Goal: Task Accomplishment & Management: Manage account settings

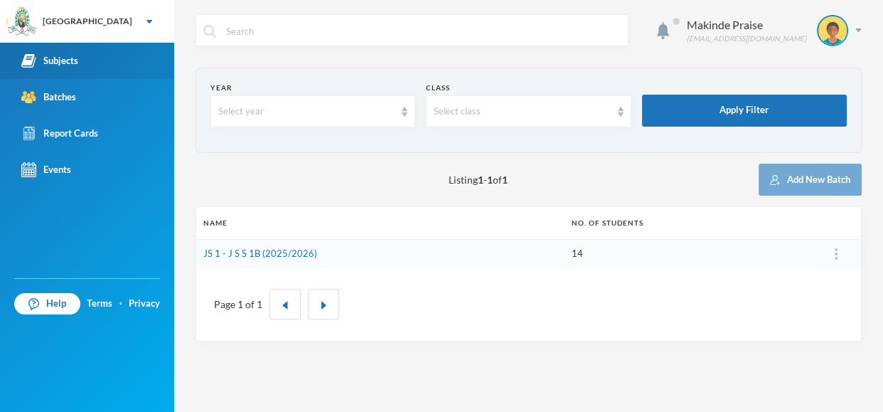
click at [78, 57] on link "Subjects" at bounding box center [87, 61] width 174 height 36
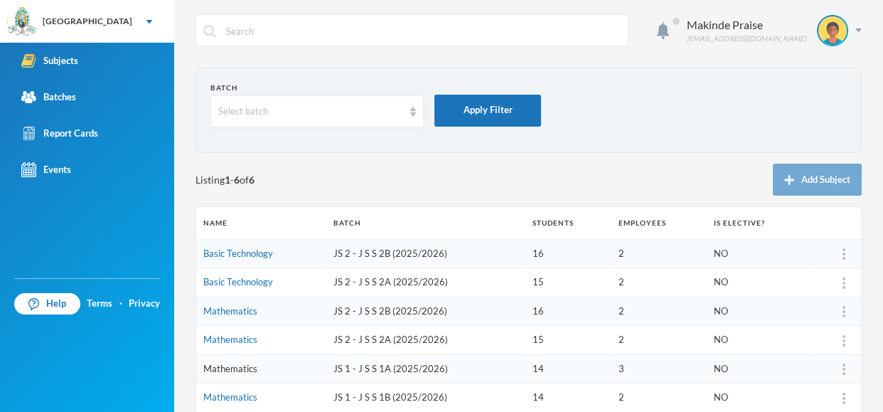
click at [224, 371] on link "Mathematics" at bounding box center [230, 368] width 54 height 11
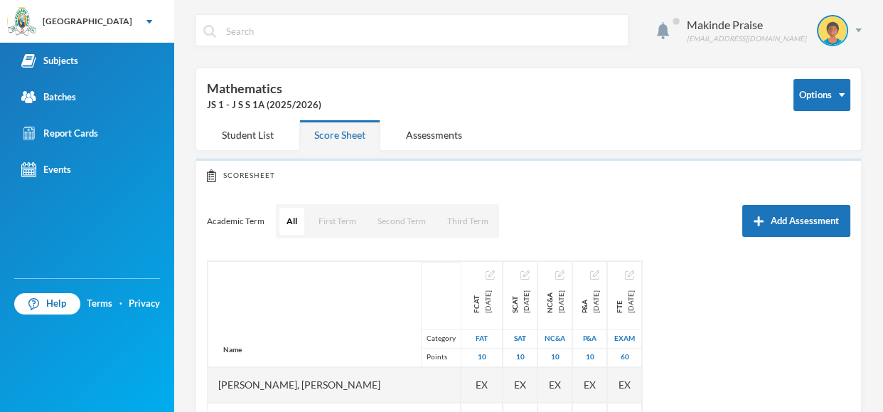
scroll to position [26, 0]
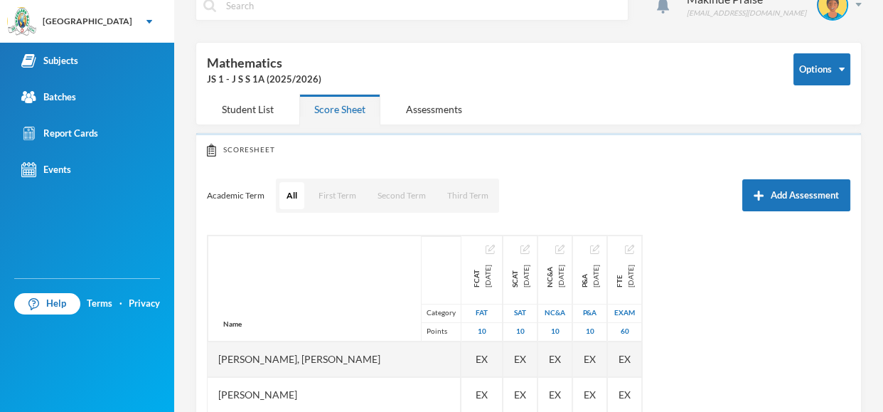
drag, startPoint x: 882, startPoint y: 34, endPoint x: 882, endPoint y: 240, distance: 205.5
click at [882, 161] on div "Makinde Praise [EMAIL_ADDRESS][DOMAIN_NAME] Options Mathematics JS 1 - J S S 1A…" at bounding box center [528, 206] width 709 height 412
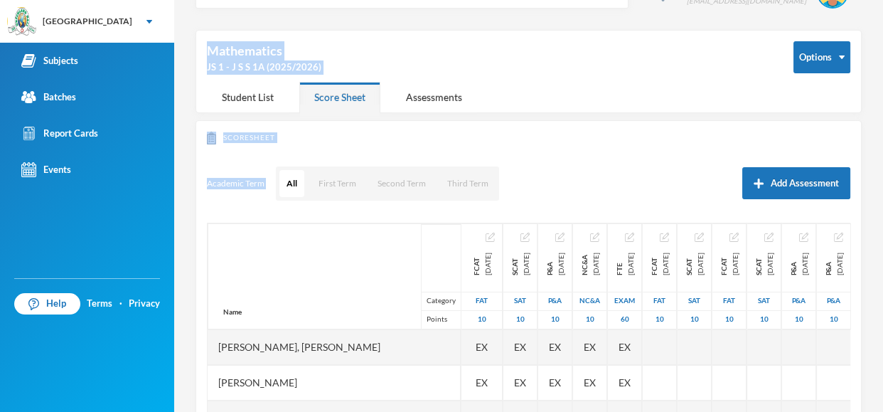
scroll to position [236, 0]
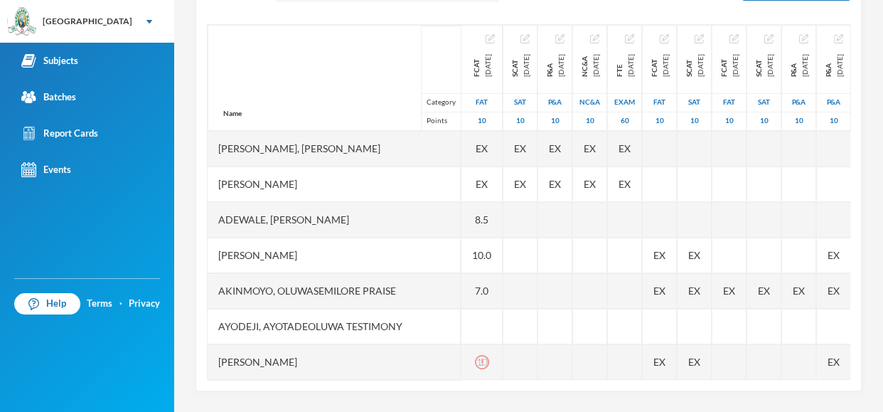
click at [882, 204] on div "Makinde Praise [EMAIL_ADDRESS][DOMAIN_NAME] Options Mathematics JS 1 - J S S 1A…" at bounding box center [528, 206] width 709 height 412
drag, startPoint x: 882, startPoint y: 314, endPoint x: 782, endPoint y: 132, distance: 207.5
click at [882, 122] on div "Makinde Praise [EMAIL_ADDRESS][DOMAIN_NAME] Options Mathematics JS 1 - J S S 1A…" at bounding box center [528, 206] width 709 height 412
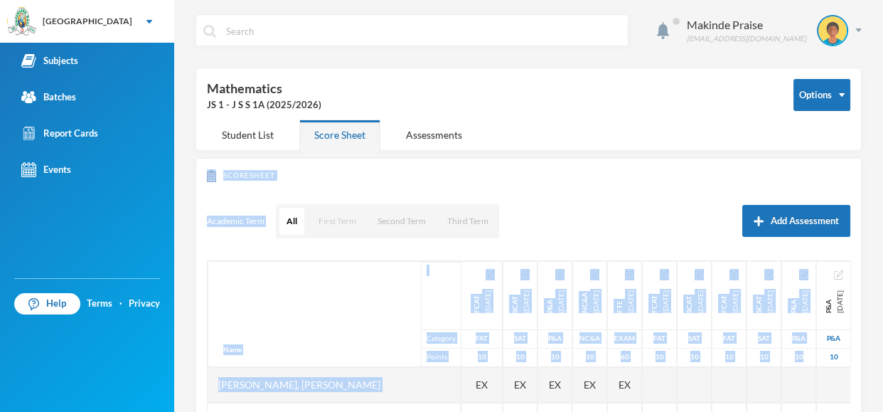
click at [343, 225] on button "First Term" at bounding box center [337, 221] width 52 height 27
click at [572, 163] on div "Scoresheet Academic Term All First Term Second Term Third Term Add Assessment N…" at bounding box center [529, 392] width 666 height 469
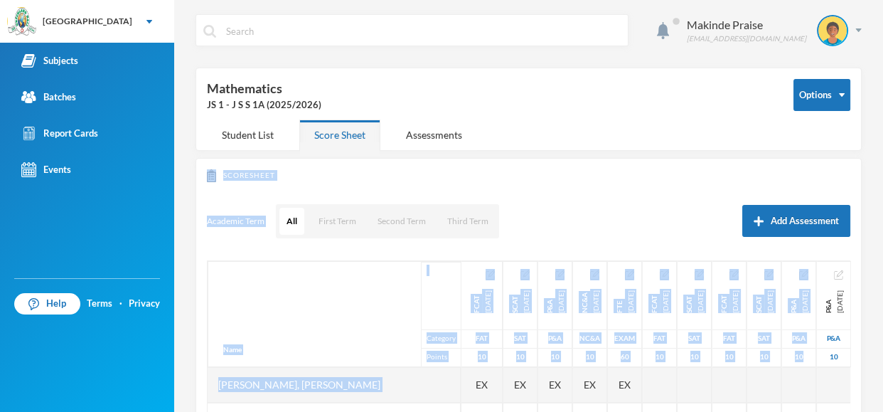
click at [572, 163] on div "Scoresheet Academic Term All First Term Second Term Third Term Add Assessment N…" at bounding box center [529, 392] width 666 height 469
click at [635, 245] on div "Scoresheet Academic Term All First Term Second Term Third Term Add Assessment N…" at bounding box center [529, 392] width 666 height 469
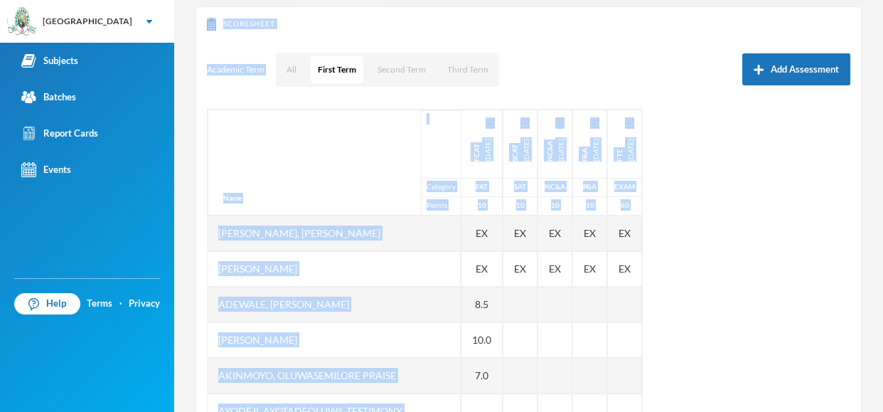
drag, startPoint x: 882, startPoint y: 134, endPoint x: 882, endPoint y: 246, distance: 111.6
click at [882, 246] on div "Makinde Praise [EMAIL_ADDRESS][DOMAIN_NAME] Options Mathematics JS 1 - J S S 1A…" at bounding box center [528, 206] width 709 height 412
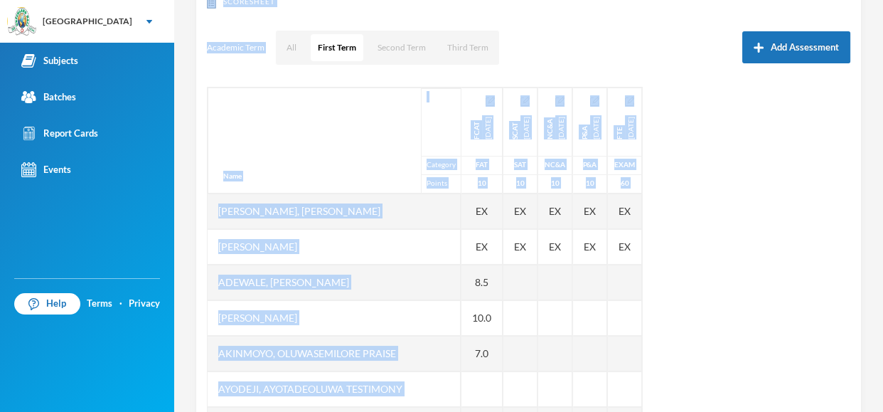
scroll to position [176, 0]
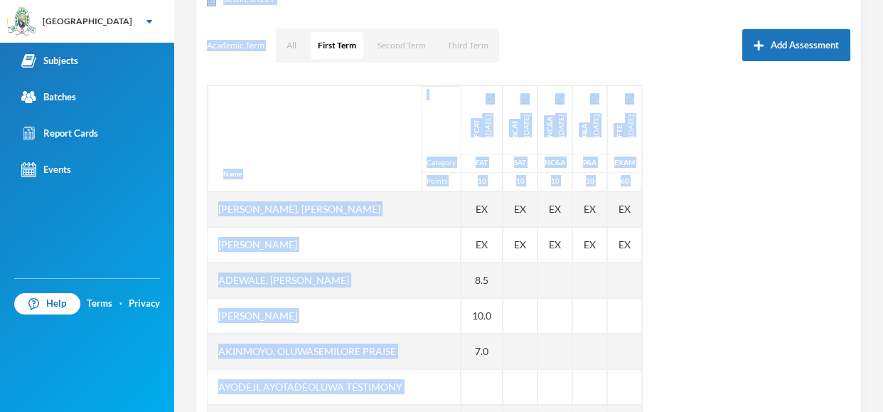
click at [710, 247] on div "Name Category Points [PERSON_NAME], [PERSON_NAME], [PERSON_NAME] Fikayomi [PERS…" at bounding box center [529, 263] width 644 height 356
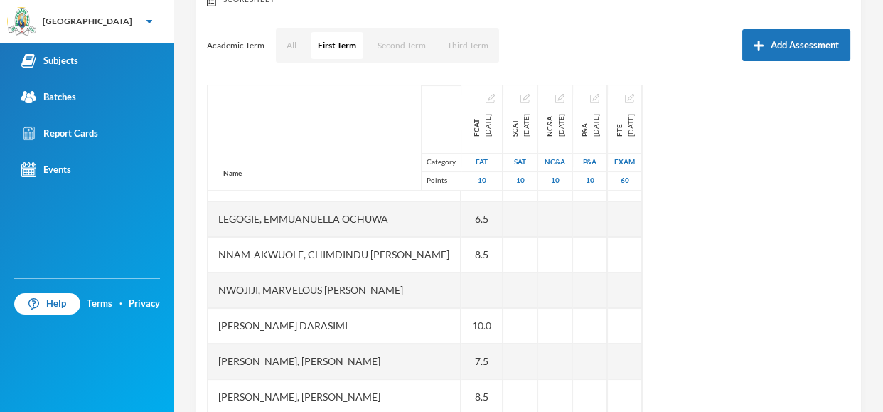
scroll to position [344, 0]
click at [859, 324] on div "Scoresheet Academic Term All First Term Second Term Third Term Add Assessment N…" at bounding box center [529, 216] width 666 height 469
click at [819, 329] on div "Name Category Points [PERSON_NAME], [PERSON_NAME], [PERSON_NAME] Fikayomi [PERS…" at bounding box center [529, 263] width 644 height 356
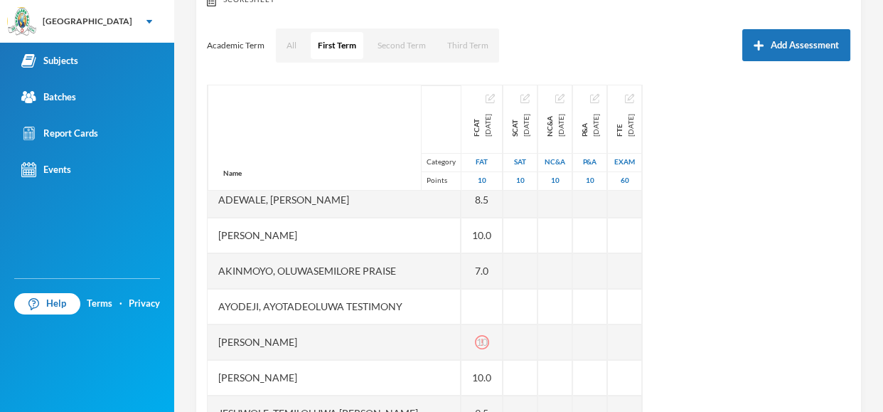
scroll to position [60, 0]
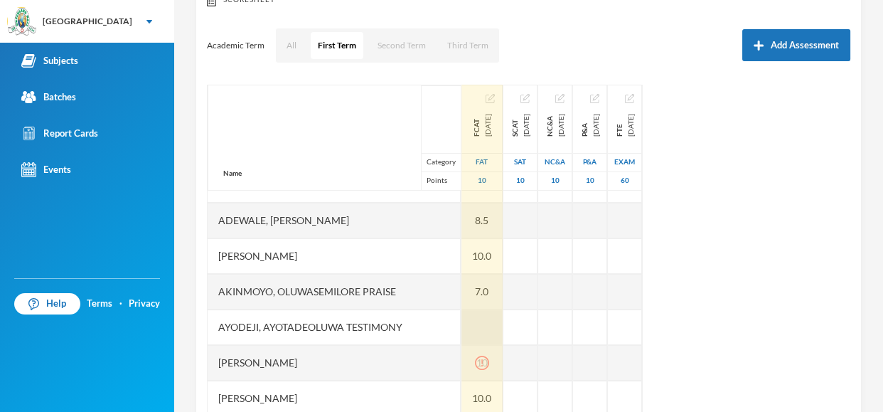
click at [462, 329] on div at bounding box center [482, 327] width 41 height 36
click at [475, 361] on icon "icon: exclamation-circle" at bounding box center [482, 363] width 14 height 14
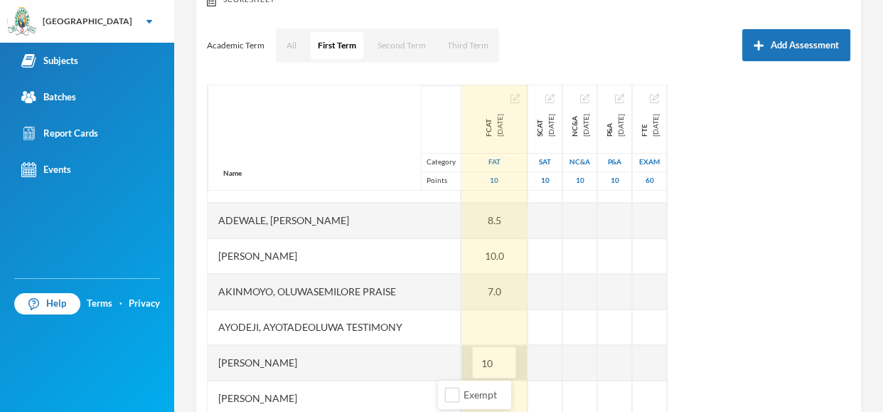
click at [801, 279] on div "Name Category Points [PERSON_NAME], [PERSON_NAME], [PERSON_NAME] Fikayomi [PERS…" at bounding box center [529, 263] width 644 height 356
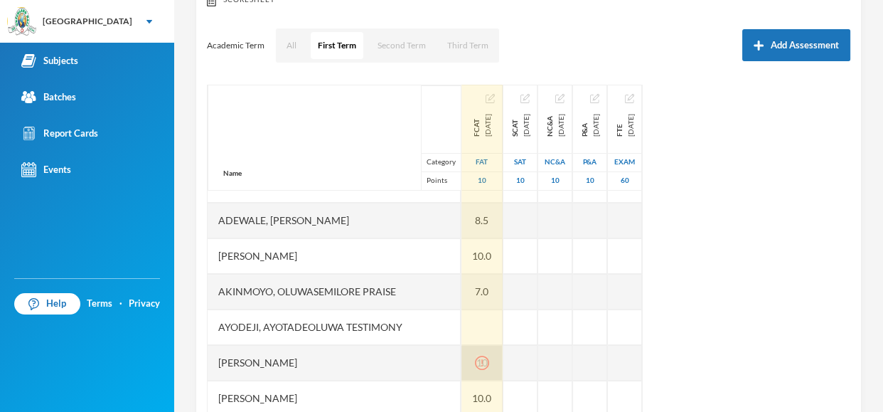
click at [475, 358] on icon "icon: exclamation-circle" at bounding box center [482, 363] width 14 height 14
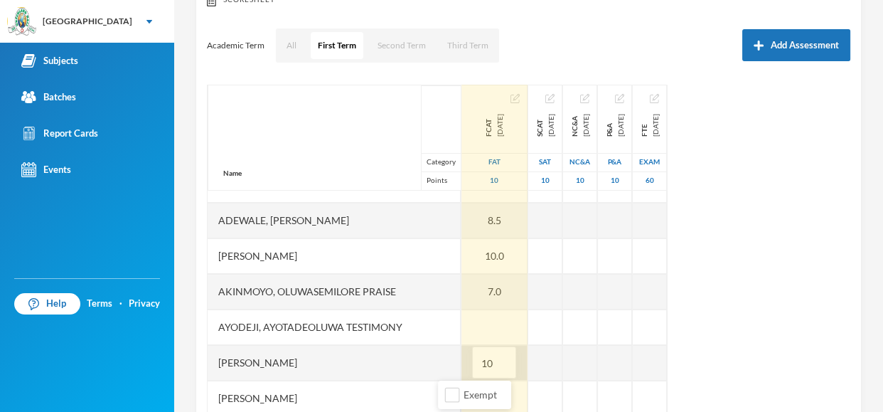
type input "1"
type input "10"
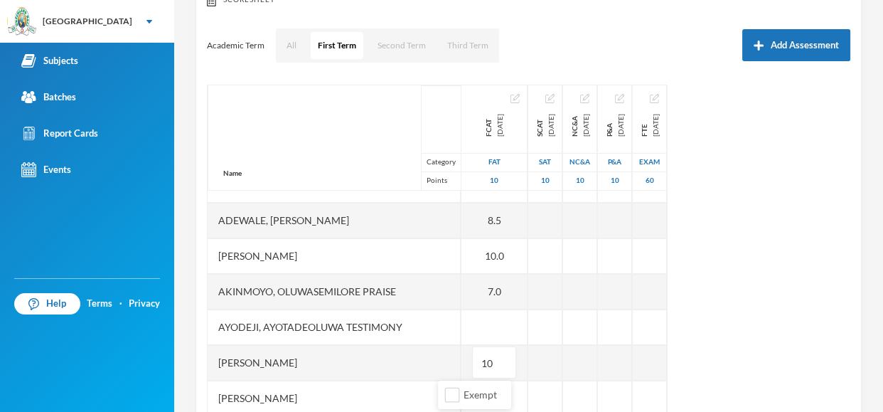
click at [768, 292] on div "Name Category Points [PERSON_NAME], [PERSON_NAME], [PERSON_NAME] Fikayomi [PERS…" at bounding box center [529, 263] width 644 height 356
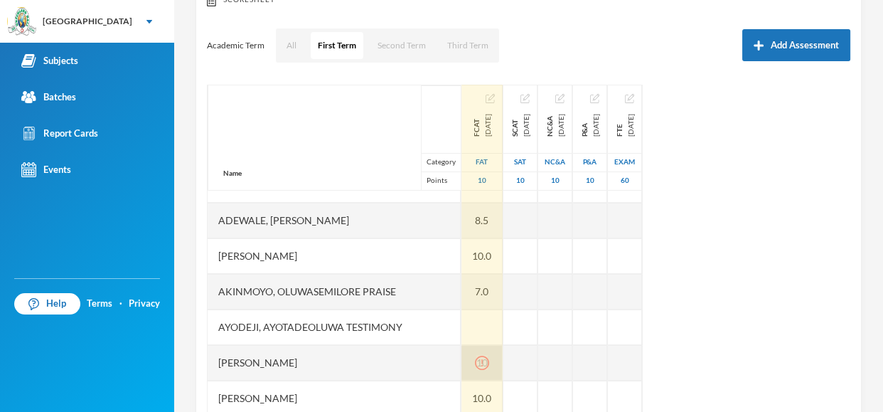
click at [475, 359] on icon "icon: exclamation-circle" at bounding box center [482, 363] width 14 height 14
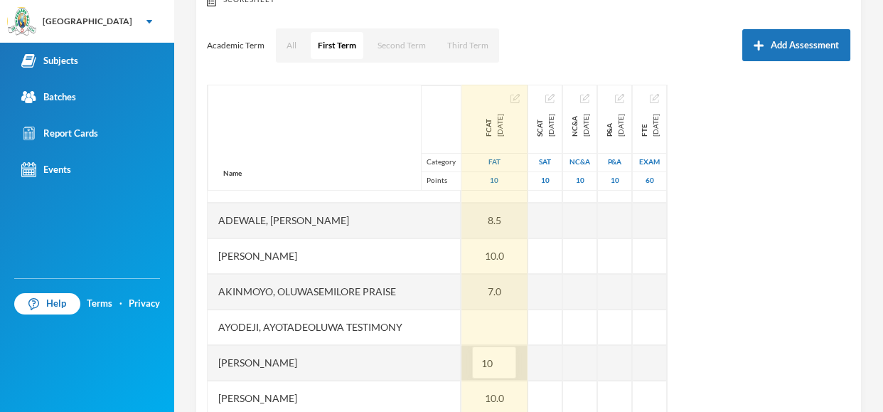
click at [480, 359] on input "10" at bounding box center [494, 363] width 28 height 32
click at [454, 398] on input "Exempt" at bounding box center [452, 395] width 15 height 15
checkbox input "false"
click at [794, 222] on div "Name Category Points [PERSON_NAME], [PERSON_NAME], [PERSON_NAME] Fikayomi [PERS…" at bounding box center [529, 263] width 644 height 356
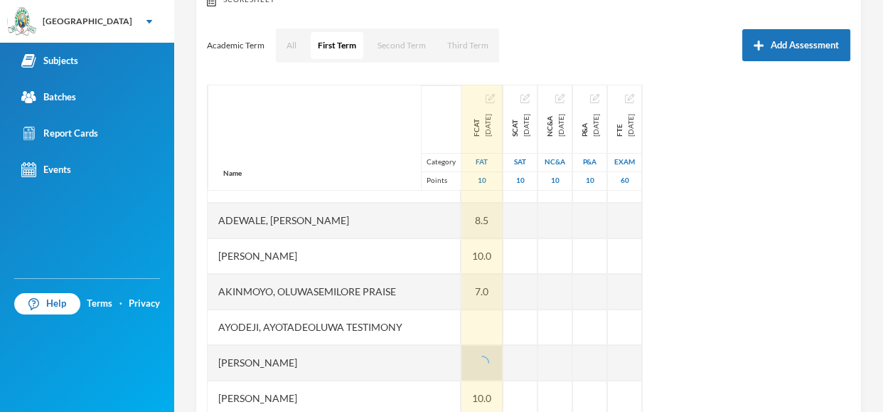
click at [794, 222] on div "Name Category Points [PERSON_NAME], [PERSON_NAME], [PERSON_NAME] Fikayomi [PERS…" at bounding box center [529, 263] width 644 height 356
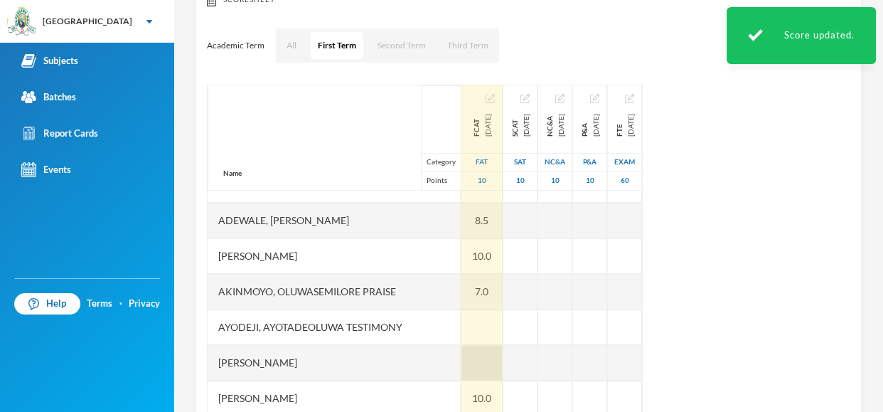
click at [462, 359] on div at bounding box center [482, 363] width 41 height 36
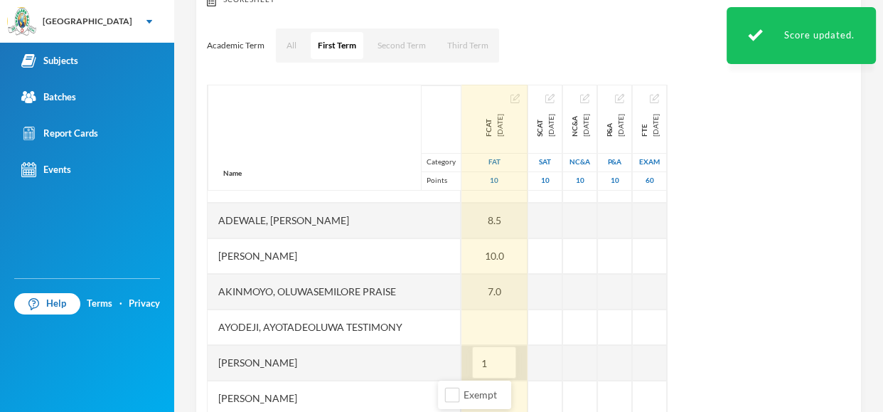
type input "10"
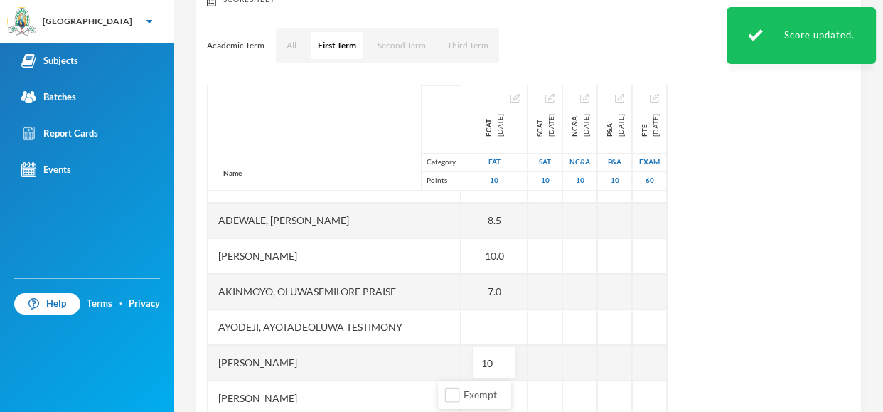
click at [787, 279] on div "Name Category Points [PERSON_NAME], [PERSON_NAME], [PERSON_NAME] Fikayomi [PERS…" at bounding box center [529, 263] width 644 height 356
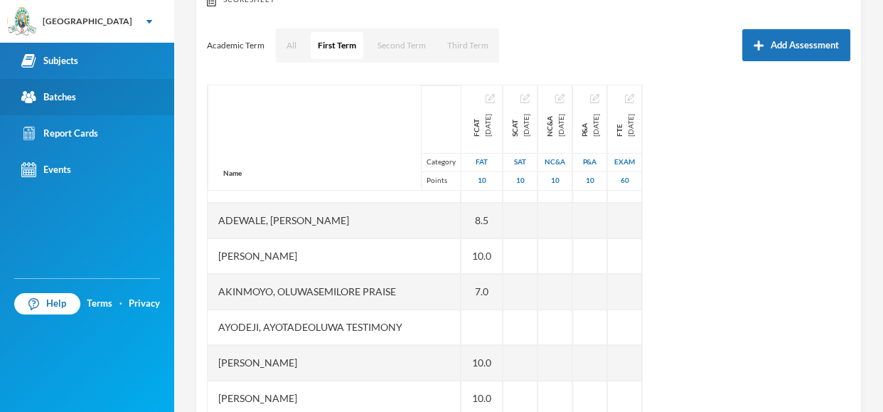
click at [73, 100] on div "Batches" at bounding box center [48, 97] width 55 height 15
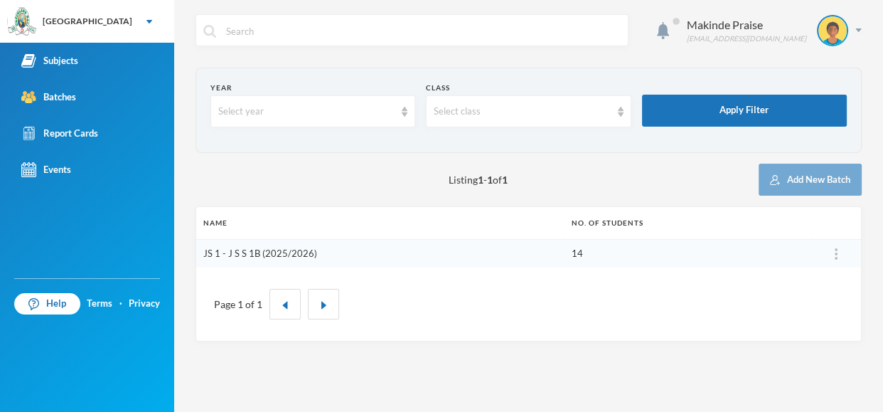
click at [247, 255] on link "JS 1 - J S S 1B (2025/2026)" at bounding box center [260, 252] width 114 height 11
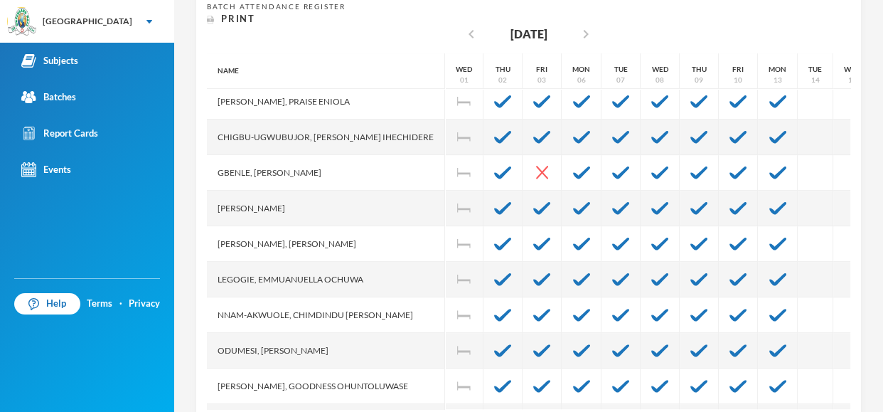
scroll to position [114, 0]
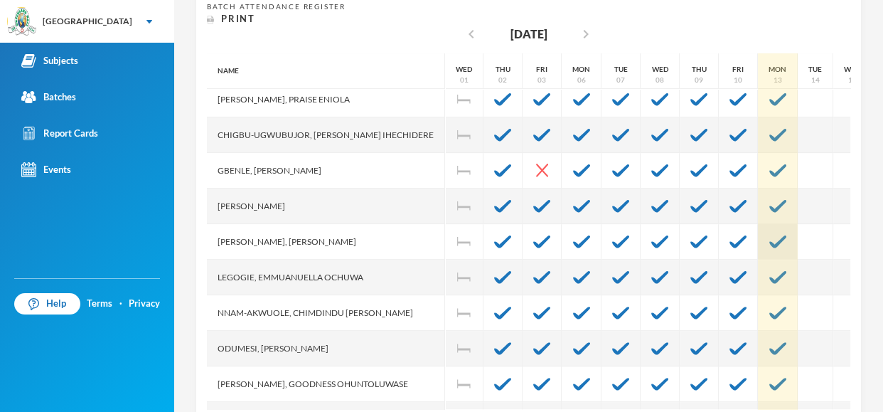
click at [769, 235] on img at bounding box center [777, 241] width 17 height 13
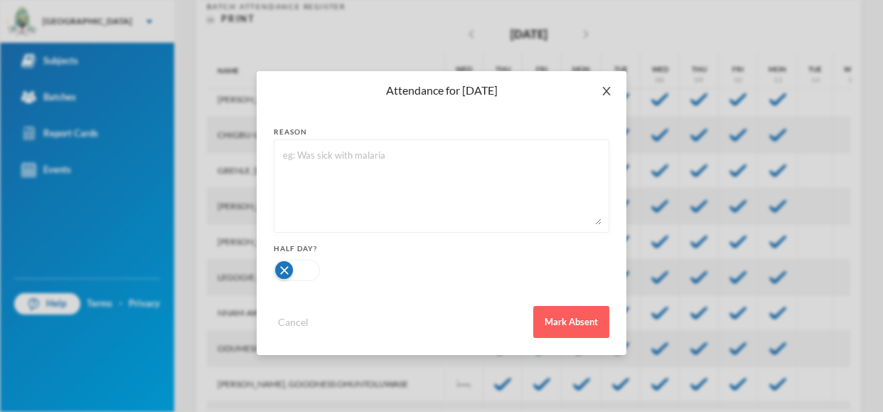
click at [606, 85] on icon "icon: close" at bounding box center [606, 90] width 11 height 11
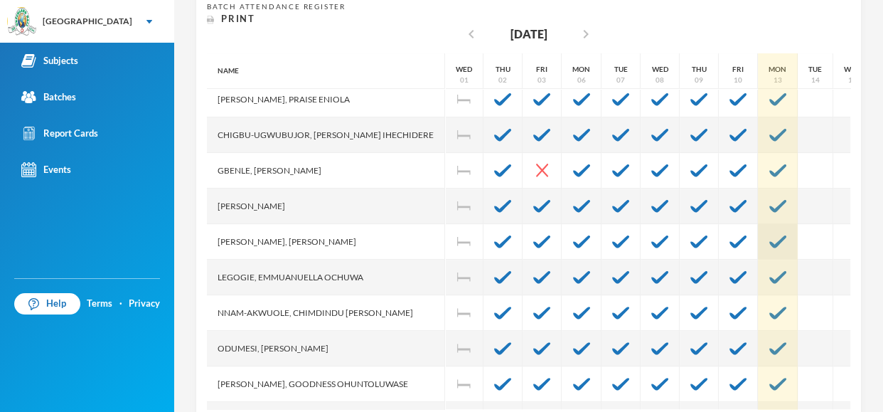
click at [769, 235] on img at bounding box center [777, 241] width 17 height 13
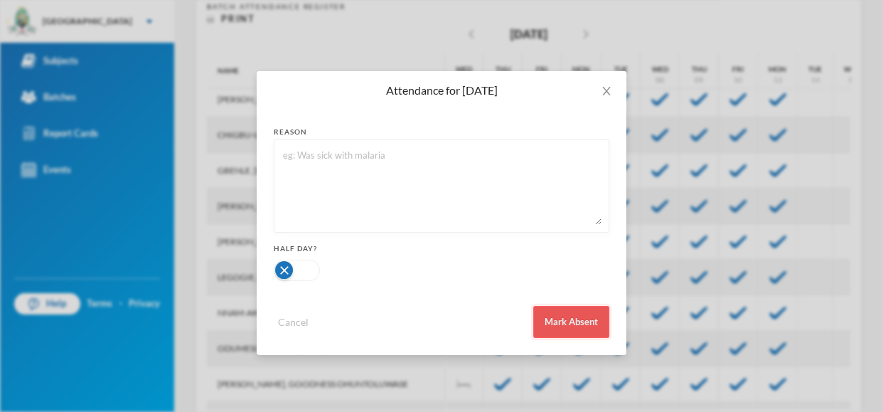
click at [571, 325] on button "Mark Absent" at bounding box center [571, 322] width 76 height 32
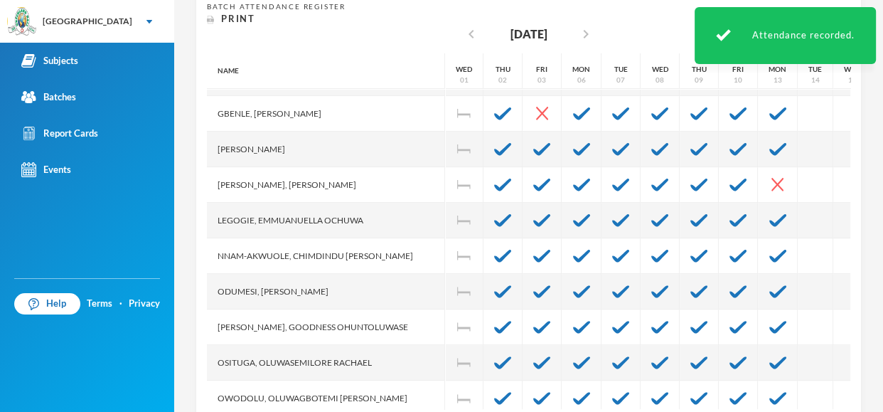
scroll to position [178, 0]
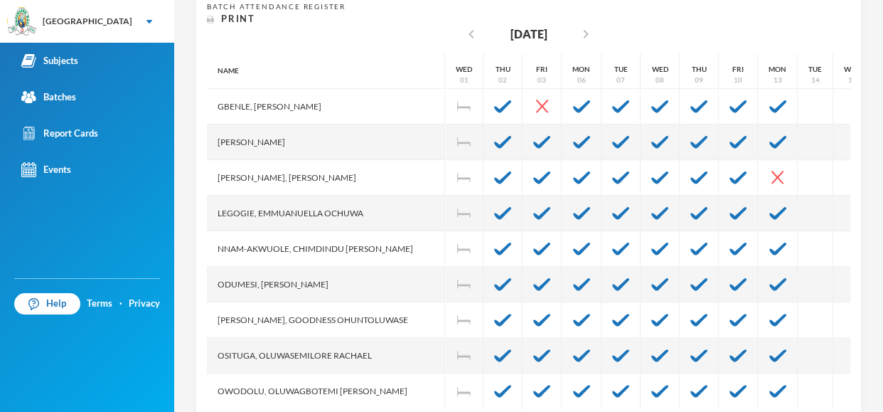
click at [882, 222] on div "Makinde Praise [EMAIL_ADDRESS][DOMAIN_NAME] Options JS 1 - J S S 1B (2025/2026)…" at bounding box center [528, 206] width 709 height 412
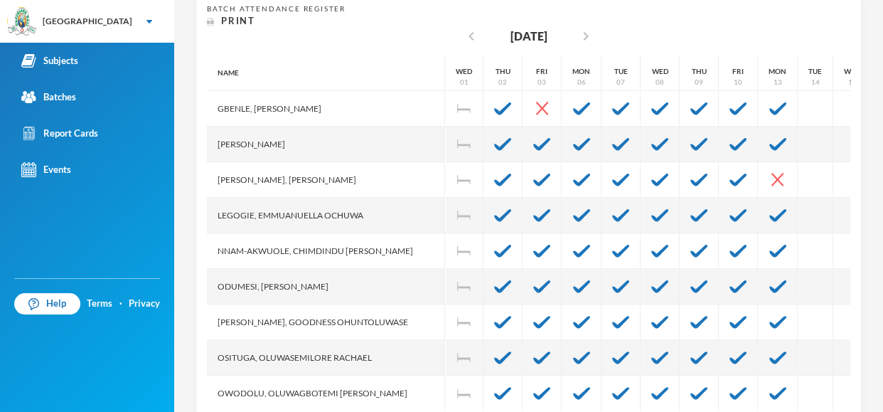
scroll to position [322, 0]
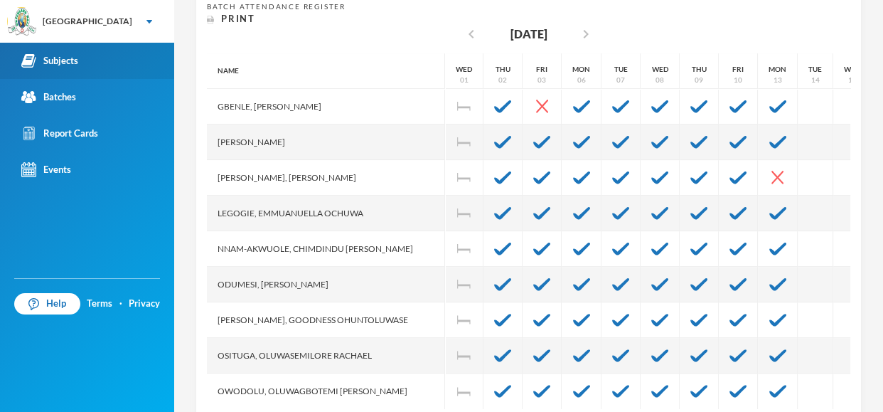
click at [87, 65] on link "Subjects" at bounding box center [87, 61] width 174 height 36
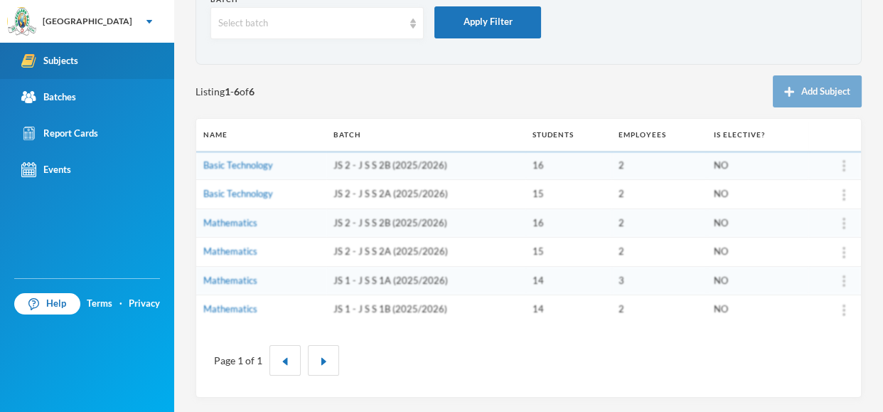
scroll to position [87, 0]
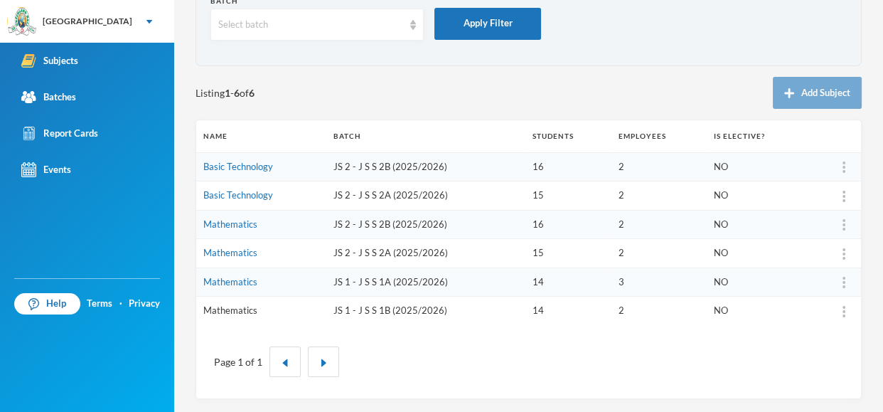
click at [231, 309] on link "Mathematics" at bounding box center [230, 309] width 54 height 11
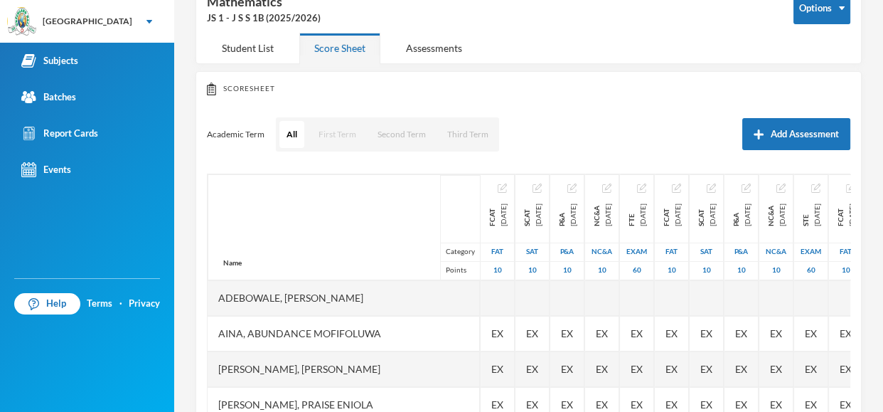
click at [331, 128] on button "First Term" at bounding box center [337, 134] width 52 height 27
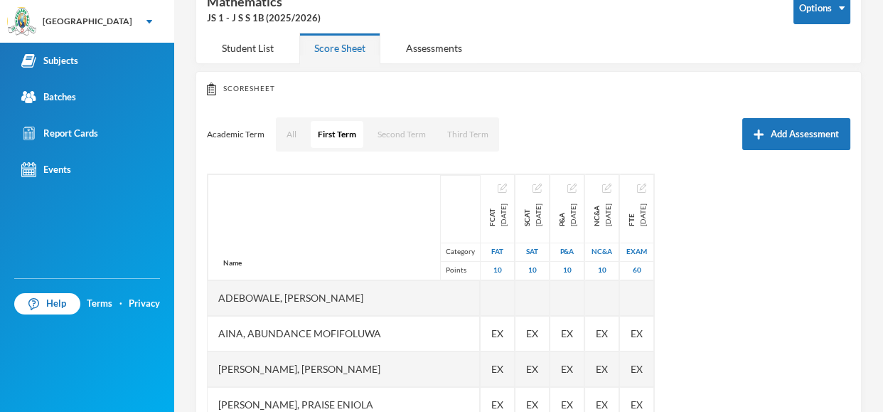
click at [244, 15] on div "JS 1 - J S S 1B (2025/2026)" at bounding box center [489, 18] width 565 height 14
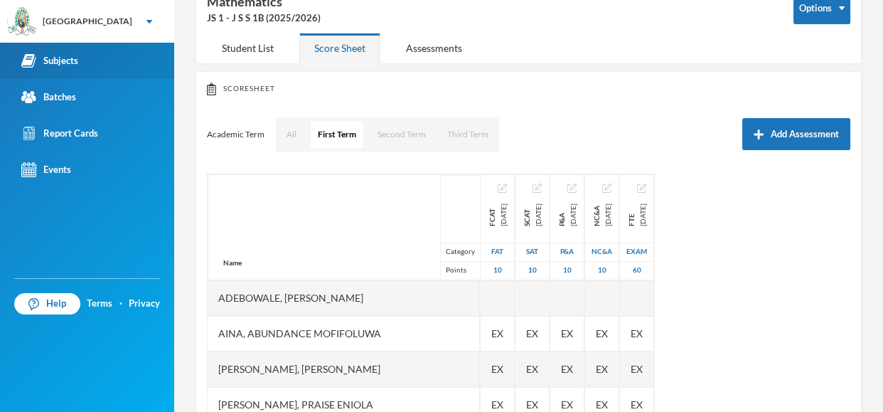
click at [122, 68] on link "Subjects" at bounding box center [87, 61] width 174 height 36
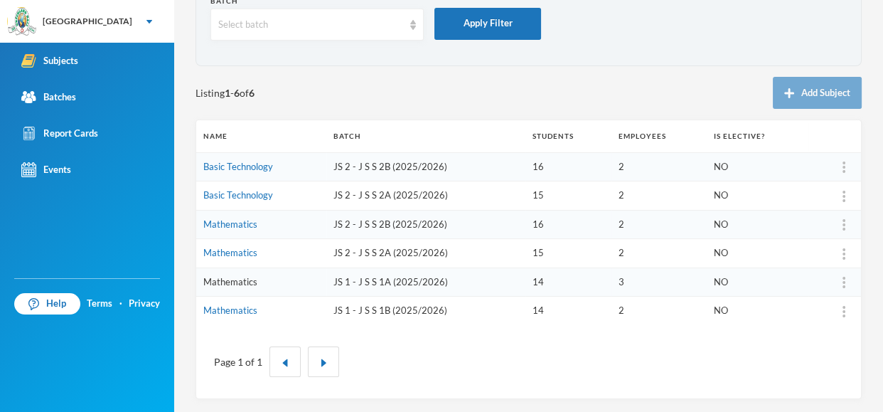
click at [241, 282] on link "Mathematics" at bounding box center [230, 281] width 54 height 11
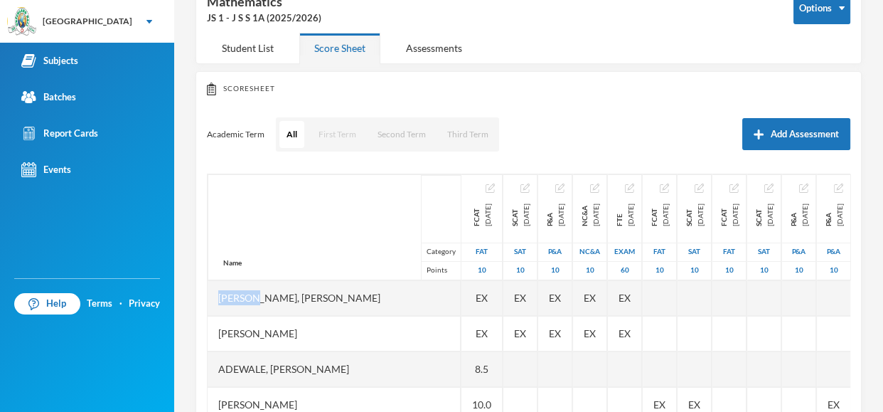
click at [329, 141] on button "First Term" at bounding box center [337, 134] width 52 height 27
click at [237, 221] on div "Name Category Points" at bounding box center [334, 227] width 253 height 106
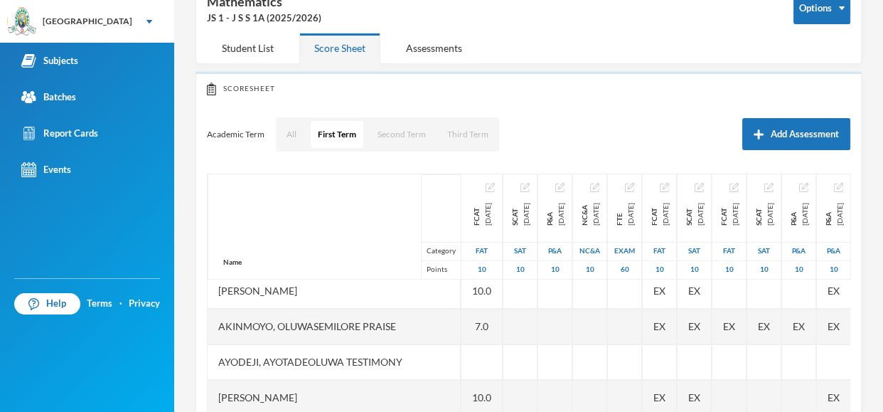
scroll to position [142, 0]
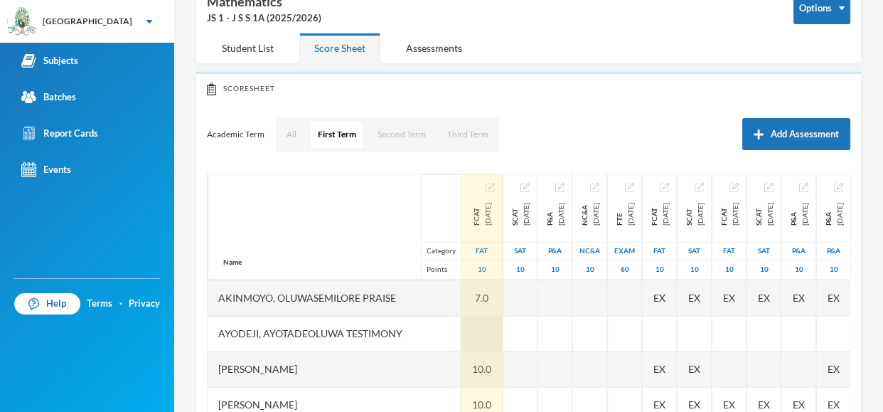
click at [462, 338] on div at bounding box center [482, 334] width 41 height 36
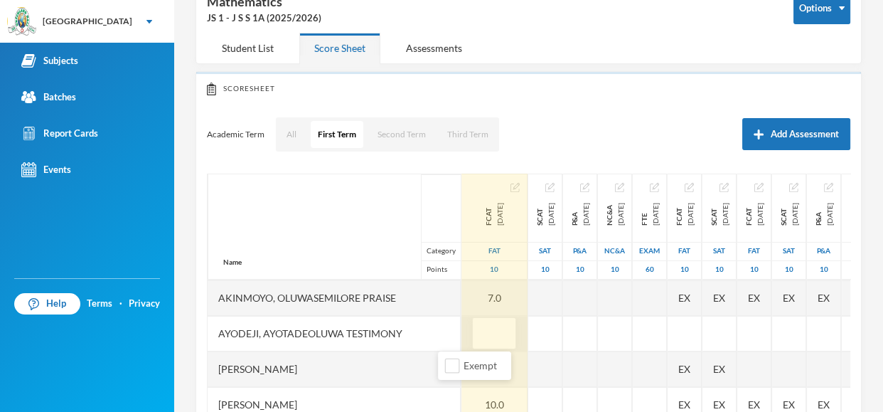
type input "9"
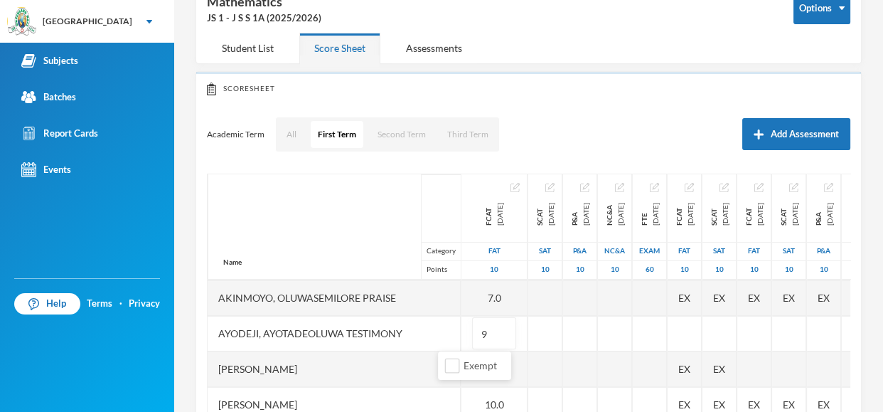
click at [882, 200] on div "Makinde Praise [EMAIL_ADDRESS][DOMAIN_NAME] Options Mathematics JS 1 - J S S 1A…" at bounding box center [528, 206] width 709 height 412
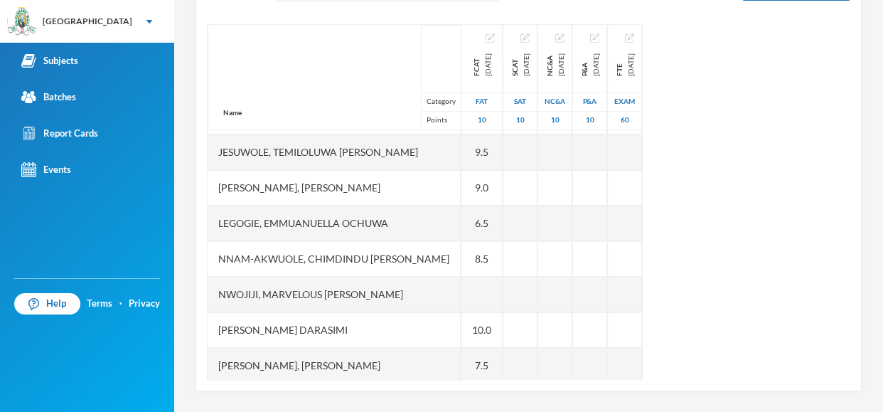
scroll to position [220, 0]
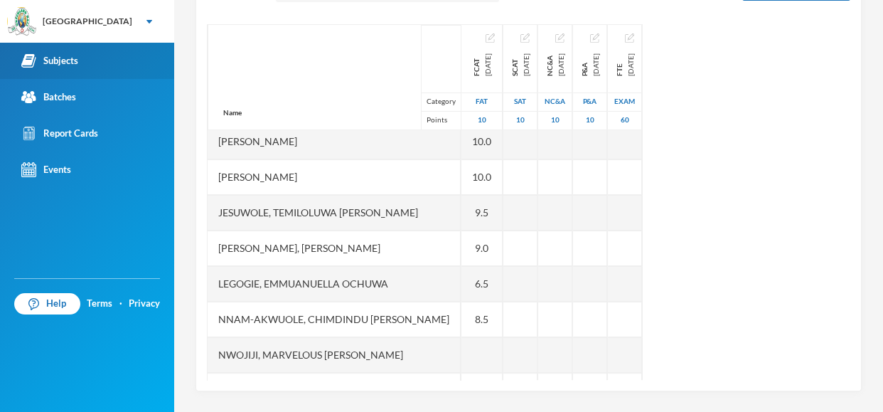
click at [68, 48] on link "Subjects" at bounding box center [87, 61] width 174 height 36
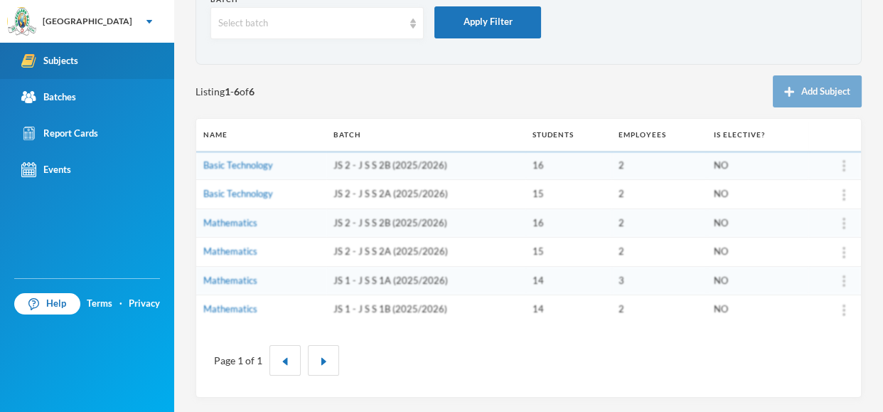
scroll to position [87, 0]
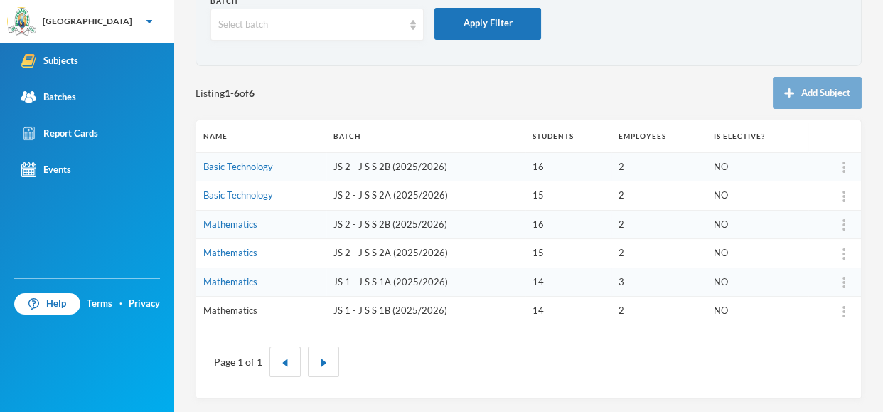
click at [220, 312] on link "Mathematics" at bounding box center [230, 309] width 54 height 11
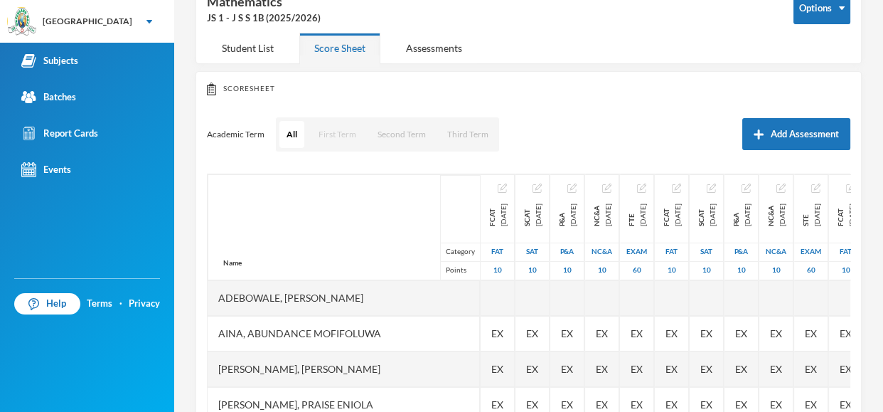
click at [328, 129] on button "First Term" at bounding box center [337, 134] width 52 height 27
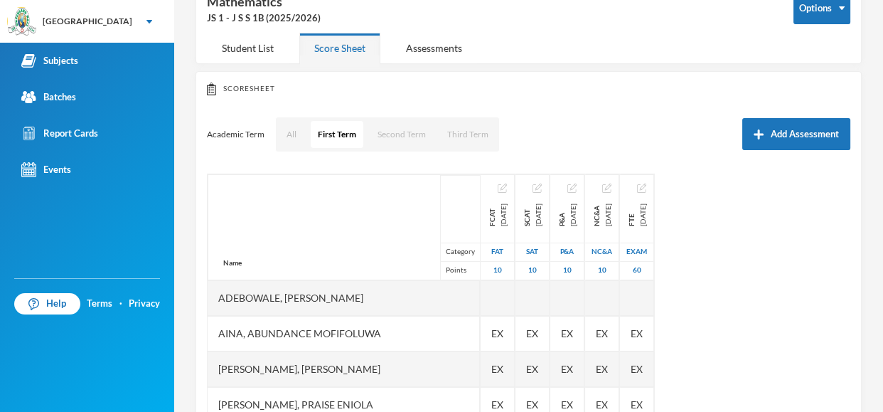
click at [780, 208] on div "Name Category Points Adebowale, [PERSON_NAME], [PERSON_NAME], [PERSON_NAME] [PE…" at bounding box center [529, 352] width 644 height 356
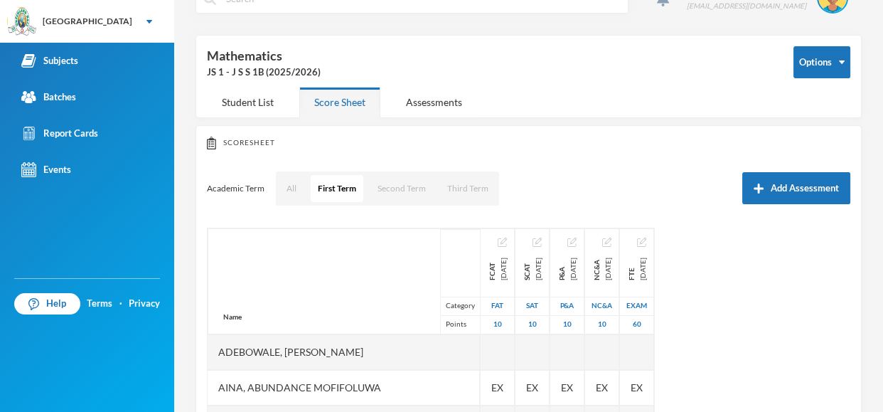
scroll to position [30, 0]
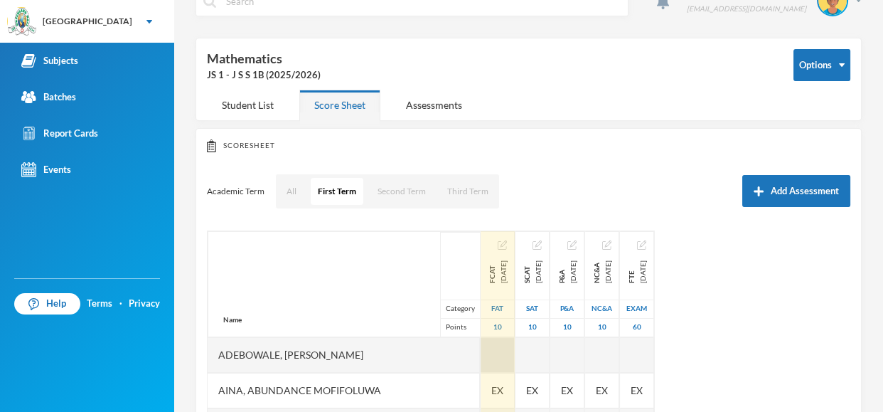
click at [488, 348] on div at bounding box center [498, 355] width 34 height 36
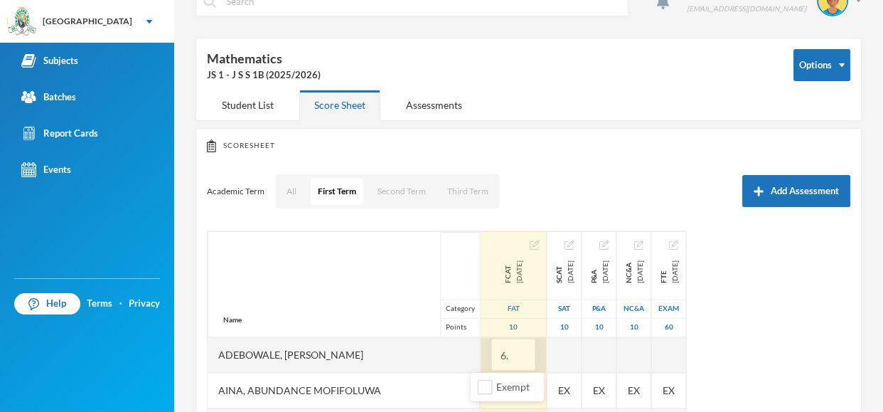
type input "6.5"
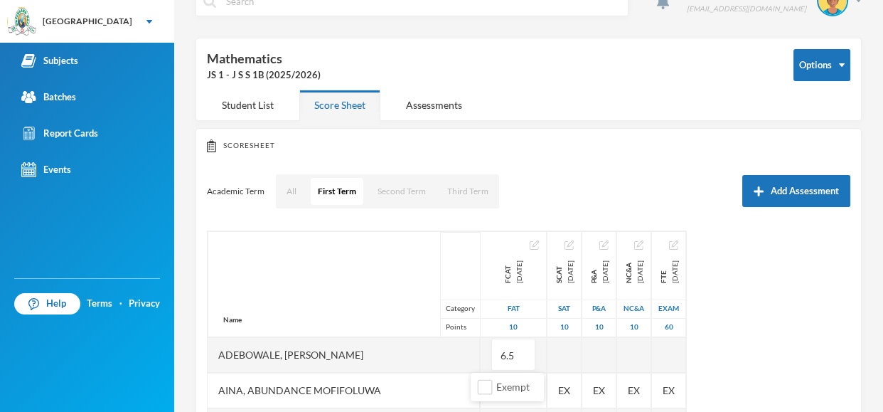
click at [846, 322] on div "Name Category Points Adebowale, [PERSON_NAME], [PERSON_NAME], [PERSON_NAME] [PE…" at bounding box center [529, 408] width 644 height 356
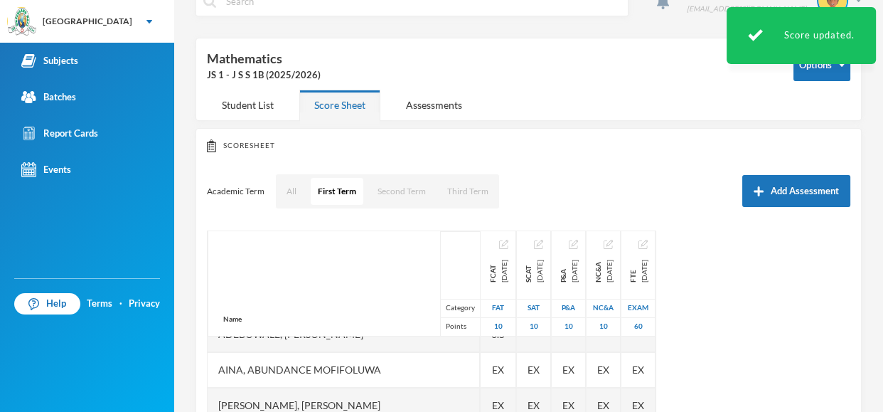
scroll to position [0, 0]
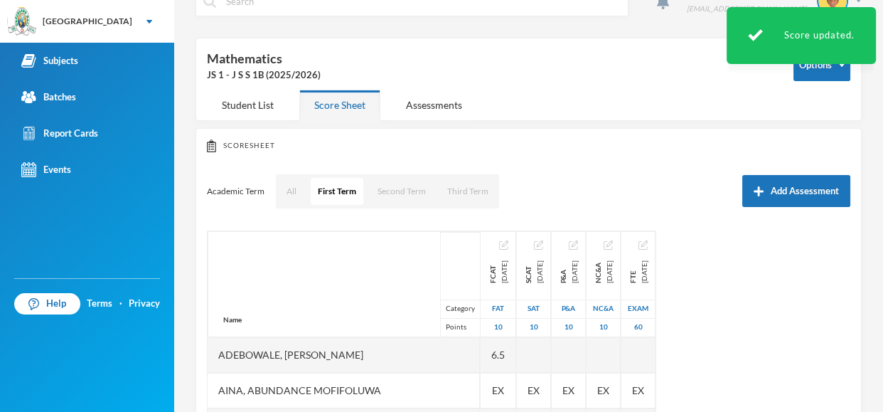
click at [772, 347] on div "Name Category Points Adebowale, [PERSON_NAME], [PERSON_NAME], [PERSON_NAME] [PE…" at bounding box center [529, 408] width 644 height 356
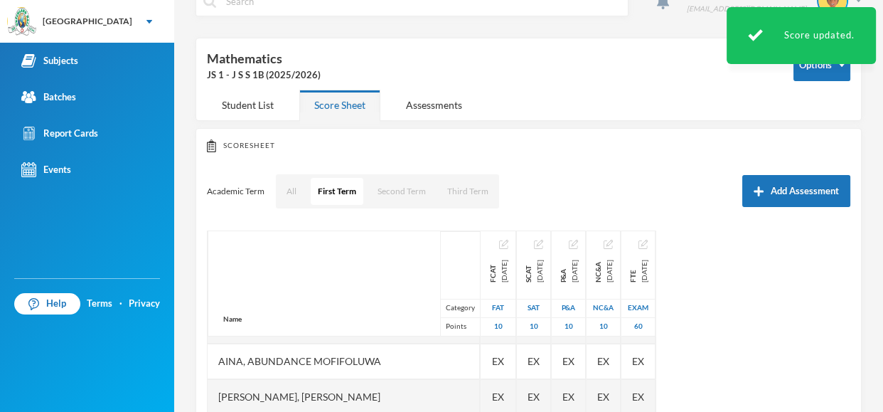
scroll to position [28, 0]
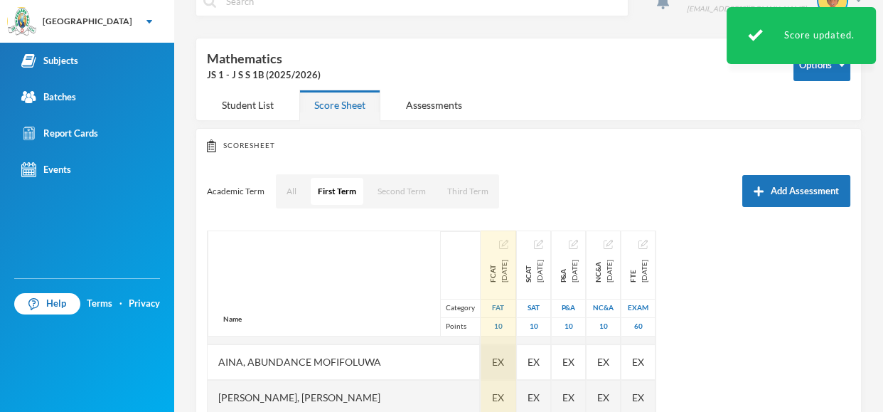
click at [481, 361] on div "EX" at bounding box center [499, 362] width 36 height 36
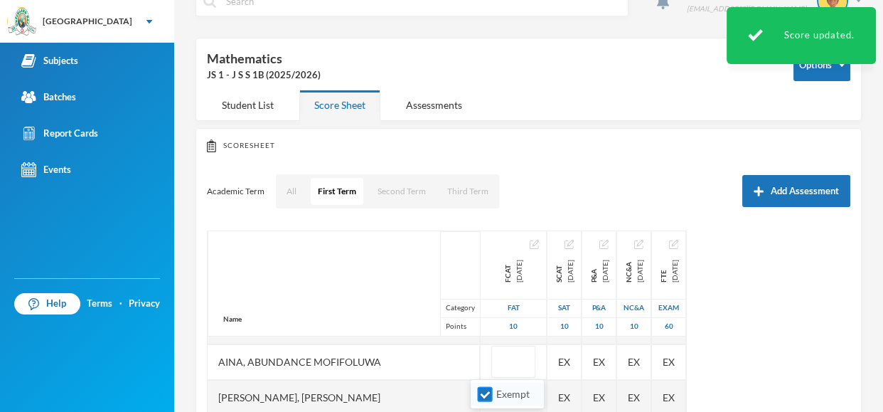
click at [483, 395] on input "Exempt" at bounding box center [485, 394] width 15 height 15
checkbox input "false"
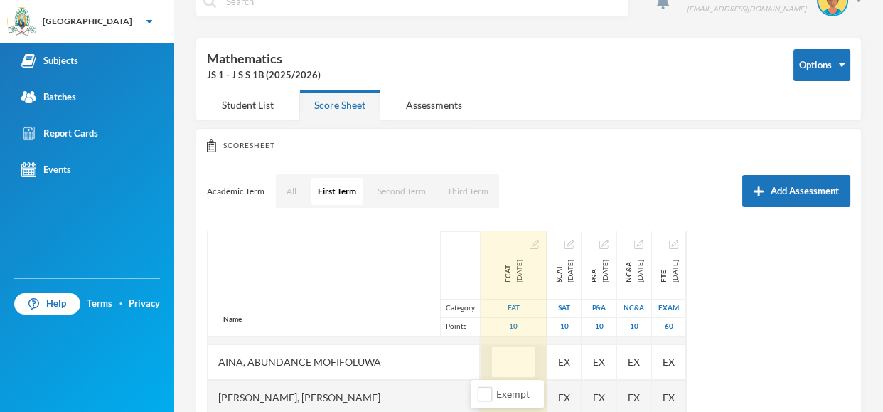
click at [499, 366] on input "text" at bounding box center [513, 362] width 28 height 32
type input "6.5"
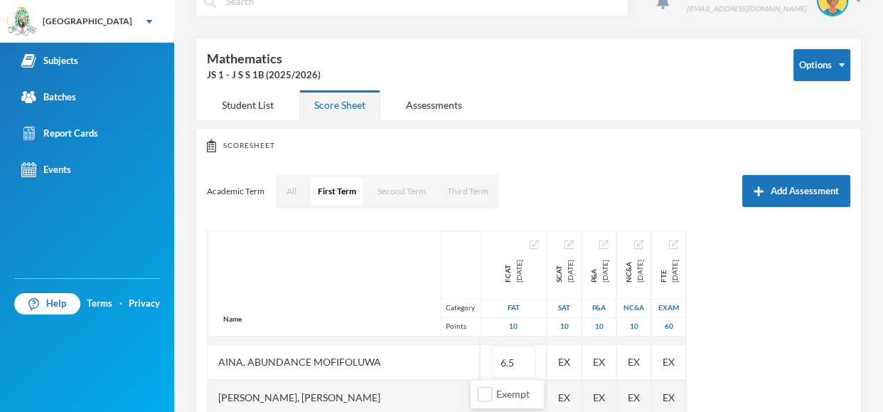
click at [785, 323] on div "Name Category Points Adebowale, [PERSON_NAME], [PERSON_NAME], [PERSON_NAME] [PE…" at bounding box center [529, 408] width 644 height 356
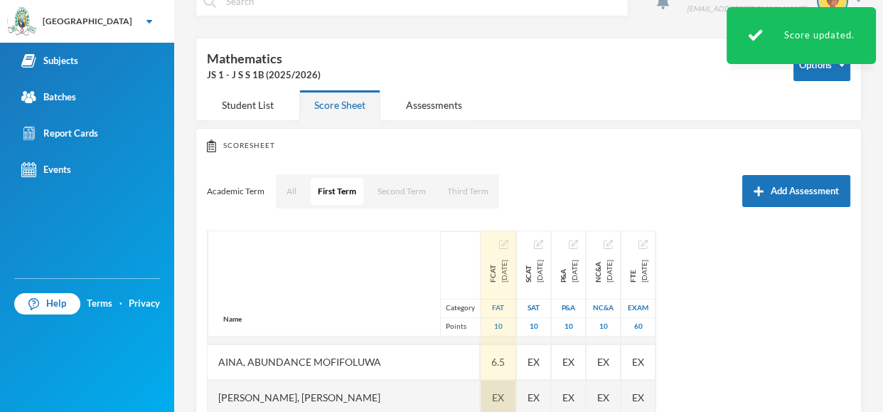
click at [492, 396] on span "EX" at bounding box center [498, 397] width 12 height 15
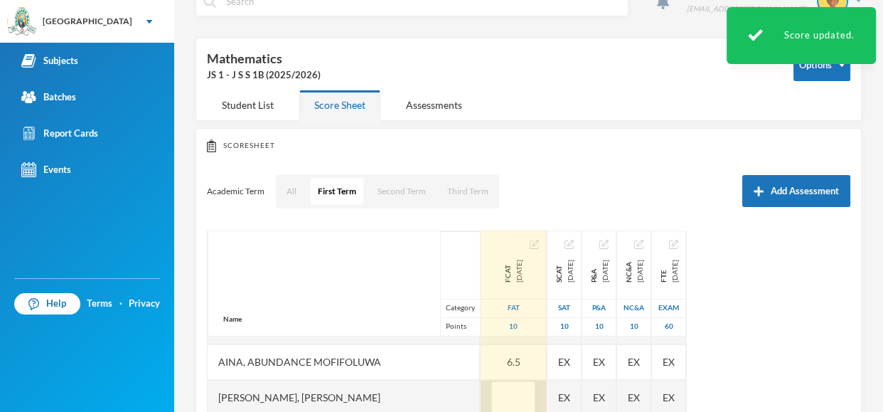
scroll to position [32, 0]
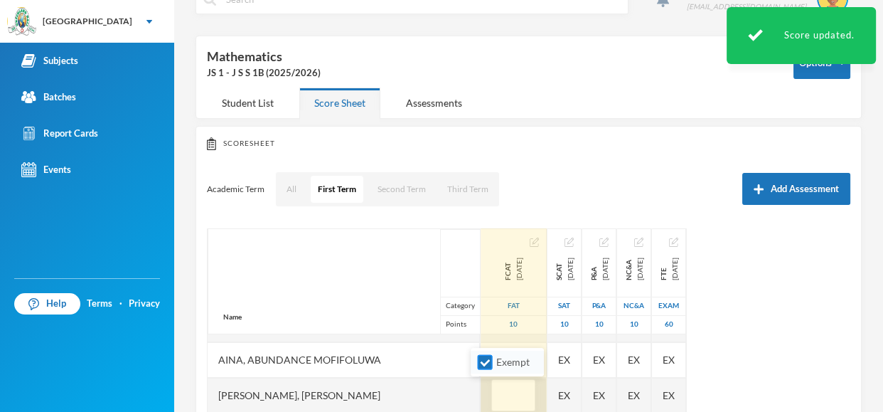
click at [483, 362] on input "Exempt" at bounding box center [485, 362] width 15 height 15
checkbox input "false"
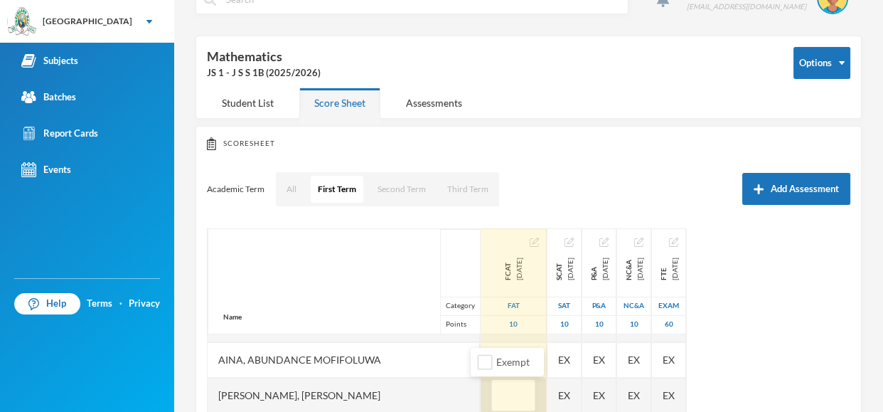
click at [499, 396] on input "text" at bounding box center [513, 396] width 28 height 32
type input "8.5"
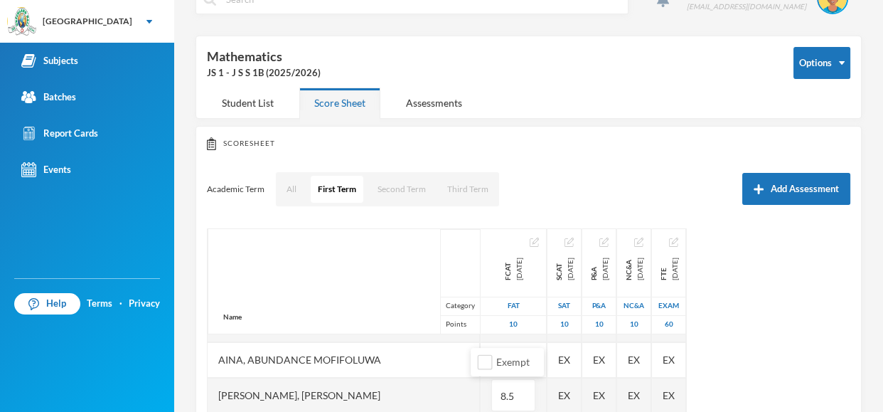
click at [819, 363] on div "Name Category Points Adebowale, [PERSON_NAME], [PERSON_NAME], [PERSON_NAME] [PE…" at bounding box center [529, 406] width 644 height 356
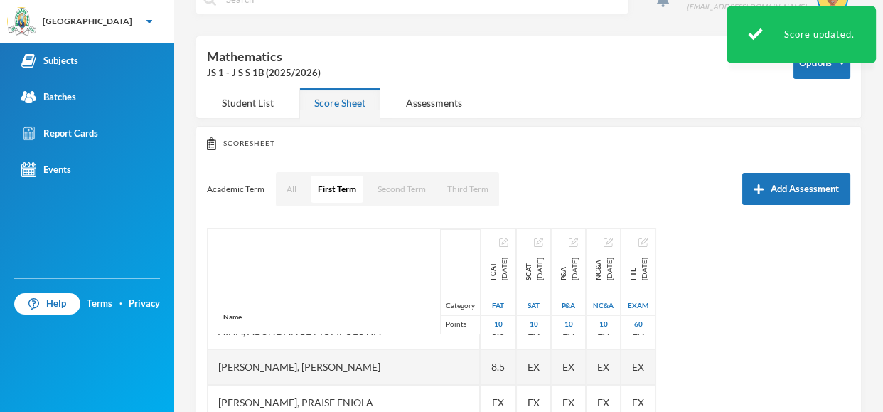
scroll to position [85, 0]
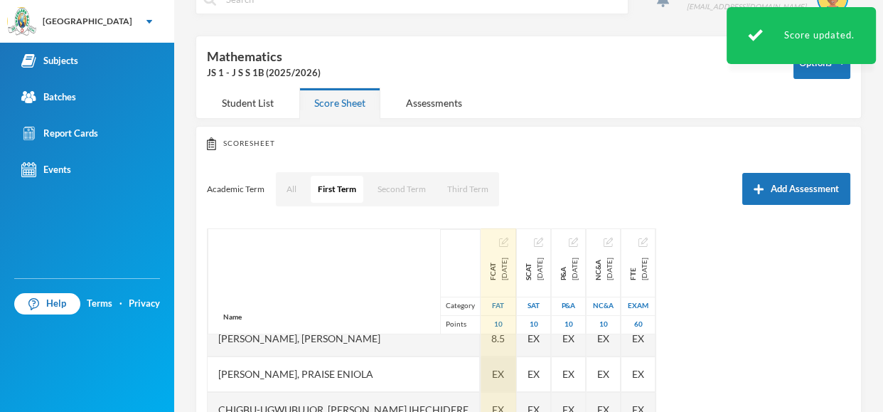
click at [492, 367] on span "EX" at bounding box center [498, 373] width 12 height 15
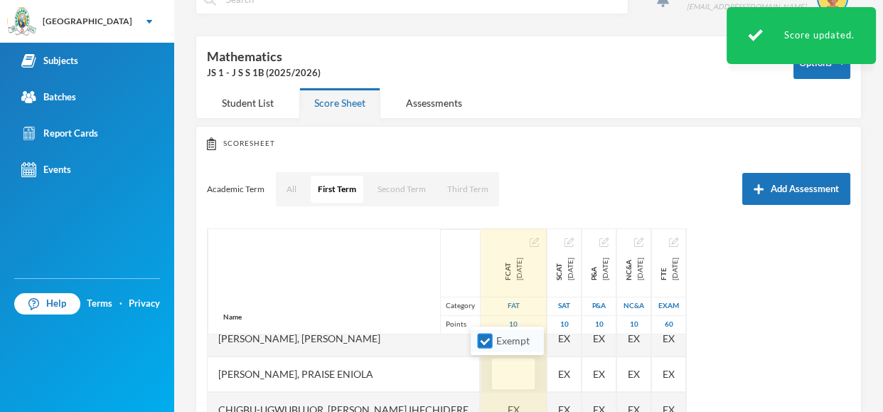
click at [484, 339] on input "Exempt" at bounding box center [485, 341] width 15 height 15
checkbox input "false"
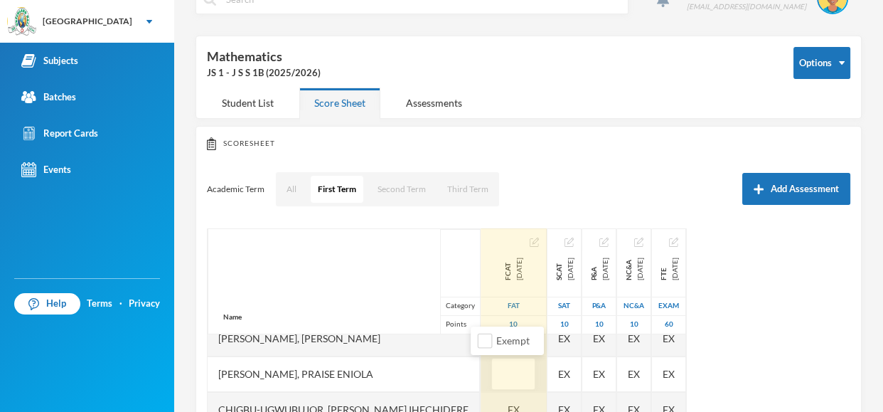
click at [499, 373] on input "text" at bounding box center [513, 374] width 28 height 32
type input "9.5"
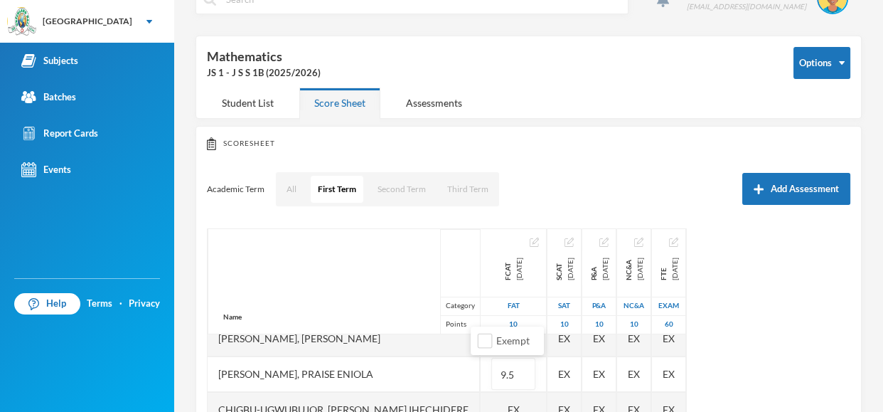
click at [779, 328] on div "Name Category Points Adebowale, [PERSON_NAME], [PERSON_NAME], [PERSON_NAME] [PE…" at bounding box center [529, 406] width 644 height 356
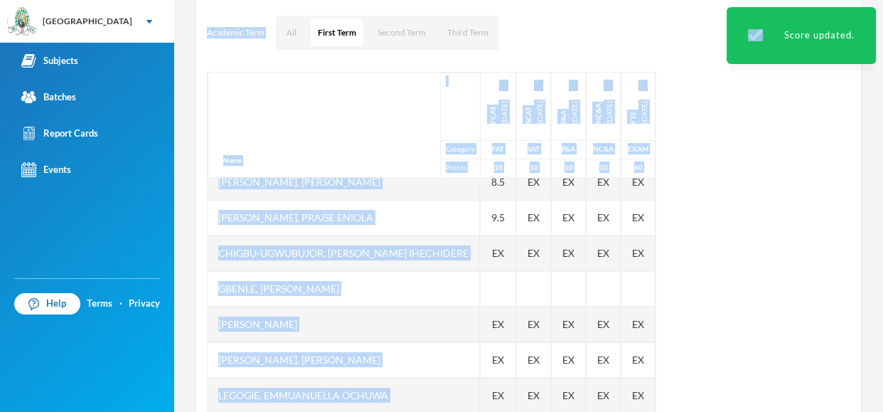
drag, startPoint x: 882, startPoint y: 103, endPoint x: 882, endPoint y: 203, distance: 99.6
click at [882, 203] on div "Makinde Praise [EMAIL_ADDRESS][DOMAIN_NAME] Options Mathematics JS 1 - J S S 1B…" at bounding box center [528, 206] width 709 height 412
click at [763, 143] on div "Name Category Points Adebowale, [PERSON_NAME], [PERSON_NAME], [PERSON_NAME] [PE…" at bounding box center [529, 248] width 644 height 356
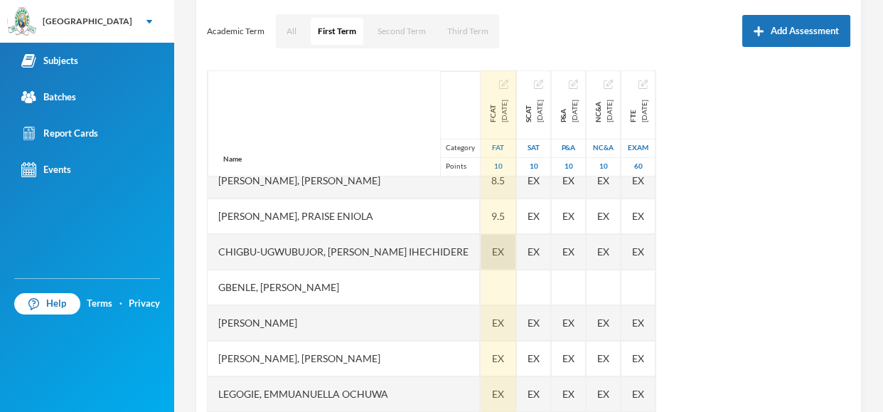
click at [492, 253] on span "EX" at bounding box center [498, 251] width 12 height 15
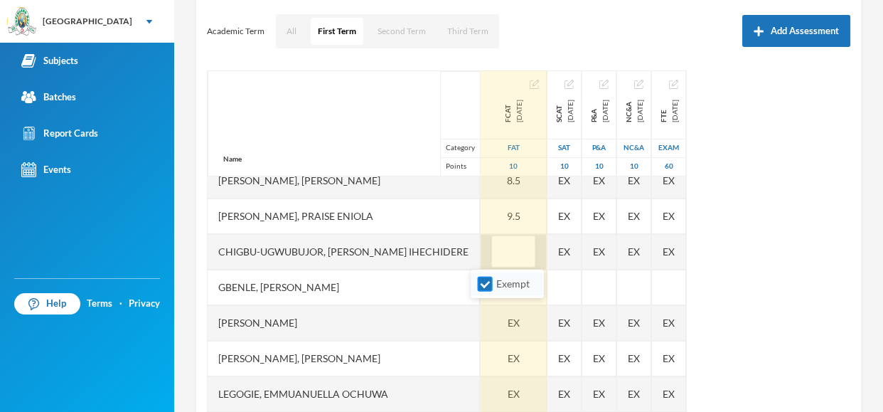
click at [486, 283] on input "Exempt" at bounding box center [485, 284] width 15 height 15
checkbox input "false"
click at [414, 335] on div "[PERSON_NAME]" at bounding box center [344, 323] width 272 height 36
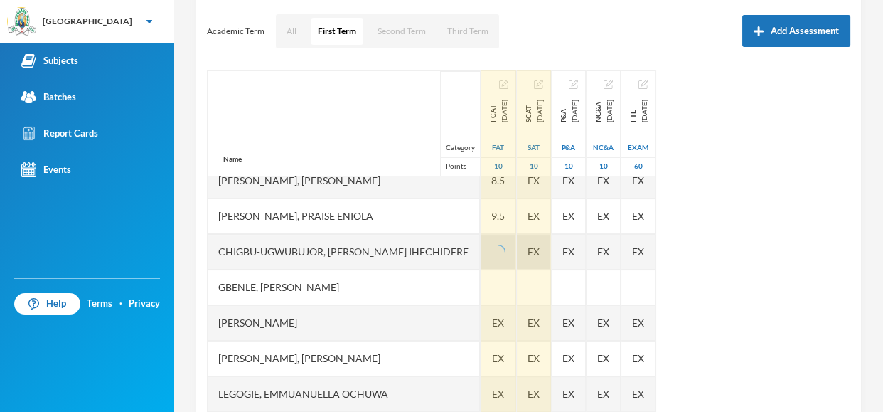
click at [538, 253] on span "EX" at bounding box center [534, 251] width 12 height 15
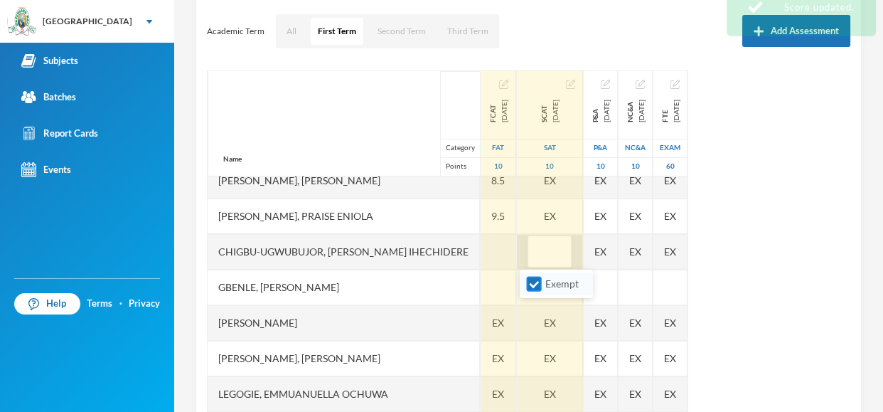
click at [534, 289] on input "Exempt" at bounding box center [534, 284] width 15 height 15
checkbox input "false"
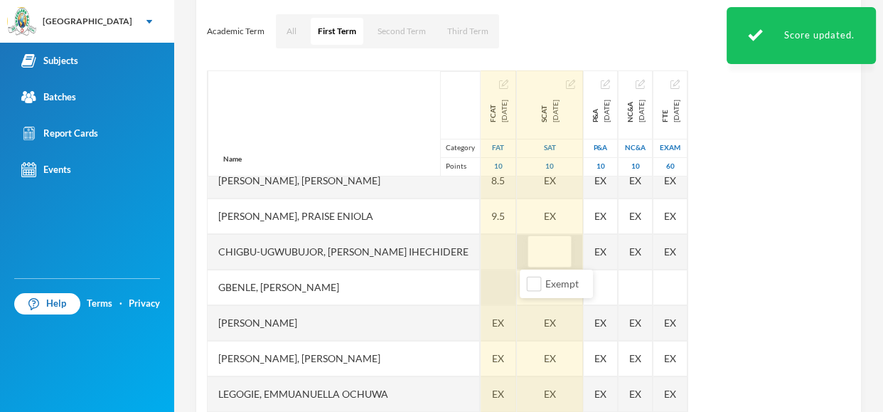
click at [481, 280] on div at bounding box center [499, 288] width 36 height 36
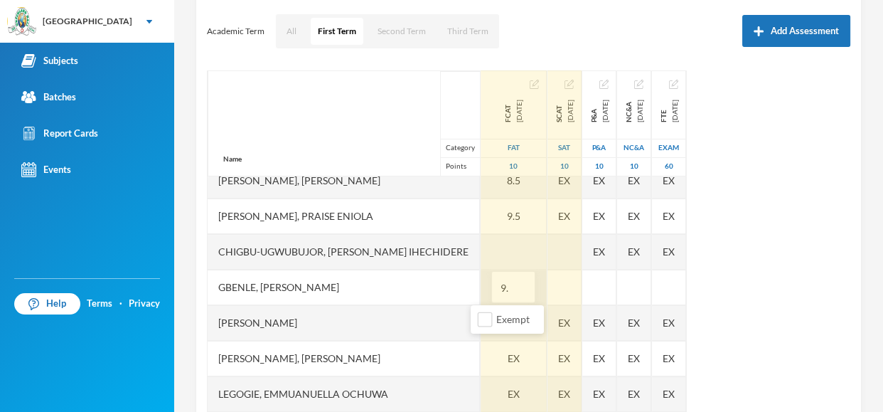
type input "9.5"
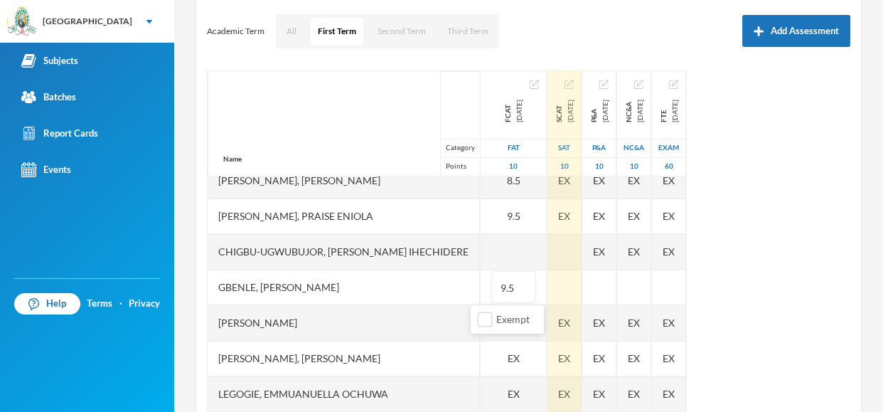
click at [794, 257] on div "Name Category Points Adebowale, [PERSON_NAME], [PERSON_NAME], [PERSON_NAME] [PE…" at bounding box center [529, 248] width 644 height 356
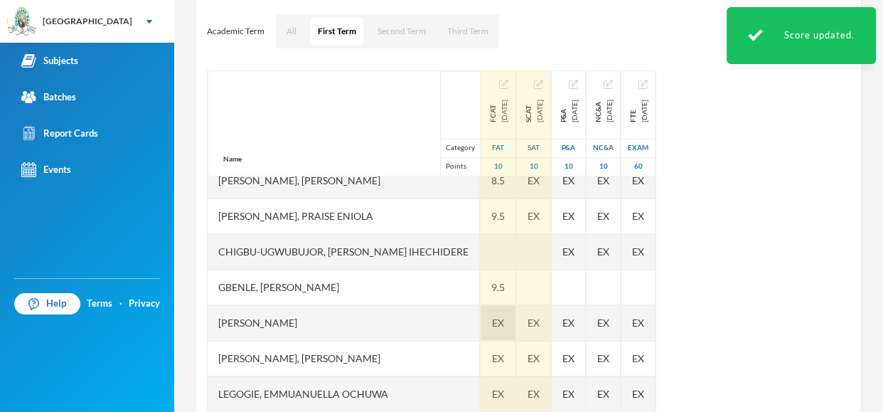
click at [492, 329] on span "EX" at bounding box center [498, 322] width 12 height 15
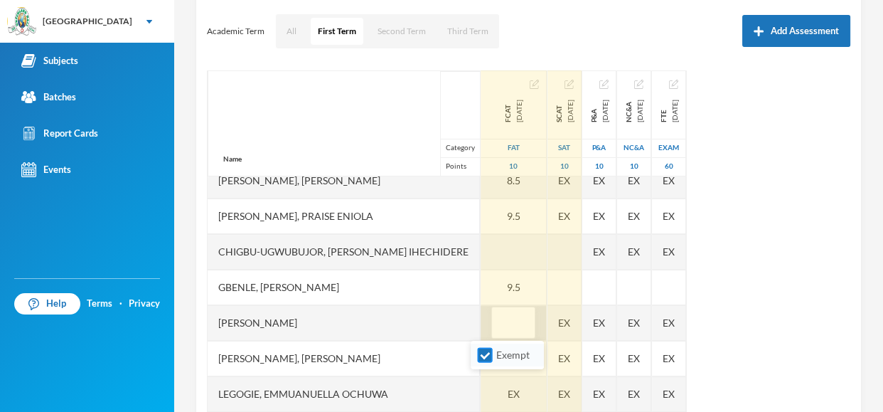
click at [484, 356] on input "Exempt" at bounding box center [485, 355] width 15 height 15
checkbox input "false"
click at [499, 330] on input "text" at bounding box center [513, 323] width 28 height 32
type input "10"
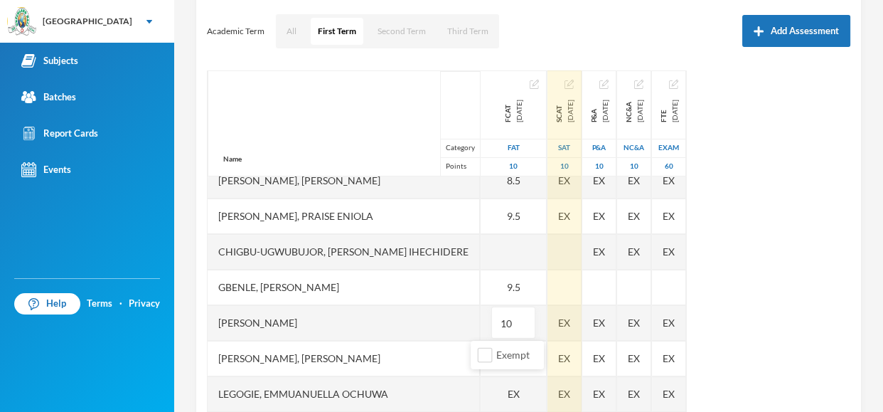
click at [830, 245] on div "Name Category Points Adebowale, [PERSON_NAME], [PERSON_NAME], [PERSON_NAME] [PE…" at bounding box center [529, 248] width 644 height 356
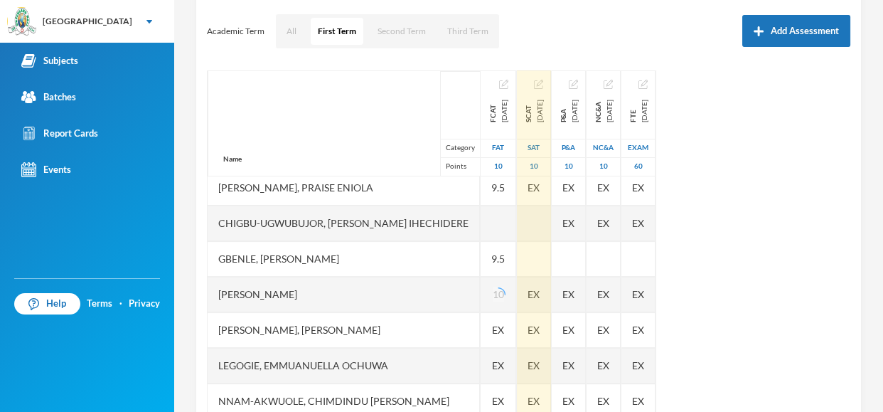
scroll to position [142, 0]
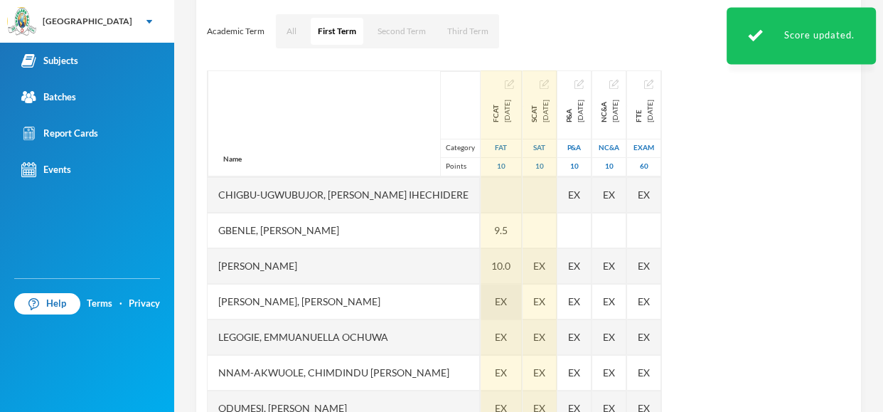
click at [495, 299] on span "EX" at bounding box center [501, 301] width 12 height 15
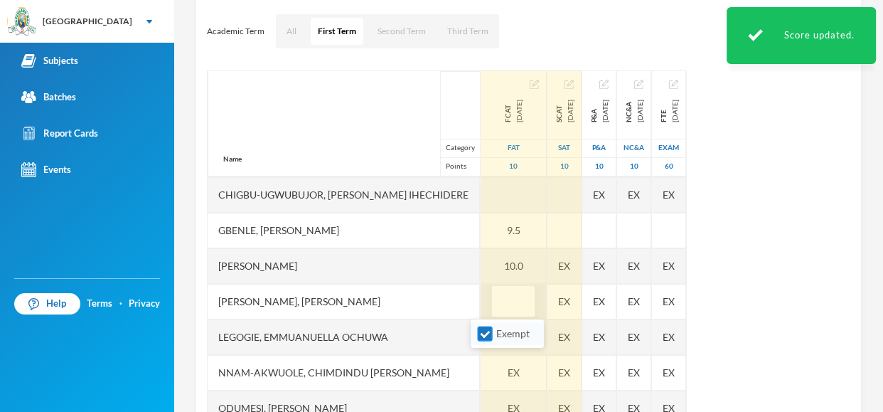
click at [481, 335] on input "Exempt" at bounding box center [485, 333] width 15 height 15
checkbox input "false"
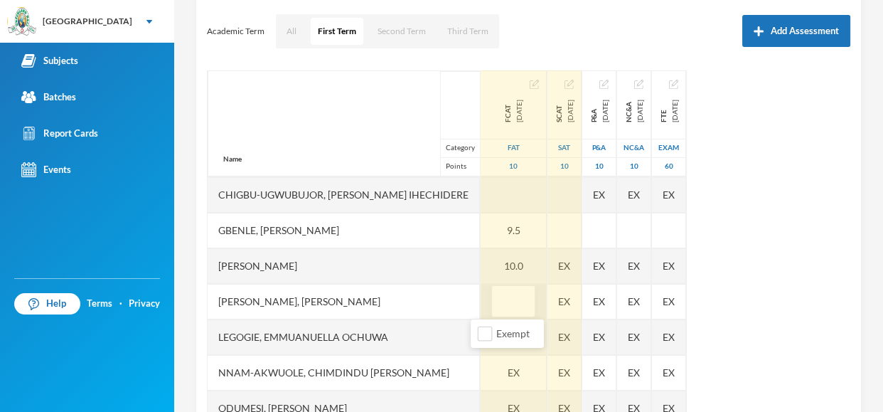
click at [499, 307] on input "text" at bounding box center [513, 302] width 28 height 32
type input "9"
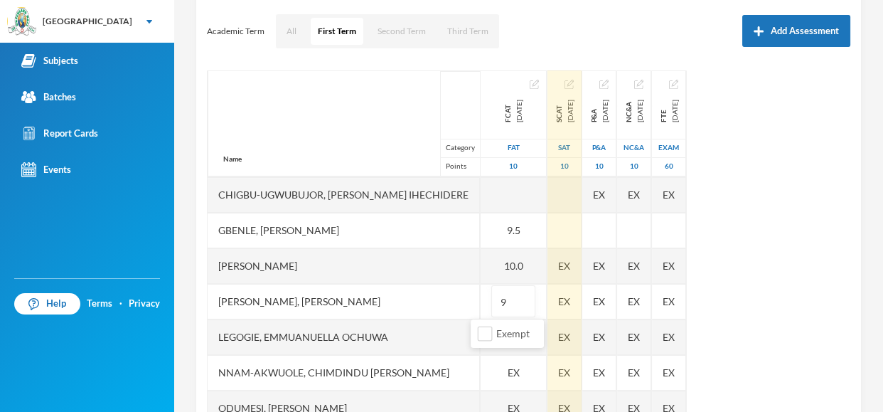
click at [788, 211] on div "Name Category Points Adebowale, [PERSON_NAME], [PERSON_NAME], [PERSON_NAME] [PE…" at bounding box center [529, 248] width 644 height 356
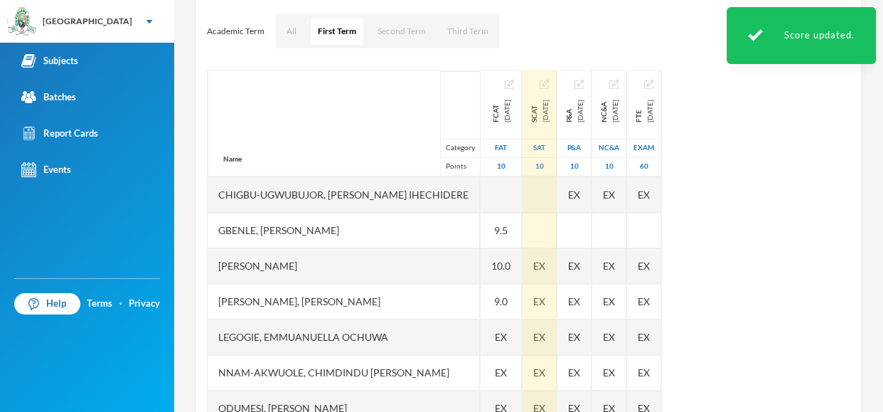
click at [788, 211] on div "Name Category Points Adebowale, [PERSON_NAME], [PERSON_NAME], [PERSON_NAME] [PE…" at bounding box center [529, 248] width 644 height 356
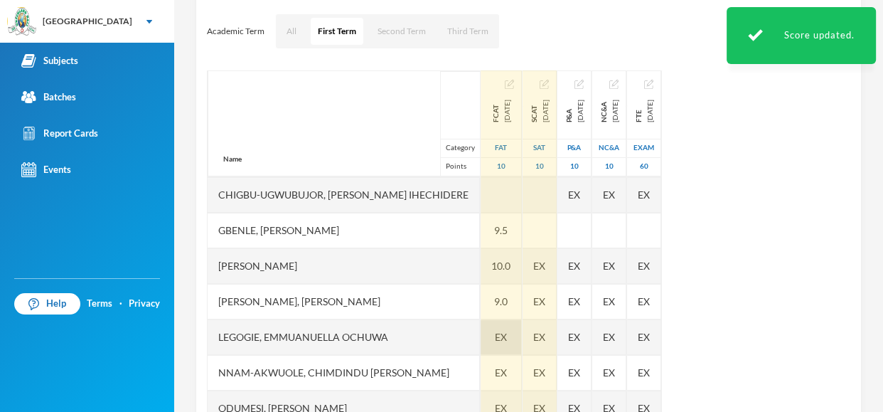
click at [495, 341] on span "EX" at bounding box center [501, 336] width 12 height 15
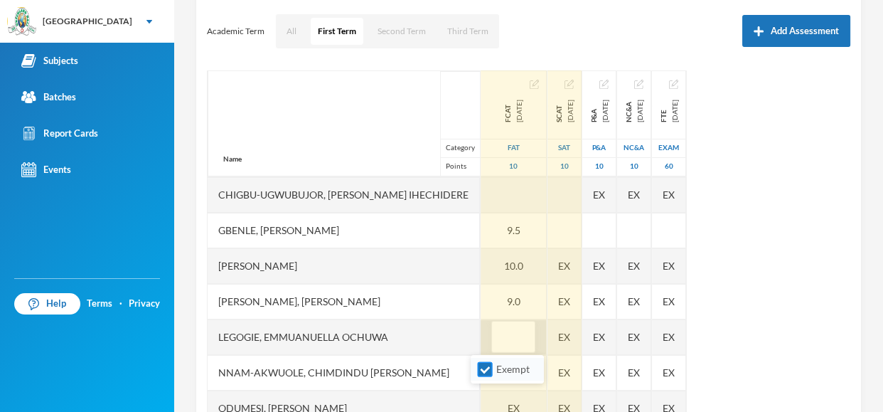
click at [481, 370] on input "Exempt" at bounding box center [485, 369] width 15 height 15
checkbox input "false"
click at [499, 331] on input "text" at bounding box center [513, 337] width 28 height 32
type input "6.5"
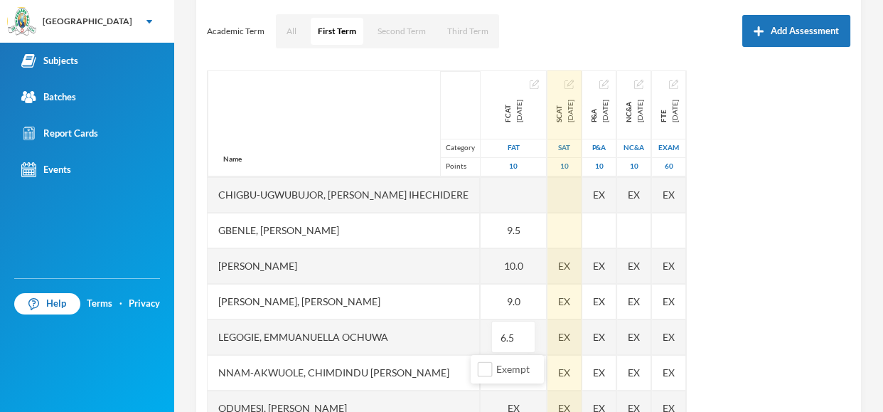
click at [782, 308] on div "Name Category Points Adebowale, [PERSON_NAME], [PERSON_NAME], [PERSON_NAME] [PE…" at bounding box center [529, 248] width 644 height 356
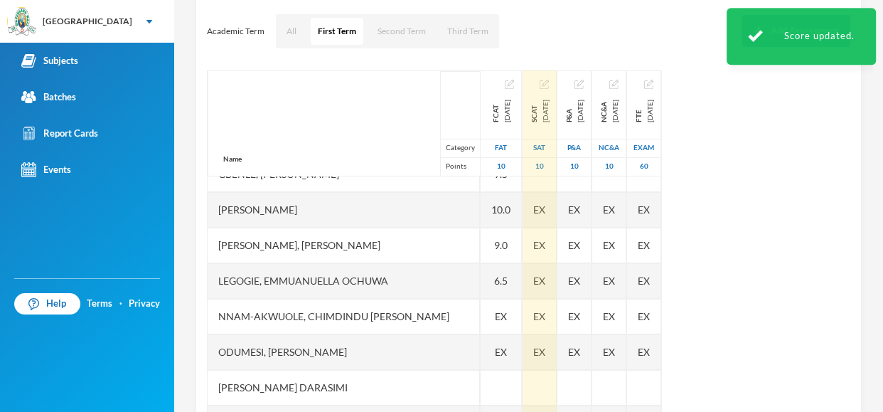
scroll to position [228, 0]
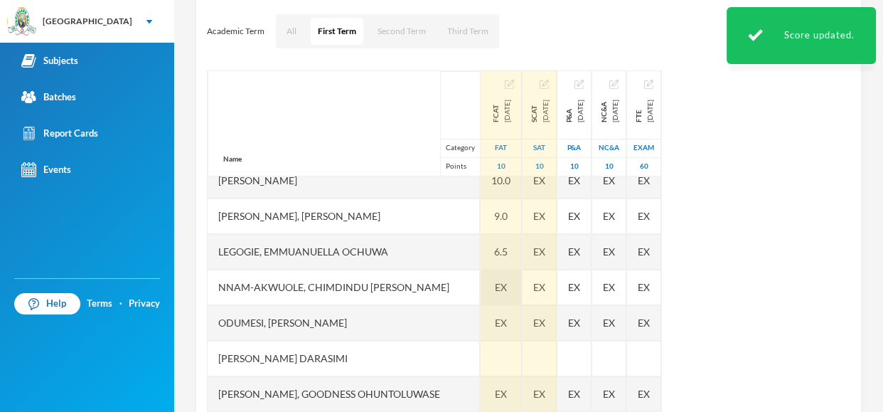
click at [491, 279] on div "EX" at bounding box center [501, 288] width 41 height 36
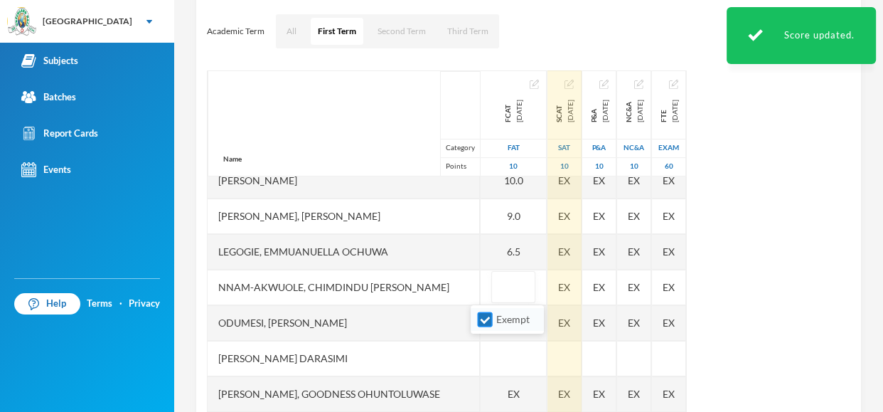
click at [478, 324] on input "Exempt" at bounding box center [485, 319] width 15 height 15
checkbox input "false"
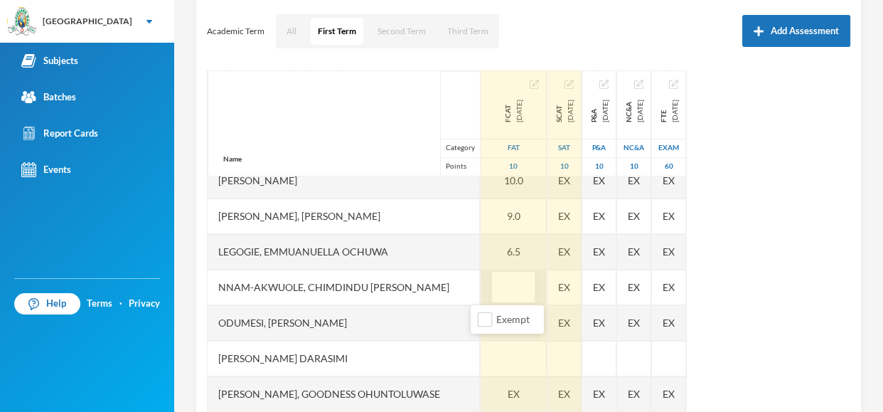
click at [499, 284] on input "text" at bounding box center [513, 288] width 28 height 32
type input "8.5"
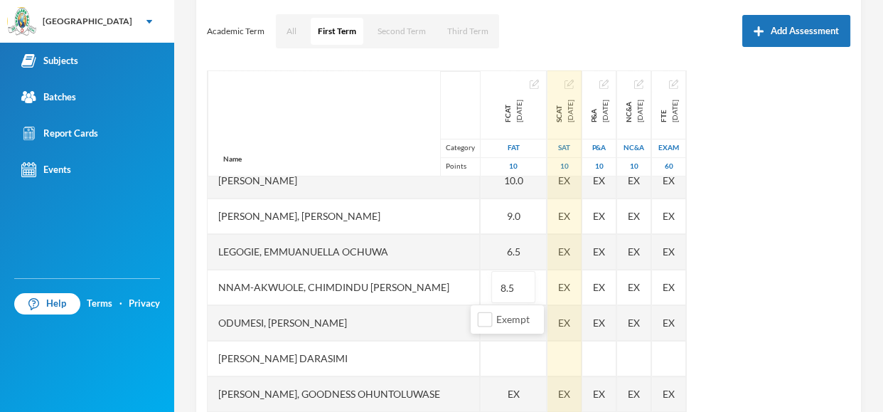
click at [798, 300] on div "Name Category Points Adebowale, [PERSON_NAME], [PERSON_NAME], [PERSON_NAME] [PE…" at bounding box center [529, 248] width 644 height 356
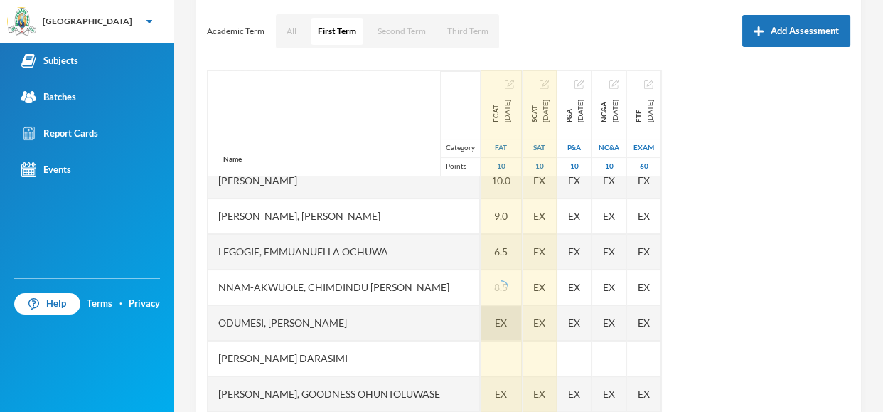
click at [481, 341] on div at bounding box center [501, 359] width 41 height 36
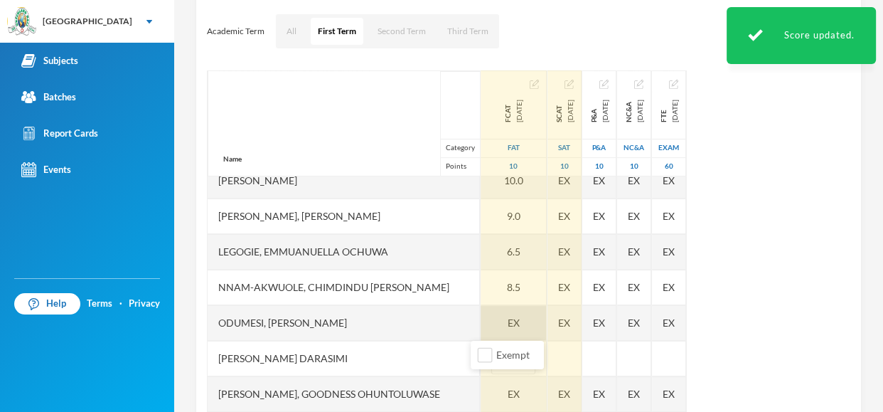
click at [492, 324] on div "EX" at bounding box center [514, 323] width 66 height 36
click at [483, 358] on input "Exempt" at bounding box center [485, 355] width 15 height 15
checkbox input "false"
click at [499, 314] on input "text" at bounding box center [513, 323] width 28 height 32
type input "8"
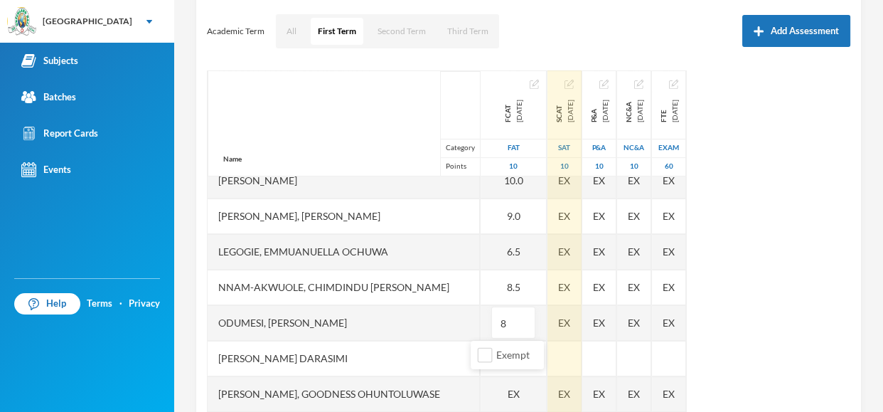
click at [745, 265] on div "Name Category Points Adebowale, [PERSON_NAME], [PERSON_NAME], [PERSON_NAME] [PE…" at bounding box center [529, 248] width 644 height 356
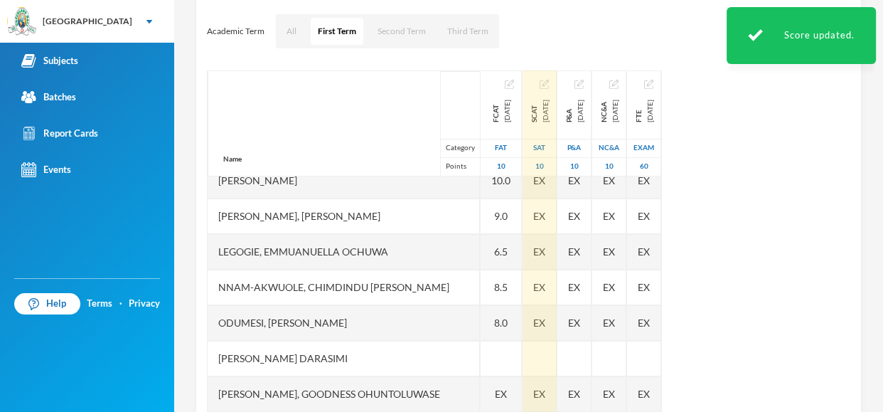
click at [790, 213] on div "Name Category Points Adebowale, [PERSON_NAME], [PERSON_NAME], [PERSON_NAME] [PE…" at bounding box center [529, 248] width 644 height 356
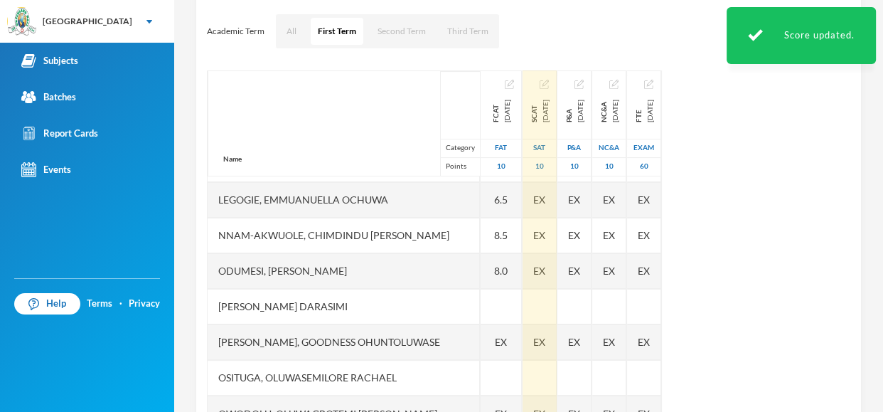
scroll to position [284, 0]
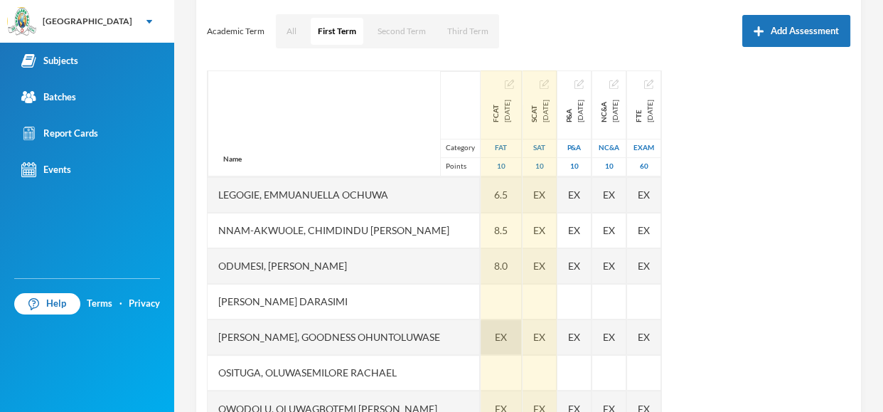
click at [495, 334] on span "EX" at bounding box center [501, 336] width 12 height 15
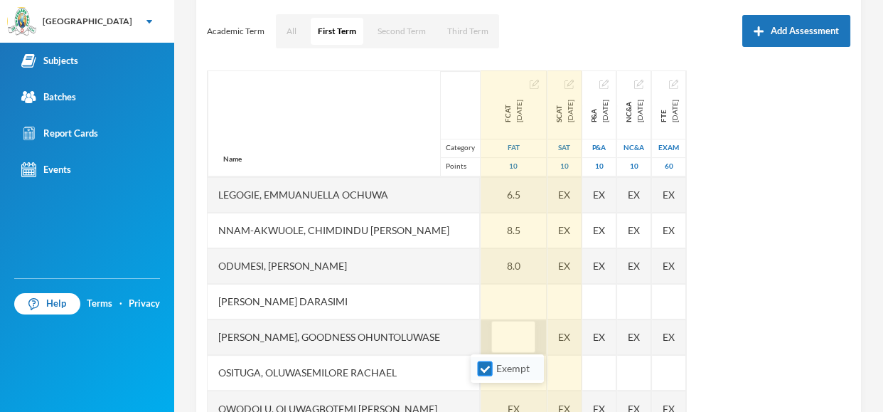
click at [485, 368] on input "Exempt" at bounding box center [485, 368] width 15 height 15
checkbox input "false"
click at [499, 341] on input "text" at bounding box center [513, 337] width 28 height 32
type input "9.5"
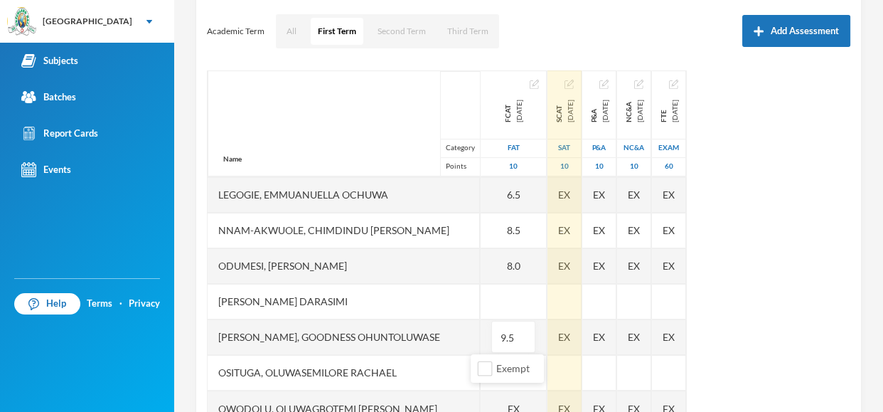
click at [833, 277] on div "Name Category Points Adebowale, [PERSON_NAME], [PERSON_NAME], [PERSON_NAME] [PE…" at bounding box center [529, 248] width 644 height 356
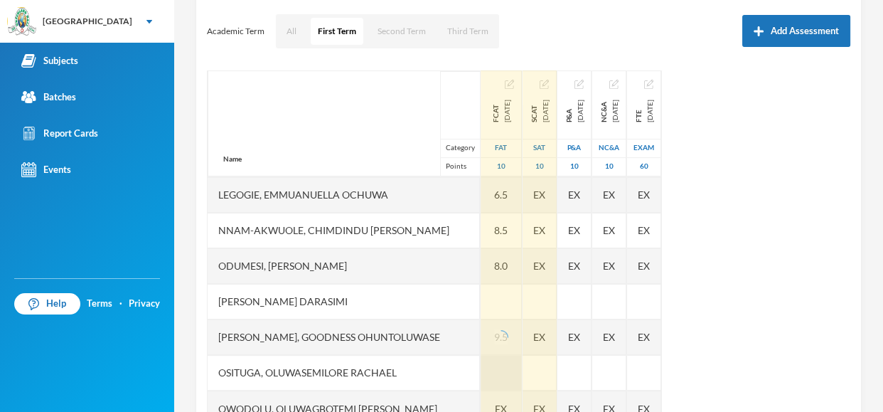
click at [487, 370] on div at bounding box center [501, 373] width 41 height 36
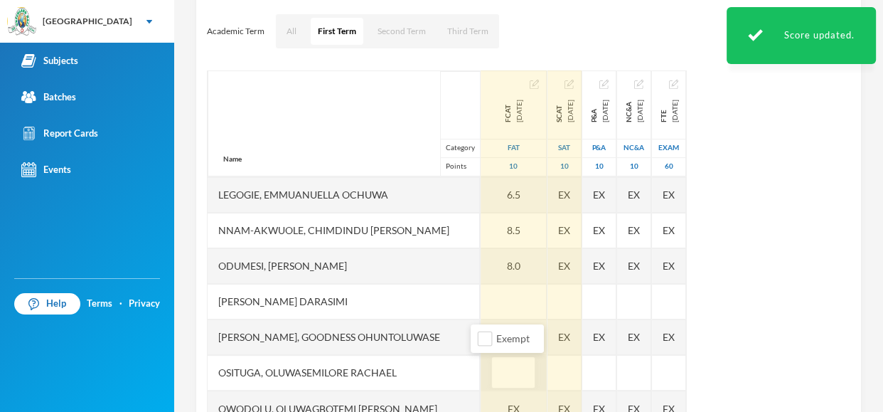
type input "9"
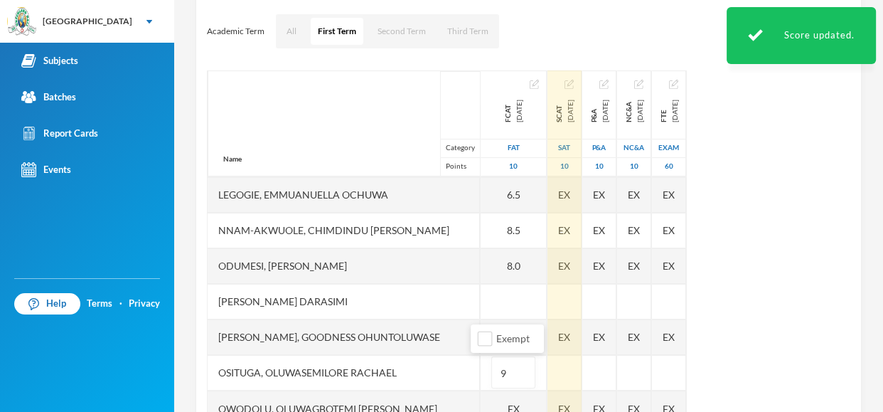
click at [791, 270] on div "Name Category Points Adebowale, [PERSON_NAME], [PERSON_NAME], [PERSON_NAME] [PE…" at bounding box center [529, 248] width 644 height 356
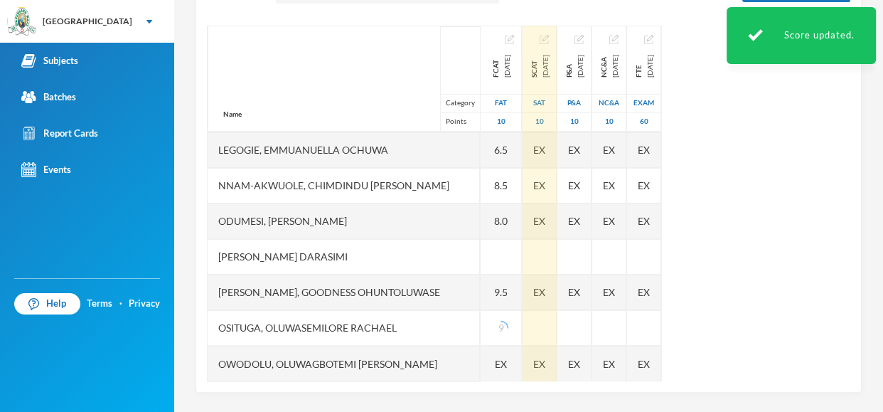
scroll to position [236, 0]
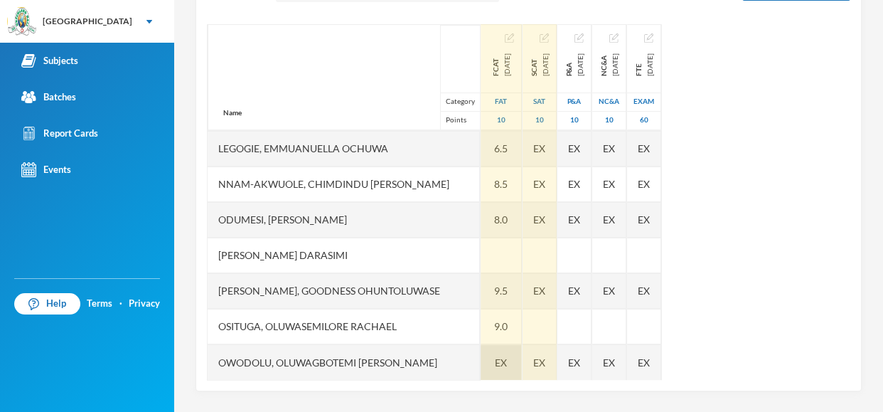
click at [495, 355] on span "EX" at bounding box center [501, 362] width 12 height 15
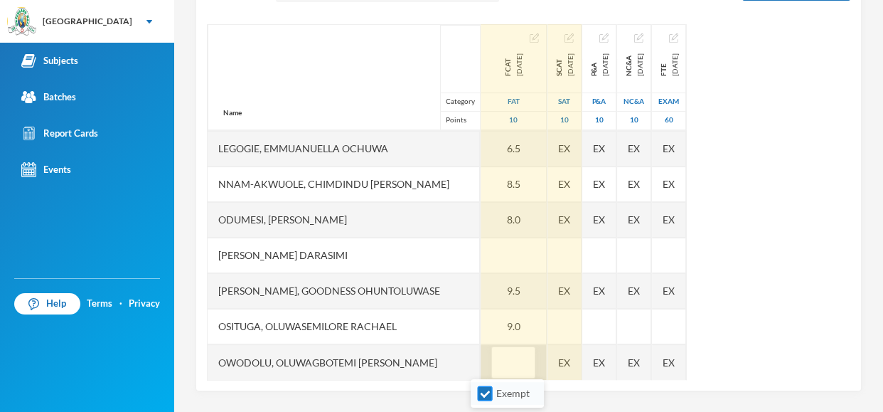
click at [483, 396] on input "Exempt" at bounding box center [485, 393] width 15 height 15
checkbox input "false"
click at [499, 359] on input "text" at bounding box center [513, 363] width 28 height 32
type input "6.5"
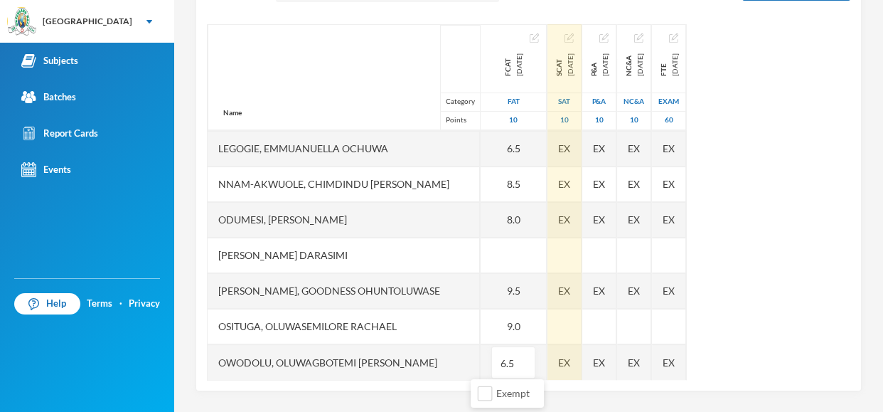
click at [826, 265] on div "Name Category Points Adebowale, [PERSON_NAME], [PERSON_NAME], [PERSON_NAME] [PE…" at bounding box center [529, 202] width 644 height 356
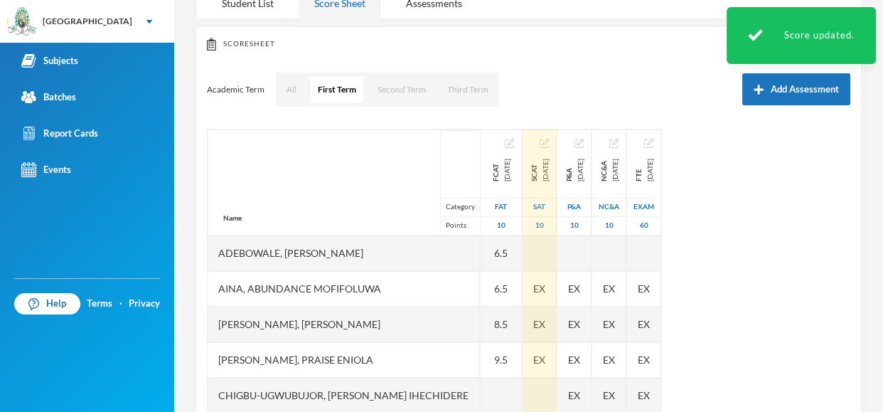
scroll to position [122, 0]
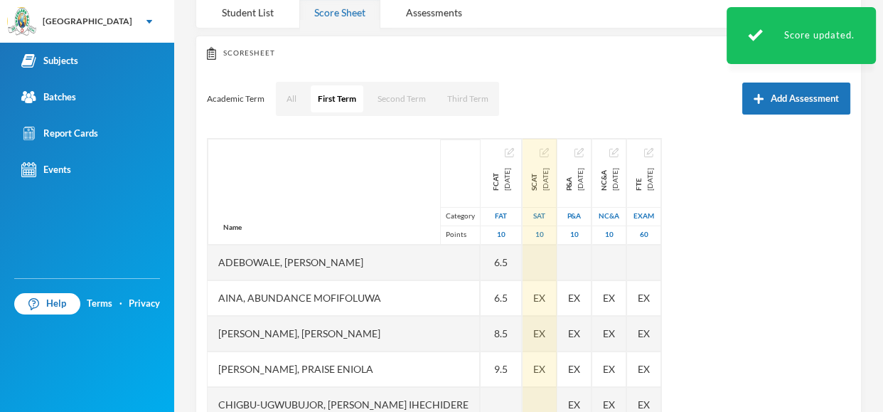
click at [832, 260] on div "Name Category Points Adebowale, [PERSON_NAME], [PERSON_NAME], [PERSON_NAME] [PE…" at bounding box center [529, 316] width 644 height 356
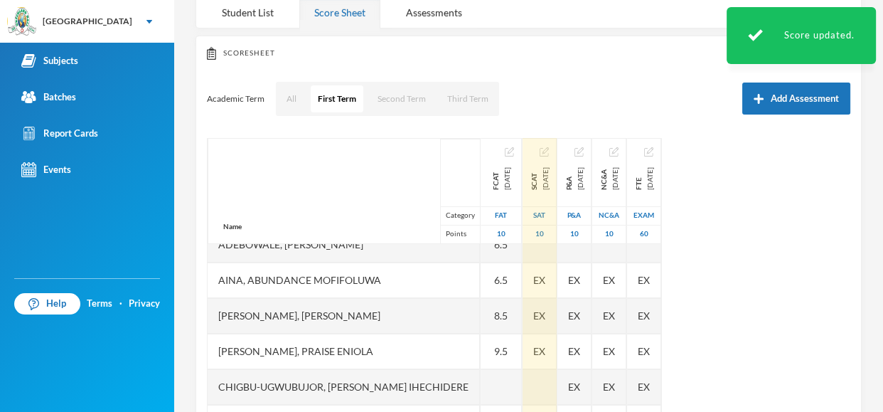
scroll to position [0, 0]
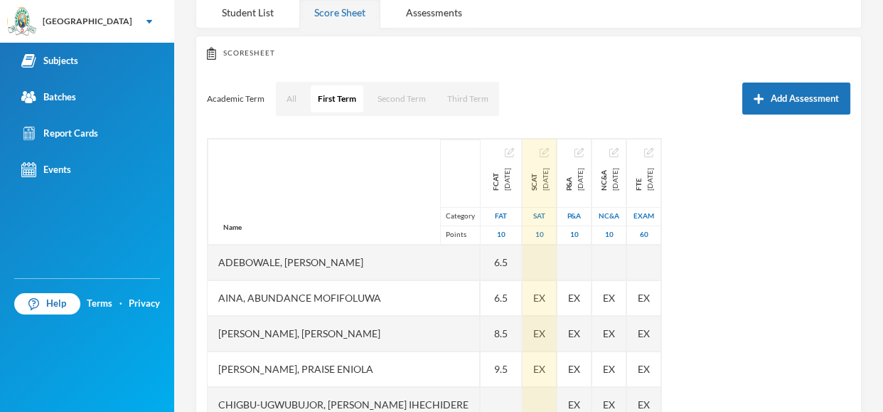
click at [851, 178] on div "Scoresheet Academic Term All First Term Second Term Third Term Add Assessment N…" at bounding box center [529, 270] width 666 height 469
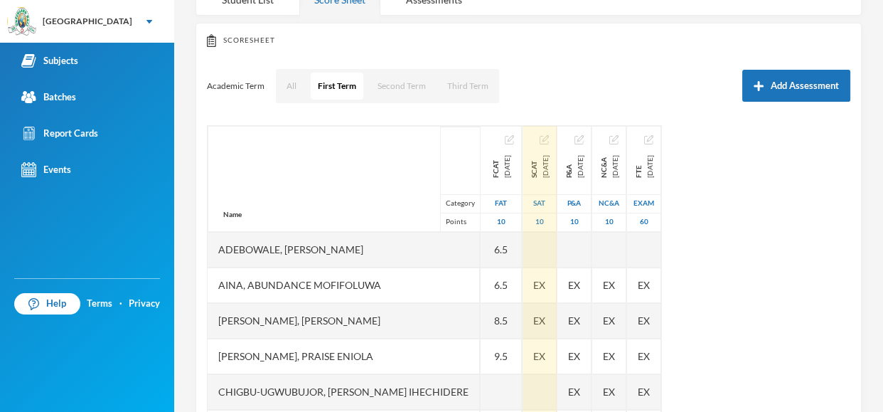
click at [851, 226] on div "Scoresheet Academic Term All First Term Second Term Third Term Add Assessment N…" at bounding box center [529, 257] width 666 height 469
click at [850, 228] on div "Scoresheet Academic Term All First Term Second Term Third Term Add Assessment N…" at bounding box center [529, 257] width 666 height 469
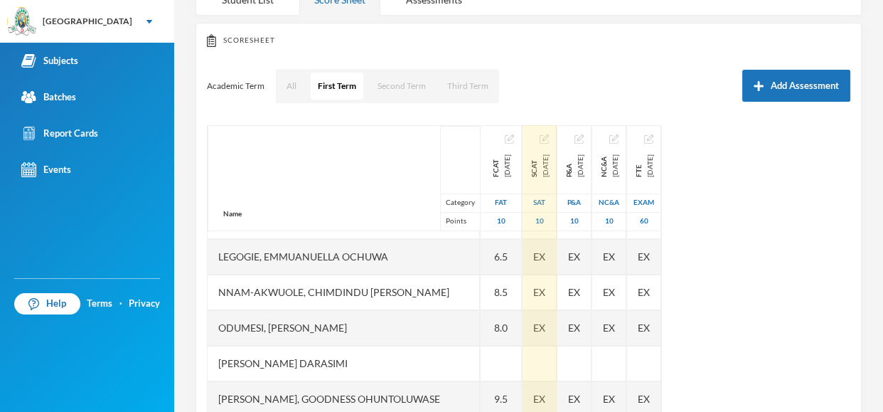
scroll to position [284, 0]
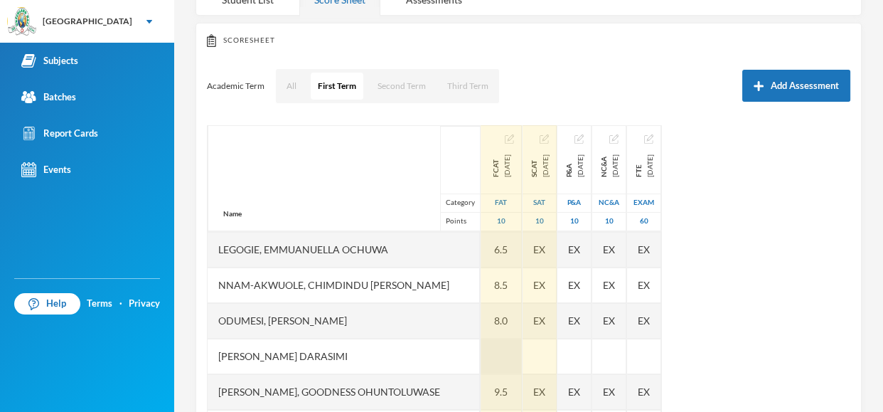
click at [481, 350] on div at bounding box center [501, 356] width 41 height 36
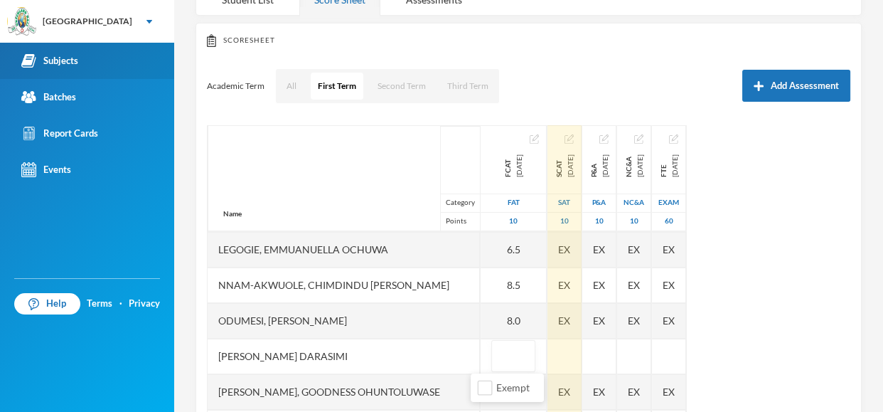
click at [75, 60] on div "Subjects" at bounding box center [49, 60] width 57 height 15
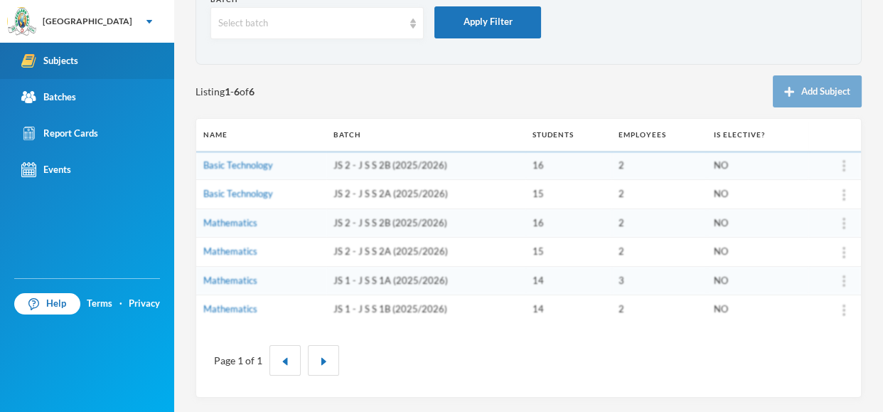
scroll to position [87, 0]
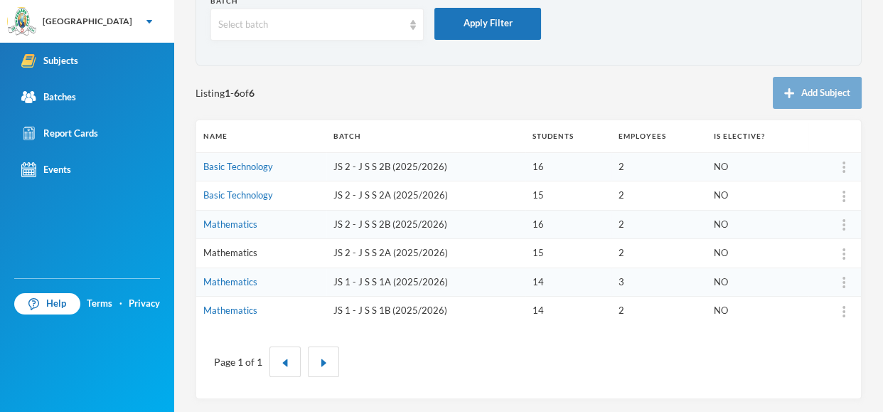
click at [218, 251] on link "Mathematics" at bounding box center [230, 252] width 54 height 11
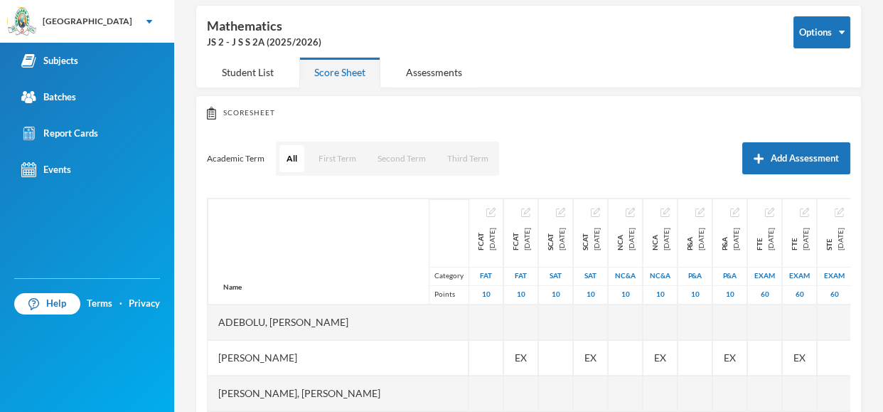
scroll to position [87, 0]
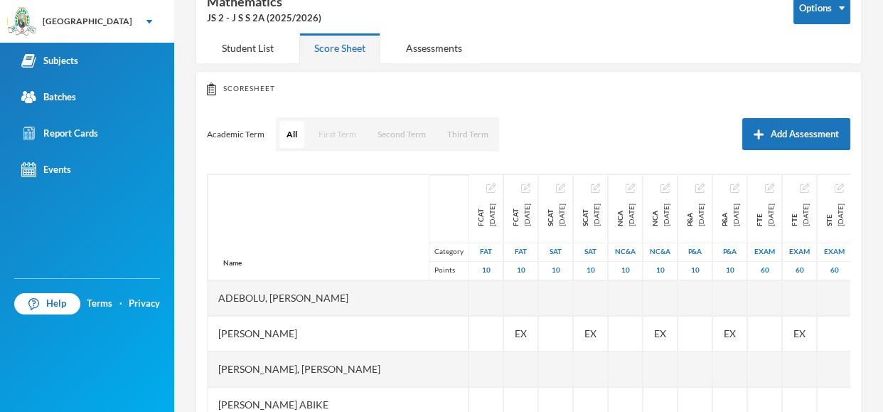
click at [344, 132] on button "First Term" at bounding box center [337, 134] width 52 height 27
click at [347, 132] on button "First Term" at bounding box center [337, 134] width 53 height 27
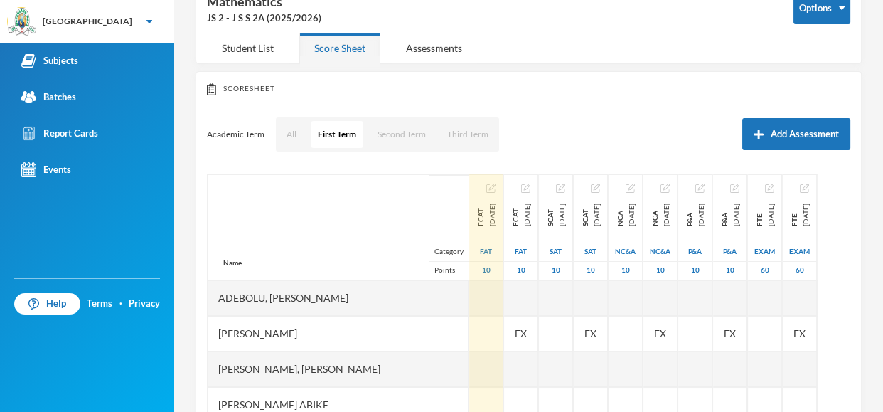
click at [475, 203] on div "FCAT [DATE]" at bounding box center [486, 214] width 23 height 23
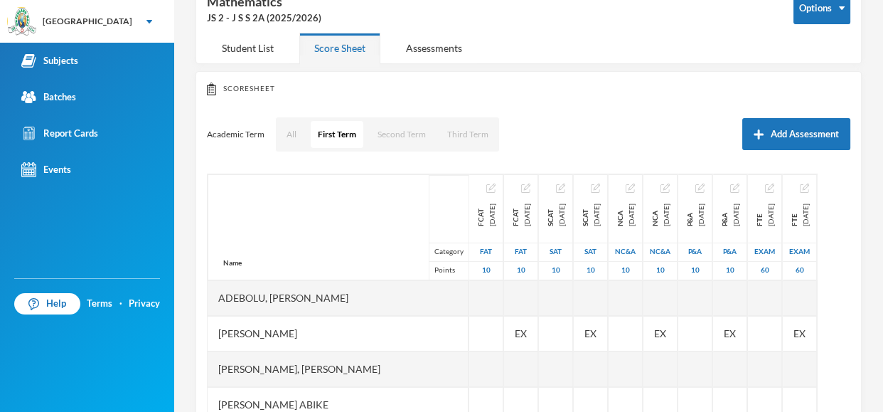
click at [592, 124] on div "Academic Term All First Term Second Term Third Term Add Assessment" at bounding box center [529, 135] width 644 height 36
click at [428, 39] on div "Assessments" at bounding box center [434, 48] width 86 height 31
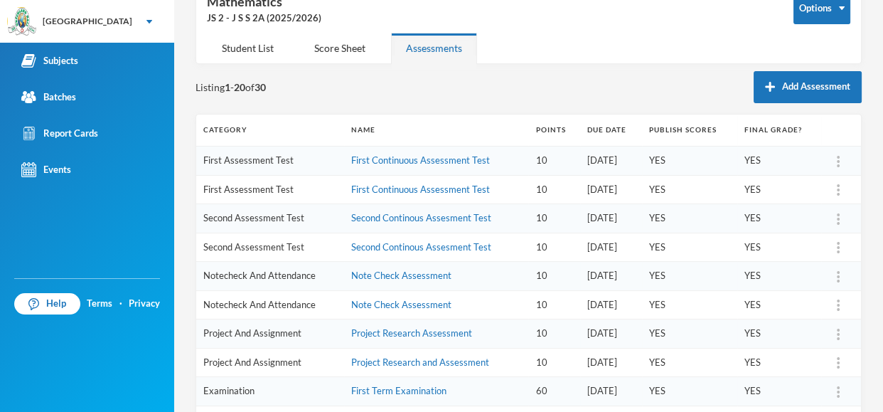
click at [838, 190] on img at bounding box center [838, 189] width 3 height 11
click at [838, 187] on img at bounding box center [838, 189] width 3 height 11
click at [823, 262] on div "Delete" at bounding box center [820, 255] width 38 height 28
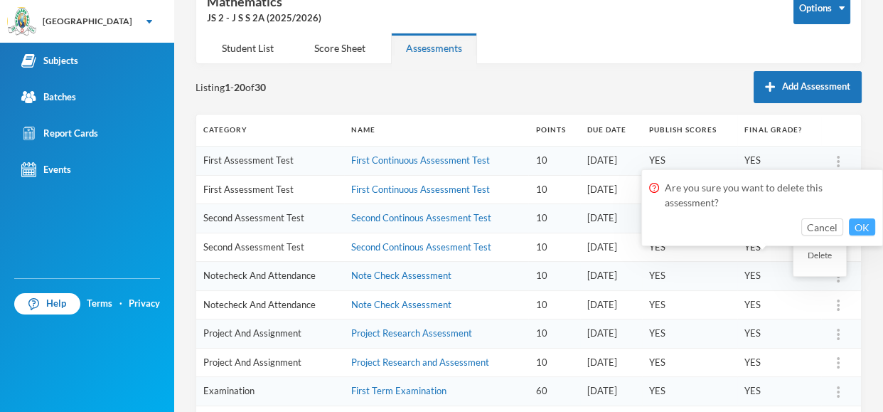
click at [864, 224] on button "OK" at bounding box center [862, 226] width 26 height 17
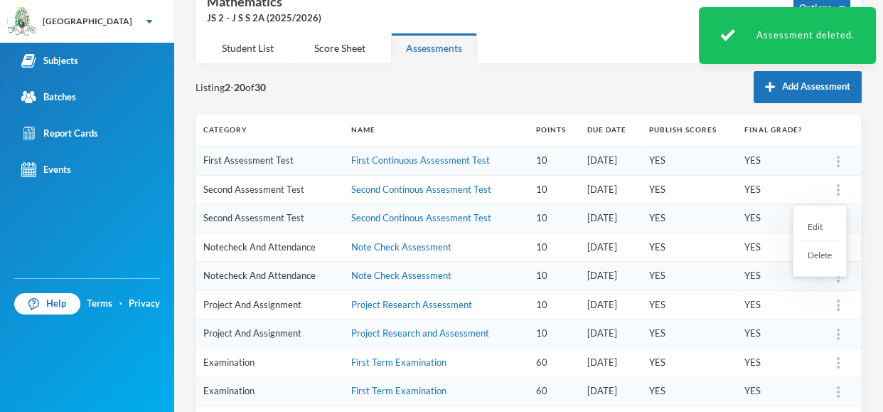
click at [836, 195] on div at bounding box center [838, 190] width 20 height 14
click at [818, 250] on div "Delete" at bounding box center [820, 255] width 38 height 28
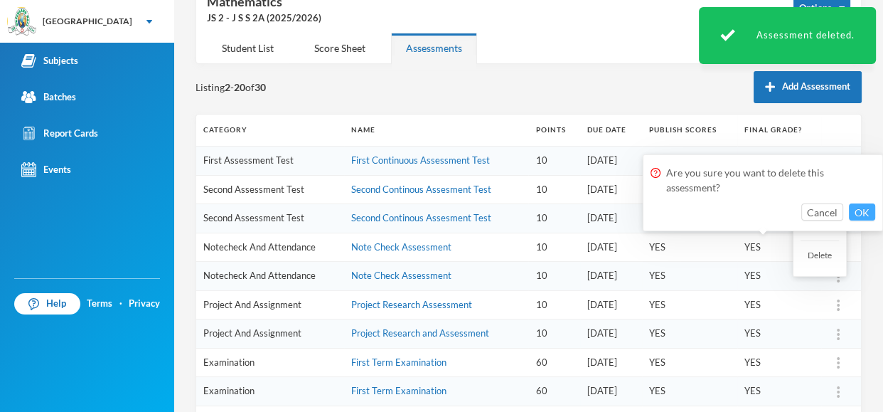
click at [863, 205] on button "OK" at bounding box center [862, 211] width 26 height 17
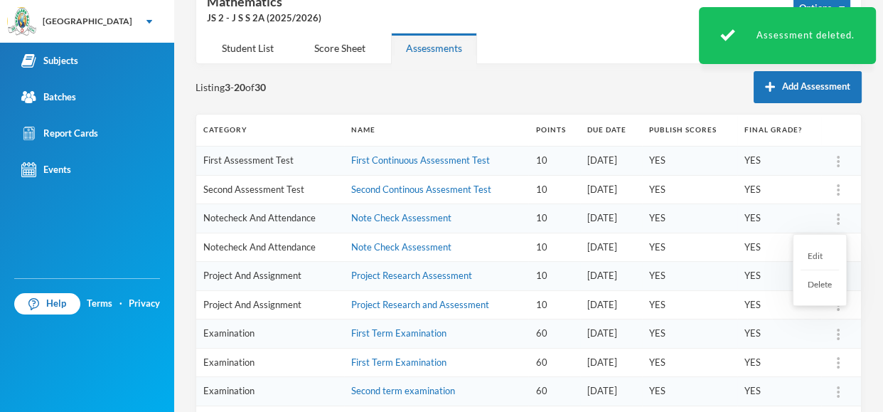
click at [838, 218] on img at bounding box center [838, 218] width 3 height 11
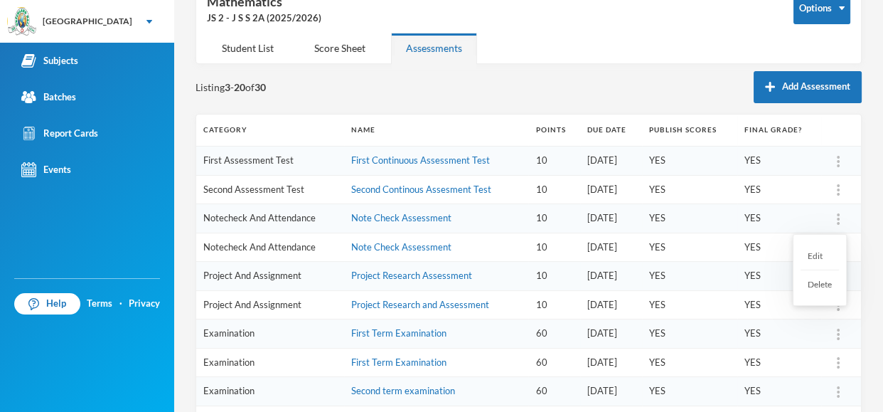
click at [821, 286] on div "Delete" at bounding box center [820, 284] width 38 height 28
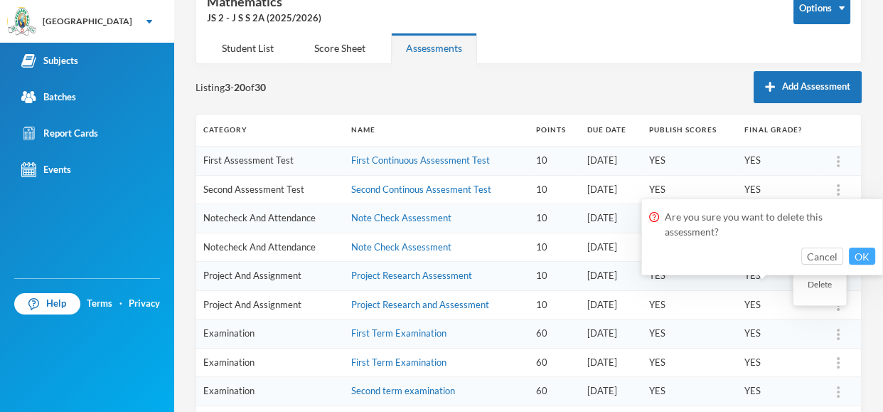
click at [865, 252] on button "OK" at bounding box center [862, 255] width 26 height 17
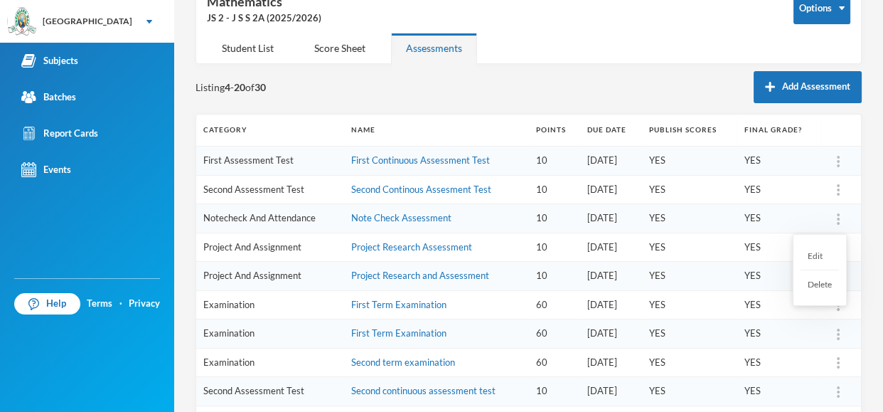
click at [832, 285] on div "Delete" at bounding box center [820, 284] width 38 height 28
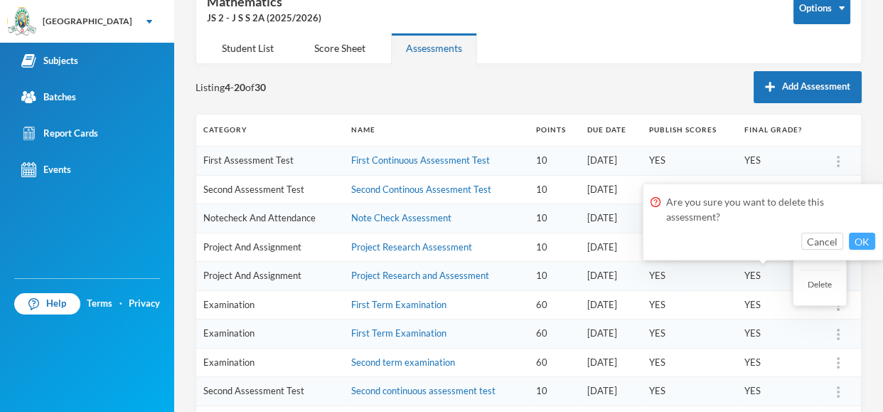
click at [860, 237] on button "OK" at bounding box center [862, 241] width 26 height 17
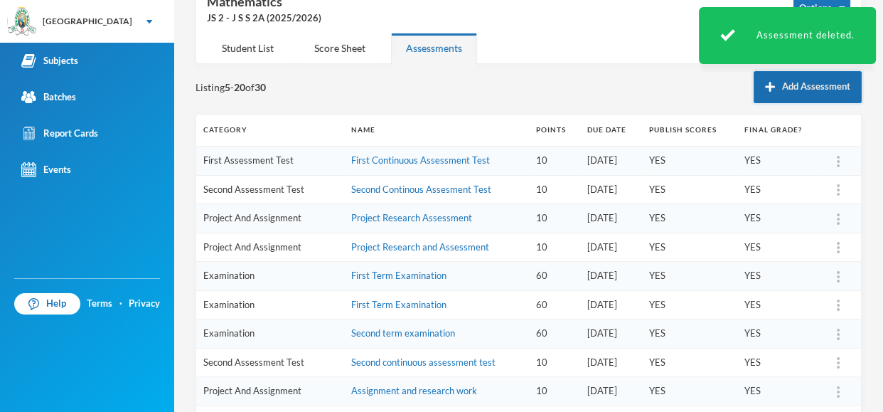
click at [811, 87] on button "Add Assessment" at bounding box center [808, 87] width 108 height 32
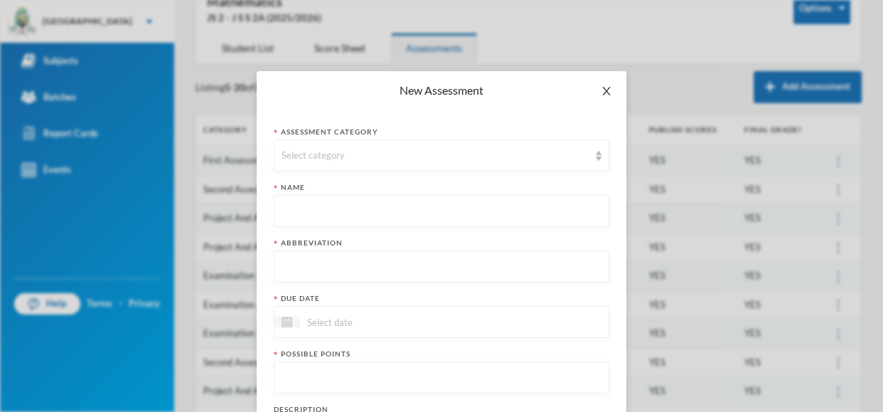
click at [607, 83] on span "Close" at bounding box center [607, 91] width 40 height 40
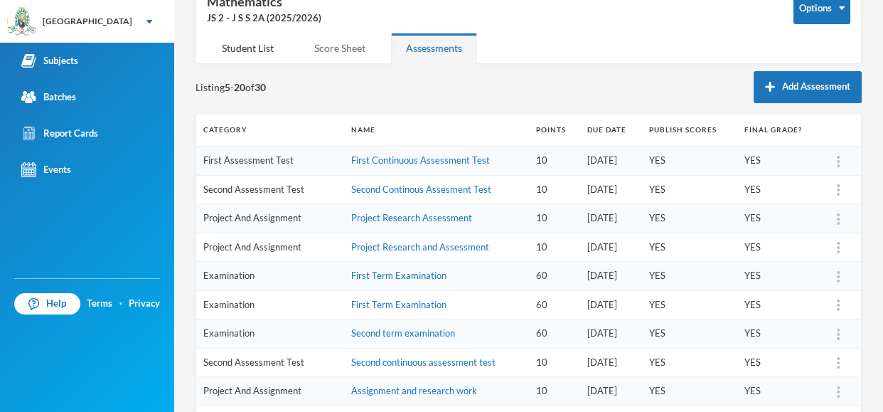
click at [342, 50] on div "Score Sheet" at bounding box center [339, 48] width 81 height 31
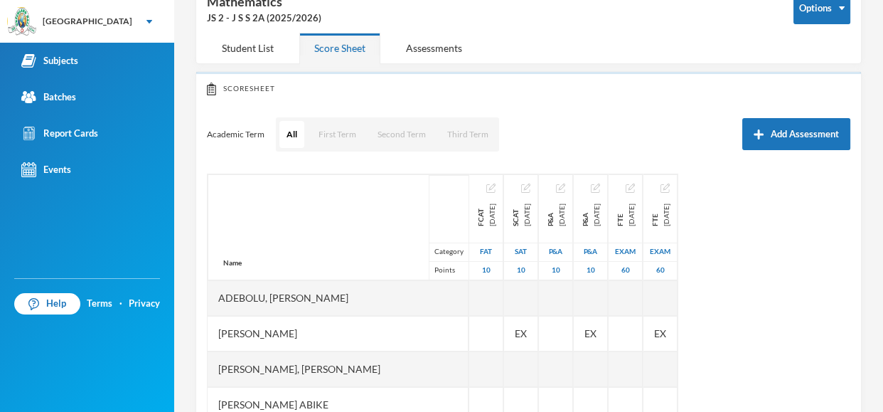
click at [342, 50] on div "Score Sheet" at bounding box center [339, 48] width 81 height 31
click at [335, 132] on button "First Term" at bounding box center [337, 134] width 52 height 27
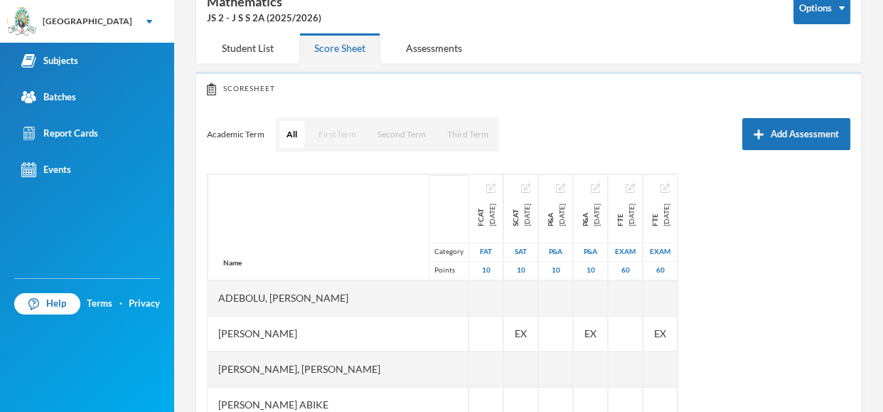
click at [335, 133] on button "First Term" at bounding box center [337, 134] width 52 height 27
click at [432, 44] on div "Assessments" at bounding box center [434, 48] width 86 height 31
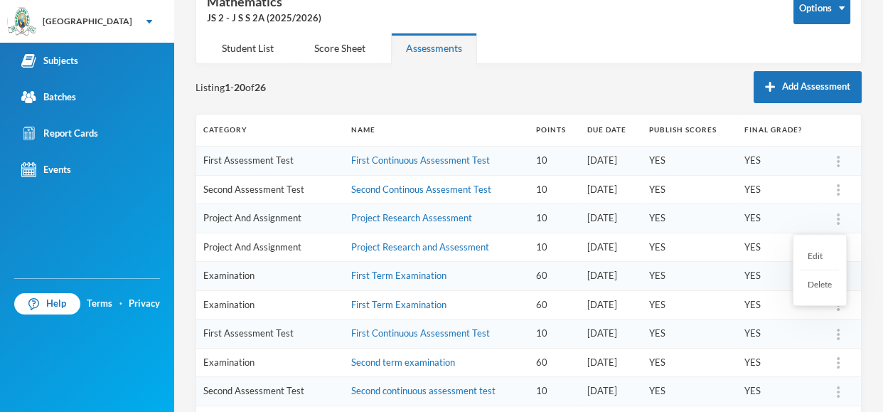
click at [824, 284] on div "Delete" at bounding box center [820, 284] width 38 height 28
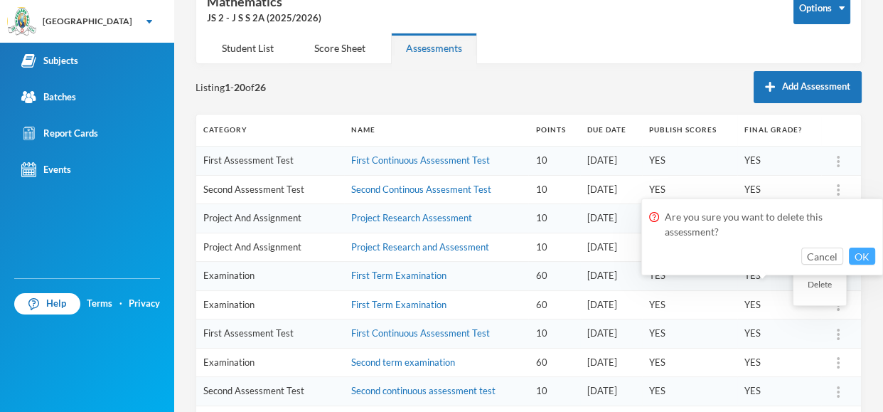
click at [863, 251] on button "OK" at bounding box center [862, 255] width 26 height 17
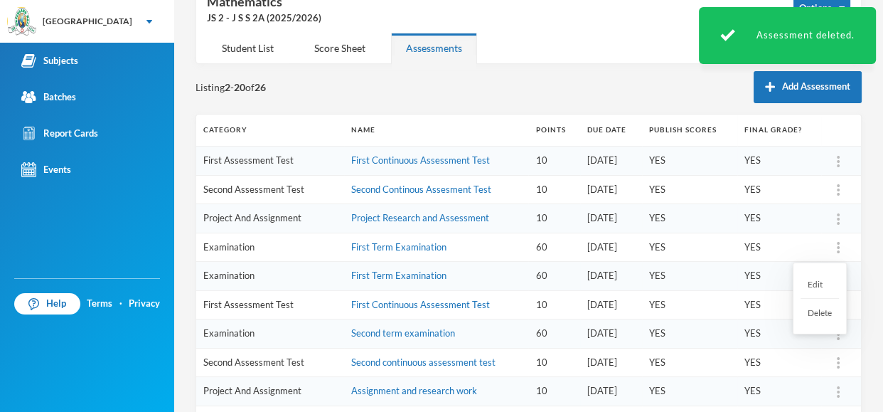
click at [838, 244] on img at bounding box center [838, 247] width 3 height 11
click at [819, 313] on div "Delete" at bounding box center [820, 313] width 38 height 28
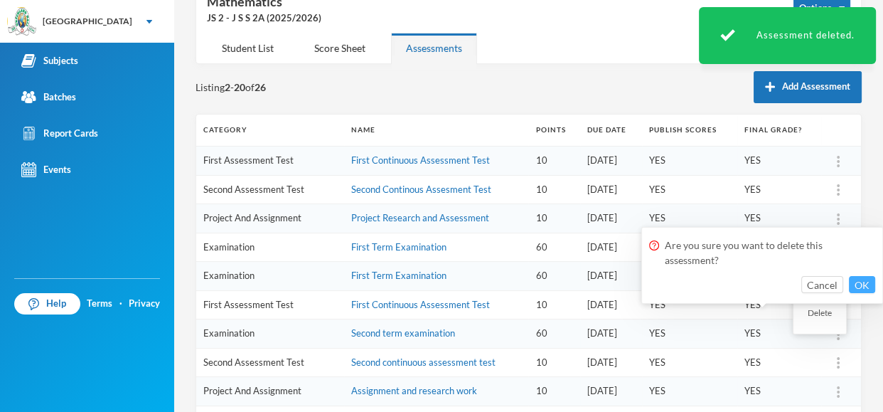
click at [863, 282] on button "OK" at bounding box center [862, 284] width 26 height 17
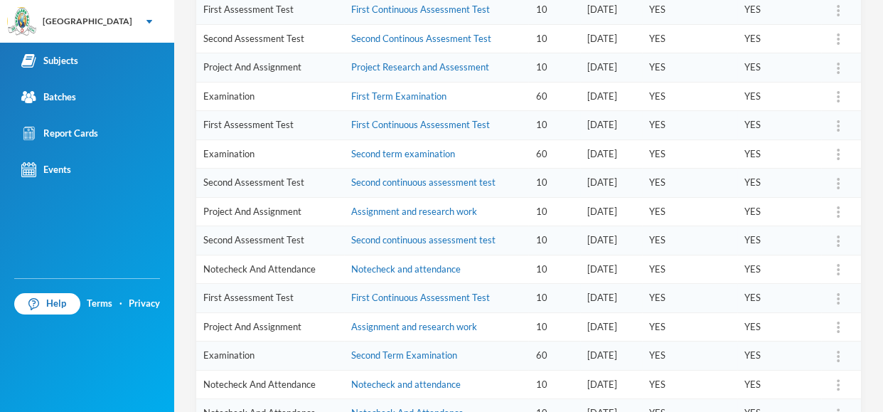
scroll to position [242, 0]
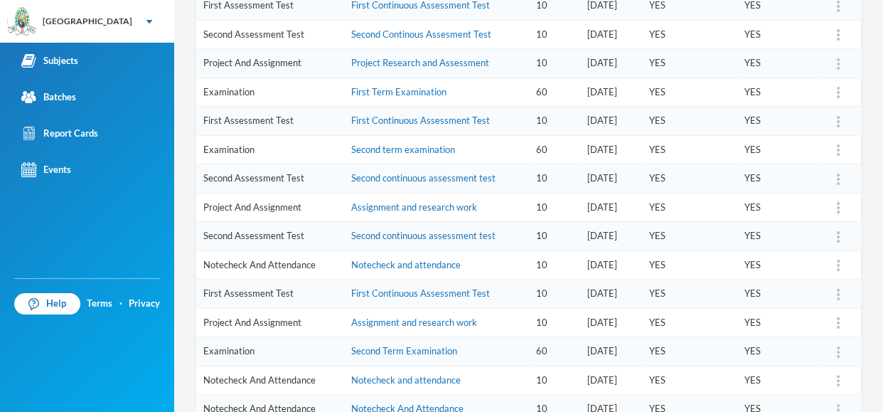
drag, startPoint x: 882, startPoint y: 82, endPoint x: 882, endPoint y: 158, distance: 76.1
click at [882, 158] on div "Makinde Praise [EMAIL_ADDRESS][DOMAIN_NAME] Options Mathematics JS 2 - J S S 2A…" at bounding box center [528, 206] width 709 height 412
click at [882, 70] on div "Makinde Praise [EMAIL_ADDRESS][DOMAIN_NAME] Options Mathematics JS 2 - J S S 2A…" at bounding box center [528, 206] width 709 height 412
click at [396, 265] on link "Notecheck and attendance" at bounding box center [406, 264] width 110 height 11
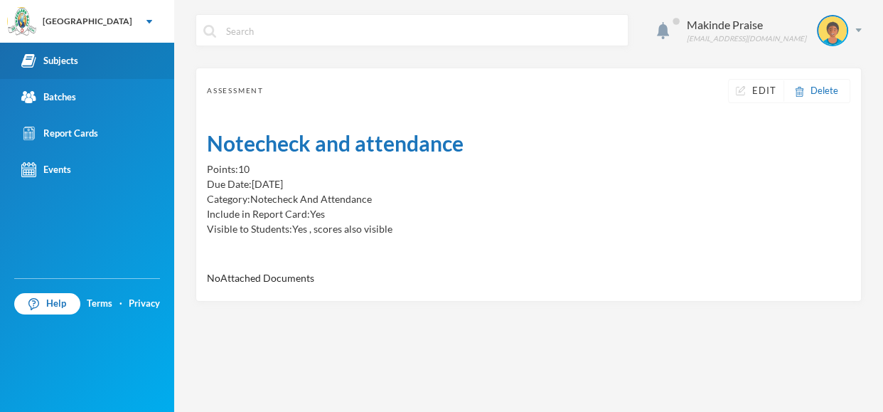
click at [84, 64] on link "Subjects" at bounding box center [87, 61] width 174 height 36
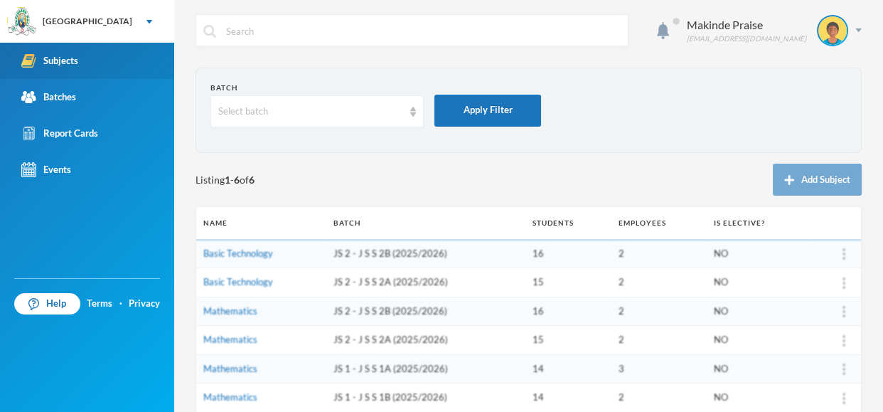
click at [84, 64] on link "Subjects" at bounding box center [87, 61] width 174 height 36
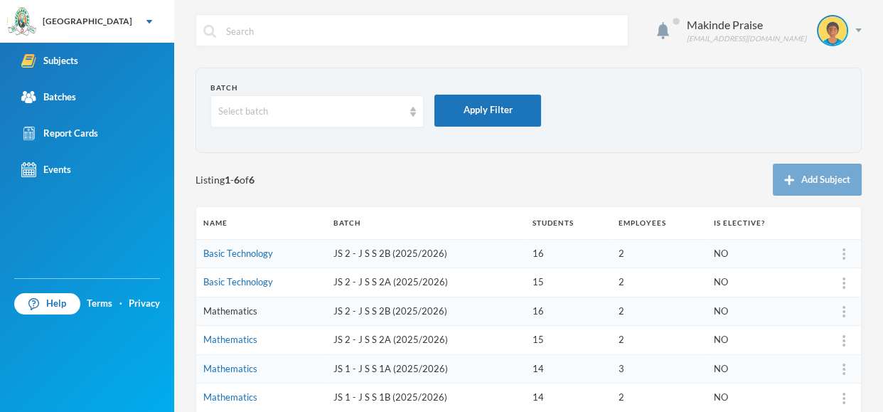
click at [236, 314] on link "Mathematics" at bounding box center [230, 310] width 54 height 11
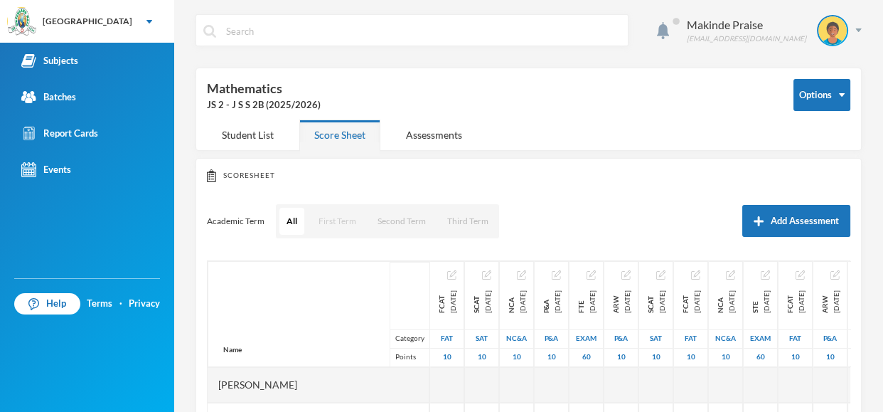
click at [346, 217] on button "First Term" at bounding box center [337, 221] width 52 height 27
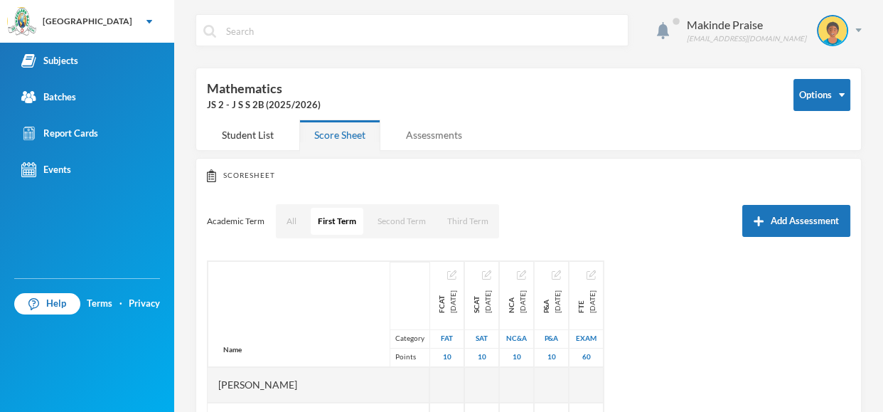
click at [447, 131] on div "Assessments" at bounding box center [434, 134] width 86 height 31
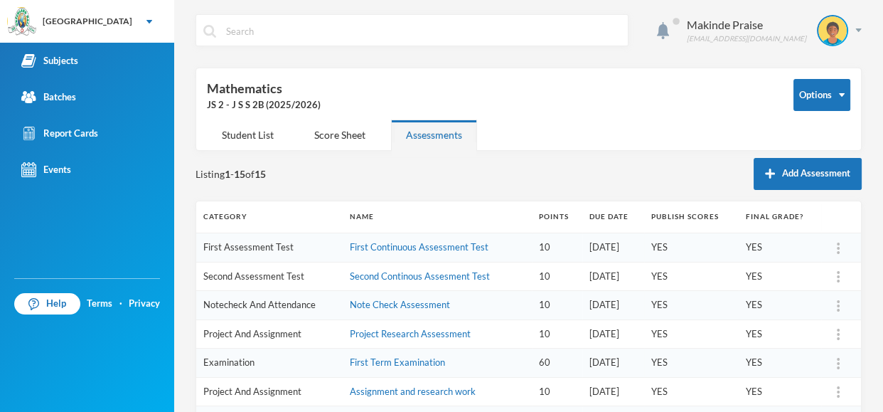
click at [585, 302] on td "[DATE]" at bounding box center [613, 305] width 62 height 29
drag, startPoint x: 585, startPoint y: 304, endPoint x: 627, endPoint y: 306, distance: 42.0
click at [627, 306] on td "[DATE]" at bounding box center [613, 305] width 62 height 29
click at [632, 305] on td "[DATE]" at bounding box center [613, 305] width 62 height 29
drag, startPoint x: 630, startPoint y: 302, endPoint x: 577, endPoint y: 304, distance: 53.4
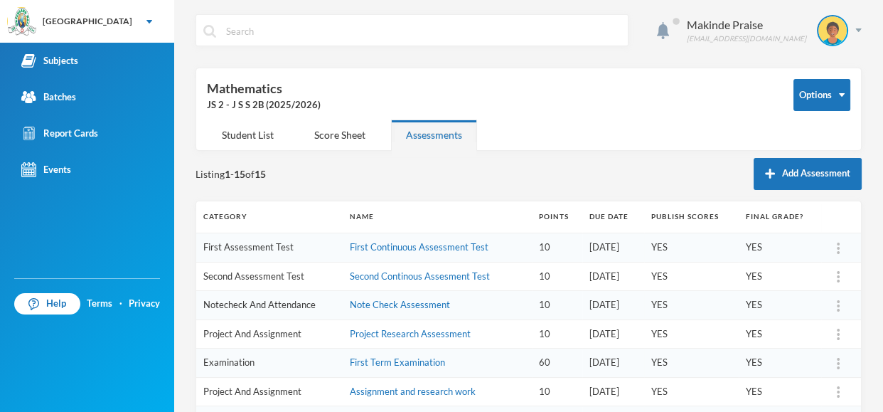
click at [582, 304] on td "[DATE]" at bounding box center [613, 305] width 62 height 29
copy td "[DATE]"
click at [546, 165] on div "Listing 1 - 15 of 15 Add Assessment" at bounding box center [529, 174] width 666 height 32
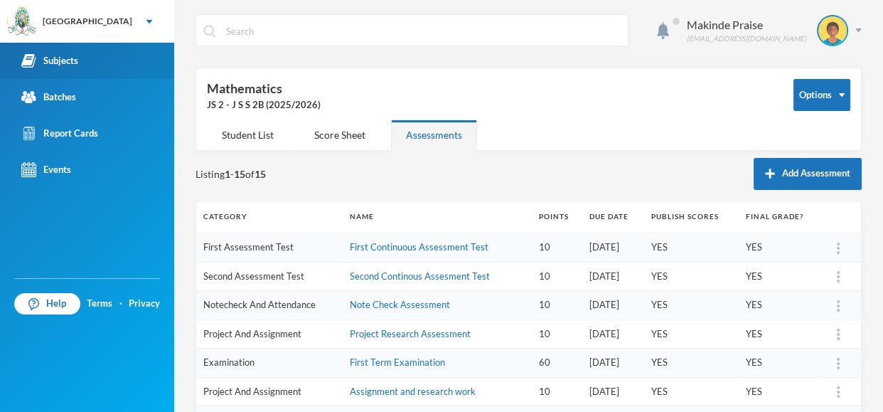
click at [68, 55] on div "Subjects" at bounding box center [49, 60] width 57 height 15
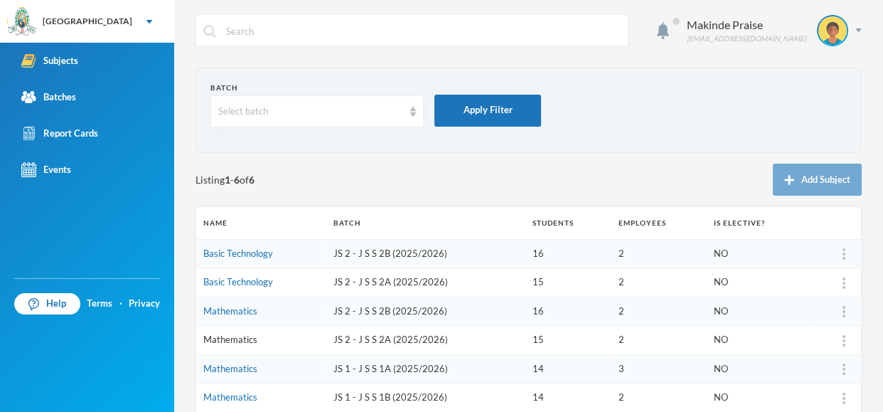
click at [237, 343] on link "Mathematics" at bounding box center [230, 339] width 54 height 11
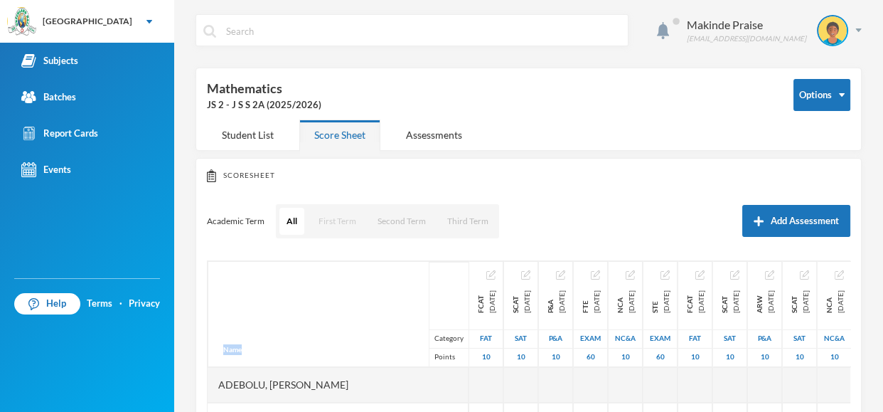
click at [332, 221] on button "First Term" at bounding box center [337, 221] width 52 height 27
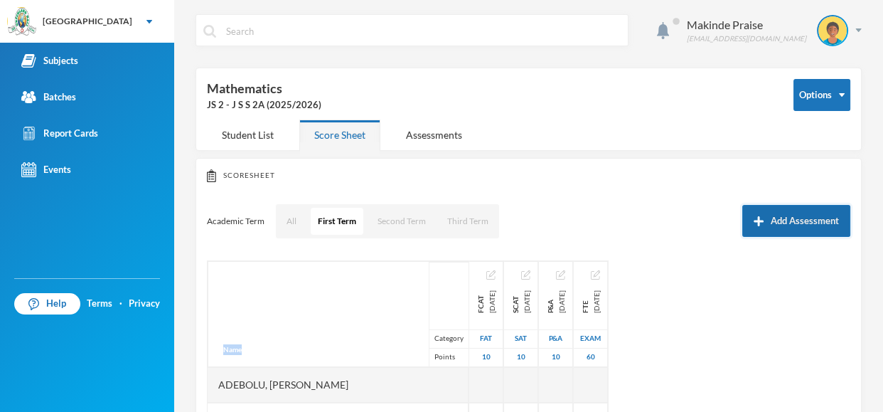
click at [788, 217] on button "Add Assessment" at bounding box center [796, 221] width 108 height 32
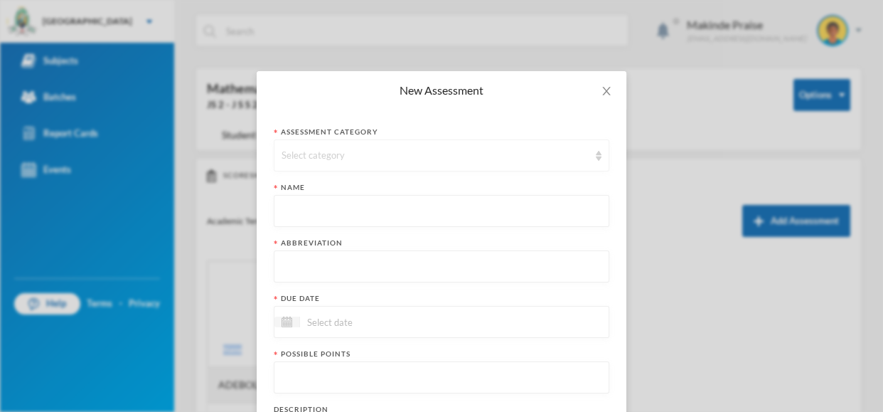
click at [407, 159] on div "Select category" at bounding box center [435, 156] width 307 height 14
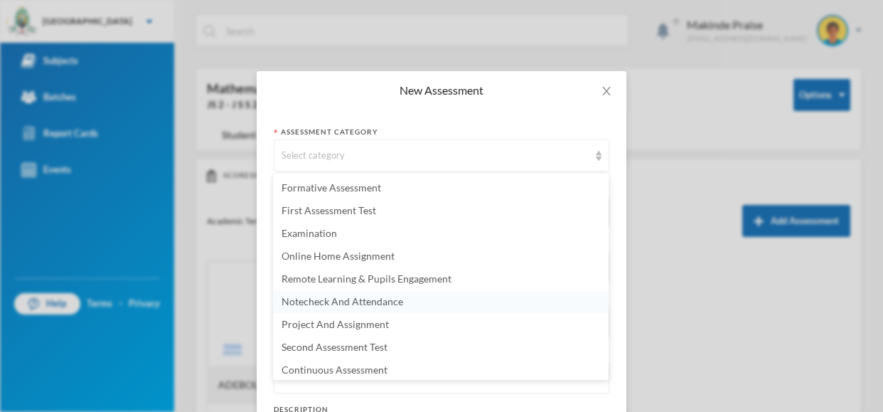
click at [403, 304] on li "Notecheck And Attendance" at bounding box center [441, 301] width 336 height 23
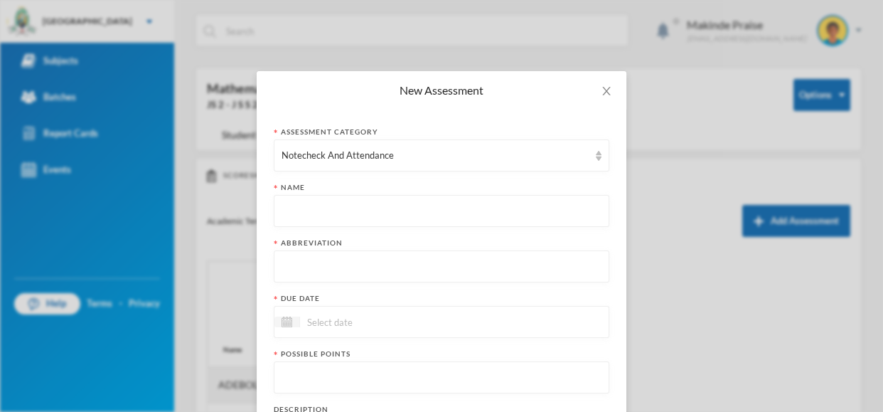
click at [318, 206] on input "text" at bounding box center [442, 212] width 320 height 32
click at [295, 267] on input "text" at bounding box center [442, 267] width 320 height 32
type input "NCA"
click at [363, 315] on input at bounding box center [359, 322] width 119 height 16
paste input "[DATE]"
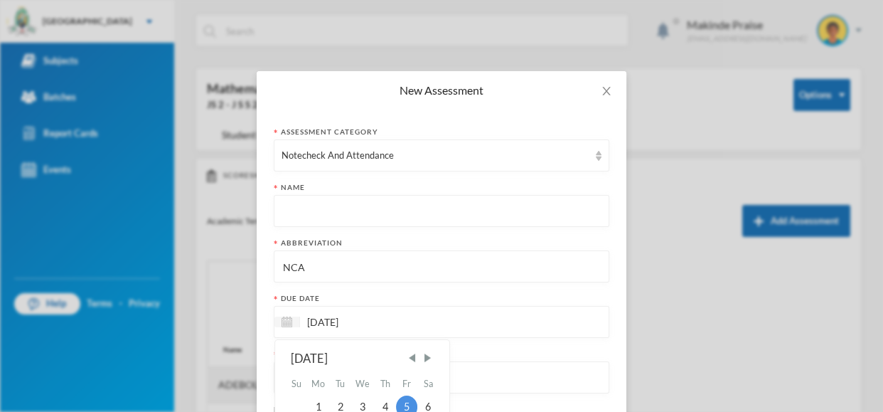
type input "[DATE]"
click at [718, 306] on div "New Assessment Assessment category Notecheck And Attendance Name Abbreviation N…" at bounding box center [441, 206] width 883 height 412
click at [624, 229] on div "Assessment category Notecheck And Attendance Name Abbreviation NCA Due date [DA…" at bounding box center [442, 373] width 370 height 527
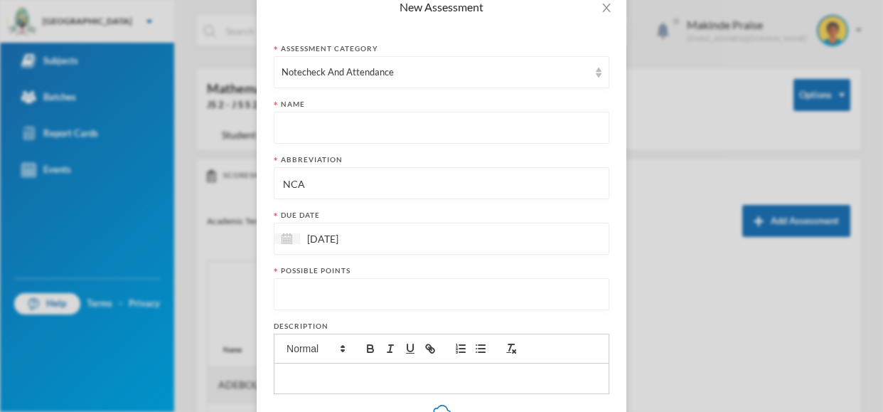
scroll to position [85, 0]
click at [290, 289] on input "number" at bounding box center [442, 293] width 320 height 32
type input "10"
click at [305, 131] on input "text" at bounding box center [442, 126] width 320 height 32
click at [406, 66] on div "Notecheck And Attendance" at bounding box center [435, 70] width 307 height 14
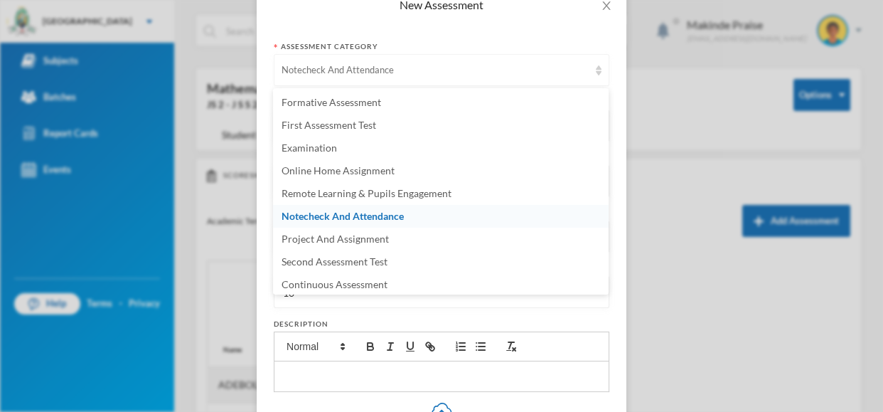
click at [406, 66] on div "Notecheck And Attendance" at bounding box center [435, 70] width 307 height 14
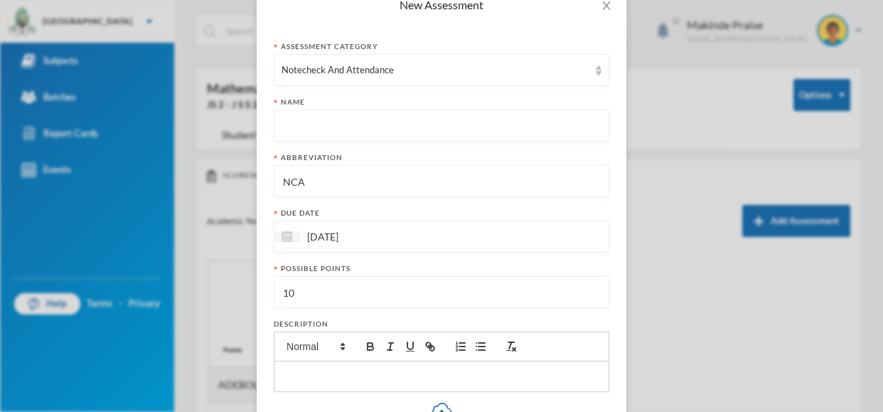
click at [304, 124] on input "text" at bounding box center [442, 126] width 320 height 32
click at [618, 252] on div "Assessment category Notecheck And Attendance Name Abbreviation NCA Due date [DA…" at bounding box center [442, 287] width 370 height 527
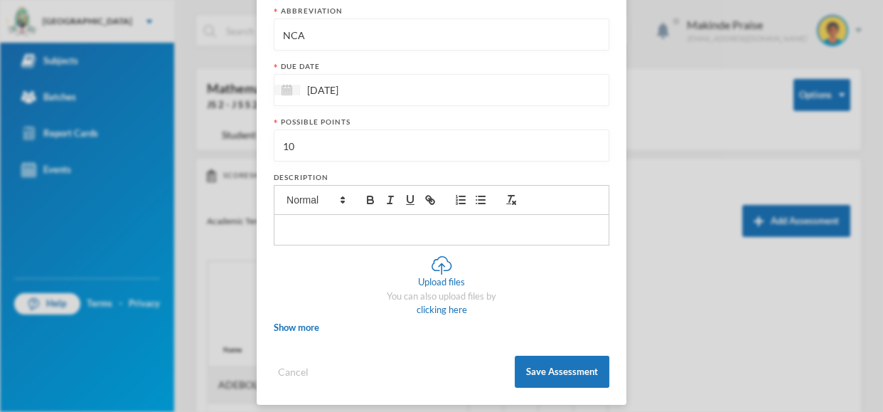
scroll to position [242, 0]
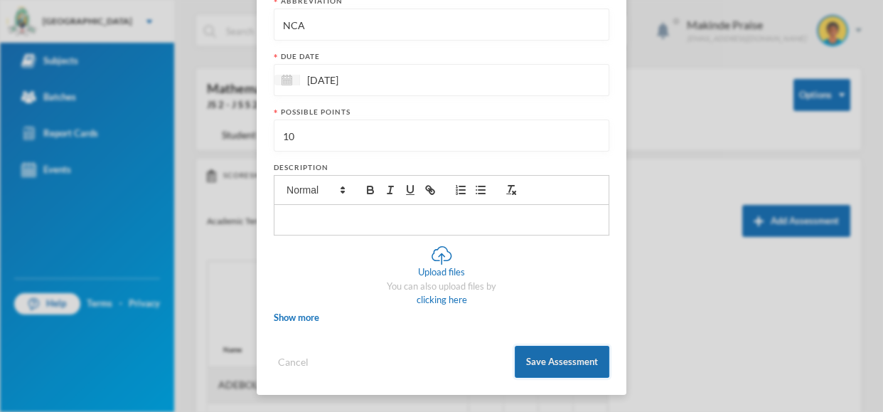
click at [575, 356] on button "Save Assessment" at bounding box center [562, 362] width 95 height 32
click at [561, 366] on button "Save Assessment" at bounding box center [562, 362] width 95 height 32
click at [292, 316] on span "Show more" at bounding box center [297, 317] width 46 height 11
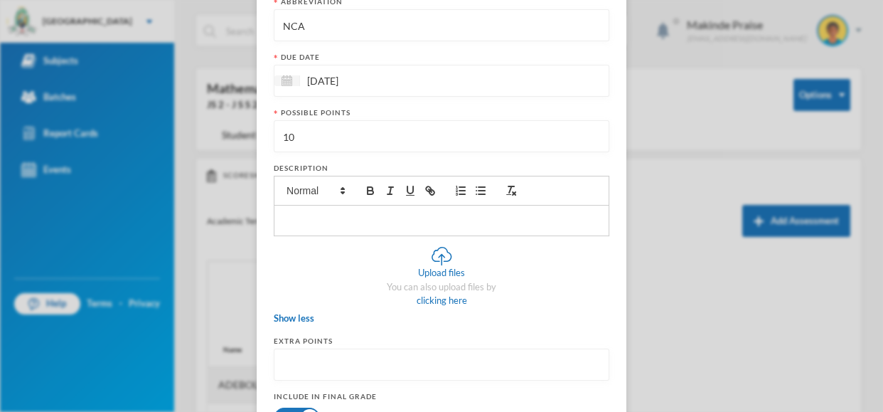
click at [617, 265] on div "Assessment category Notecheck And Attendance Name Required Abbreviation NCA Due…" at bounding box center [442, 260] width 370 height 812
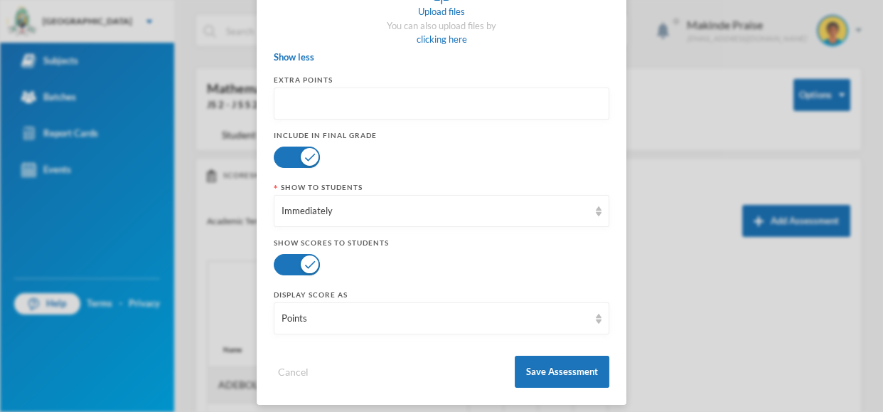
scroll to position [526, 0]
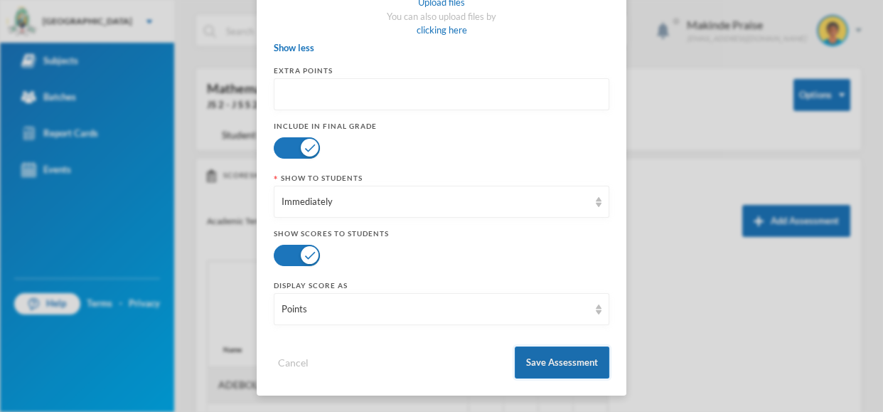
click at [563, 361] on button "Save Assessment" at bounding box center [562, 362] width 95 height 32
click at [565, 363] on button "Save Assessment" at bounding box center [562, 362] width 95 height 32
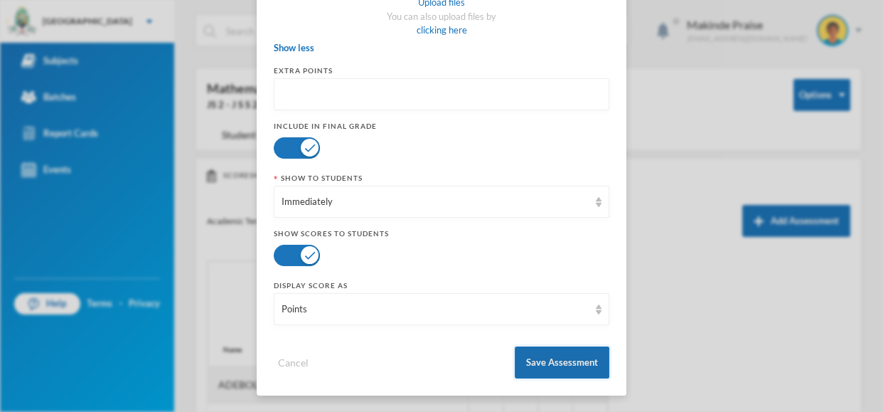
click at [565, 363] on button "Save Assessment" at bounding box center [562, 362] width 95 height 32
click at [562, 361] on button "Save Assessment" at bounding box center [562, 362] width 95 height 32
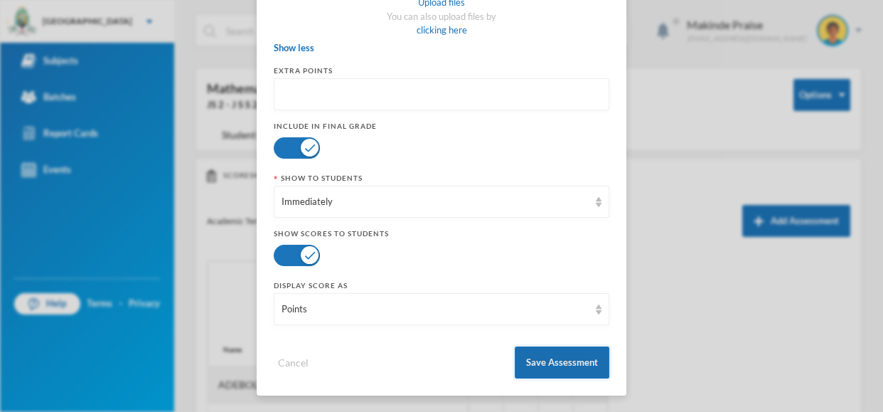
click at [562, 361] on button "Save Assessment" at bounding box center [562, 362] width 95 height 32
click at [571, 359] on button "Save Assessment" at bounding box center [562, 362] width 95 height 32
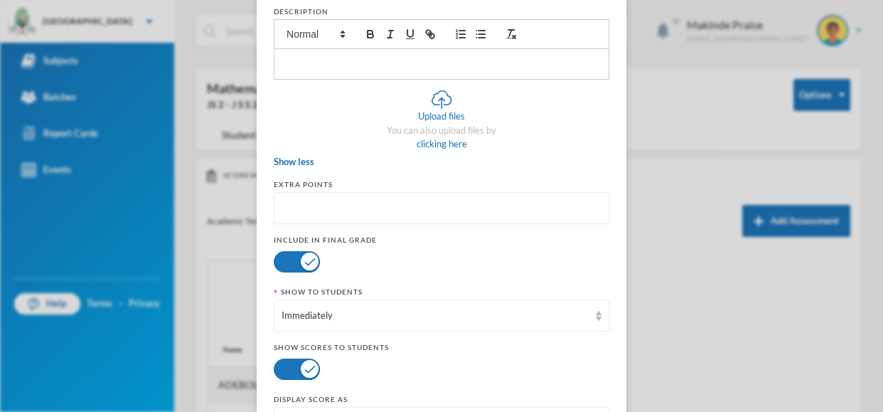
scroll to position [384, 0]
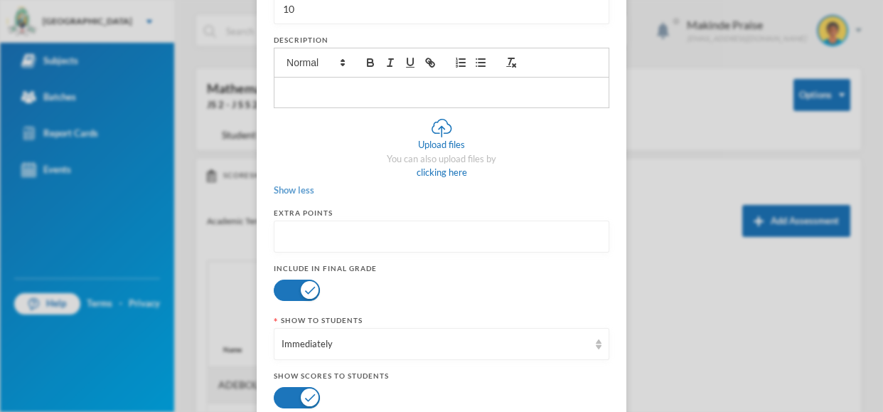
click at [289, 188] on span "Show less" at bounding box center [294, 189] width 41 height 11
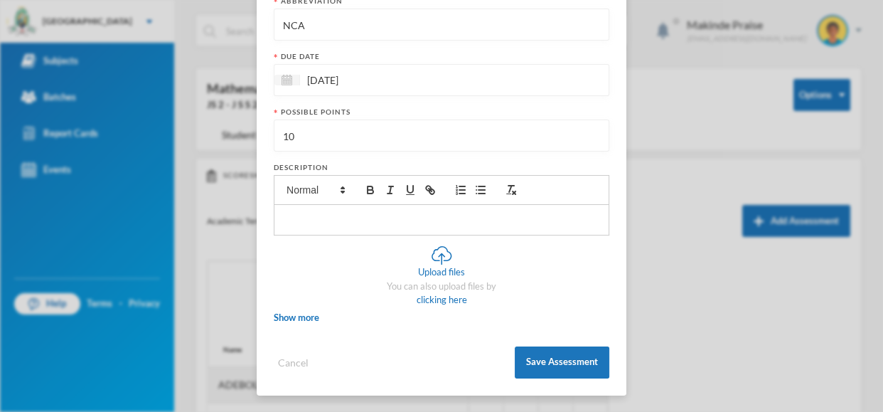
scroll to position [256, 0]
click at [319, 210] on div at bounding box center [441, 221] width 334 height 30
click at [304, 195] on span at bounding box center [315, 190] width 70 height 17
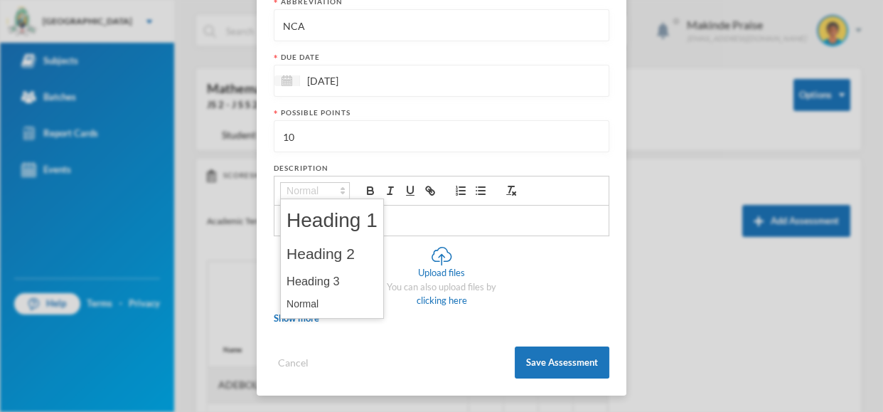
click at [308, 191] on span at bounding box center [315, 190] width 70 height 17
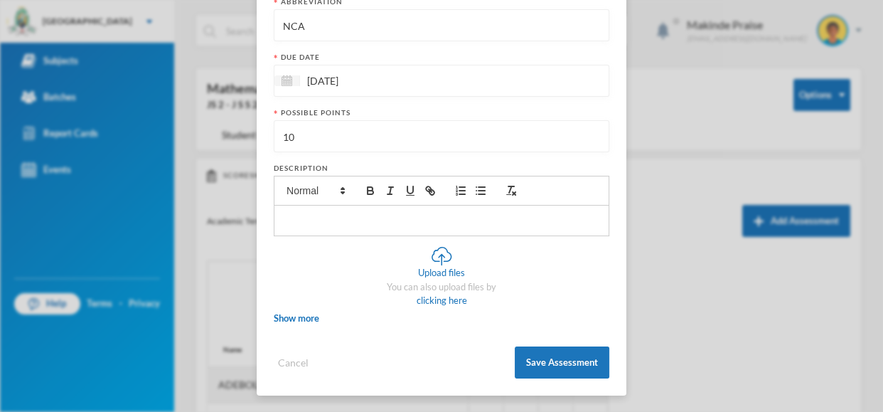
click at [516, 215] on p at bounding box center [441, 220] width 313 height 13
click at [544, 361] on button "Save Assessment" at bounding box center [562, 362] width 95 height 32
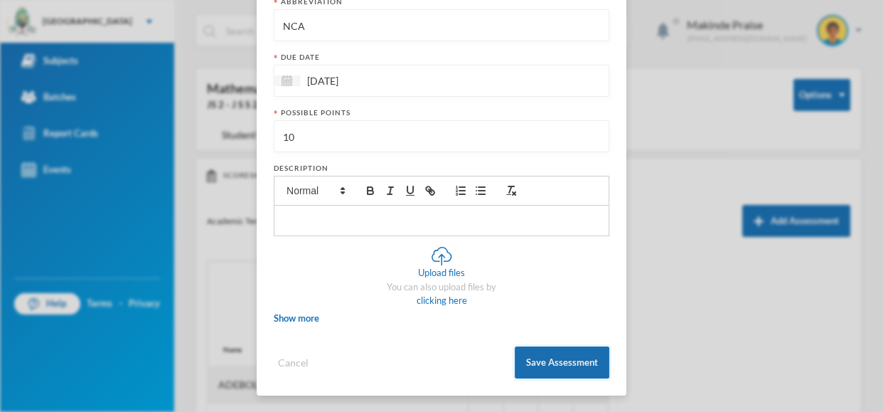
click at [544, 361] on button "Save Assessment" at bounding box center [562, 362] width 95 height 32
click at [661, 302] on div "New Assessment Assessment category Notecheck And Attendance Name Required Abbre…" at bounding box center [441, 206] width 883 height 412
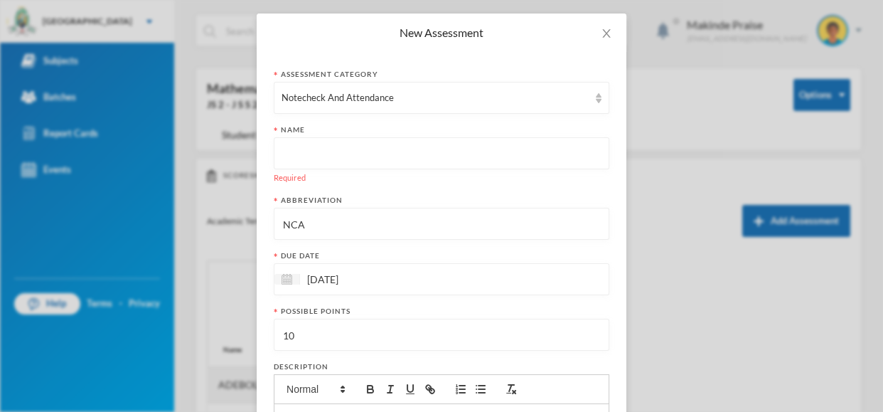
scroll to position [0, 0]
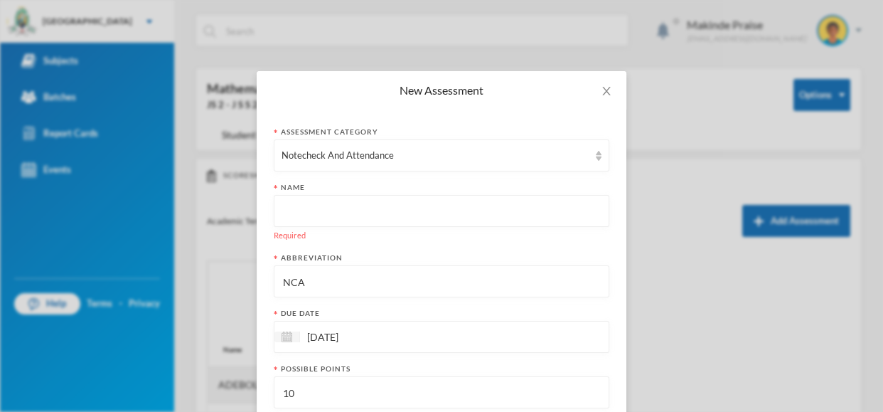
click at [294, 218] on input "text" at bounding box center [442, 212] width 320 height 32
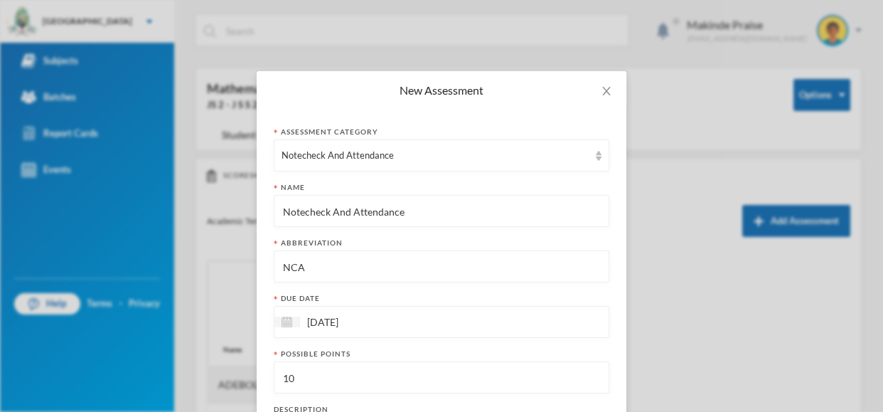
type input "Notecheck And Attendance"
click at [605, 214] on div "Notecheck And Attendance" at bounding box center [442, 211] width 336 height 32
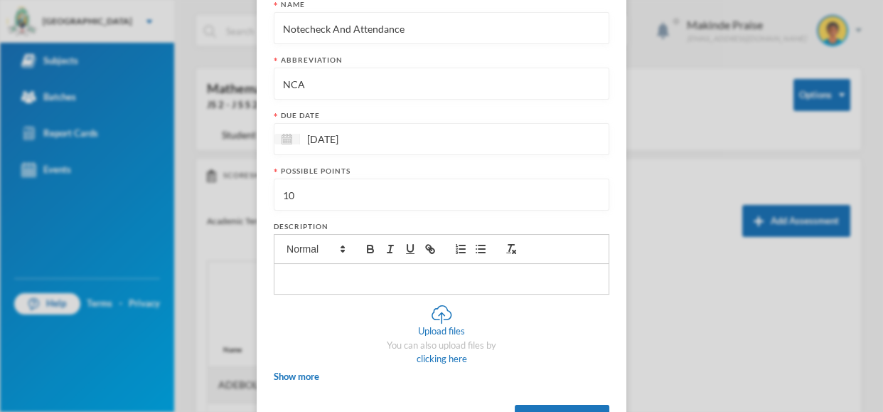
scroll to position [242, 0]
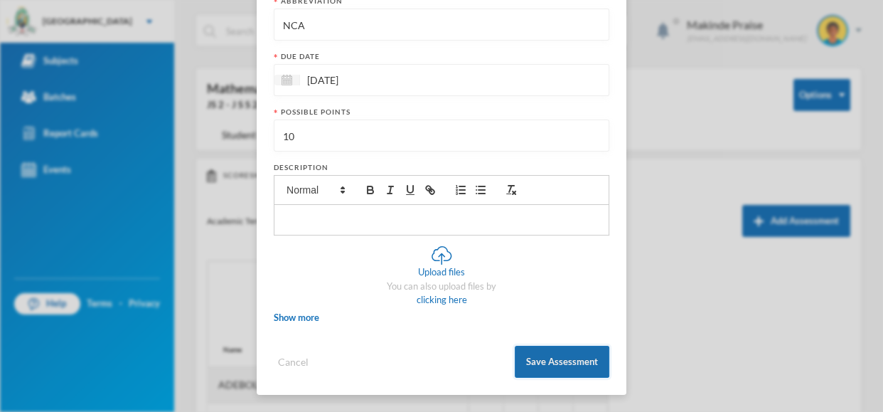
click at [549, 363] on button "Save Assessment" at bounding box center [562, 362] width 95 height 32
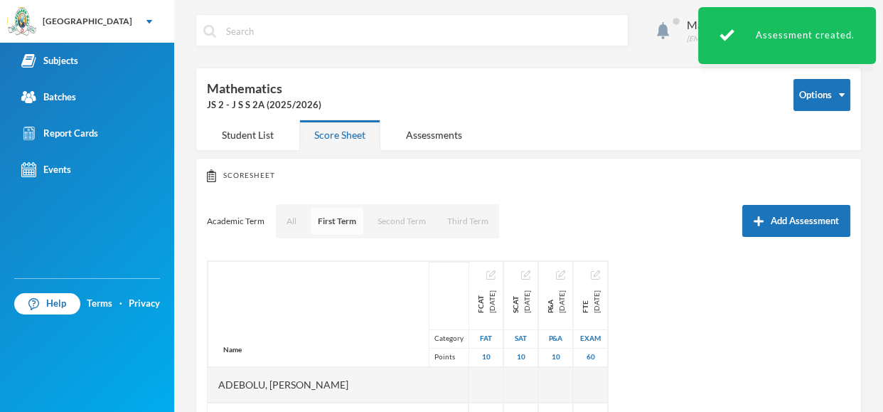
click at [336, 219] on button "First Term" at bounding box center [337, 221] width 53 height 27
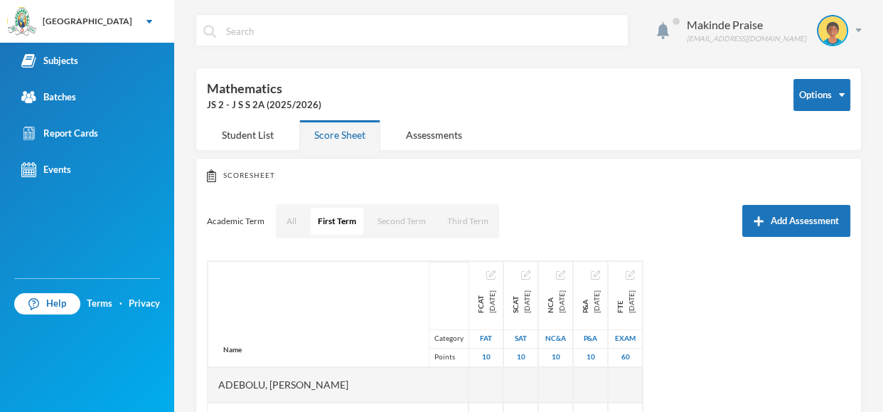
click at [535, 213] on div "Academic Term All First Term Second Term Third Term Add Assessment" at bounding box center [529, 221] width 644 height 36
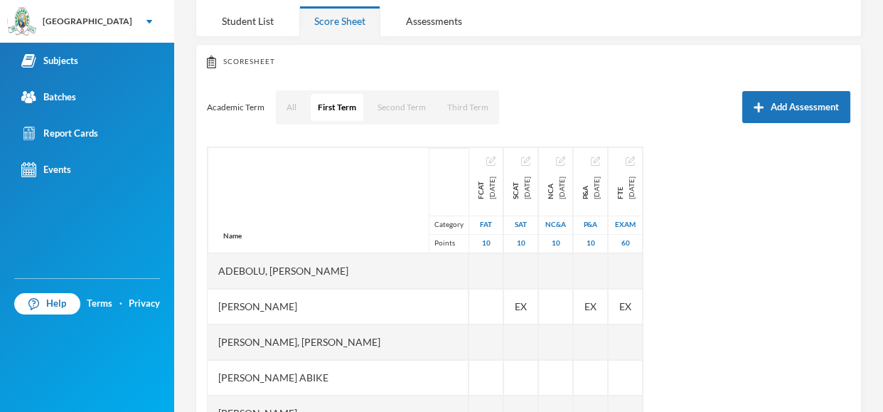
scroll to position [142, 0]
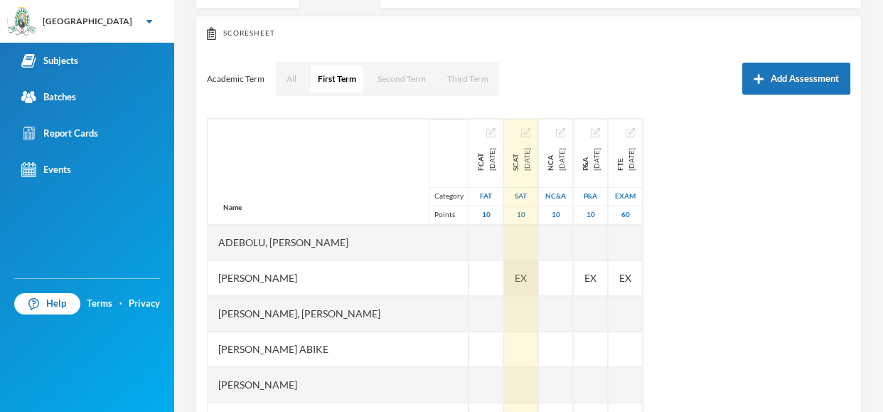
click at [513, 287] on div "EX" at bounding box center [521, 278] width 34 height 36
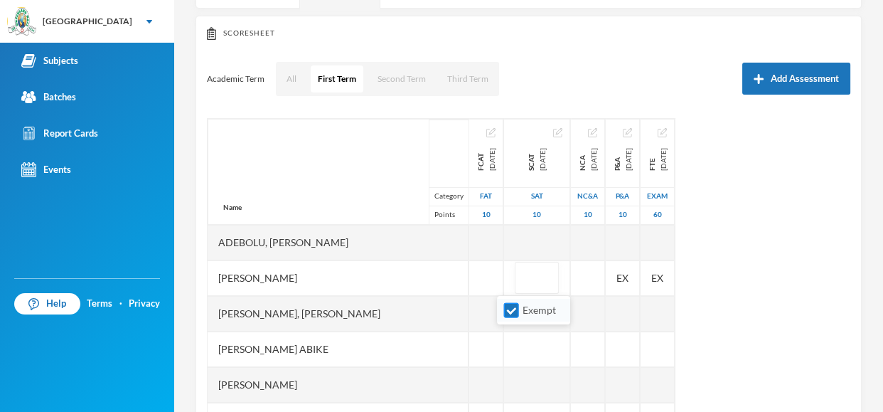
click at [511, 312] on input "Exempt" at bounding box center [511, 310] width 15 height 15
checkbox input "false"
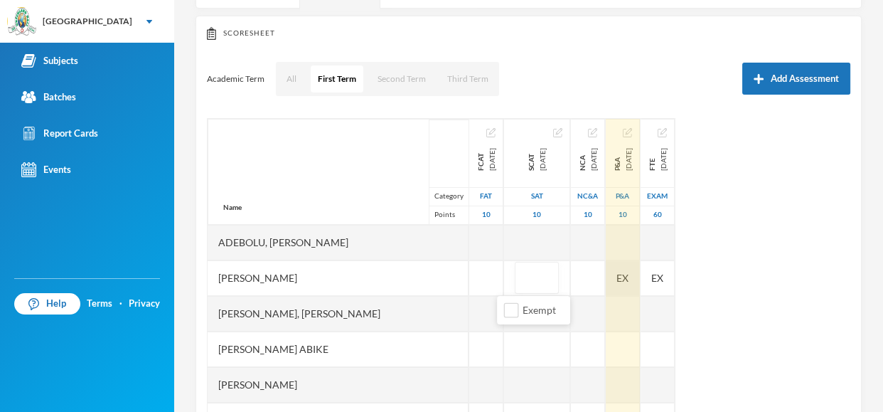
click at [636, 277] on div "Name Category Points Adebolu, [PERSON_NAME] [PERSON_NAME] Anuoluwapo [PERSON_NA…" at bounding box center [529, 296] width 644 height 356
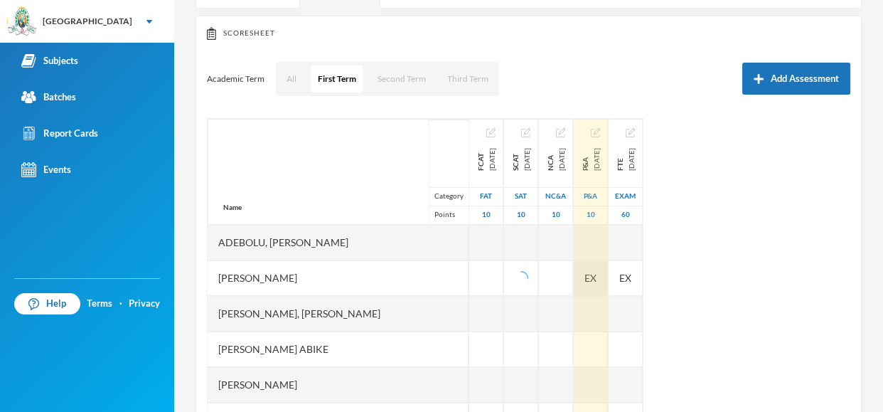
click at [597, 279] on span "EX" at bounding box center [591, 277] width 12 height 15
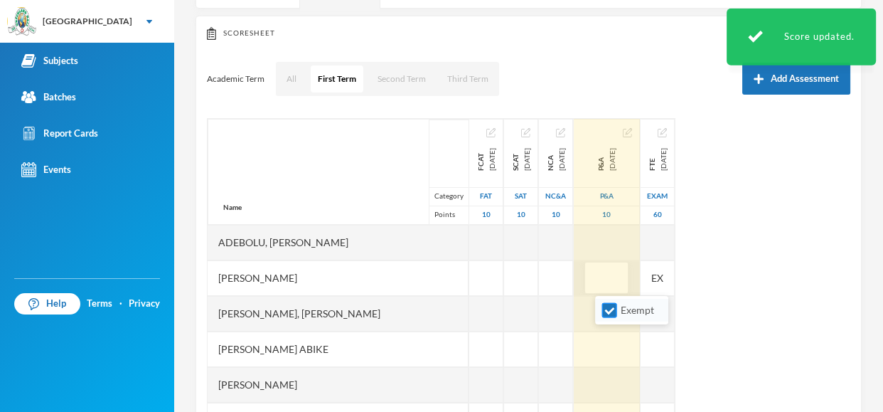
click at [608, 311] on input "Exempt" at bounding box center [609, 310] width 15 height 15
checkbox input "false"
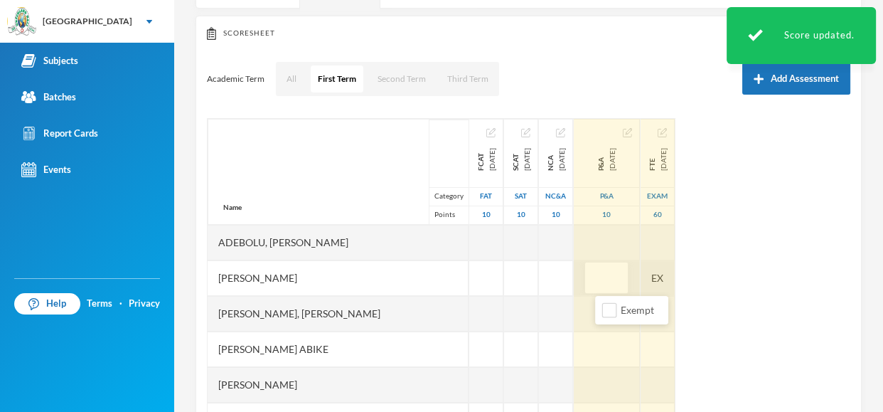
click at [675, 283] on div "EX" at bounding box center [658, 278] width 34 height 36
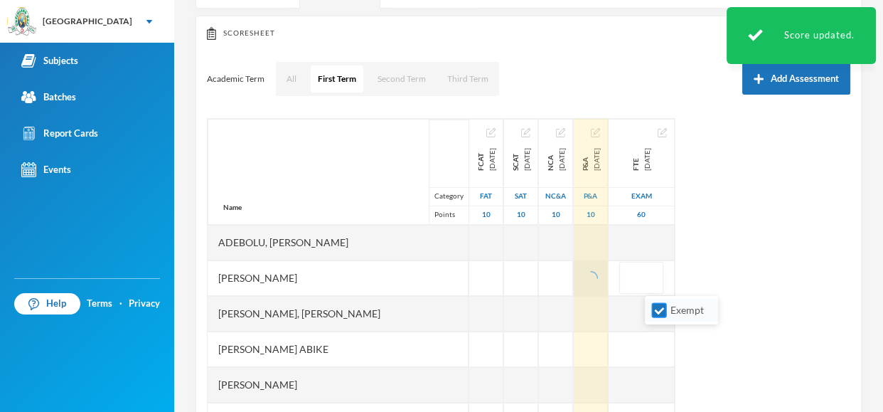
click at [654, 305] on input "Exempt" at bounding box center [659, 310] width 15 height 15
checkbox input "false"
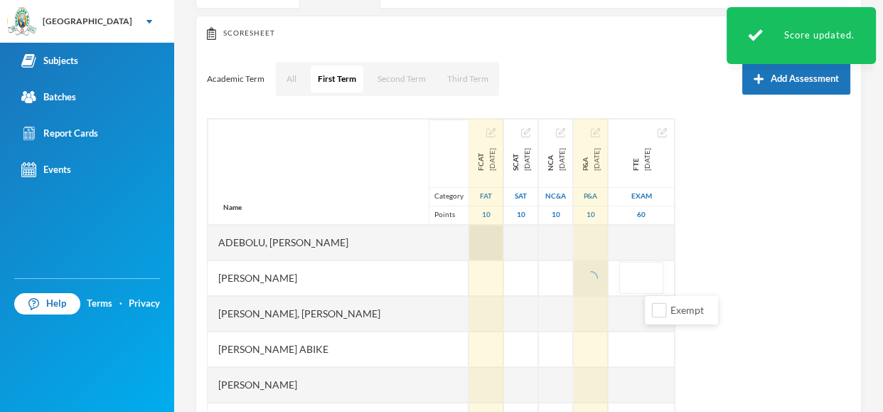
click at [469, 246] on div at bounding box center [486, 243] width 34 height 36
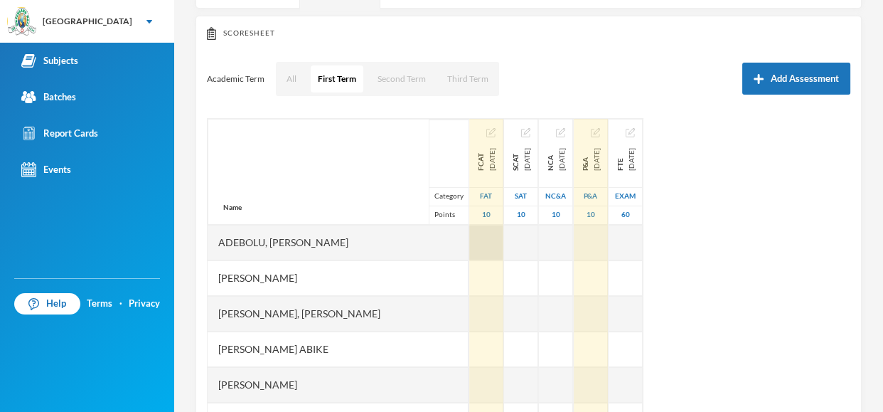
click at [469, 239] on div at bounding box center [486, 243] width 34 height 36
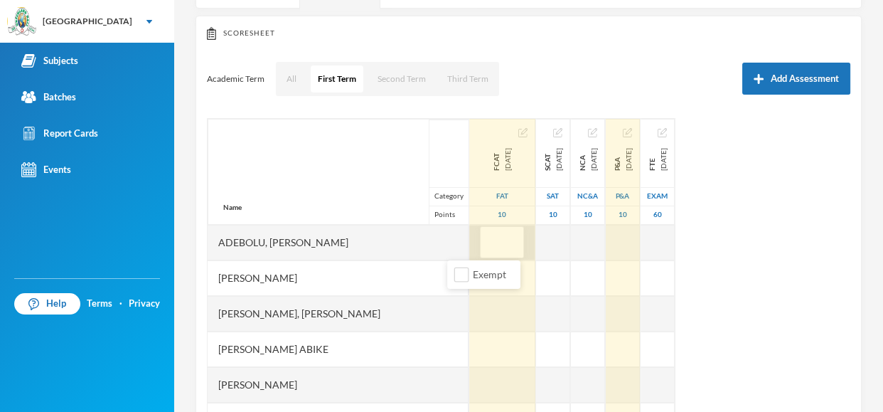
type input "3"
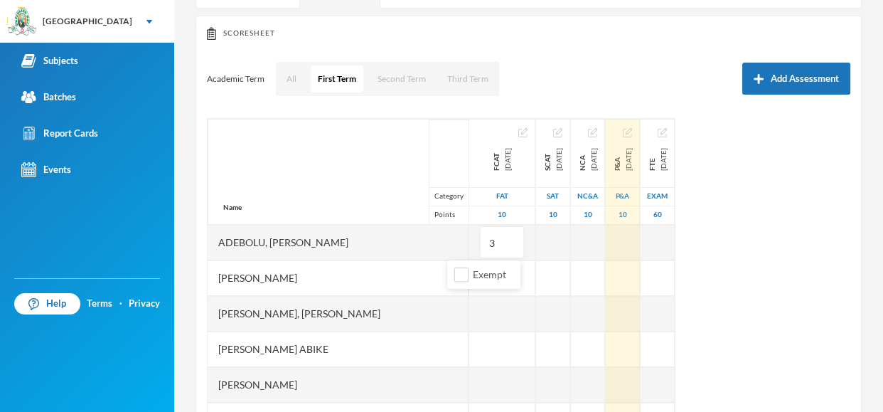
click at [759, 255] on div "Name Category Points Adebolu, [PERSON_NAME] [PERSON_NAME] Anuoluwapo [PERSON_NA…" at bounding box center [529, 296] width 644 height 356
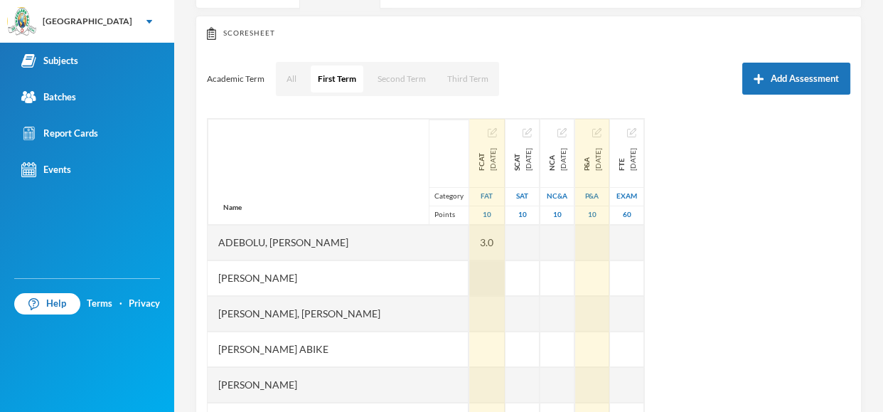
click at [469, 272] on div at bounding box center [487, 278] width 36 height 36
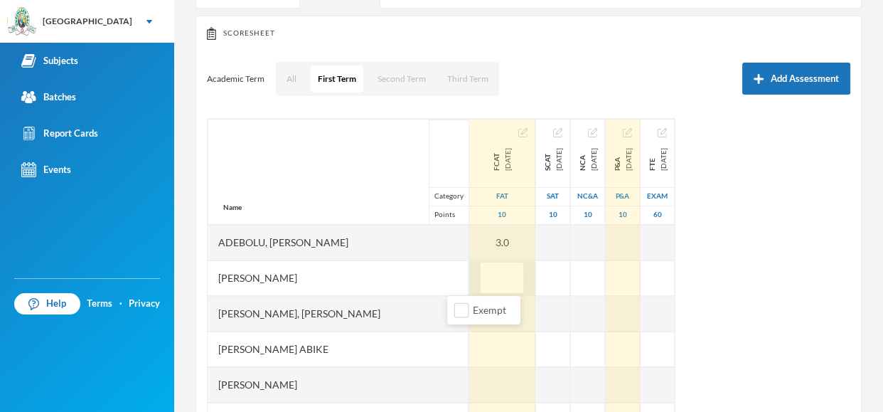
type input "3"
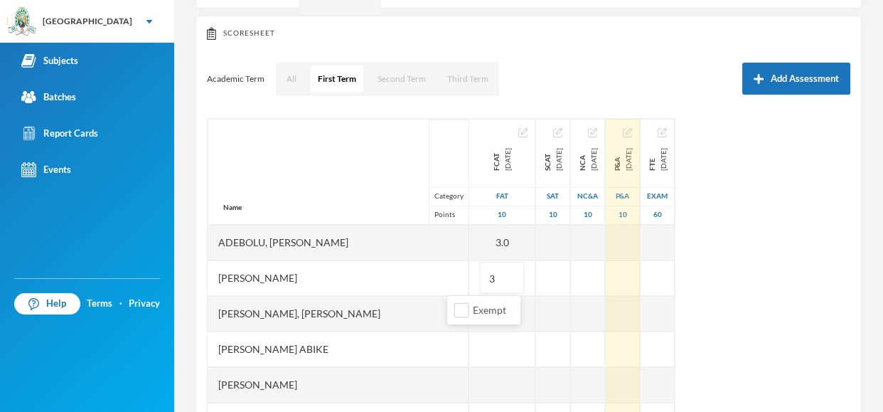
click at [814, 247] on div "Name Category Points Adebolu, [PERSON_NAME] [PERSON_NAME] Anuoluwapo [PERSON_NA…" at bounding box center [529, 296] width 644 height 356
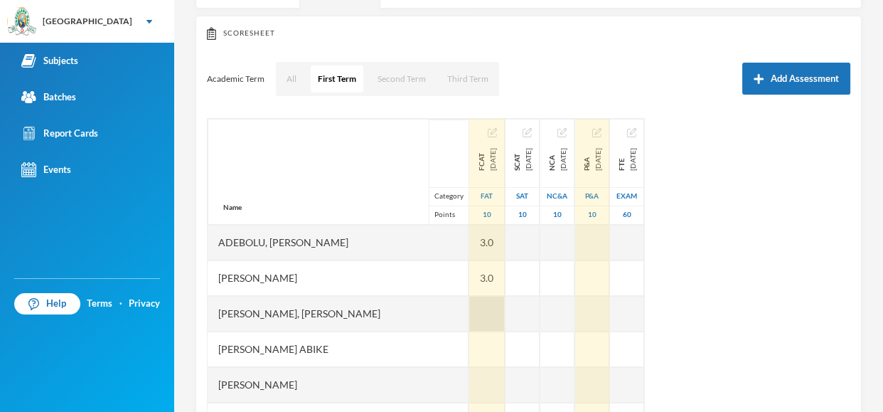
click at [469, 313] on div at bounding box center [487, 314] width 36 height 36
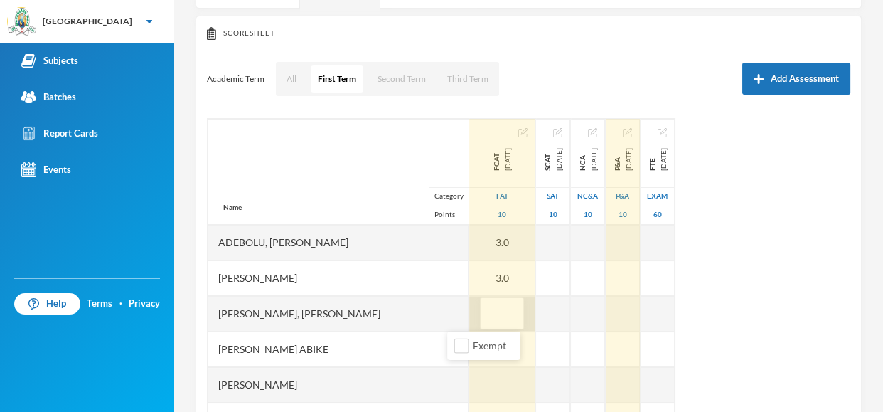
type input "4"
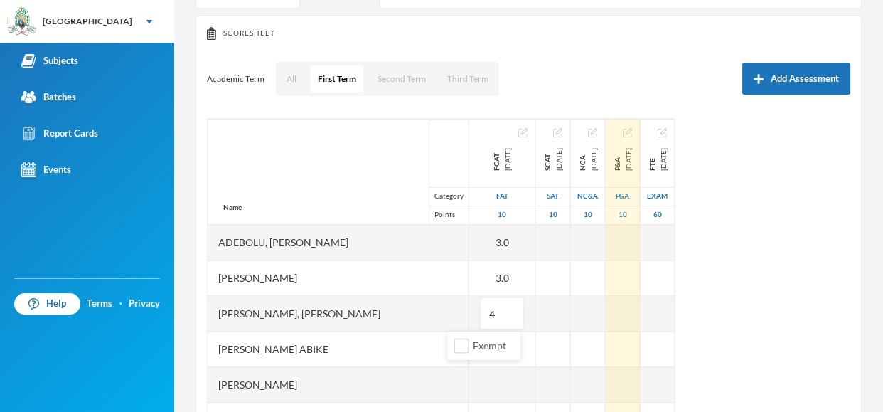
click at [811, 298] on div "Name Category Points Adebolu, [PERSON_NAME] [PERSON_NAME] Anuoluwapo [PERSON_NA…" at bounding box center [529, 296] width 644 height 356
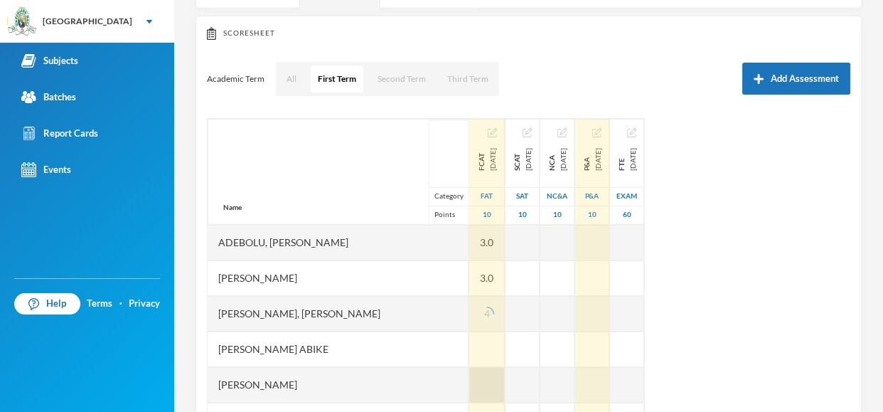
click at [469, 380] on div at bounding box center [487, 385] width 36 height 36
click at [469, 346] on div at bounding box center [487, 349] width 36 height 36
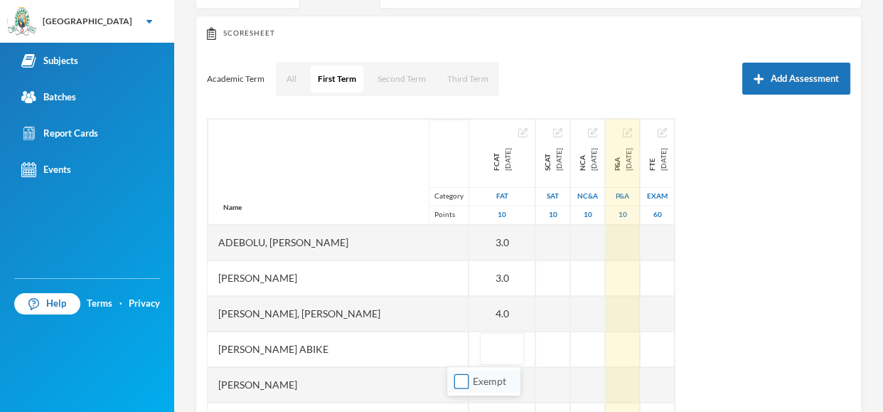
click at [462, 383] on input "Exempt" at bounding box center [461, 381] width 15 height 15
checkbox input "true"
click at [399, 351] on div "[PERSON_NAME] Abike" at bounding box center [338, 349] width 261 height 36
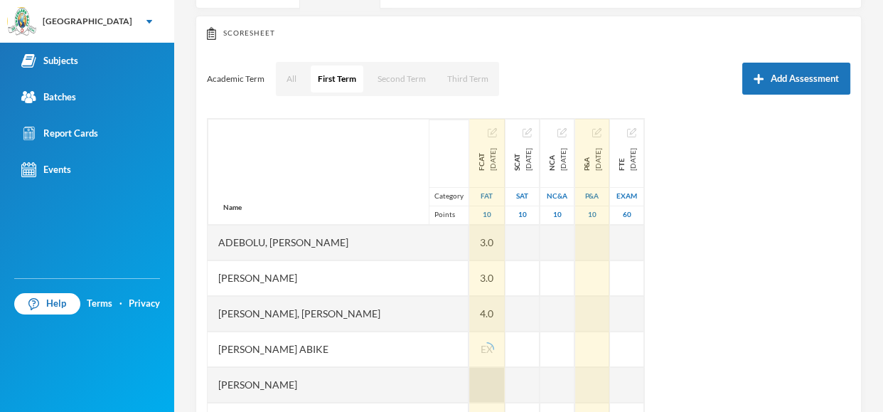
click at [469, 385] on div at bounding box center [487, 385] width 36 height 36
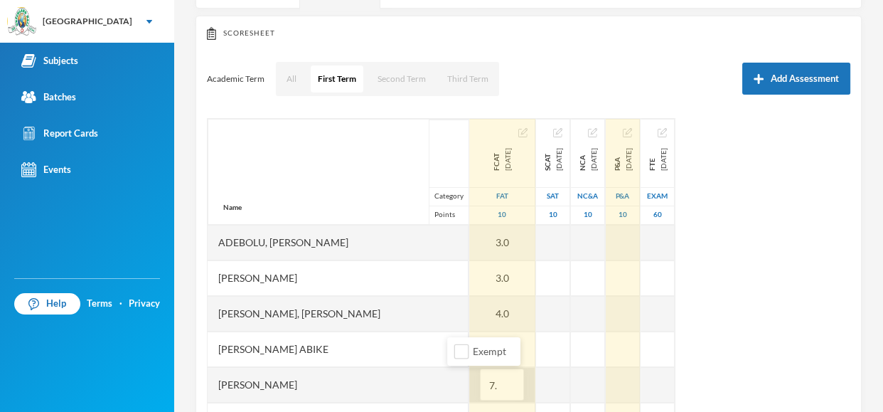
type input "7.5"
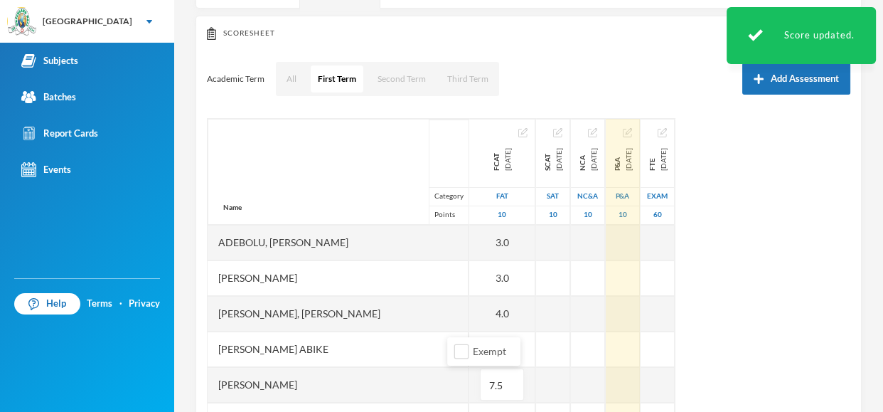
click at [789, 358] on div "Name Category Points Adebolu, [PERSON_NAME] [PERSON_NAME] Anuoluwapo [PERSON_NA…" at bounding box center [529, 296] width 644 height 356
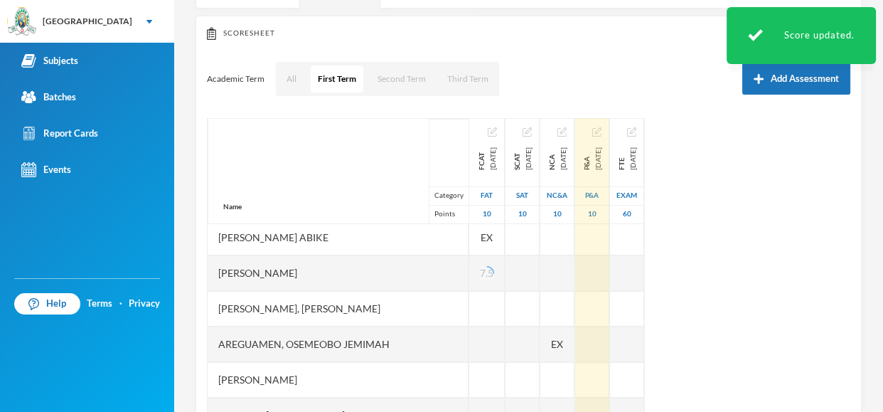
scroll to position [114, 0]
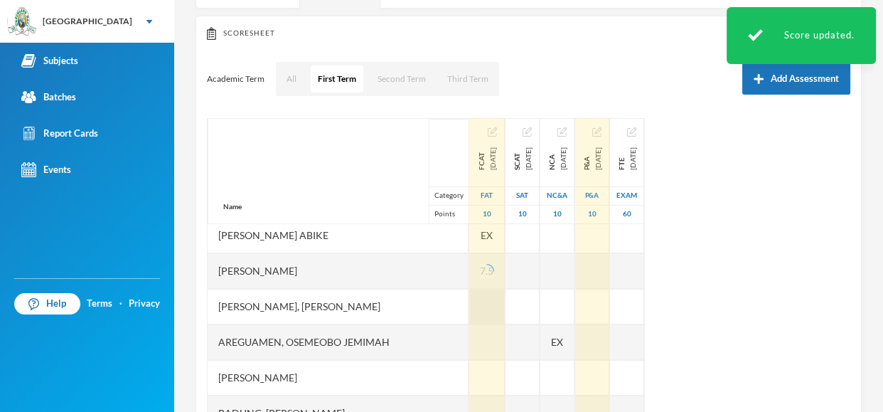
click at [469, 304] on div at bounding box center [487, 307] width 36 height 36
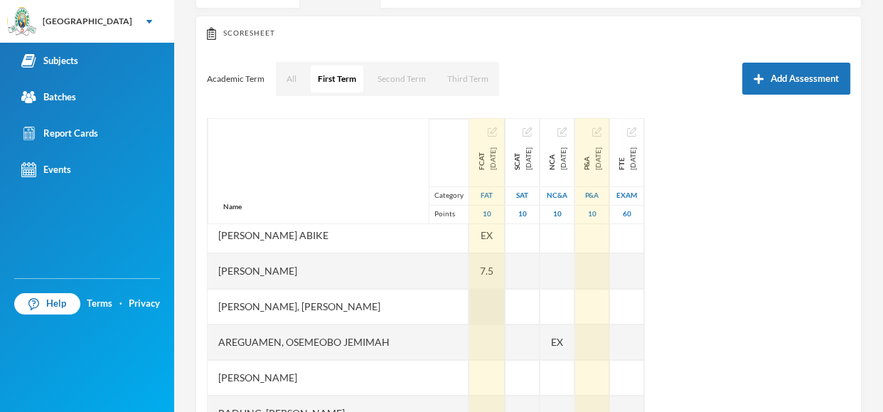
click at [469, 311] on div at bounding box center [487, 307] width 36 height 36
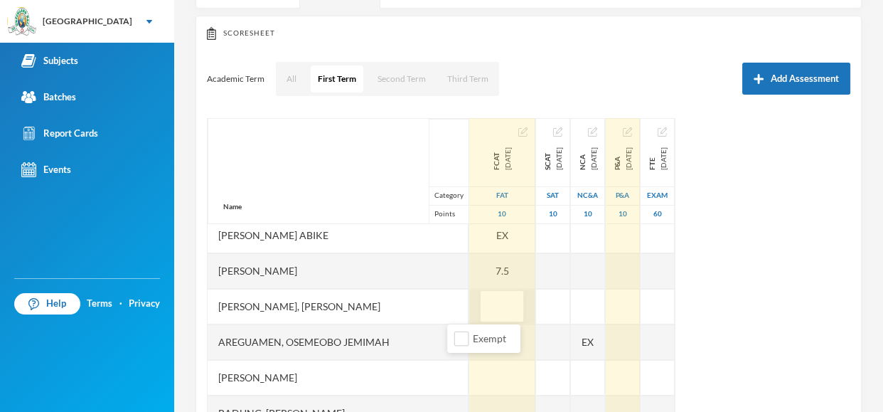
type input "5"
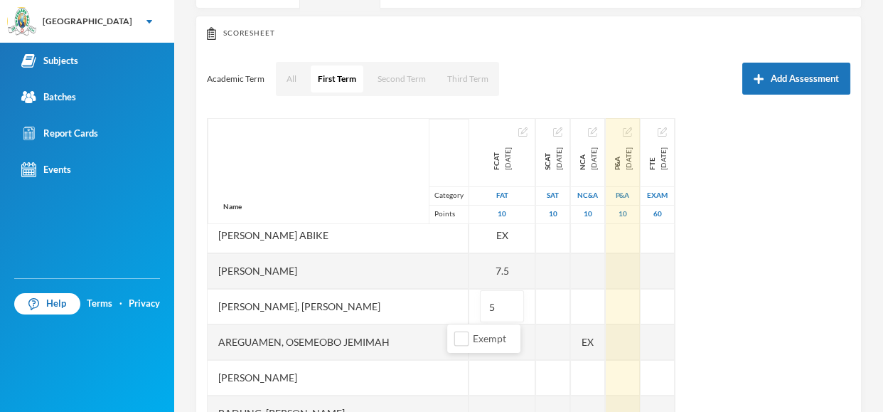
click at [765, 278] on div "Name Category Points Adebolu, [PERSON_NAME] [PERSON_NAME] Anuoluwapo [PERSON_NA…" at bounding box center [529, 296] width 644 height 356
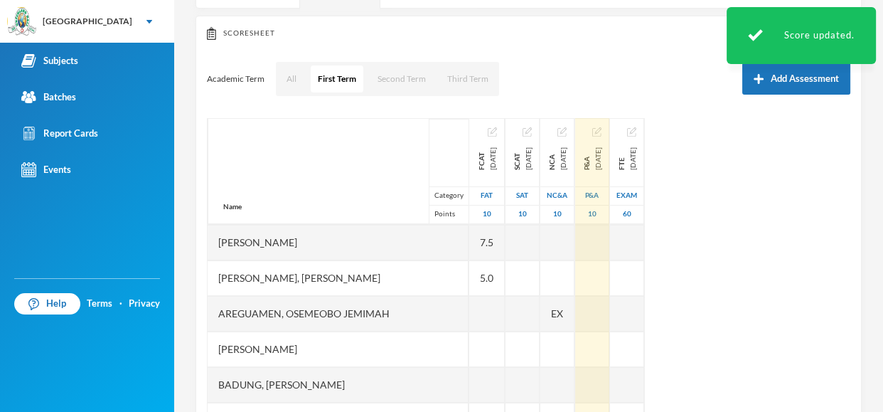
scroll to position [171, 0]
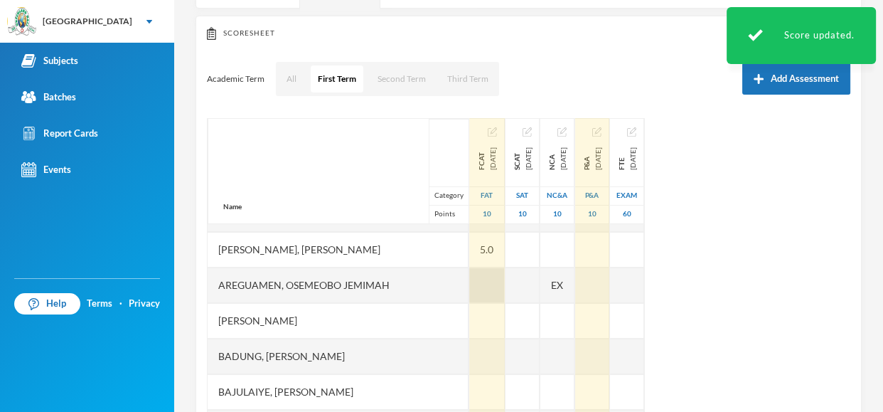
click at [469, 295] on div at bounding box center [487, 285] width 36 height 36
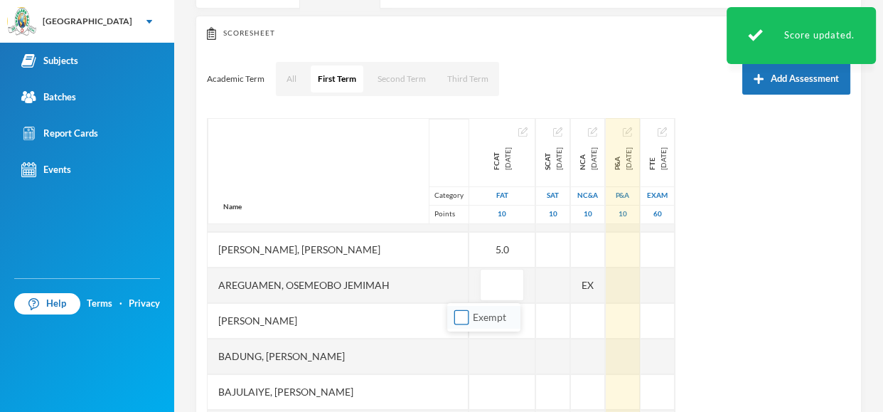
click at [462, 319] on input "Exempt" at bounding box center [461, 317] width 15 height 15
checkbox input "true"
click at [373, 310] on div "[PERSON_NAME]" at bounding box center [338, 321] width 261 height 36
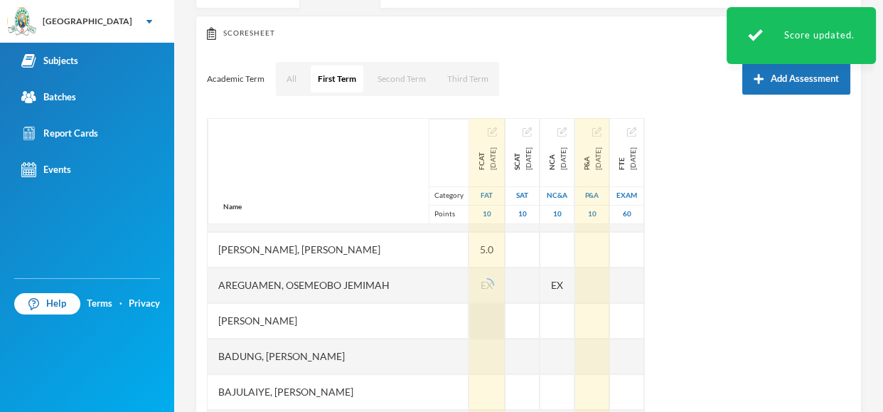
click at [469, 322] on div at bounding box center [487, 321] width 36 height 36
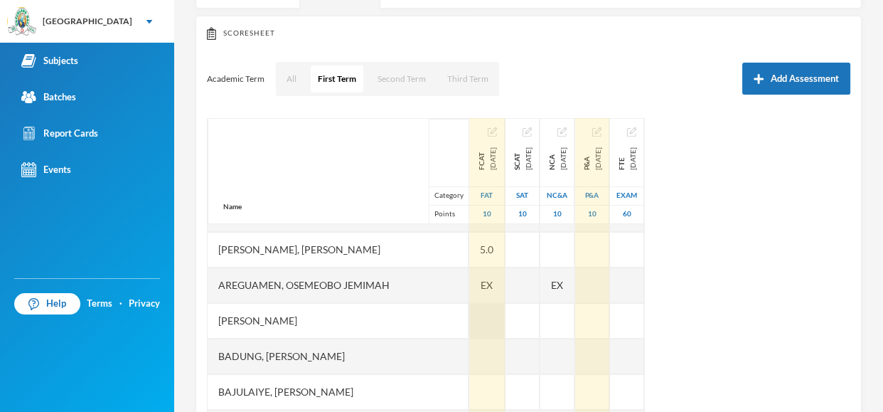
click at [469, 316] on div at bounding box center [487, 321] width 36 height 36
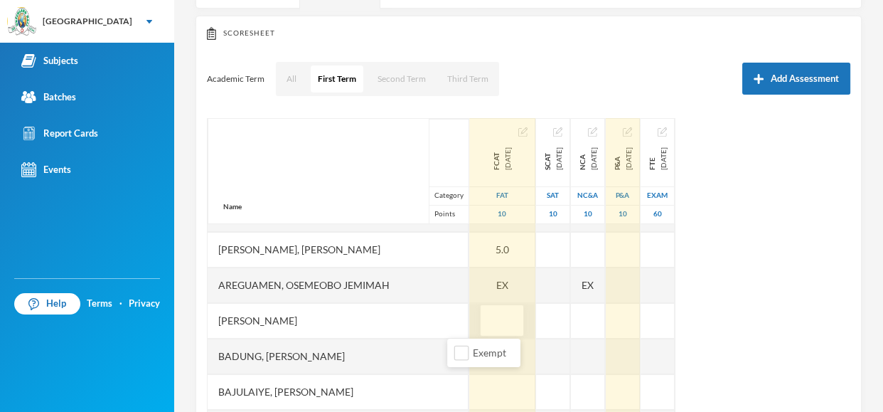
type input "4"
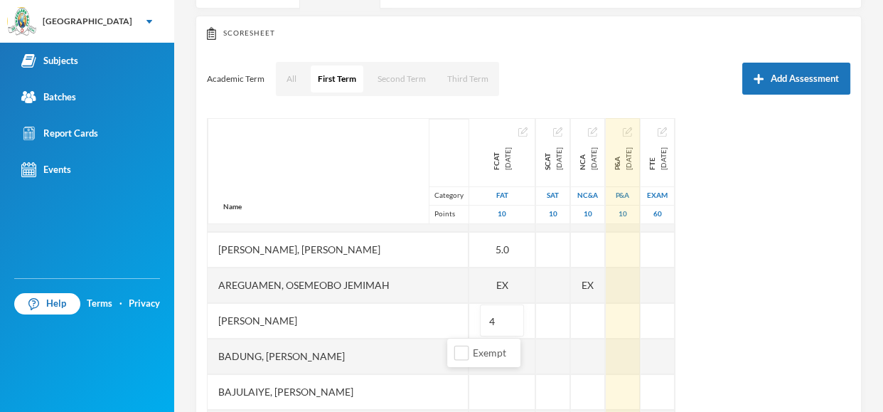
click at [828, 348] on div "Name Category Points Adebolu, [PERSON_NAME] [PERSON_NAME] Anuoluwapo [PERSON_NA…" at bounding box center [529, 296] width 644 height 356
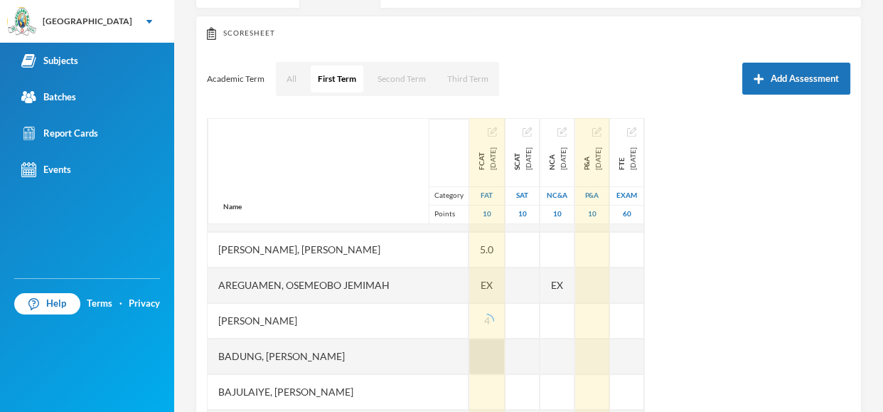
click at [469, 347] on div at bounding box center [487, 356] width 36 height 36
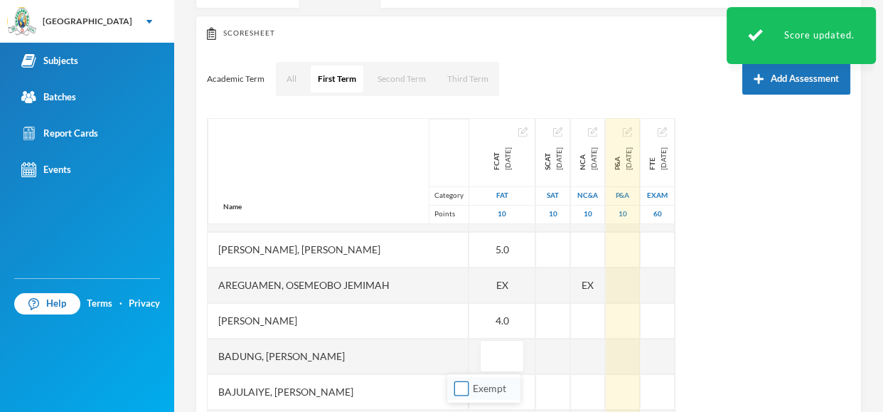
click at [463, 387] on input "Exempt" at bounding box center [461, 388] width 15 height 15
checkbox input "true"
click at [799, 310] on div "Name Category Points Adebolu, [PERSON_NAME] [PERSON_NAME] Anuoluwapo [PERSON_NA…" at bounding box center [529, 296] width 644 height 356
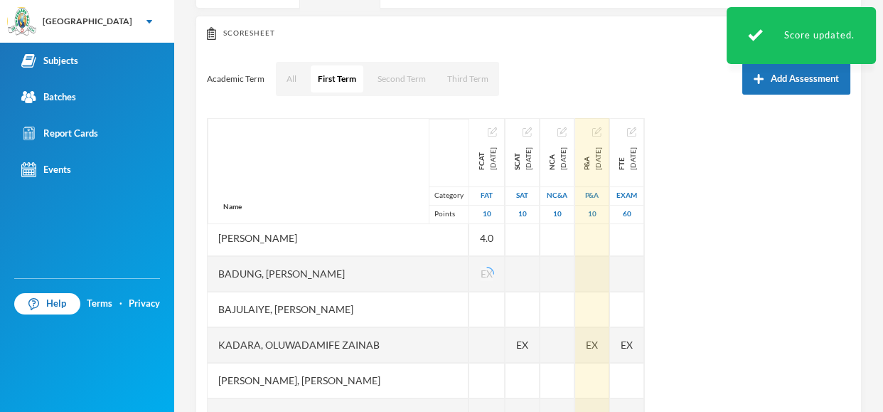
scroll to position [256, 0]
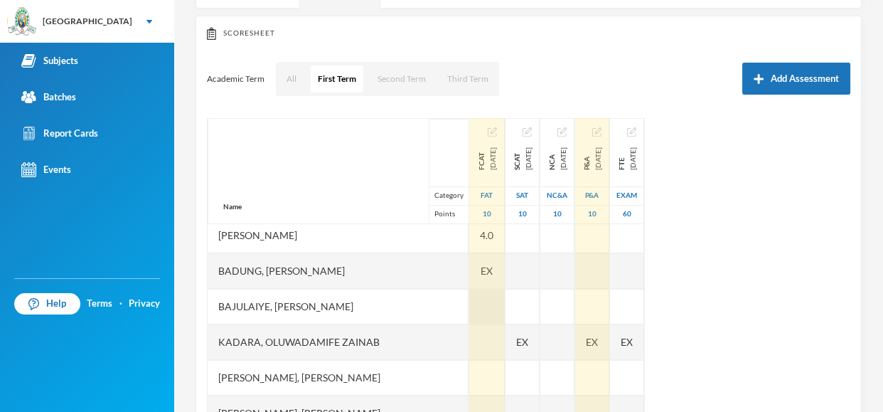
click at [469, 304] on div at bounding box center [487, 307] width 36 height 36
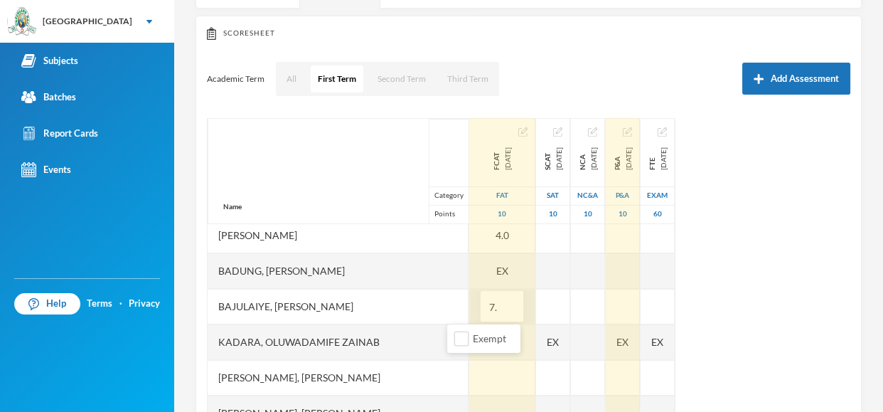
type input "7.5"
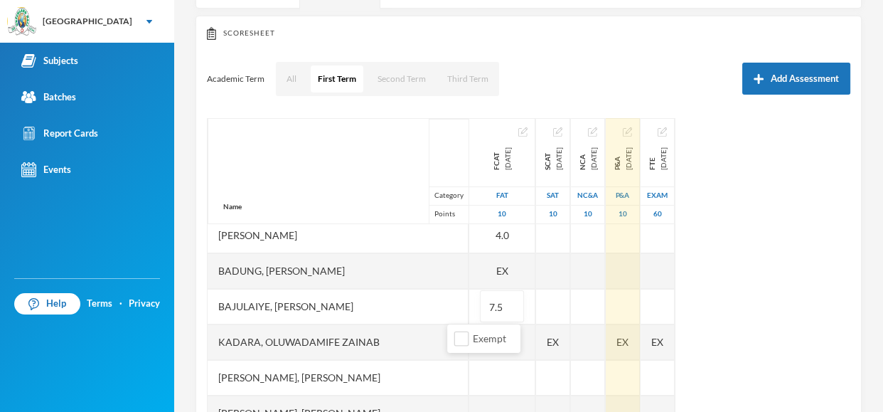
click at [882, 306] on div "Makinde Praise [EMAIL_ADDRESS][DOMAIN_NAME] Options Mathematics JS 2 - J S S 2A…" at bounding box center [528, 206] width 709 height 412
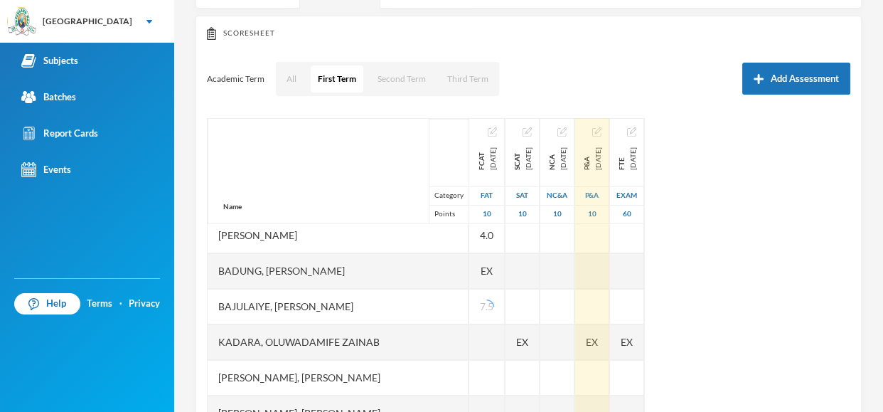
click at [823, 302] on div "Name Category Points Adebolu, [PERSON_NAME] [PERSON_NAME] Anuoluwapo [PERSON_NA…" at bounding box center [529, 296] width 644 height 356
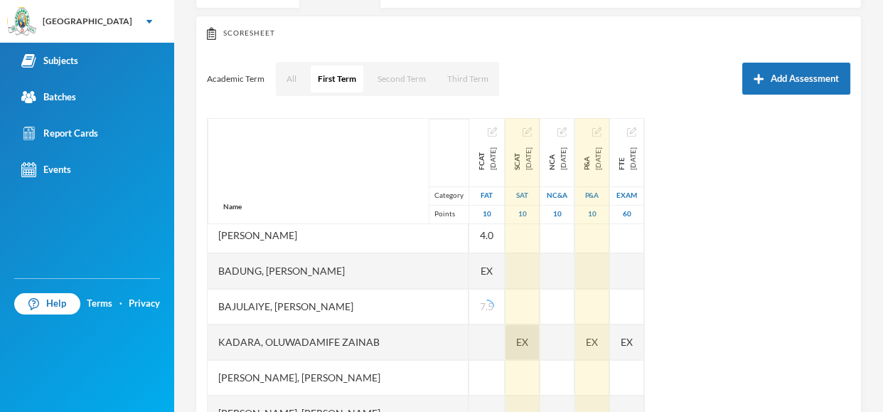
click at [518, 341] on div "EX" at bounding box center [523, 342] width 34 height 36
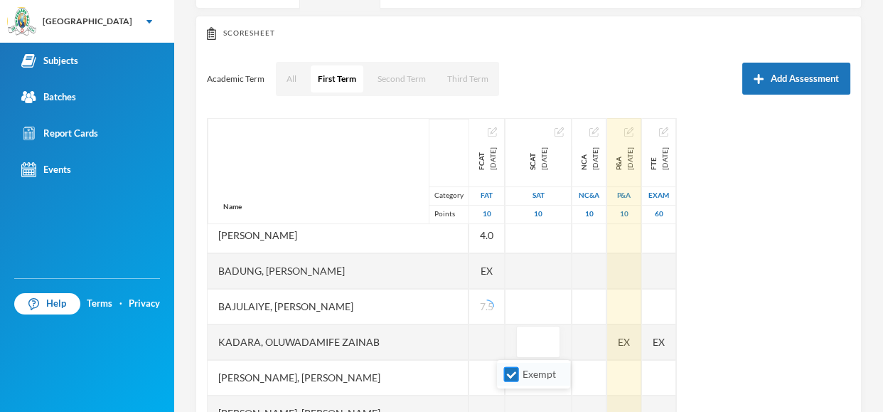
click at [515, 373] on input "Exempt" at bounding box center [511, 374] width 15 height 15
checkbox input "false"
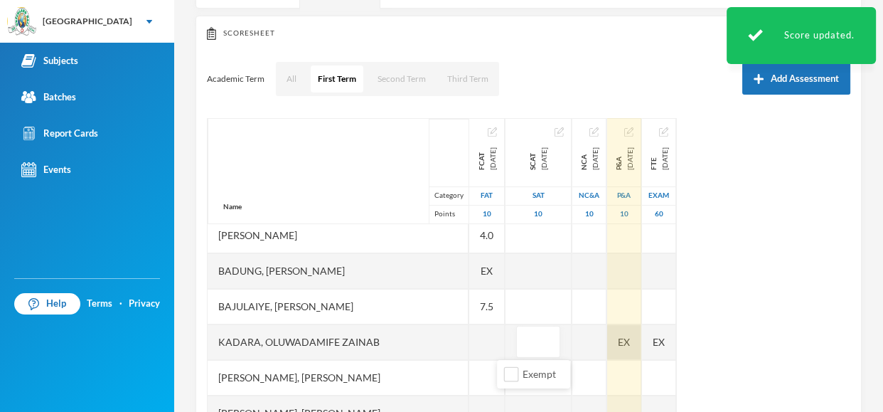
click at [618, 350] on div "EX" at bounding box center [624, 342] width 34 height 36
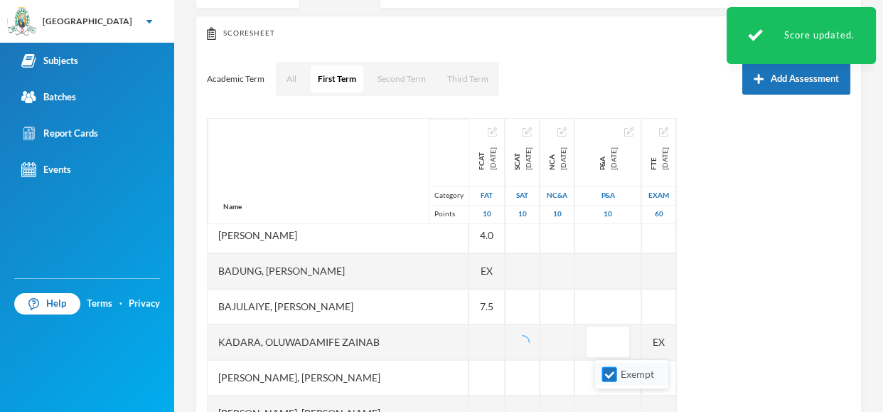
click at [611, 370] on input "Exempt" at bounding box center [609, 374] width 15 height 15
checkbox input "false"
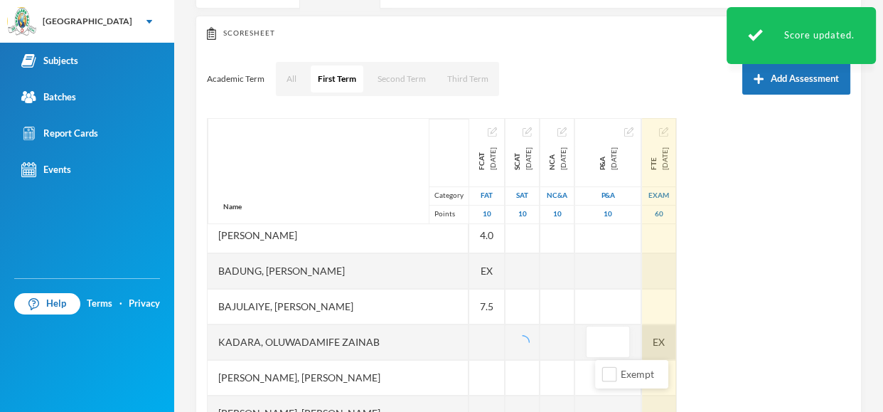
click at [669, 341] on div "EX" at bounding box center [659, 342] width 34 height 36
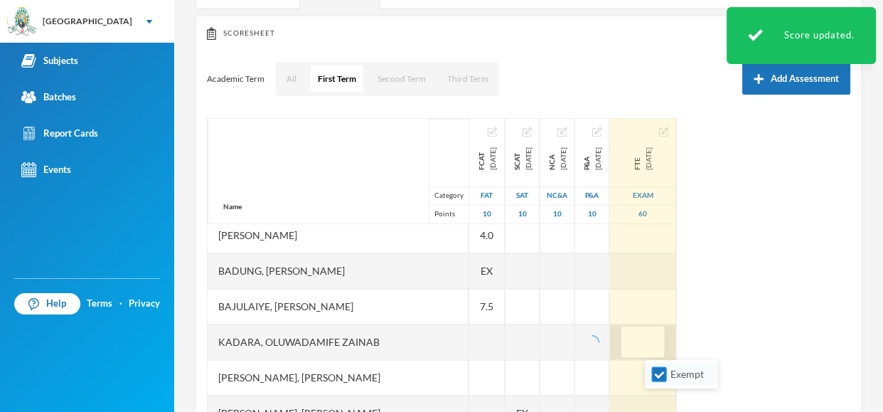
click at [656, 378] on input "Exempt" at bounding box center [659, 374] width 15 height 15
checkbox input "false"
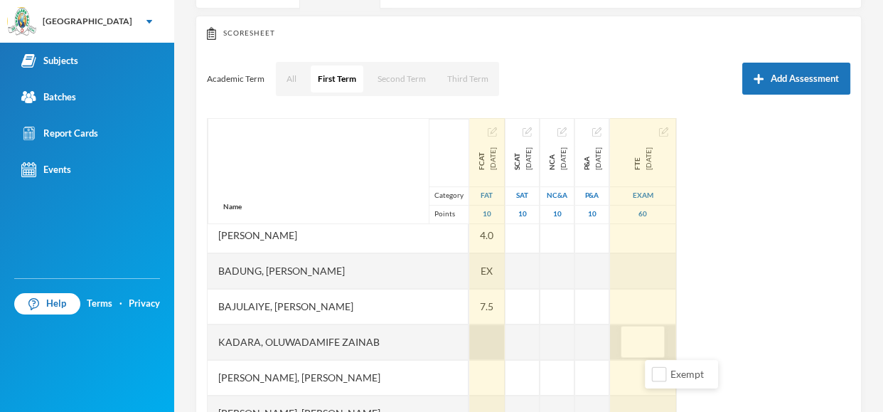
click at [469, 345] on div at bounding box center [487, 342] width 36 height 36
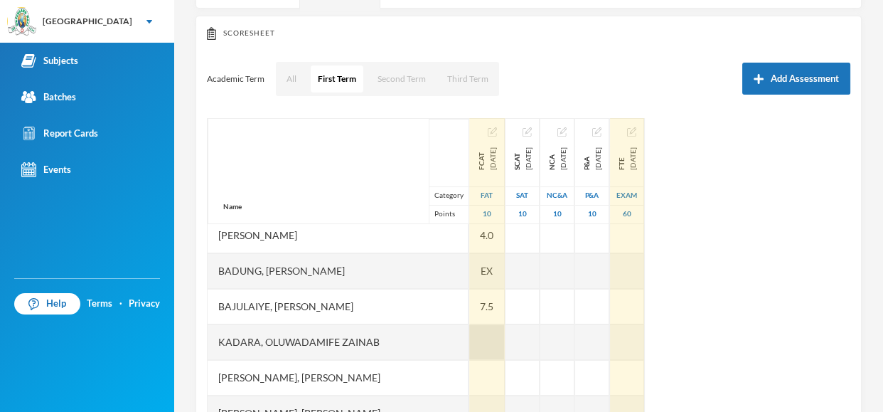
click at [469, 331] on div at bounding box center [487, 342] width 36 height 36
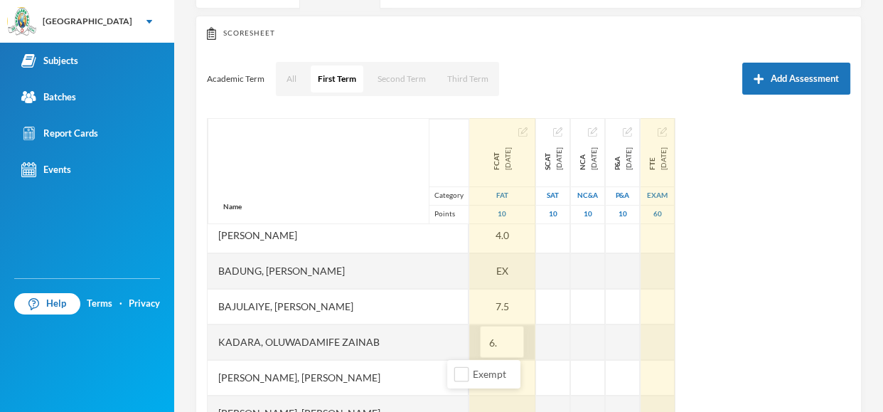
type input "6.5"
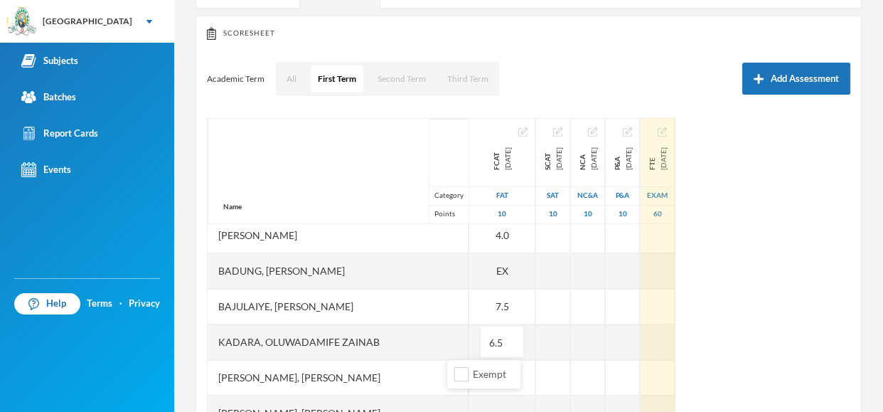
click at [798, 291] on div "Name Category Points Adebolu, [PERSON_NAME] [PERSON_NAME] Anuoluwapo [PERSON_NA…" at bounding box center [529, 296] width 644 height 356
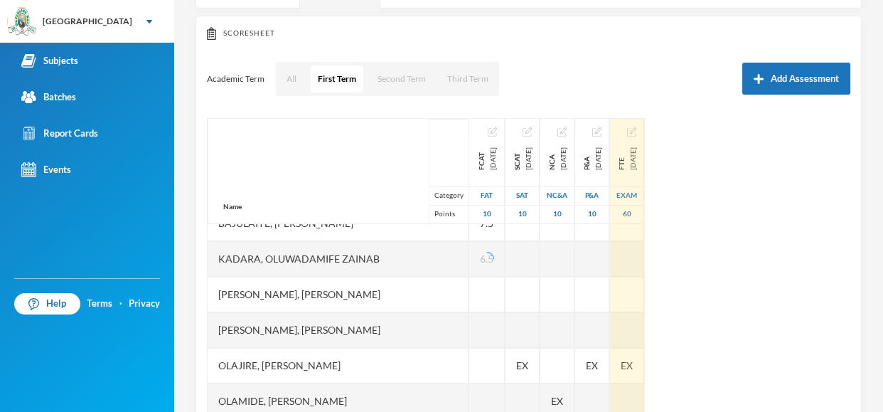
scroll to position [341, 0]
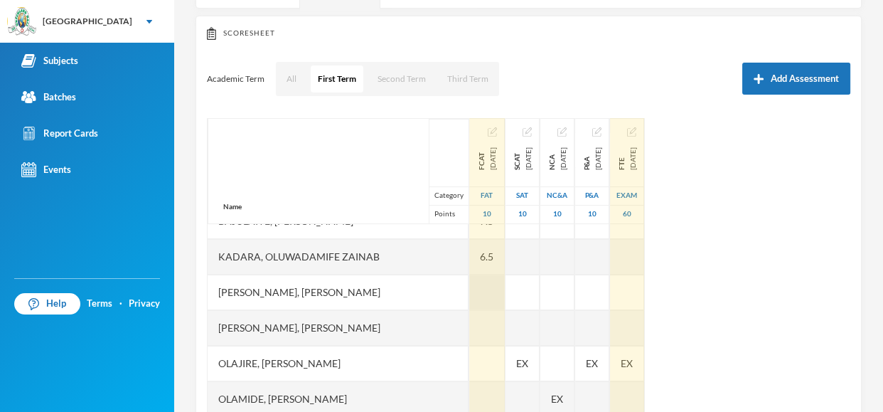
click at [469, 292] on div at bounding box center [487, 292] width 36 height 36
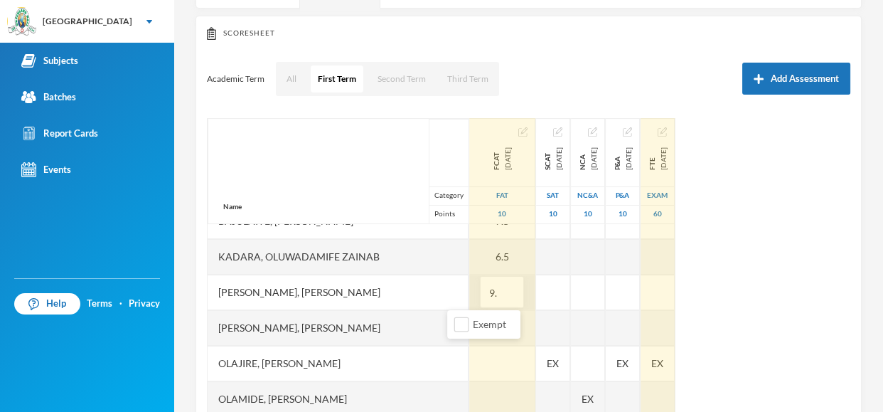
type input "9.5"
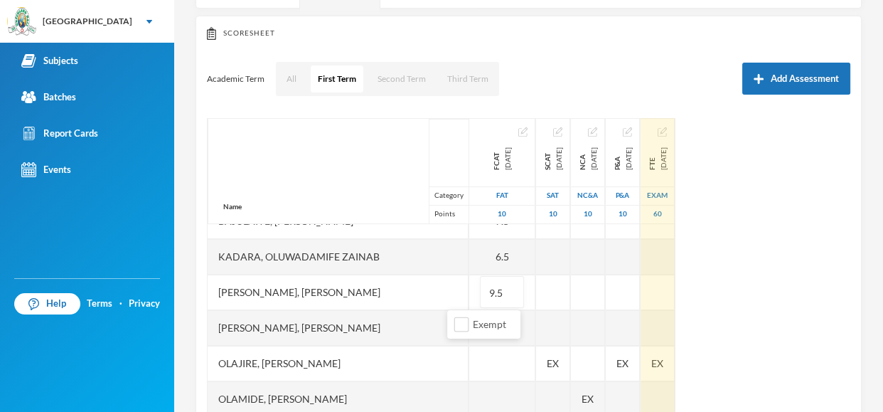
click at [831, 240] on div "Name Category Points Adebolu, [PERSON_NAME] [PERSON_NAME] Anuoluwapo [PERSON_NA…" at bounding box center [529, 296] width 644 height 356
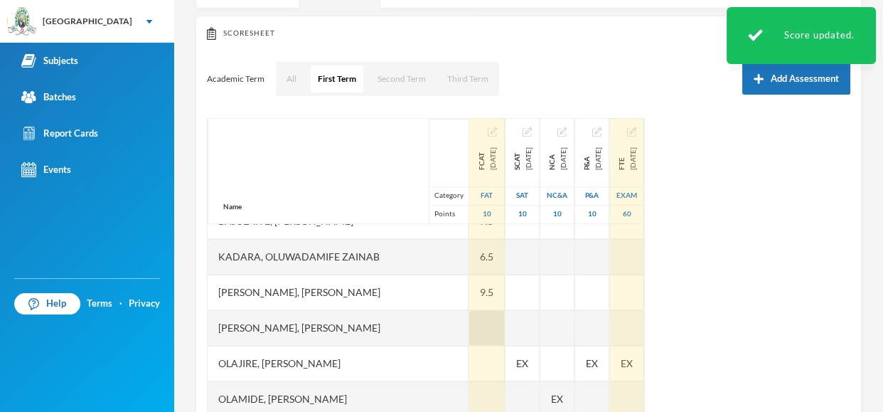
click at [472, 330] on div at bounding box center [487, 328] width 36 height 36
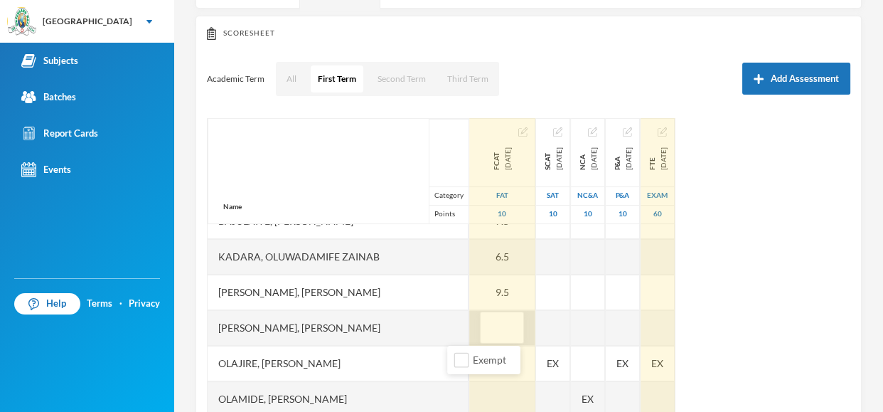
click at [488, 329] on input "text" at bounding box center [502, 328] width 28 height 32
type input "6"
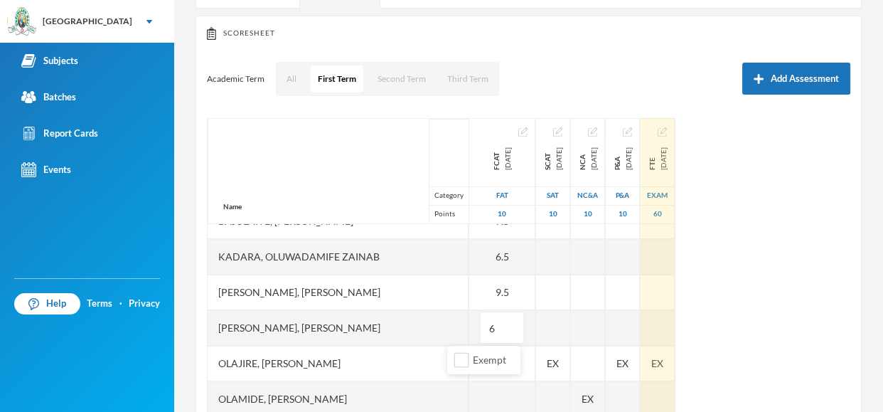
click at [819, 270] on div "Name Category Points Adebolu, [PERSON_NAME] [PERSON_NAME] Anuoluwapo [PERSON_NA…" at bounding box center [529, 296] width 644 height 356
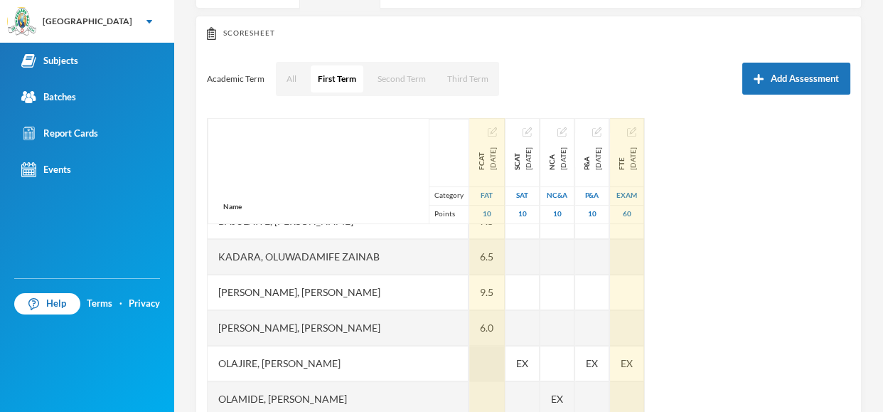
click at [470, 358] on div at bounding box center [487, 364] width 36 height 36
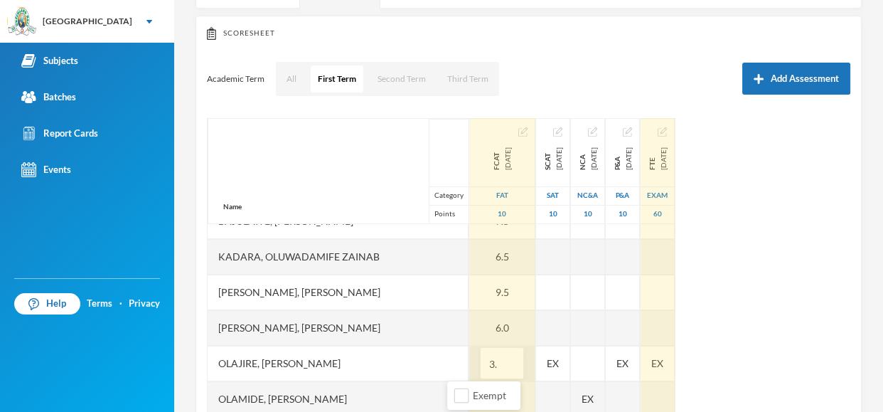
type input "3.5"
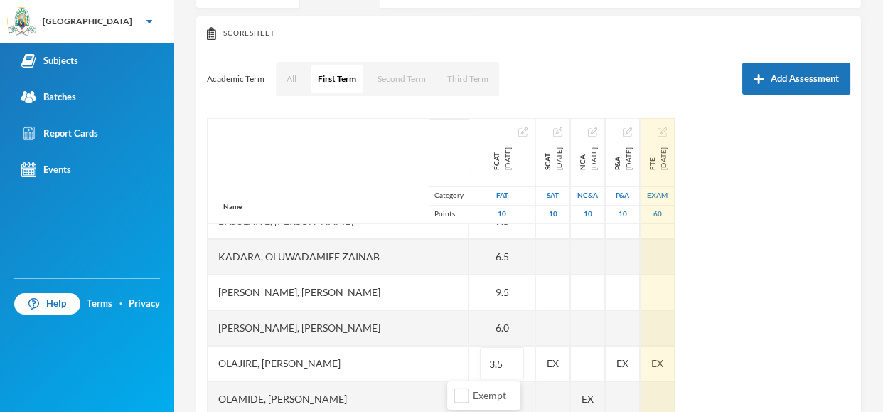
click at [791, 208] on div "Name Category Points Adebolu, [PERSON_NAME] [PERSON_NAME] Anuoluwapo [PERSON_NA…" at bounding box center [529, 296] width 644 height 356
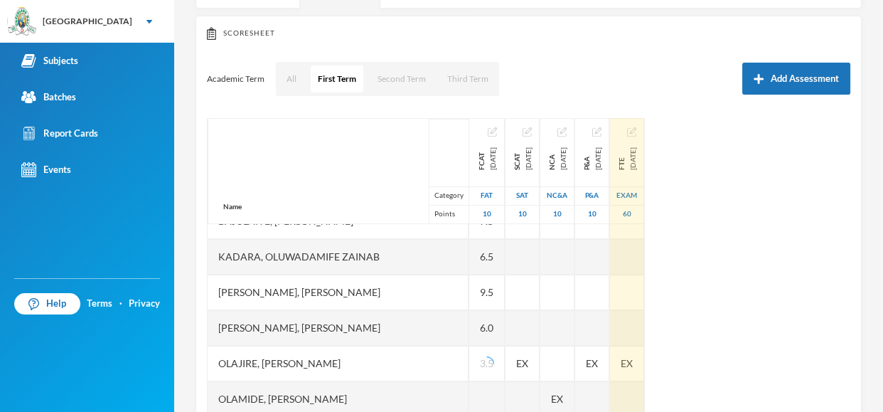
scroll to position [370, 0]
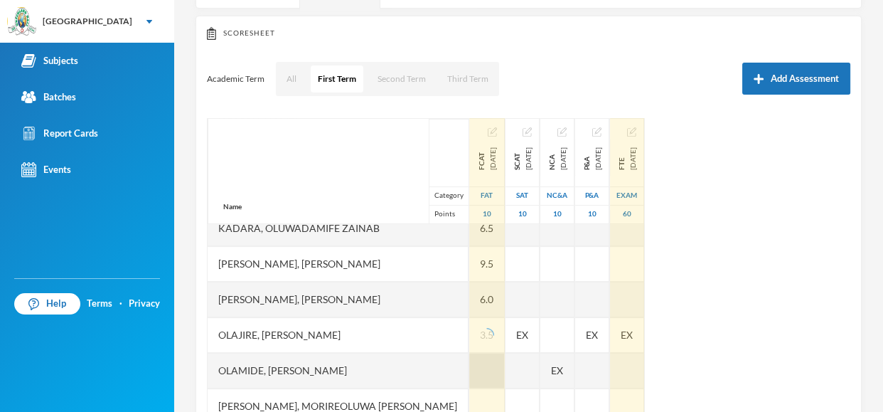
click at [469, 381] on div at bounding box center [487, 371] width 36 height 36
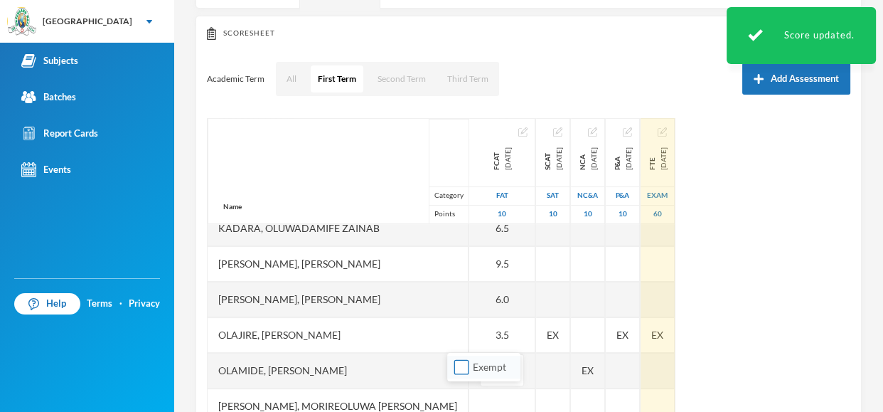
click at [466, 366] on input "Exempt" at bounding box center [461, 367] width 15 height 15
checkbox input "true"
click at [752, 276] on div "Name Category Points Adebolu, [PERSON_NAME] [PERSON_NAME] Anuoluwapo [PERSON_NA…" at bounding box center [529, 296] width 644 height 356
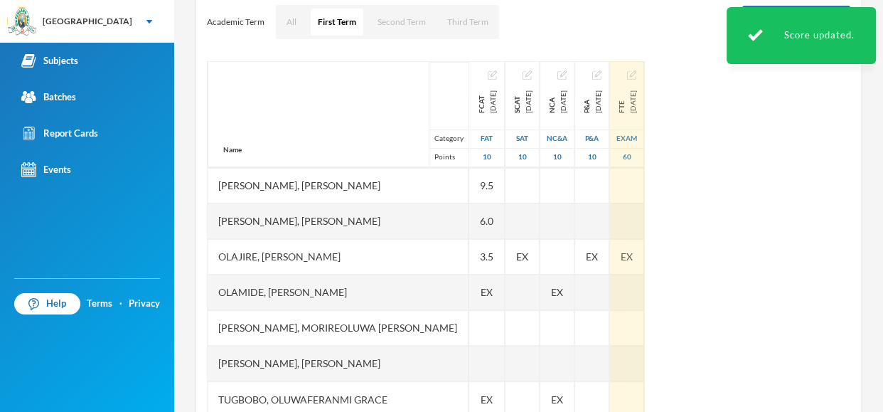
scroll to position [236, 0]
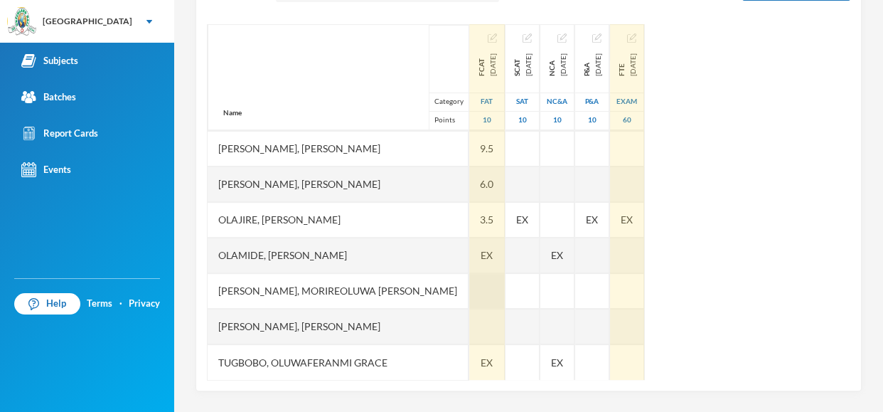
click at [469, 293] on div at bounding box center [487, 291] width 36 height 36
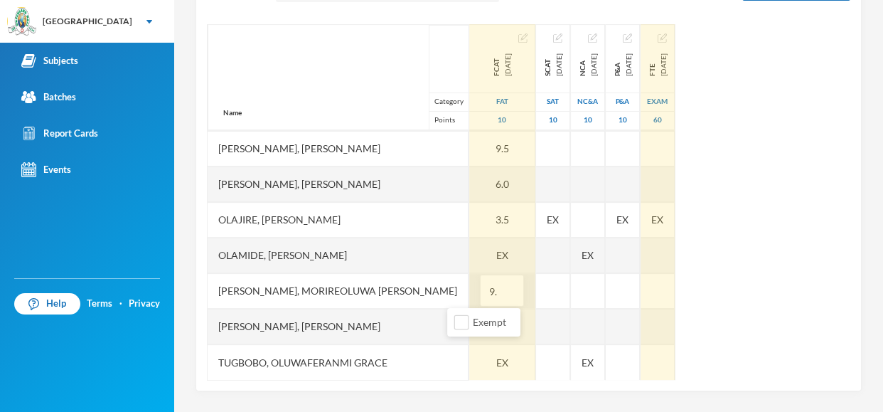
type input "9.5"
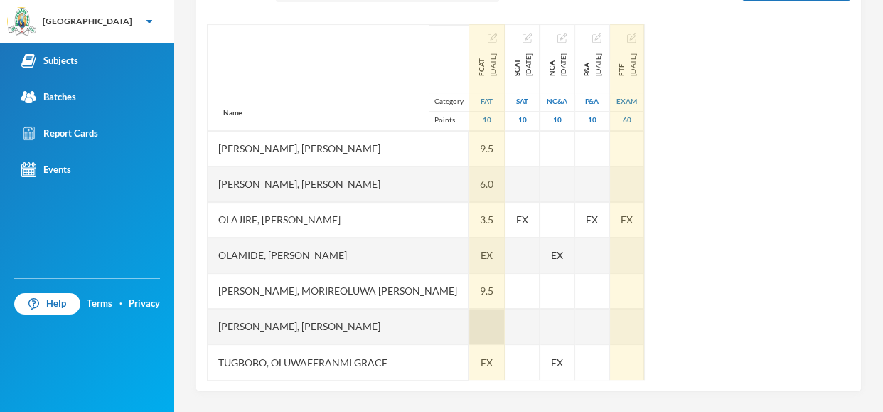
click at [469, 311] on div at bounding box center [487, 327] width 36 height 36
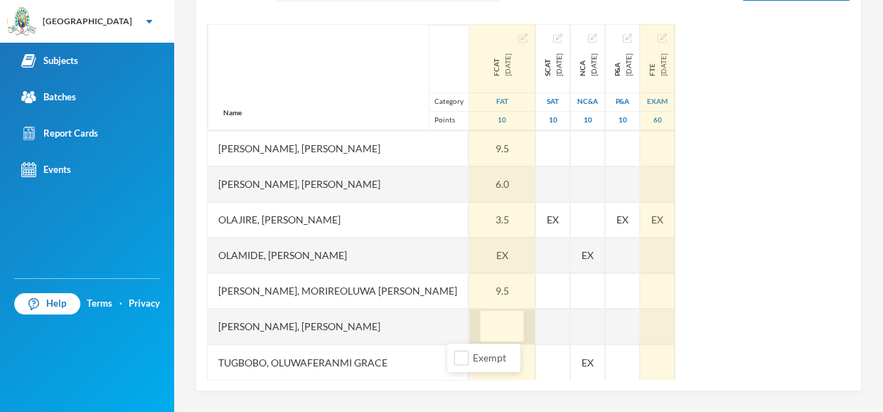
type input "7"
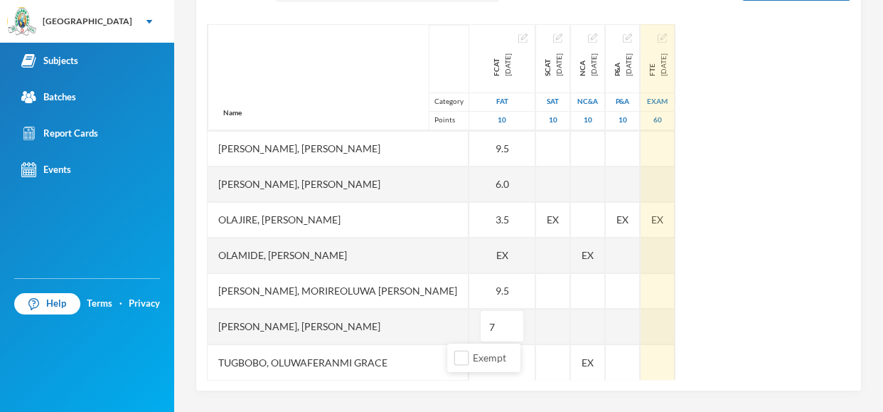
click at [759, 265] on div "Name Category Points Adebolu, [PERSON_NAME] [PERSON_NAME] Anuoluwapo [PERSON_NA…" at bounding box center [529, 202] width 644 height 356
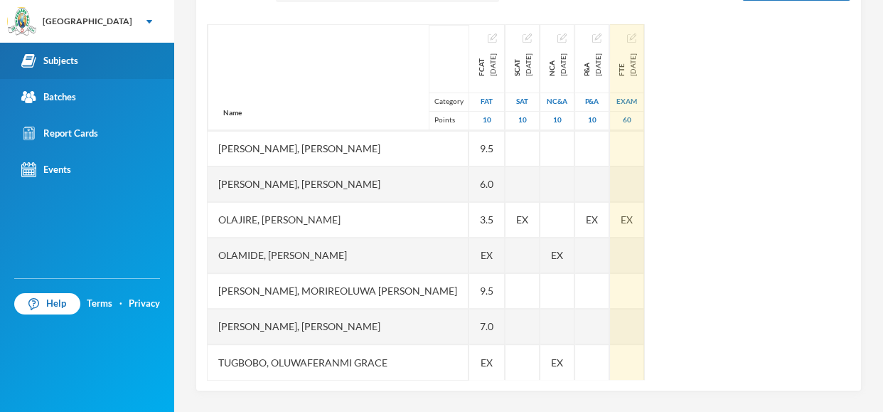
click at [51, 66] on div "Subjects" at bounding box center [49, 60] width 57 height 15
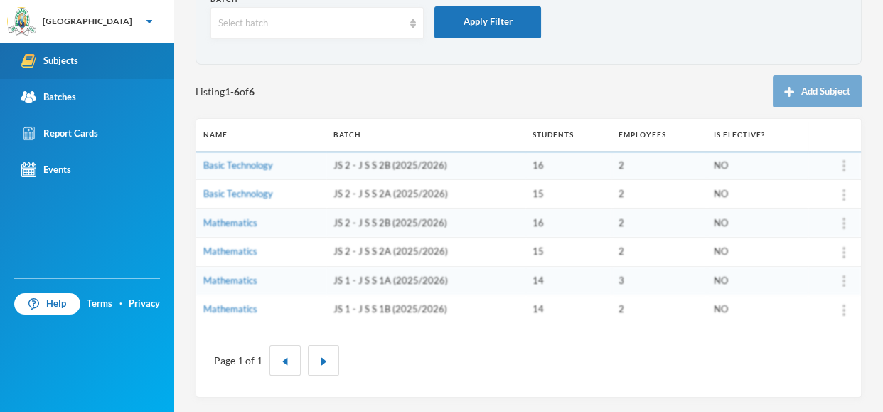
scroll to position [87, 0]
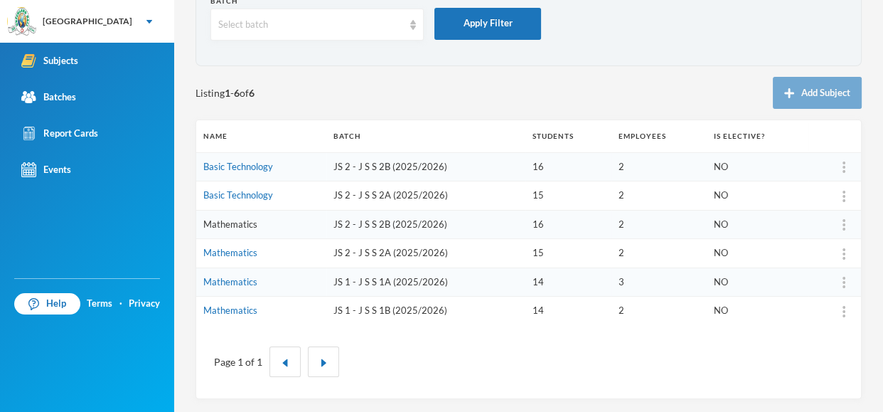
click at [223, 220] on link "Mathematics" at bounding box center [230, 223] width 54 height 11
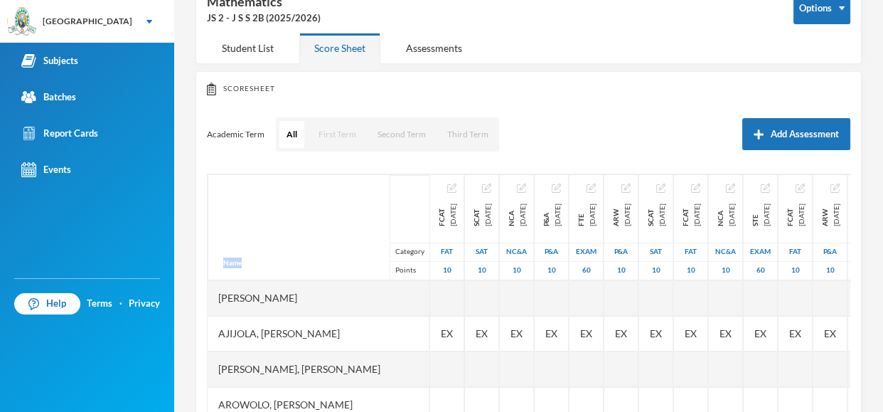
click at [340, 133] on button "First Term" at bounding box center [337, 134] width 52 height 27
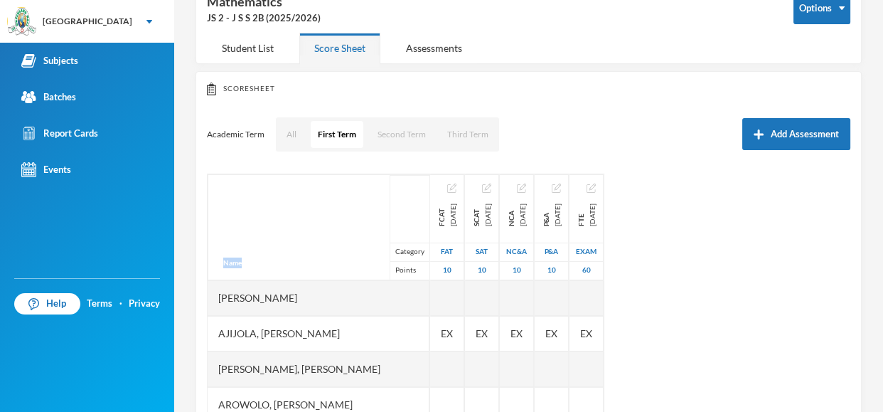
click at [766, 213] on div "Name Category Points [PERSON_NAME], [PERSON_NAME], [PERSON_NAME], [PERSON_NAME]…" at bounding box center [529, 352] width 644 height 356
click at [759, 228] on div "Name Category Points [PERSON_NAME], [PERSON_NAME], [PERSON_NAME], [PERSON_NAME]…" at bounding box center [529, 352] width 644 height 356
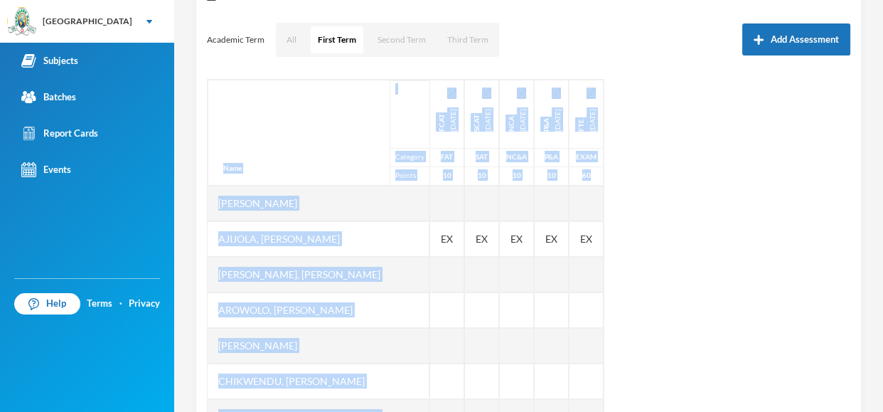
scroll to position [187, 0]
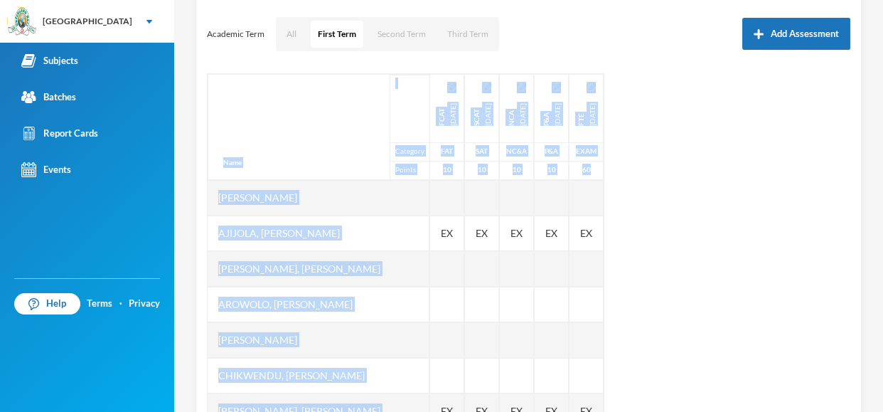
drag, startPoint x: 882, startPoint y: 139, endPoint x: 882, endPoint y: 204, distance: 64.7
click at [882, 204] on div "Makinde Praise [EMAIL_ADDRESS][DOMAIN_NAME] Options Mathematics JS 2 - J S S 2B…" at bounding box center [528, 206] width 709 height 412
click at [736, 221] on div "Name Category Points [PERSON_NAME], [PERSON_NAME], [PERSON_NAME], [PERSON_NAME]…" at bounding box center [529, 251] width 644 height 356
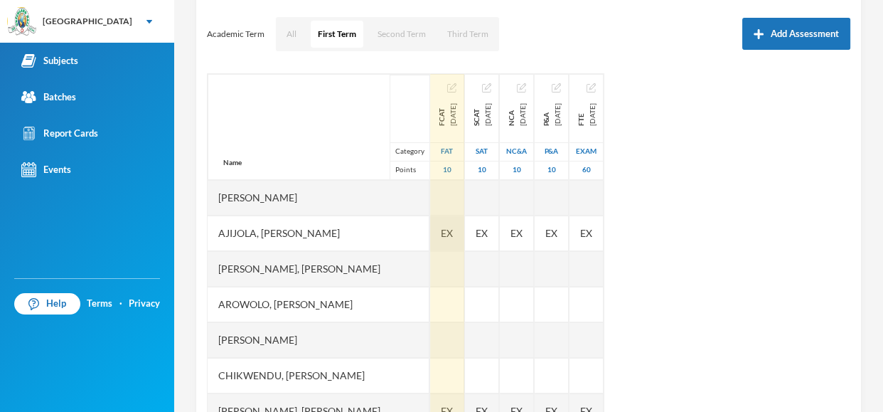
click at [453, 233] on span "EX" at bounding box center [447, 232] width 12 height 15
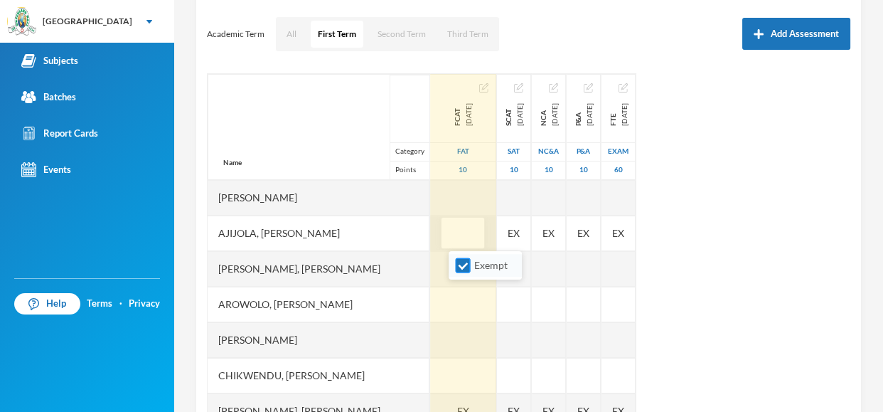
click at [461, 269] on input "Exempt" at bounding box center [463, 265] width 15 height 15
checkbox input "false"
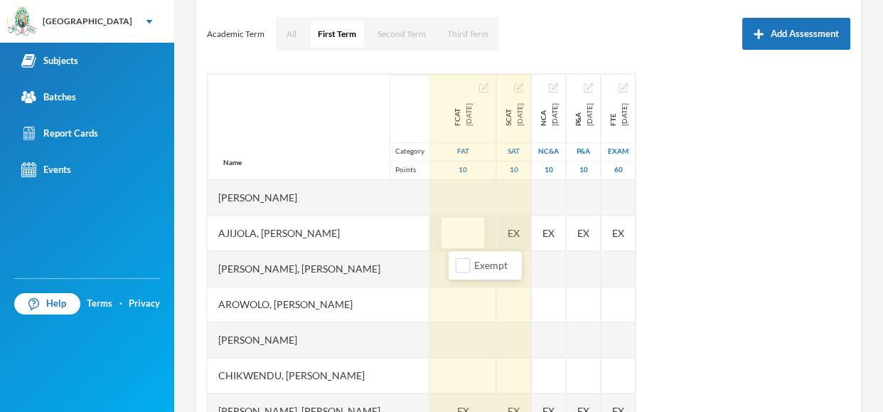
click at [529, 228] on div "EX" at bounding box center [514, 233] width 34 height 36
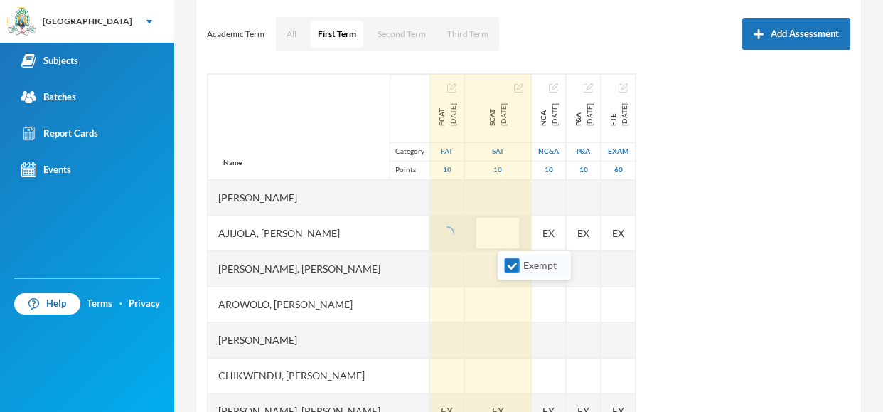
click at [506, 262] on input "Exempt" at bounding box center [512, 265] width 15 height 15
checkbox input "false"
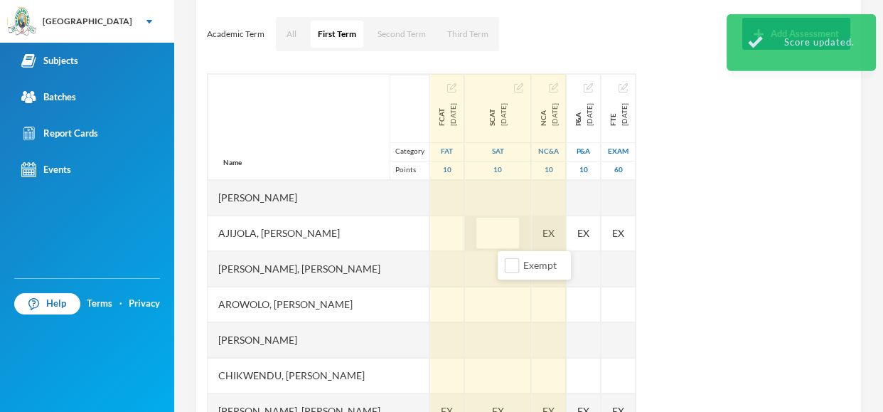
click at [591, 227] on div "Name Category Points [PERSON_NAME], [PERSON_NAME], [PERSON_NAME], [PERSON_NAME]…" at bounding box center [529, 251] width 644 height 356
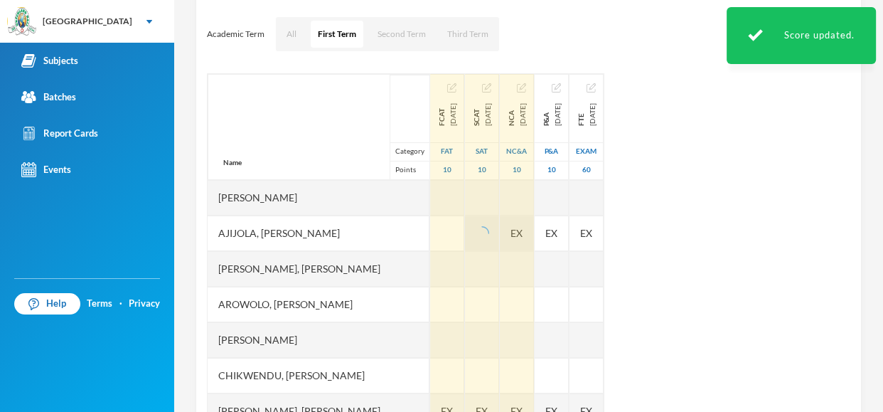
click at [523, 227] on span "EX" at bounding box center [517, 232] width 12 height 15
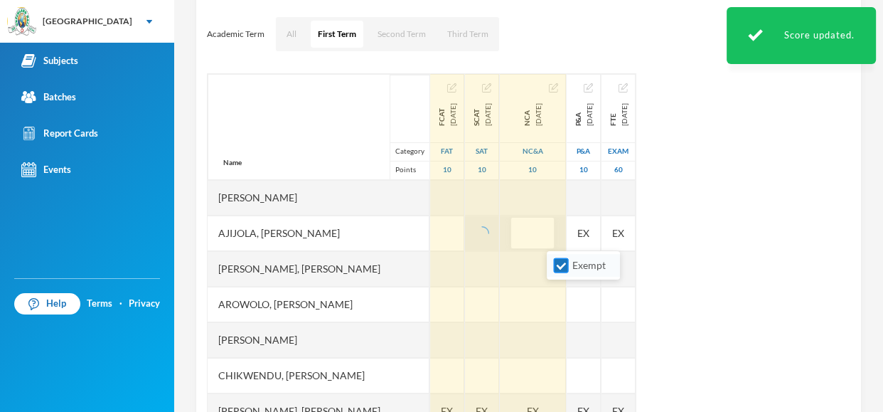
click at [560, 262] on input "Exempt" at bounding box center [561, 265] width 15 height 15
checkbox input "false"
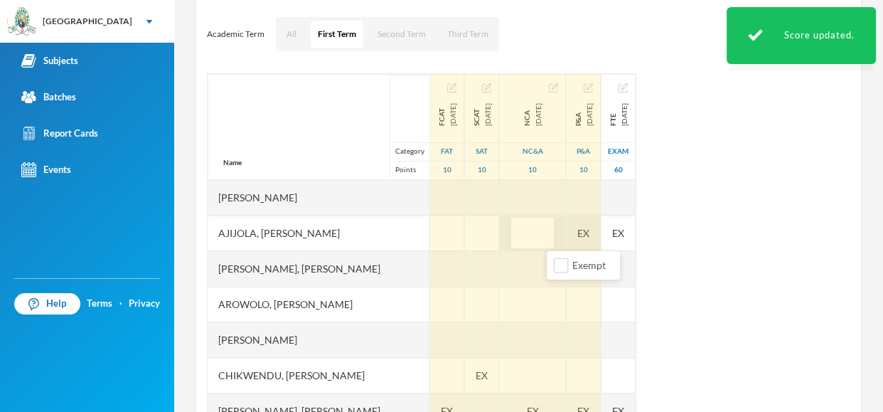
click at [639, 218] on div "Name Category Points [PERSON_NAME], [PERSON_NAME], [PERSON_NAME], [PERSON_NAME]…" at bounding box center [529, 251] width 644 height 356
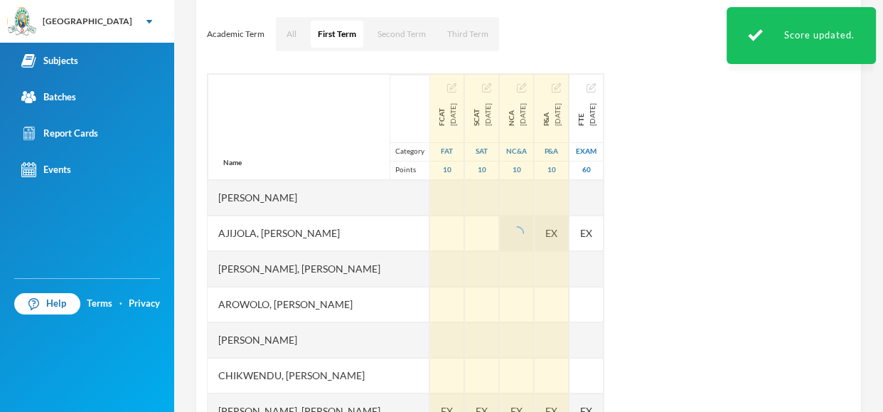
click at [569, 237] on div "EX" at bounding box center [552, 233] width 34 height 36
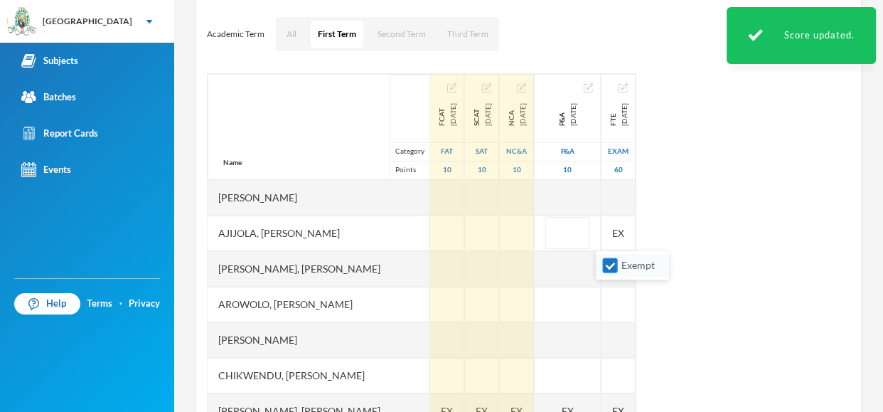
click at [604, 267] on input "Exempt" at bounding box center [610, 265] width 15 height 15
checkbox input "false"
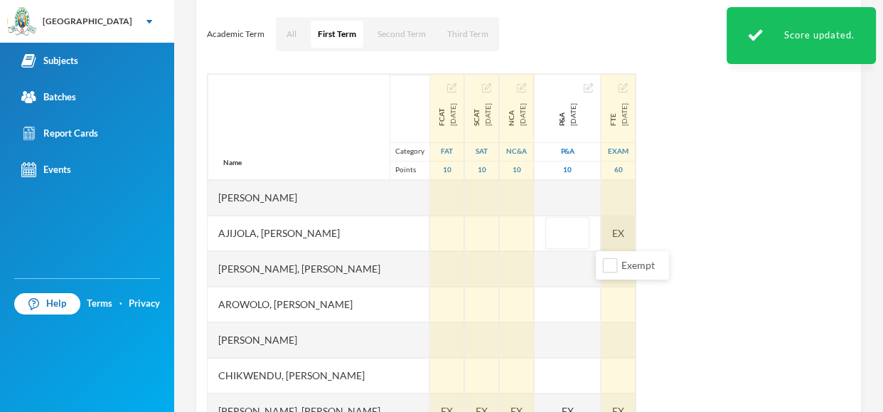
click at [636, 226] on div "EX" at bounding box center [619, 233] width 34 height 36
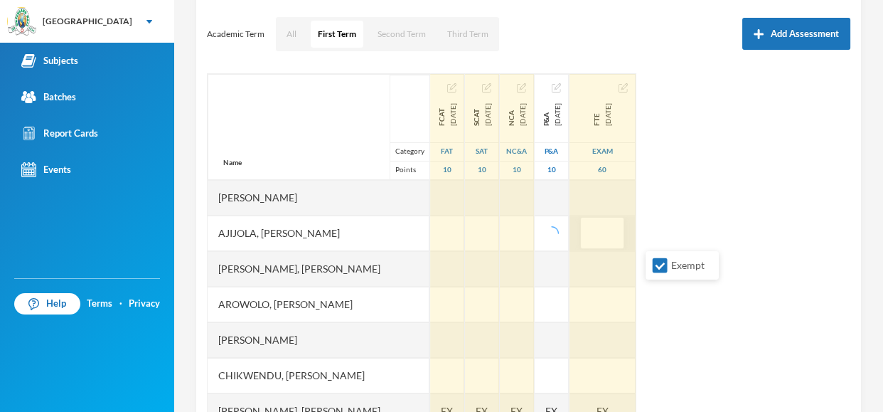
click at [636, 215] on div at bounding box center [603, 233] width 66 height 36
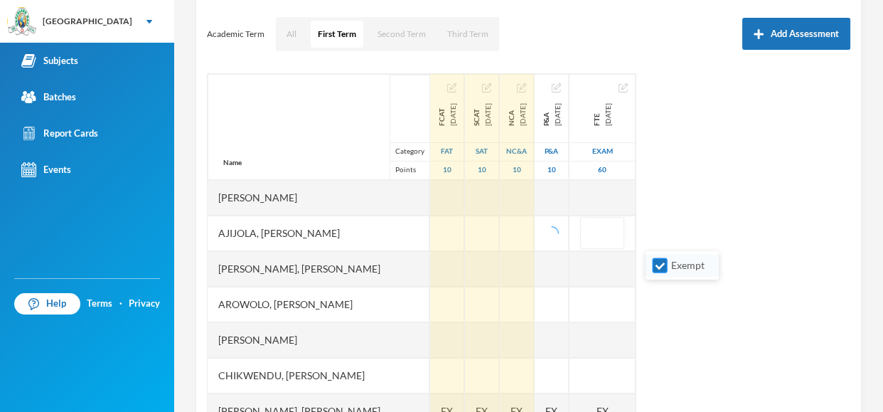
click at [657, 265] on input "Exempt" at bounding box center [660, 265] width 15 height 15
checkbox input "false"
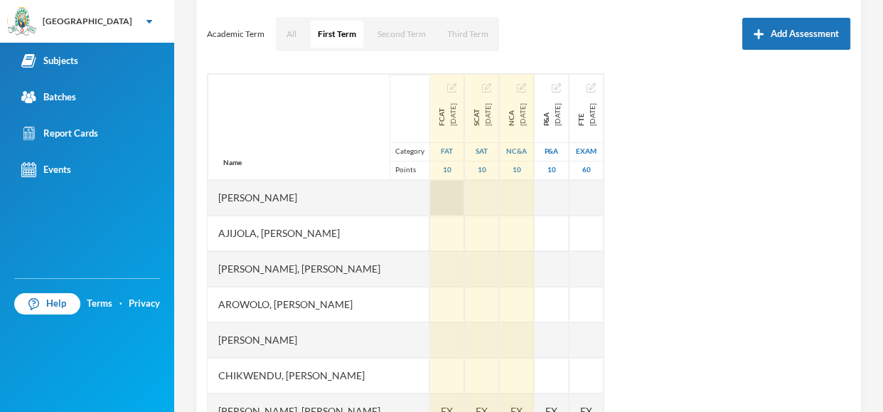
click at [456, 201] on div at bounding box center [447, 198] width 34 height 36
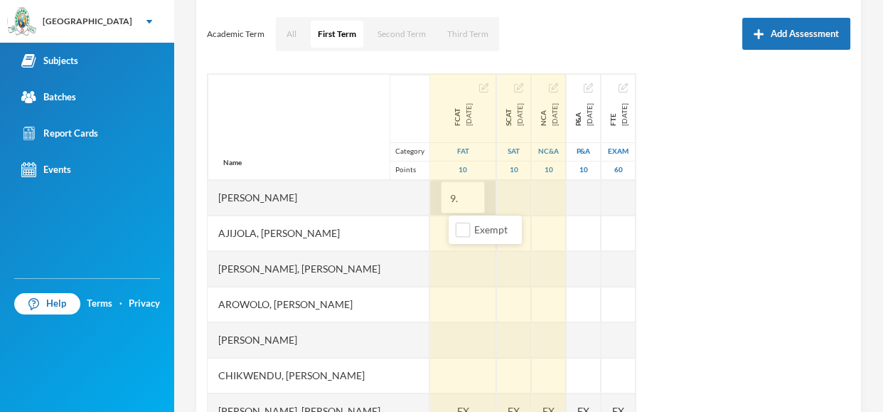
type input "9.5"
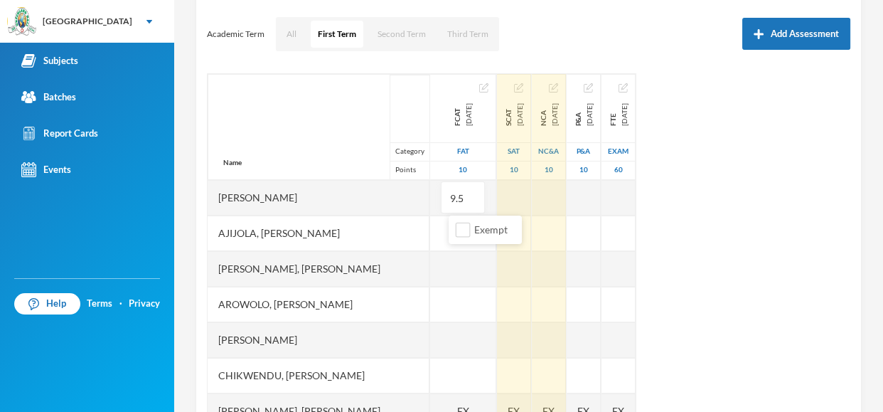
click at [326, 236] on div "Ajijola, [PERSON_NAME]" at bounding box center [319, 233] width 222 height 36
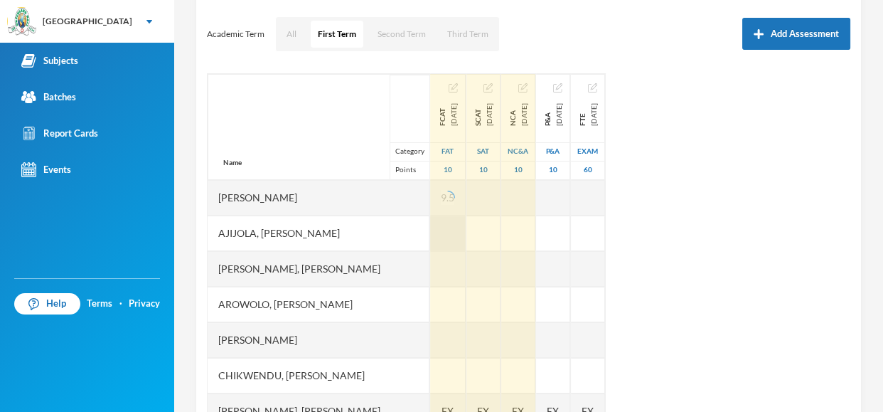
click at [450, 224] on div at bounding box center [448, 233] width 36 height 36
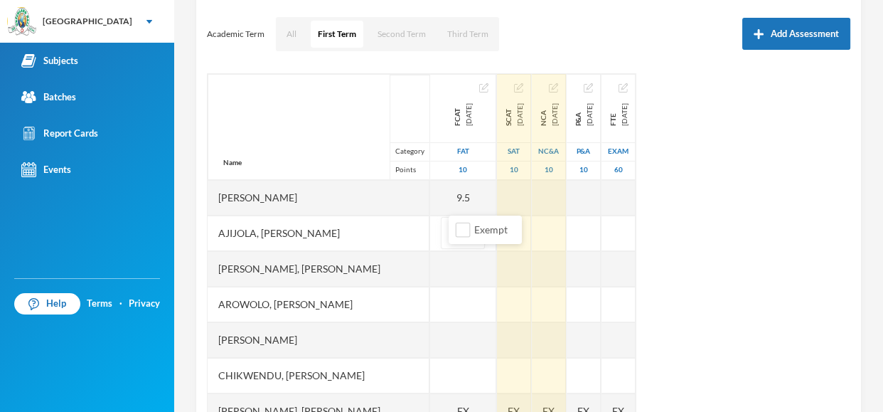
click at [426, 240] on div "Ajijola, [PERSON_NAME]" at bounding box center [319, 233] width 222 height 36
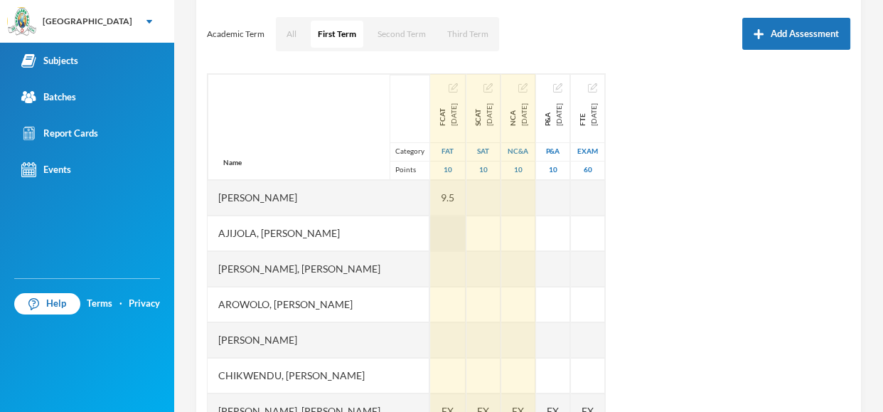
click at [449, 235] on div at bounding box center [448, 233] width 36 height 36
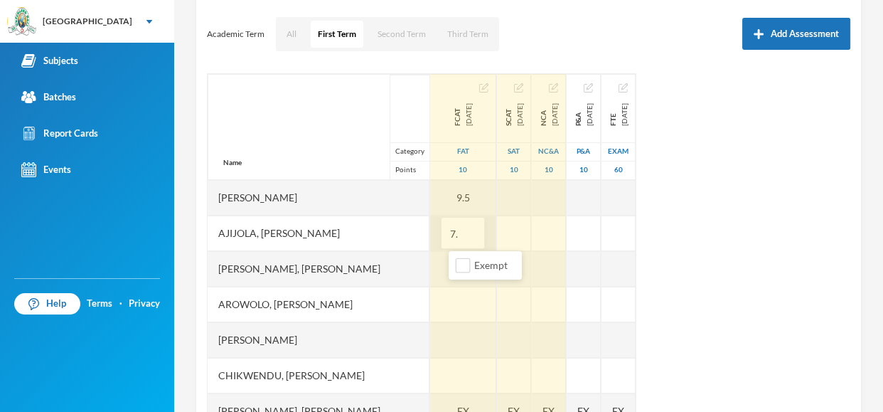
type input "7.5"
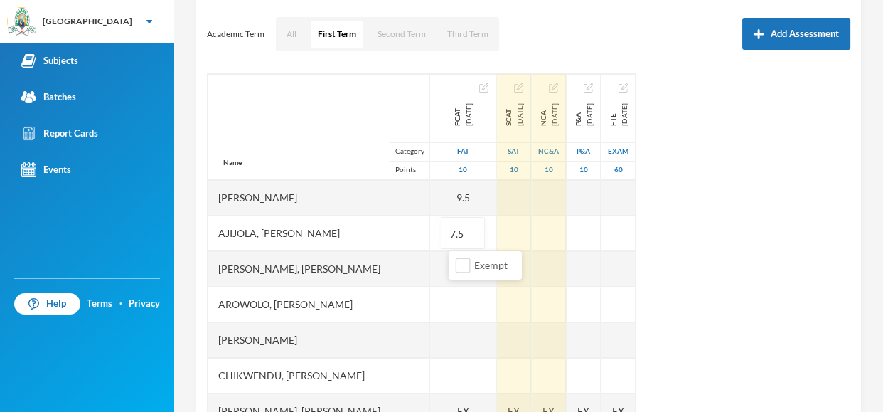
click at [315, 226] on div "Ajijola, [PERSON_NAME]" at bounding box center [319, 233] width 222 height 36
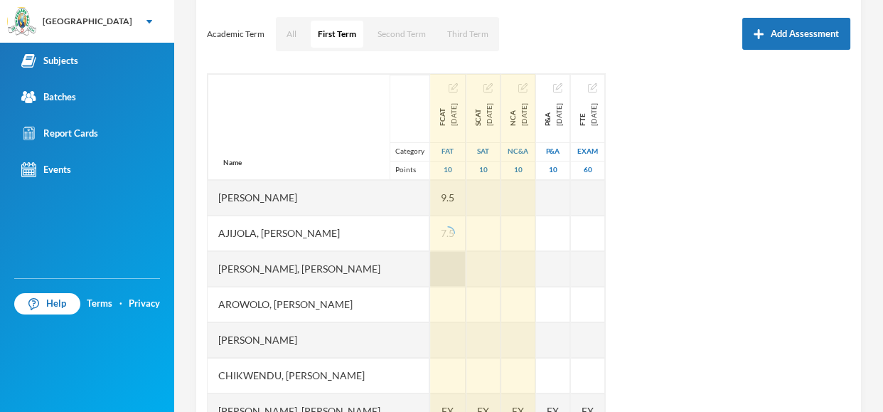
click at [451, 270] on div at bounding box center [448, 269] width 36 height 36
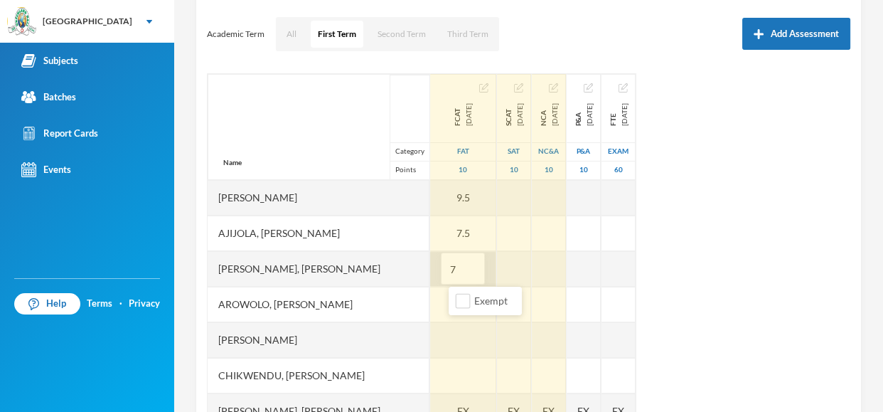
type input "7"
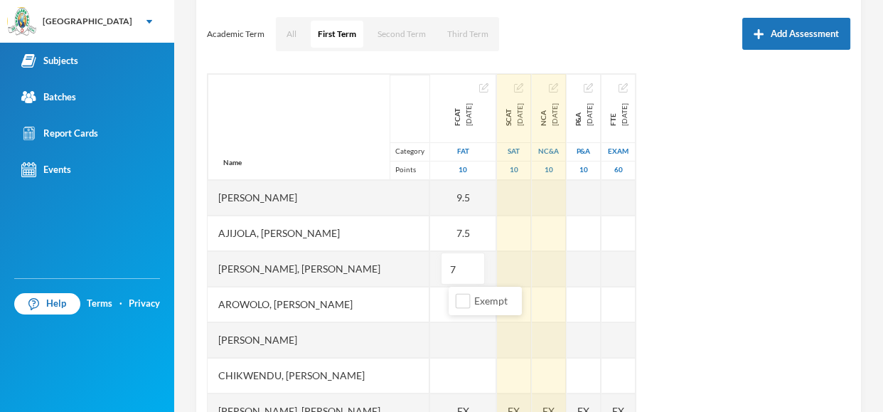
click at [358, 309] on div "Arowolo, [PERSON_NAME]" at bounding box center [319, 305] width 222 height 36
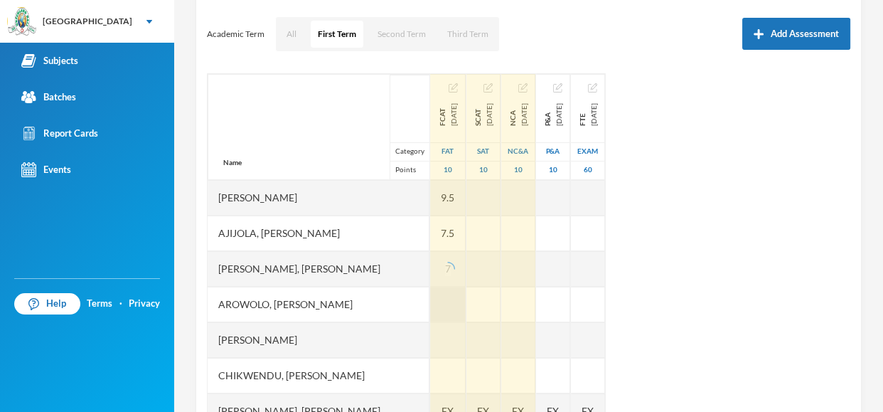
click at [466, 299] on div at bounding box center [448, 305] width 36 height 36
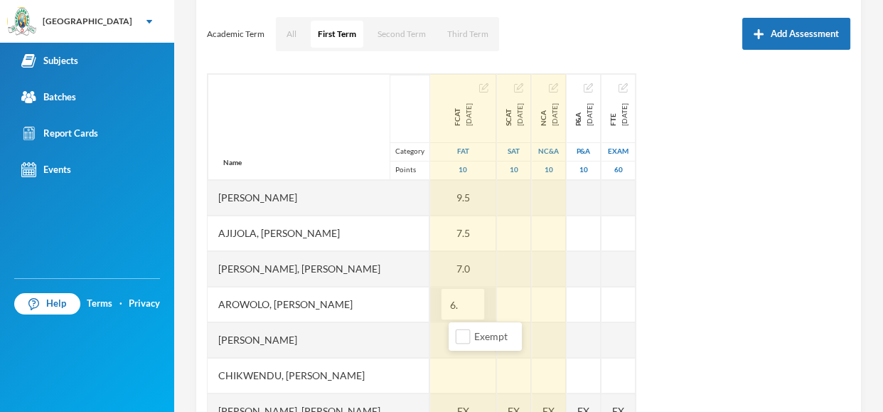
type input "6.5"
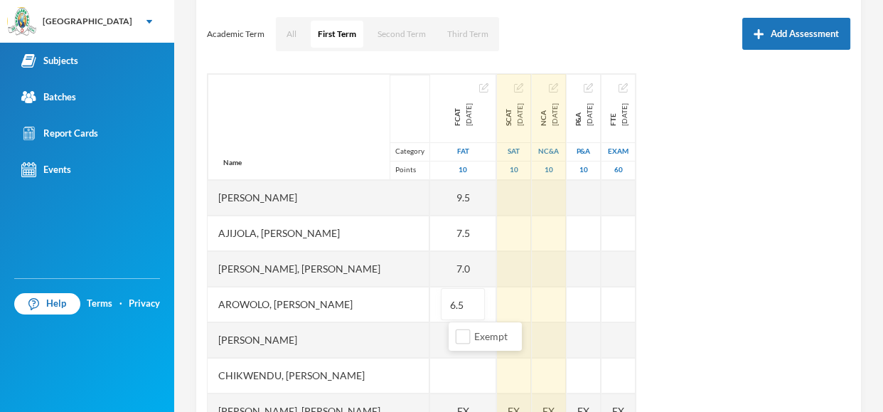
click at [779, 233] on div "Name Category Points [PERSON_NAME], [PERSON_NAME], [PERSON_NAME], [PERSON_NAME]…" at bounding box center [529, 251] width 644 height 356
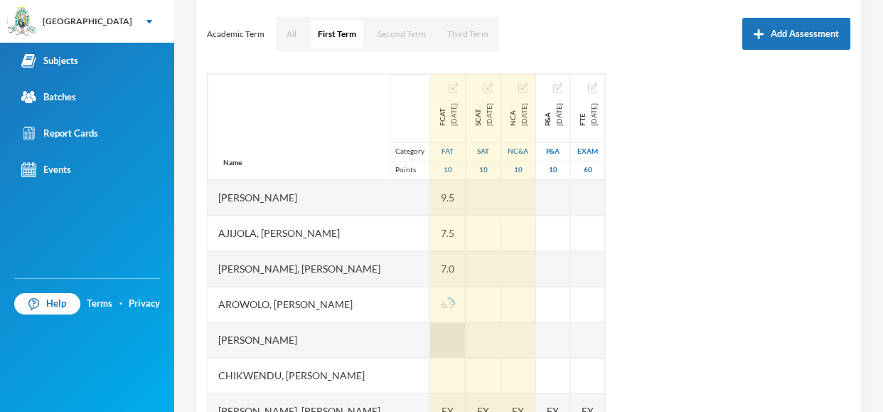
click at [461, 338] on div at bounding box center [448, 340] width 36 height 36
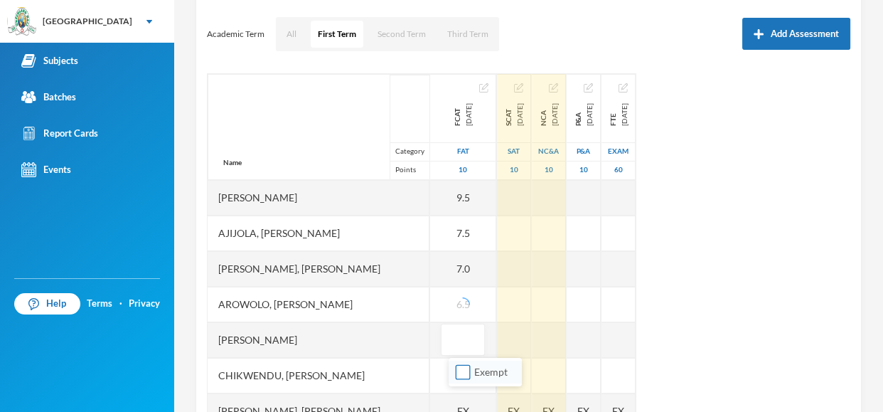
click at [463, 366] on input "Exempt" at bounding box center [463, 372] width 15 height 15
checkbox input "true"
click at [744, 243] on div "Name Category Points [PERSON_NAME], [PERSON_NAME], [PERSON_NAME], [PERSON_NAME]…" at bounding box center [529, 251] width 644 height 356
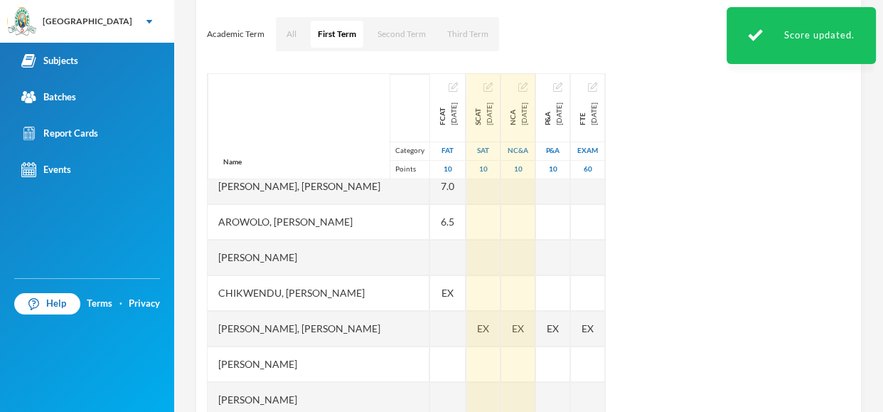
scroll to position [171, 0]
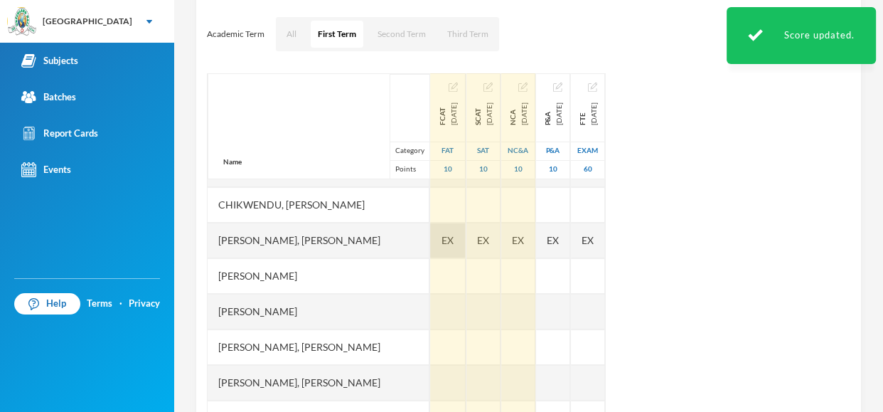
click at [446, 240] on div "EX" at bounding box center [448, 241] width 36 height 36
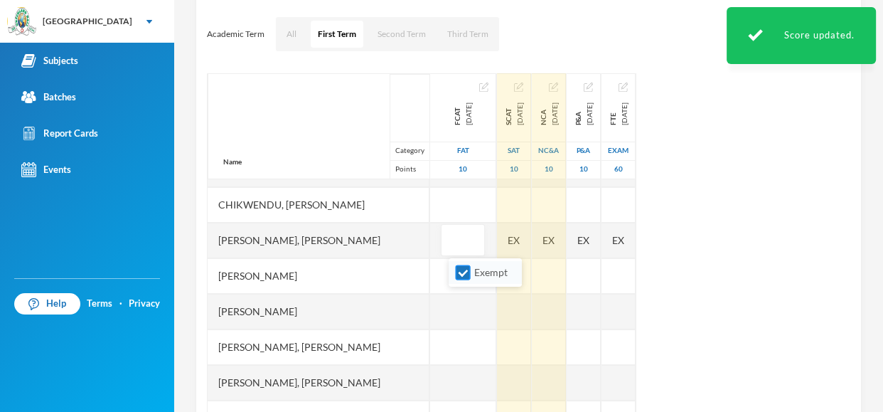
click at [464, 276] on input "Exempt" at bounding box center [463, 272] width 15 height 15
checkbox input "false"
click at [531, 240] on div "EX" at bounding box center [514, 241] width 34 height 36
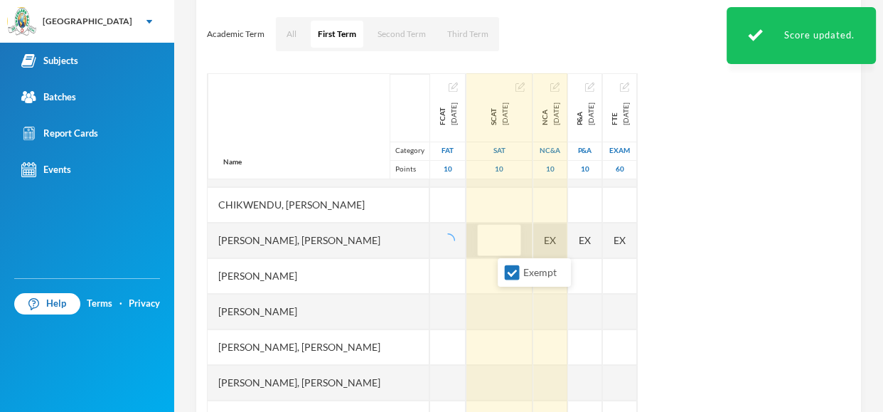
click at [516, 267] on input "Exempt" at bounding box center [512, 272] width 15 height 15
checkbox input "false"
click at [567, 242] on div "EX" at bounding box center [550, 241] width 34 height 36
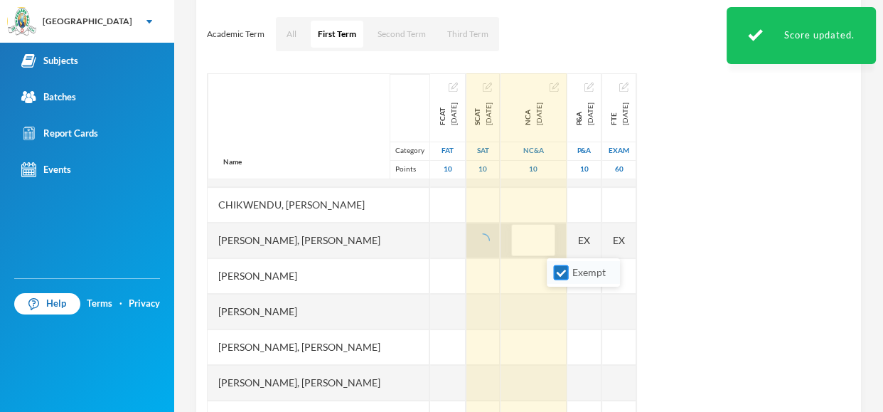
click at [558, 274] on input "Exempt" at bounding box center [561, 272] width 15 height 15
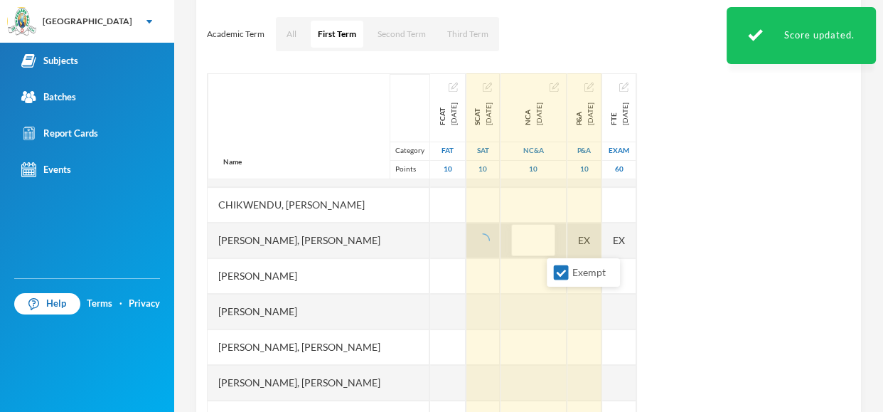
click at [602, 247] on div "EX" at bounding box center [584, 241] width 34 height 36
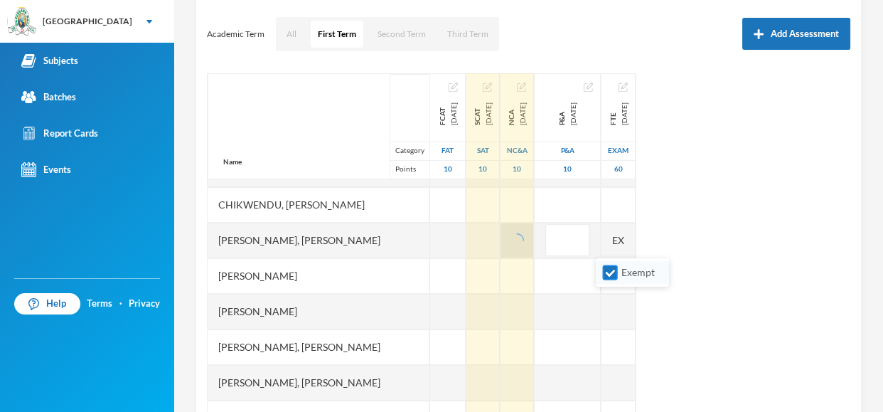
click at [608, 270] on input "Exempt" at bounding box center [610, 272] width 15 height 15
checkbox input "false"
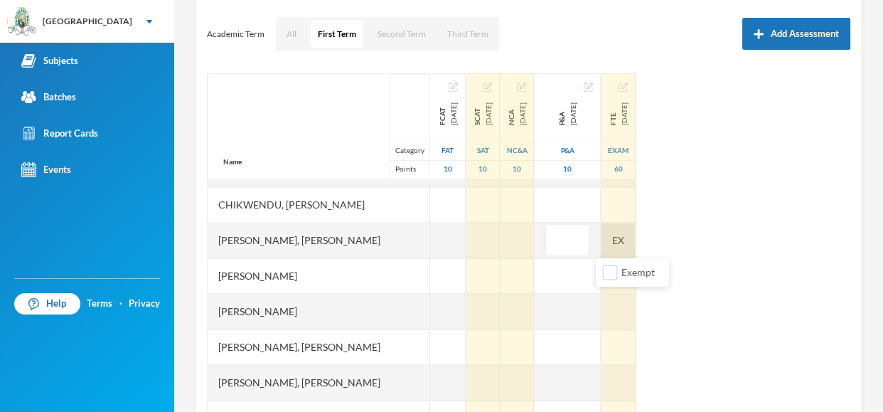
click at [636, 240] on div "EX" at bounding box center [619, 241] width 34 height 36
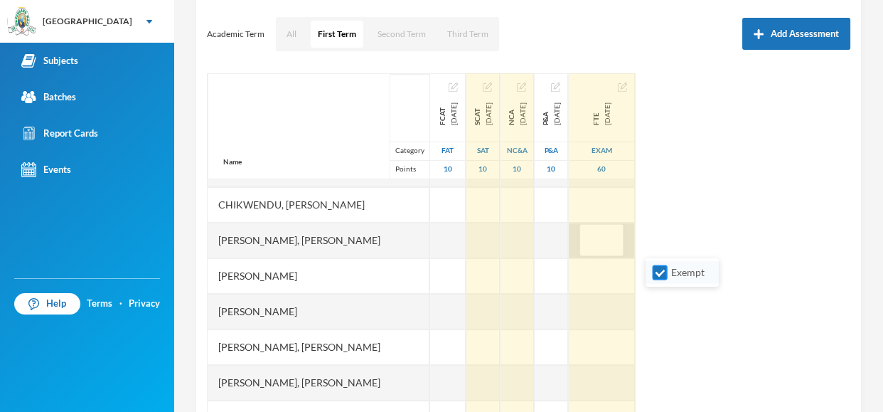
click at [658, 270] on input "Exempt" at bounding box center [660, 272] width 15 height 15
checkbox input "false"
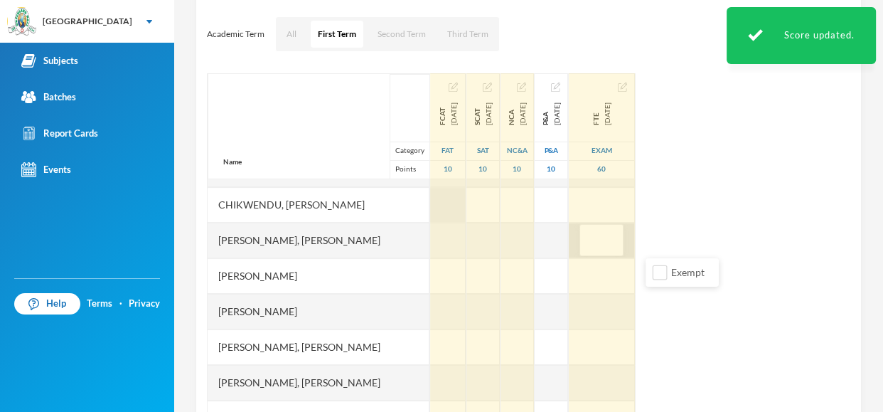
click at [466, 194] on div at bounding box center [448, 205] width 36 height 36
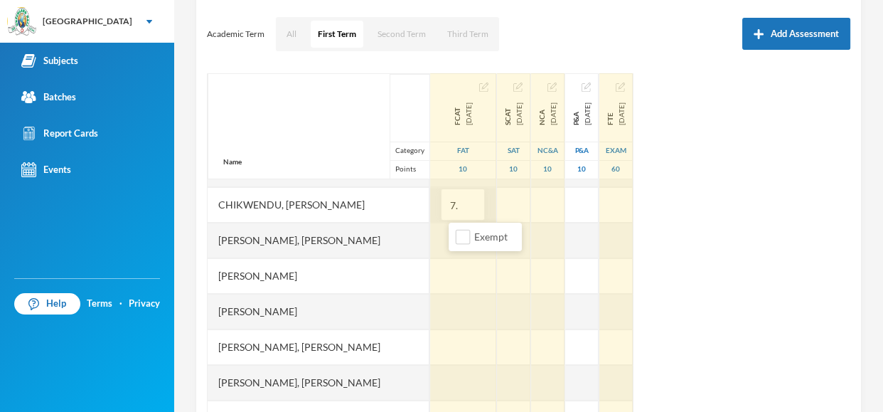
type input "7.5"
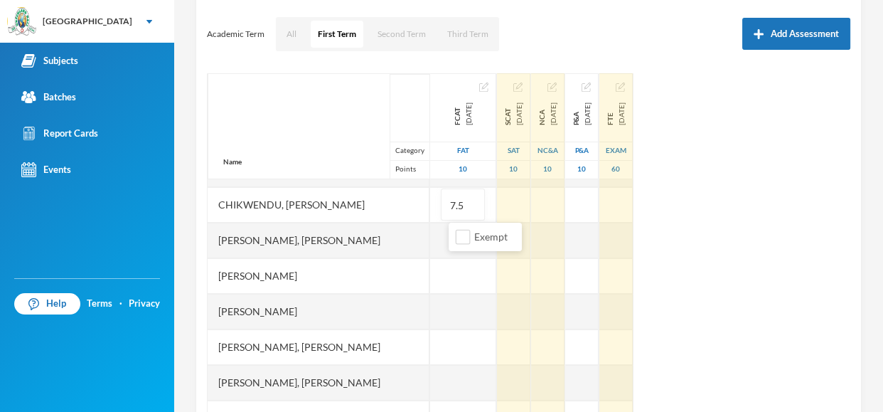
click at [348, 260] on div "[PERSON_NAME]" at bounding box center [319, 276] width 222 height 36
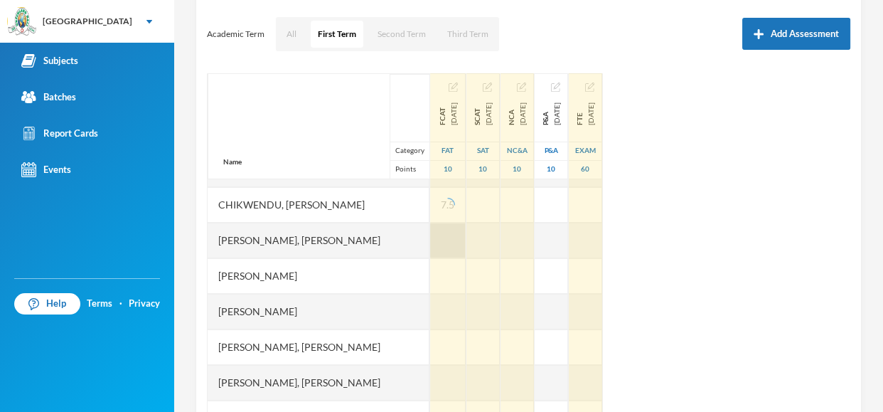
click at [466, 246] on div at bounding box center [448, 241] width 36 height 36
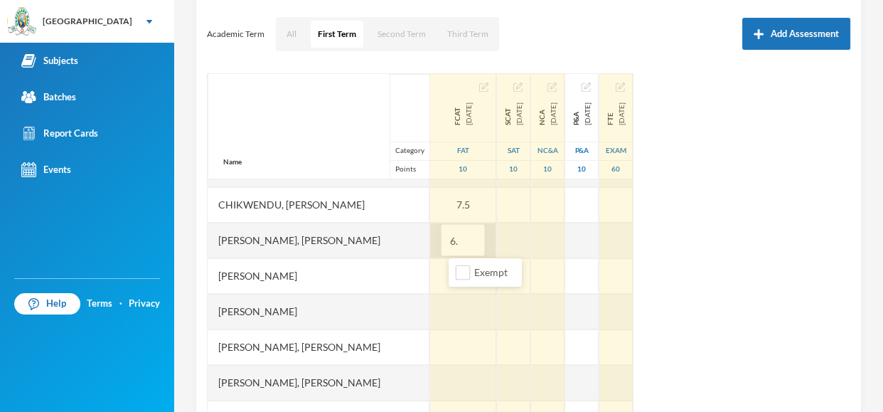
type input "6.5"
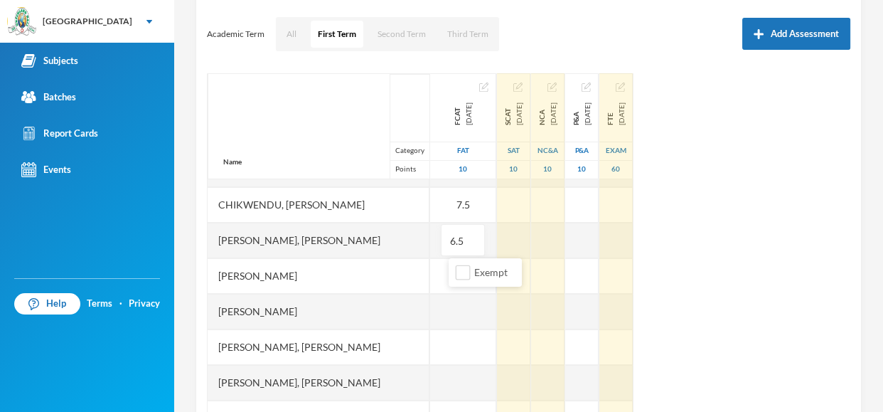
click at [280, 273] on div "[PERSON_NAME]" at bounding box center [319, 276] width 222 height 36
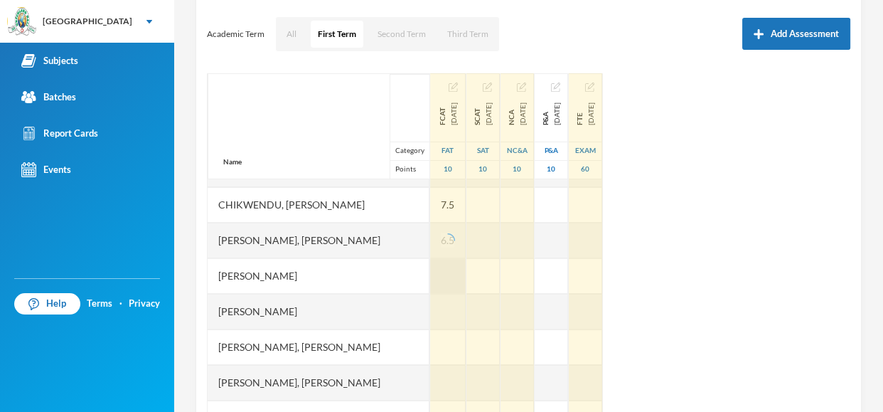
click at [451, 279] on div at bounding box center [448, 276] width 36 height 36
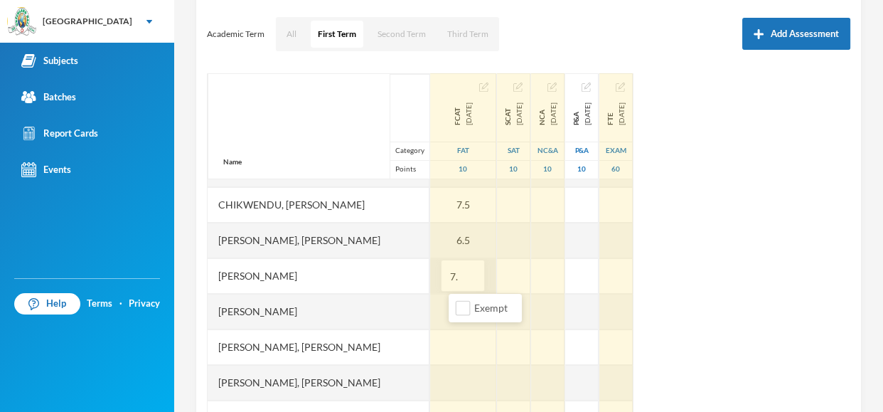
type input "7.5"
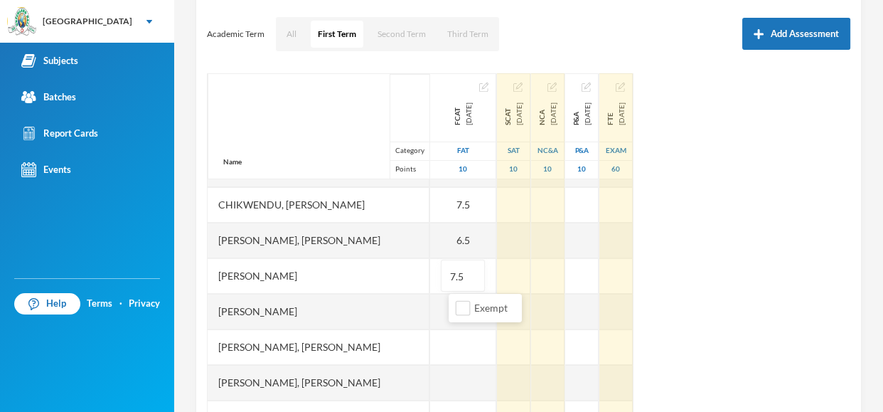
click at [331, 304] on div "[PERSON_NAME]" at bounding box center [319, 312] width 222 height 36
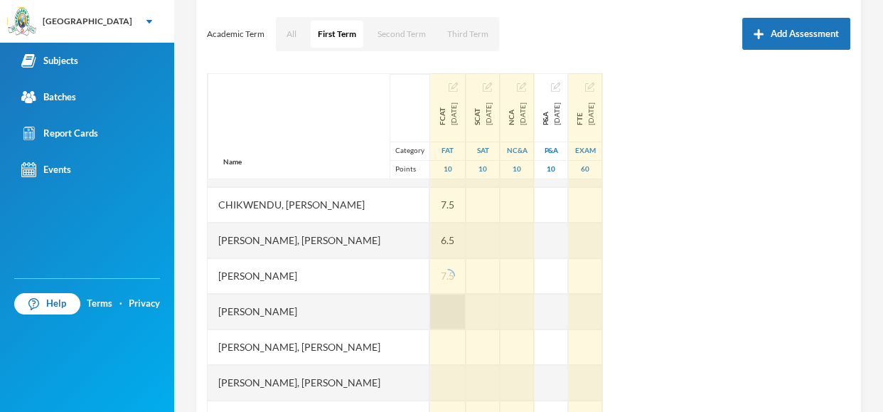
click at [454, 315] on div at bounding box center [448, 312] width 36 height 36
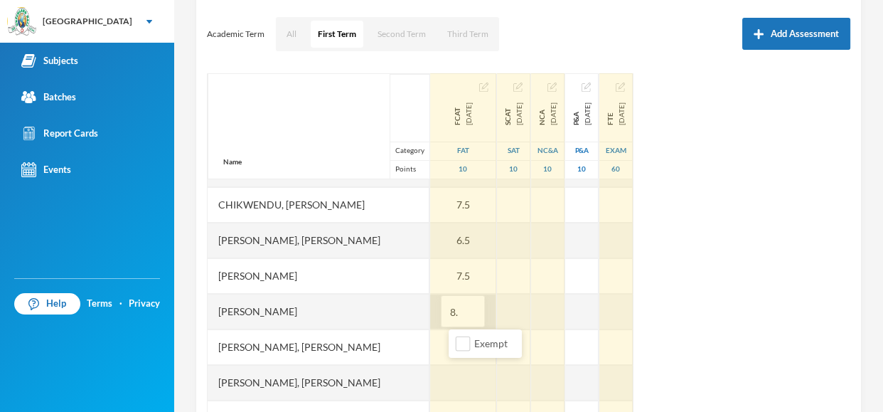
type input "8.5"
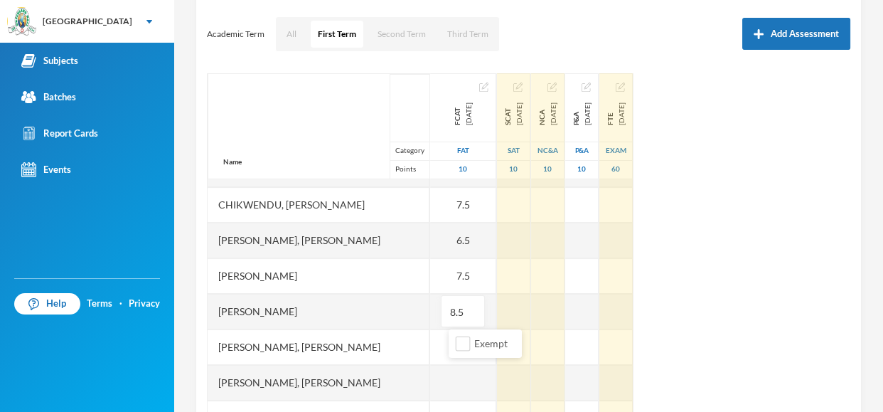
click at [348, 330] on div "[PERSON_NAME], [PERSON_NAME]" at bounding box center [319, 347] width 222 height 36
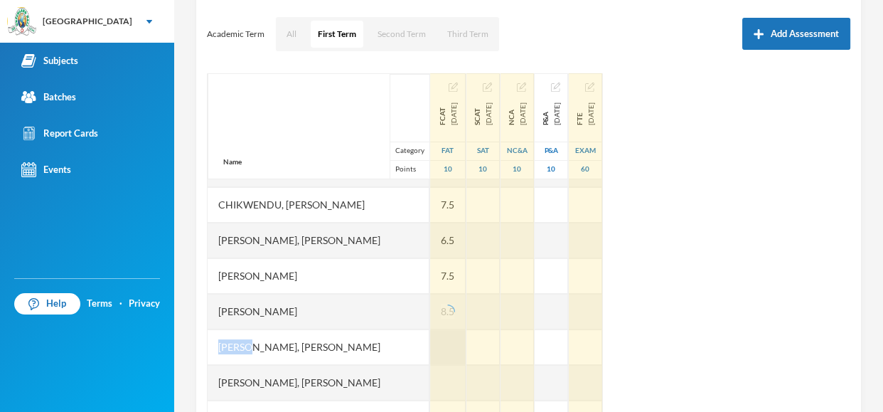
click at [461, 348] on div at bounding box center [448, 347] width 36 height 36
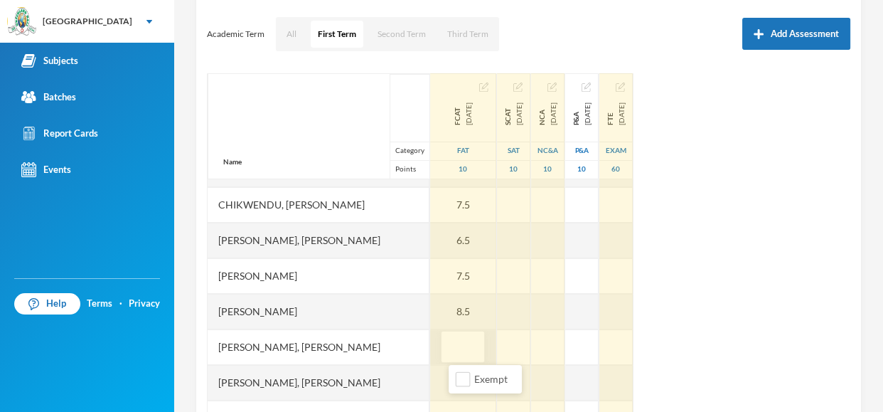
type input "5"
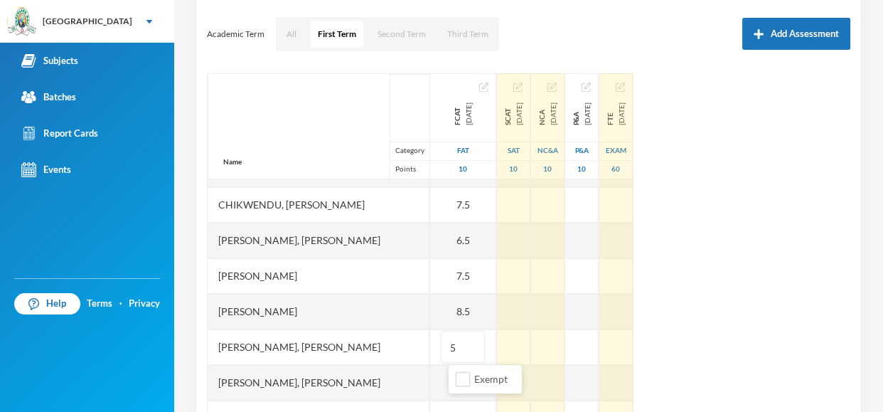
click at [776, 279] on div "Name Category Points [PERSON_NAME], [PERSON_NAME], [PERSON_NAME], [PERSON_NAME]…" at bounding box center [529, 251] width 644 height 356
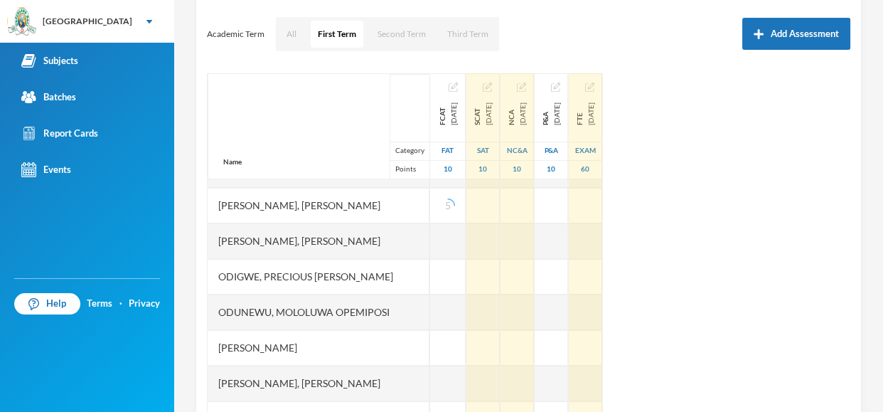
scroll to position [313, 0]
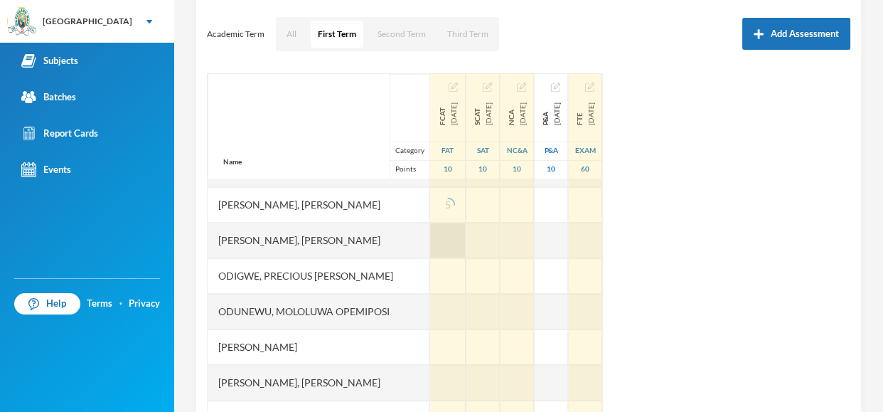
click at [466, 234] on div at bounding box center [448, 241] width 36 height 36
click at [447, 235] on div at bounding box center [448, 241] width 36 height 36
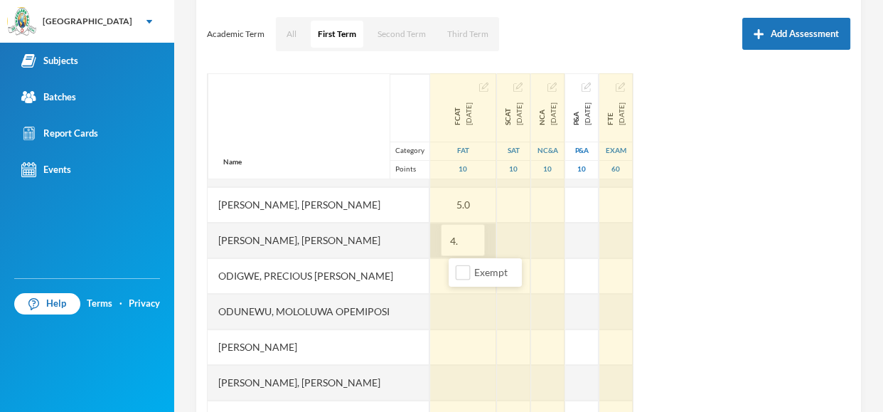
type input "4.5"
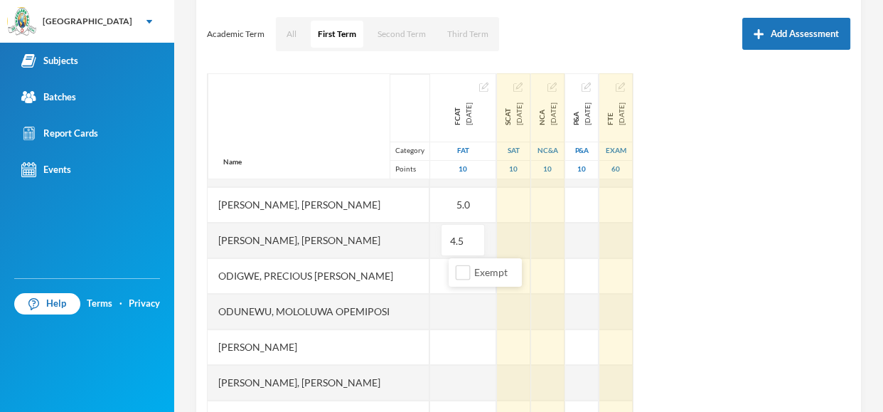
click at [336, 273] on div "Odigwe, Precious [PERSON_NAME]" at bounding box center [319, 276] width 222 height 36
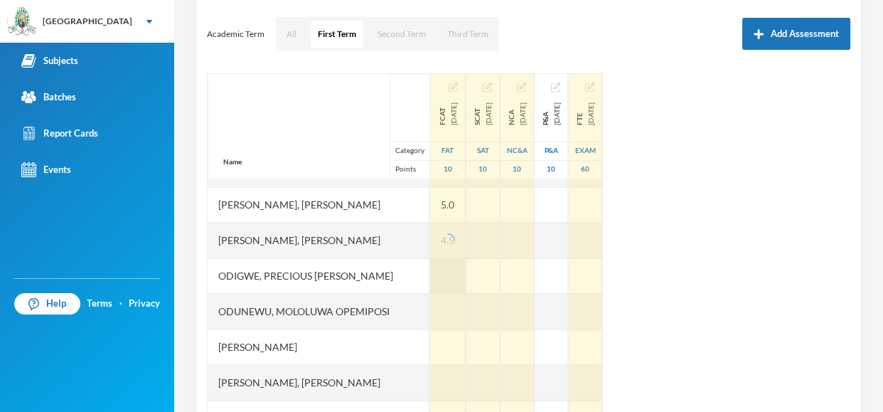
click at [449, 274] on div at bounding box center [448, 276] width 36 height 36
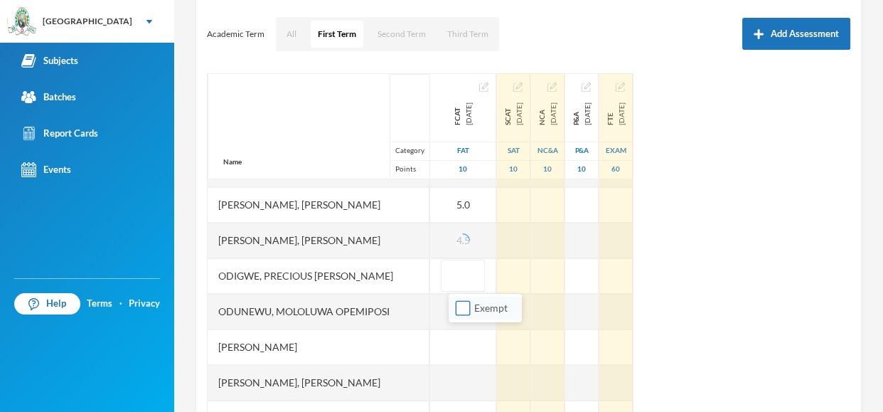
click at [460, 306] on input "Exempt" at bounding box center [463, 308] width 15 height 15
checkbox input "true"
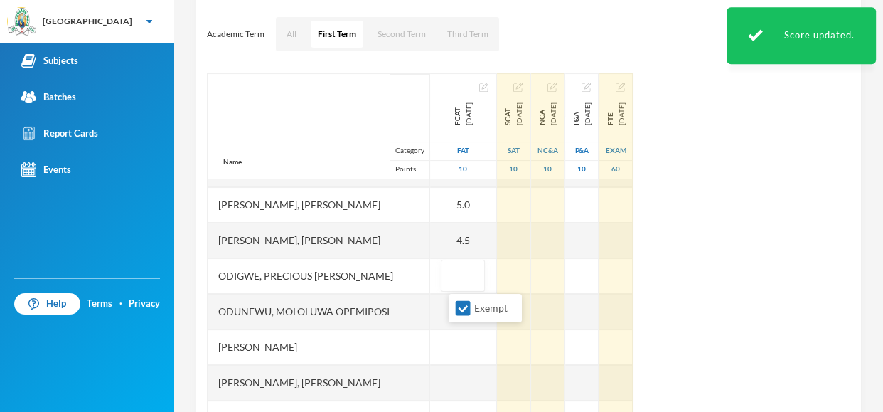
click at [373, 272] on div "Odigwe, Precious [PERSON_NAME]" at bounding box center [319, 276] width 222 height 36
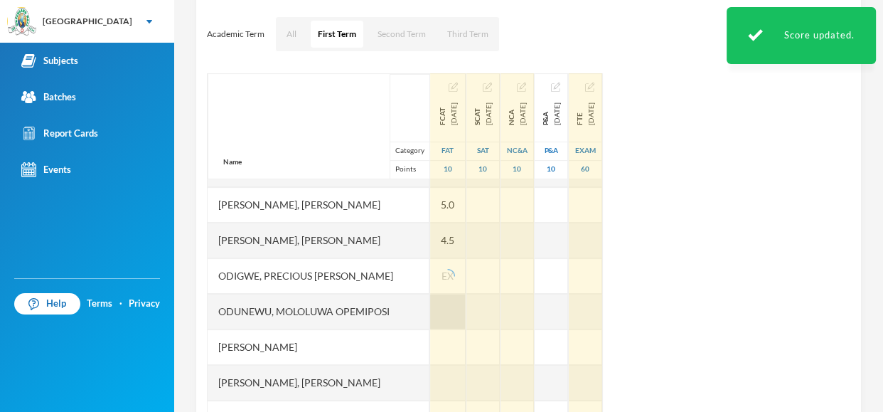
click at [464, 315] on div at bounding box center [448, 312] width 36 height 36
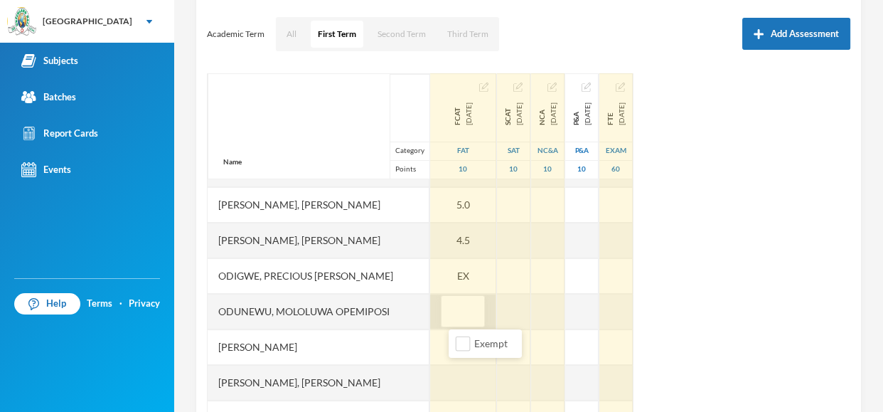
type input "9"
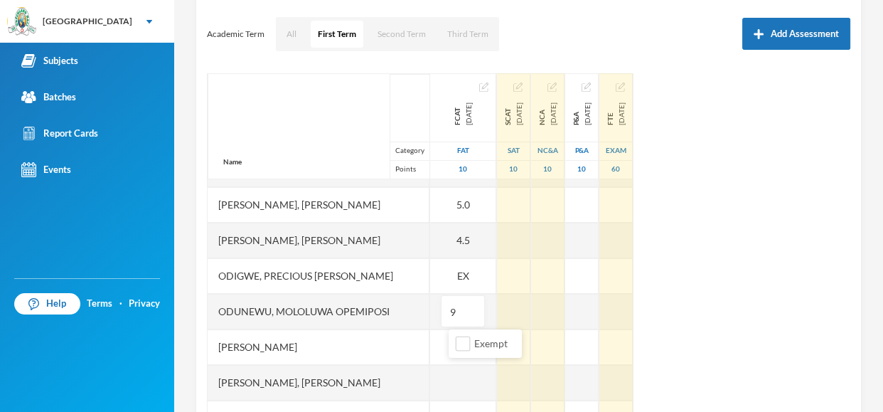
click at [343, 324] on div "Odunewu, Mololuwa Opemiposi" at bounding box center [319, 312] width 222 height 36
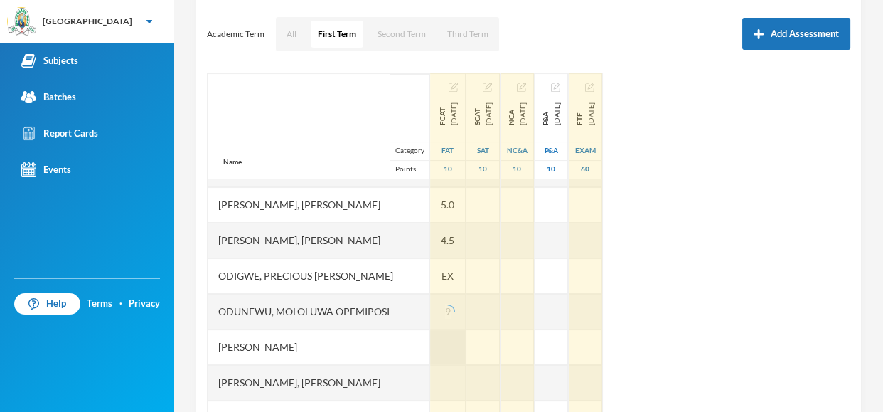
click at [461, 352] on div at bounding box center [448, 347] width 36 height 36
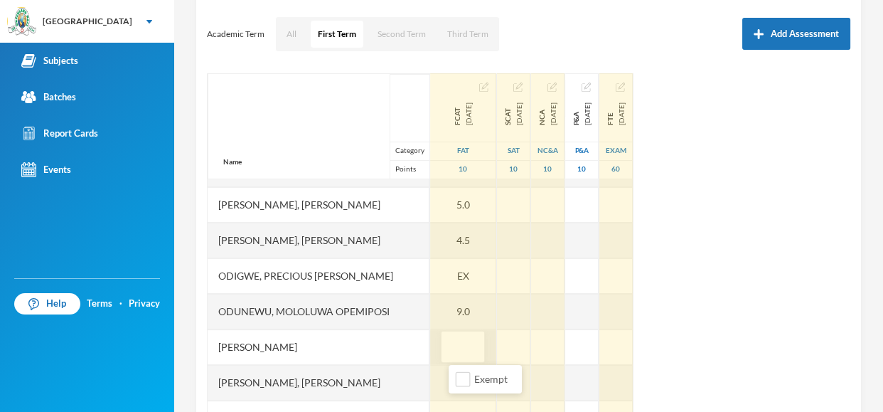
type input "8"
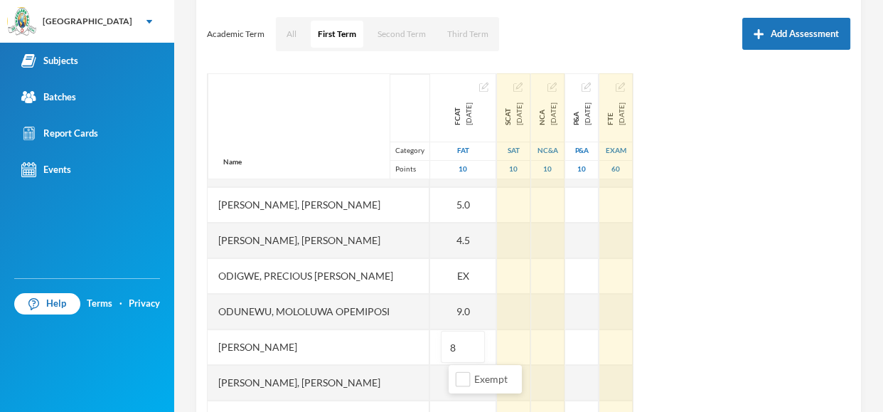
click at [342, 324] on div "Odunewu, Mololuwa Opemiposi" at bounding box center [319, 312] width 222 height 36
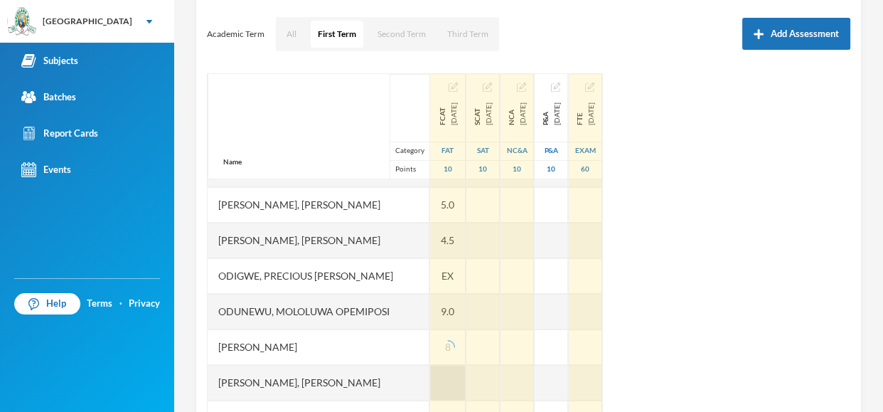
click at [462, 376] on div at bounding box center [448, 383] width 36 height 36
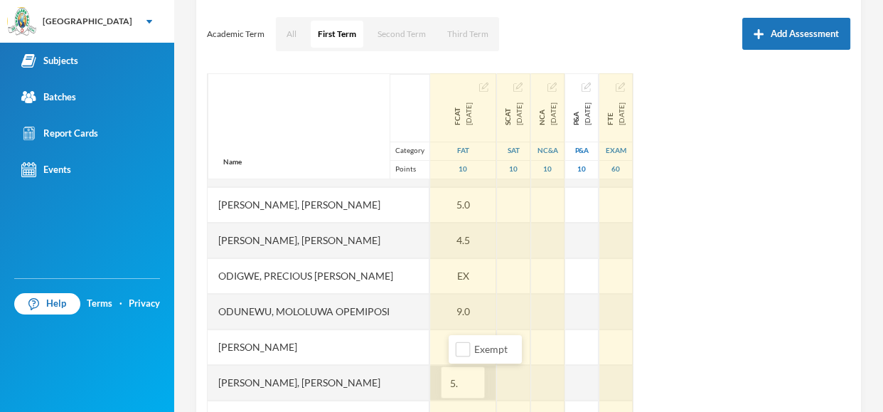
type input "5.5"
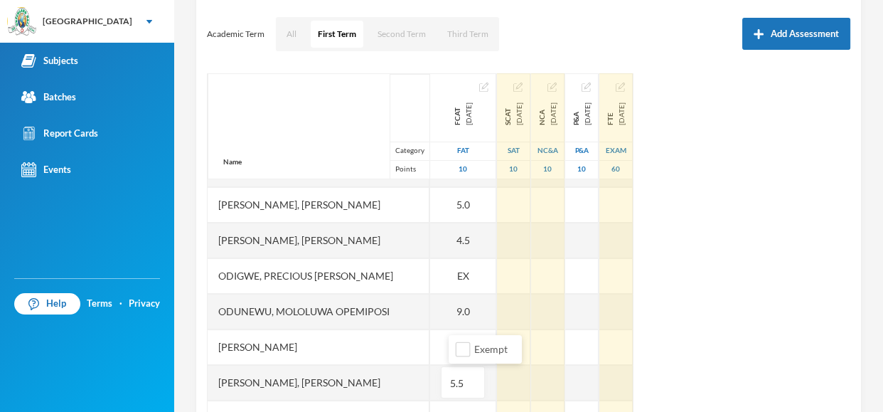
click at [736, 306] on div "Name Category Points [PERSON_NAME], [PERSON_NAME], [PERSON_NAME], [PERSON_NAME]…" at bounding box center [529, 251] width 644 height 356
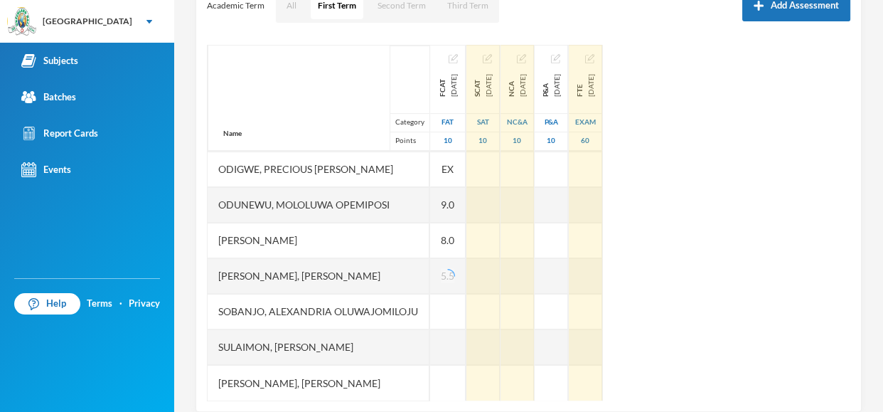
scroll to position [236, 0]
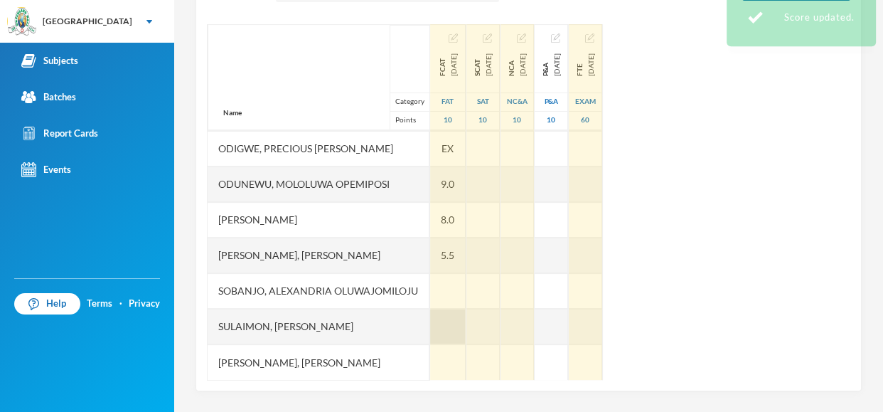
click at [466, 288] on div at bounding box center [448, 291] width 36 height 36
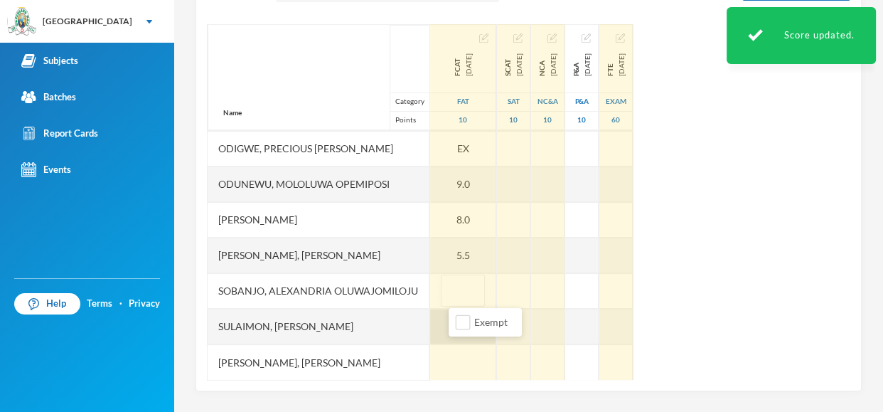
type input "1"
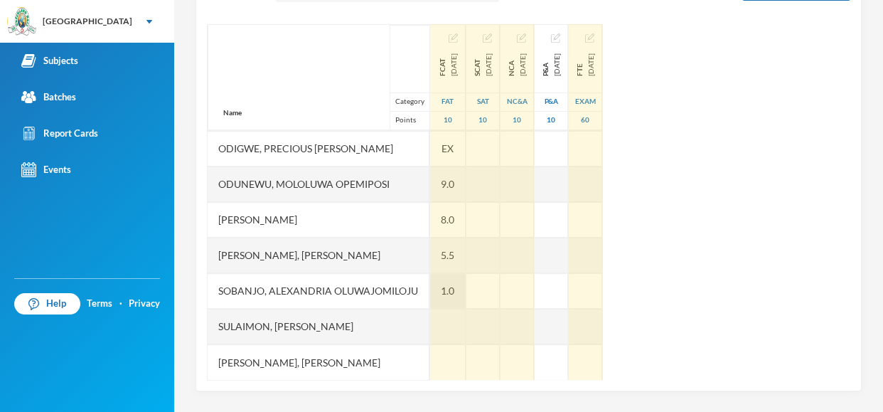
click at [464, 289] on div "1.0" at bounding box center [448, 291] width 36 height 36
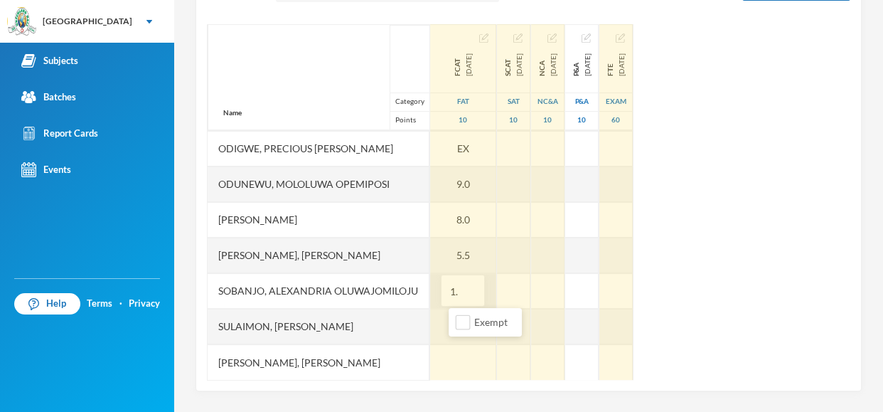
type input "1"
type input "9"
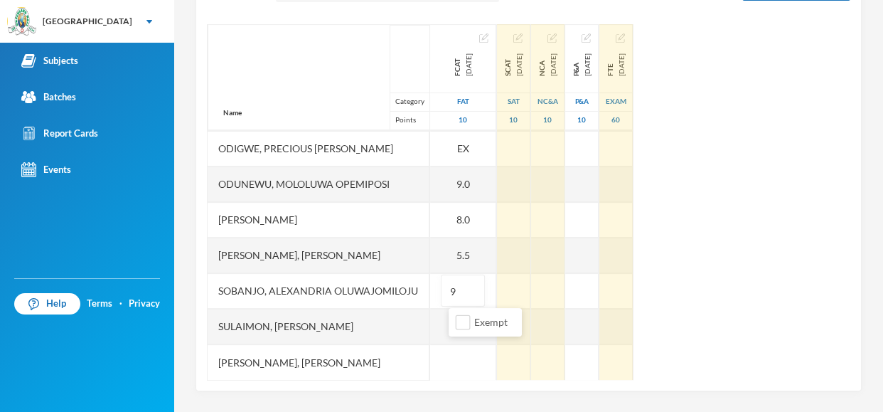
click at [355, 324] on div "Sulaimon, [PERSON_NAME]" at bounding box center [319, 327] width 222 height 36
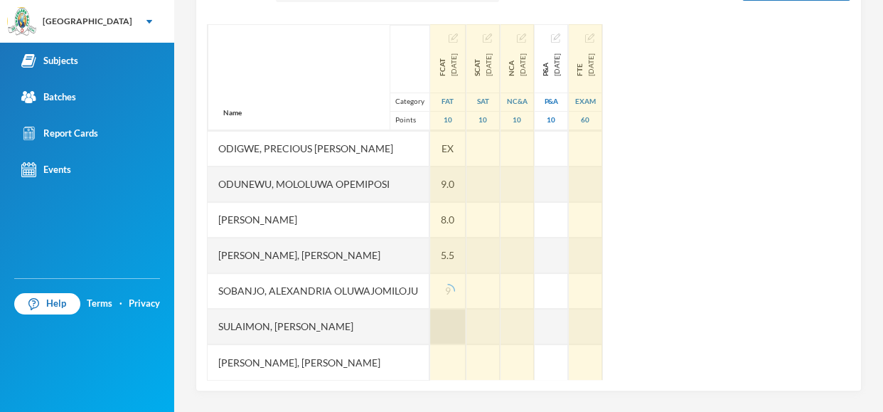
click at [464, 344] on div at bounding box center [448, 362] width 36 height 36
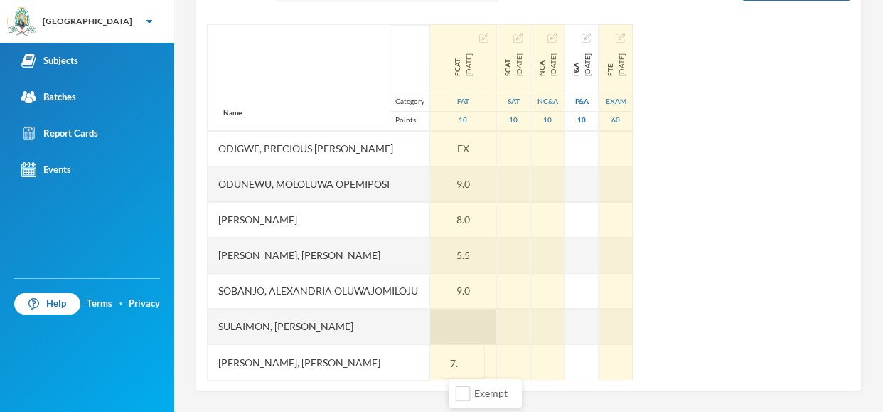
type input "7.5"
click at [467, 325] on div at bounding box center [463, 327] width 66 height 36
type input "7.5"
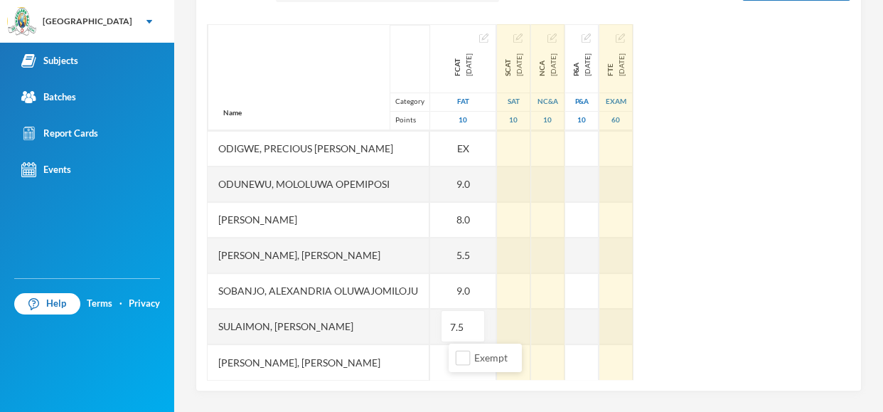
click at [819, 226] on div "Name Category Points [PERSON_NAME], [PERSON_NAME], [PERSON_NAME], [PERSON_NAME]…" at bounding box center [529, 202] width 644 height 356
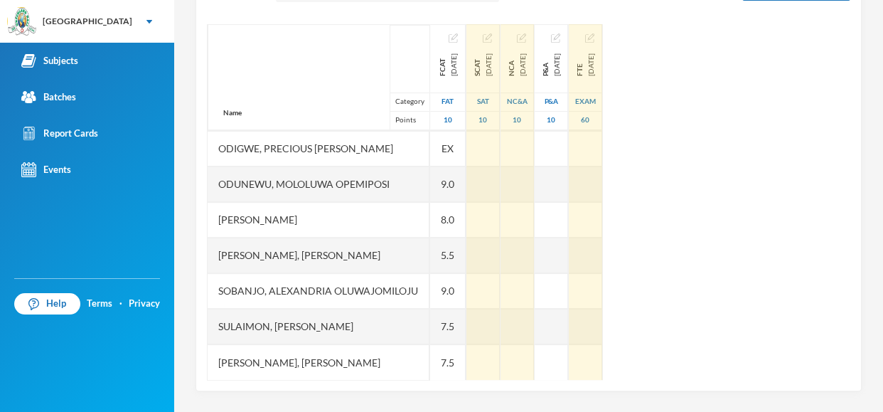
click at [465, 357] on div "7.5" at bounding box center [448, 362] width 36 height 36
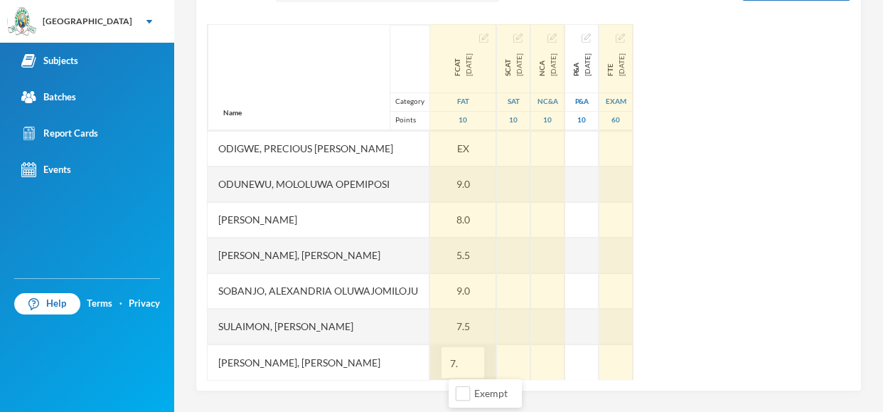
type input "7"
type input "9"
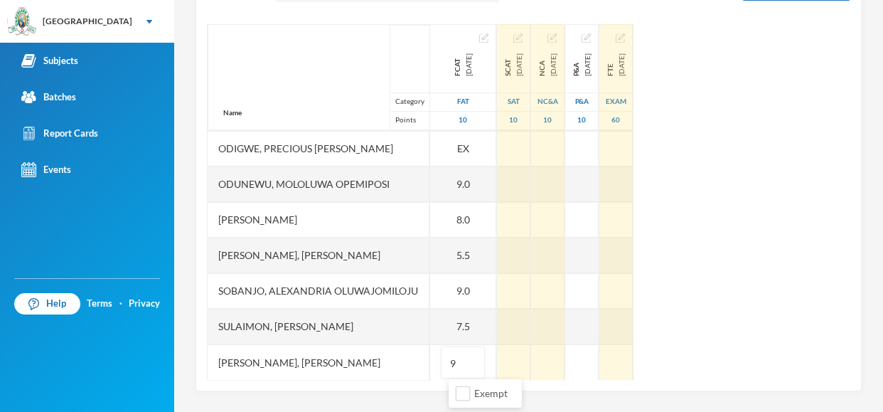
click at [764, 279] on div "Name Category Points [PERSON_NAME], [PERSON_NAME], [PERSON_NAME], [PERSON_NAME]…" at bounding box center [529, 202] width 644 height 356
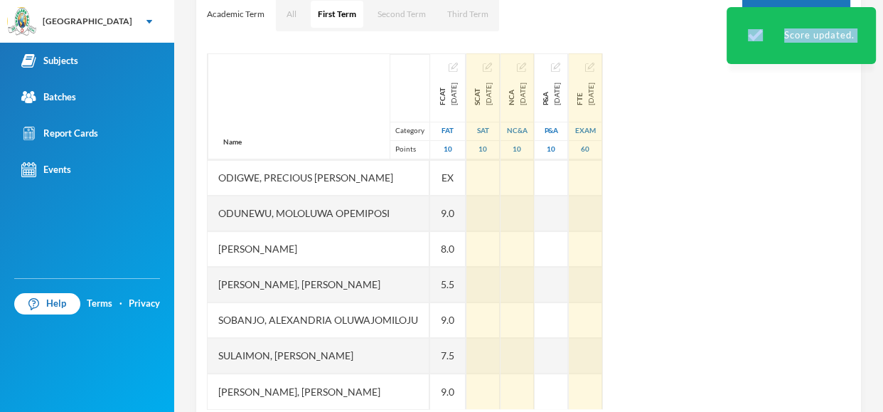
scroll to position [208, 0]
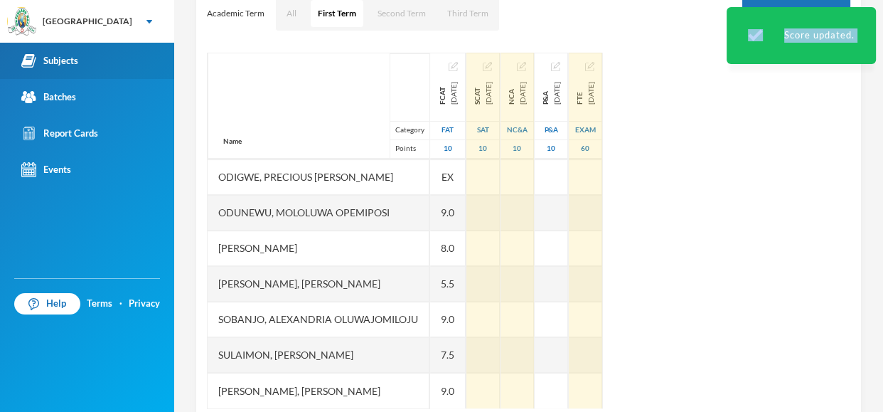
click at [64, 62] on div "Subjects" at bounding box center [49, 60] width 57 height 15
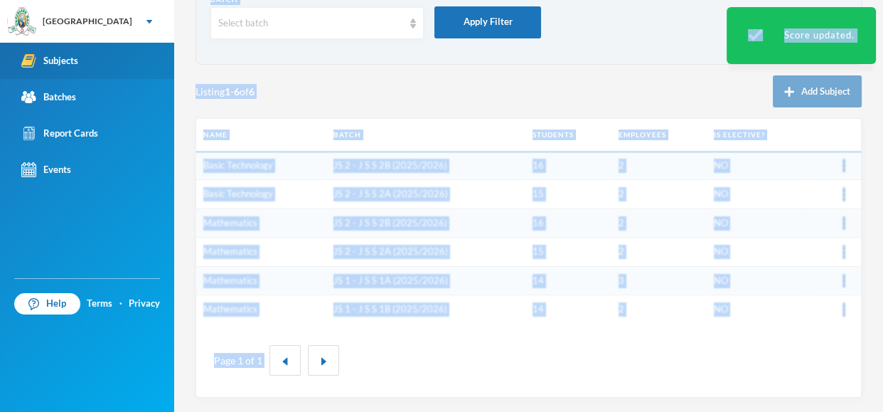
scroll to position [87, 0]
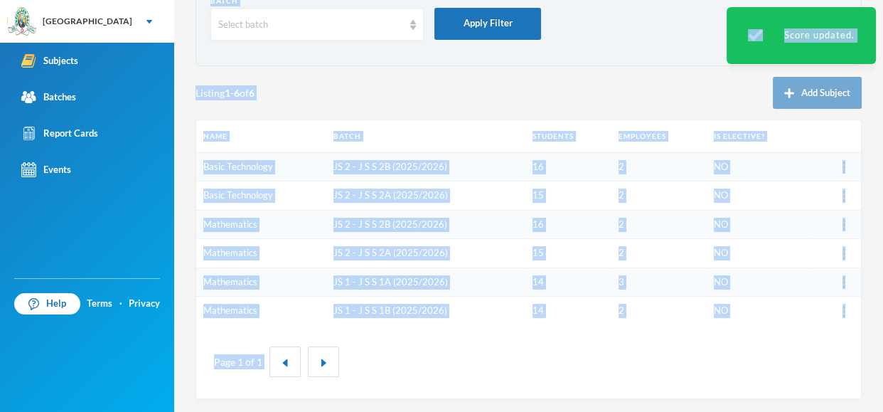
click at [391, 77] on div "Listing 1 - 6 of 6 Add Subject" at bounding box center [529, 93] width 666 height 32
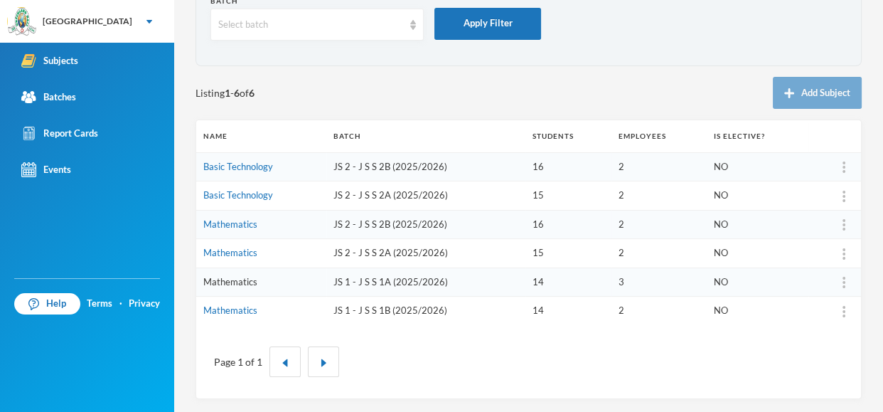
click at [223, 282] on link "Mathematics" at bounding box center [230, 281] width 54 height 11
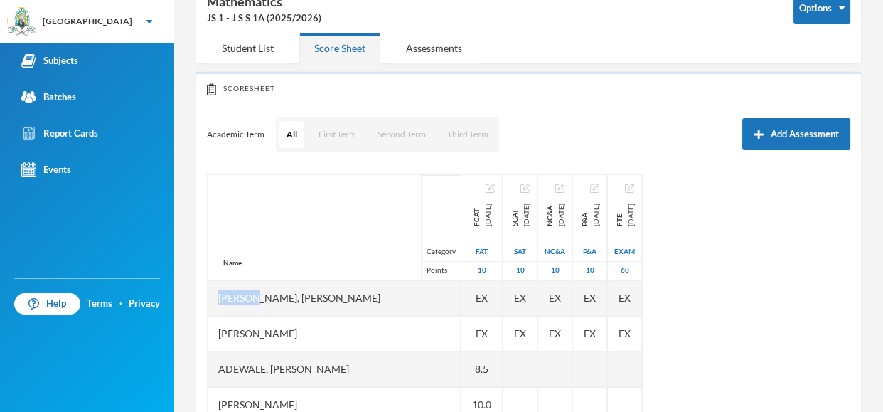
click at [746, 213] on div "Name Category Points [PERSON_NAME], [PERSON_NAME], [PERSON_NAME] Fikayomi [PERS…" at bounding box center [529, 352] width 644 height 356
click at [337, 130] on button "First Term" at bounding box center [337, 134] width 52 height 27
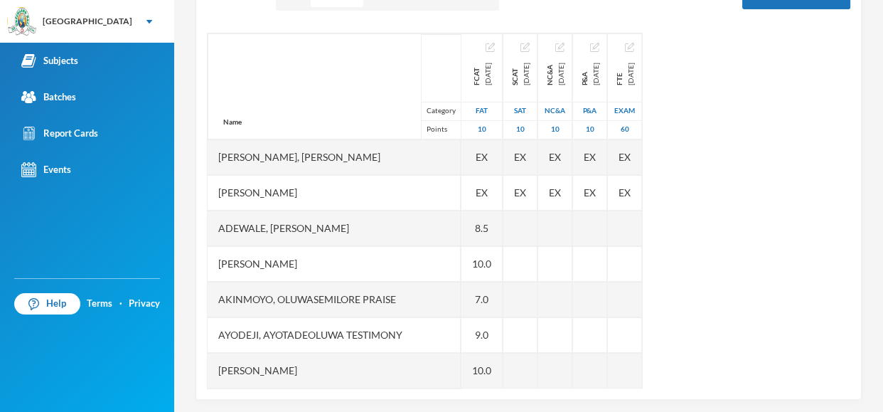
scroll to position [236, 0]
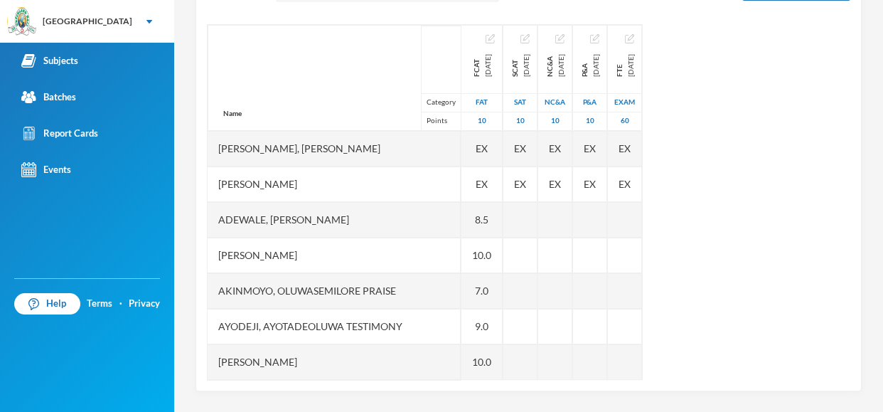
click at [769, 231] on div "Name Category Points [PERSON_NAME], [PERSON_NAME], [PERSON_NAME] Fikayomi [PERS…" at bounding box center [529, 202] width 644 height 356
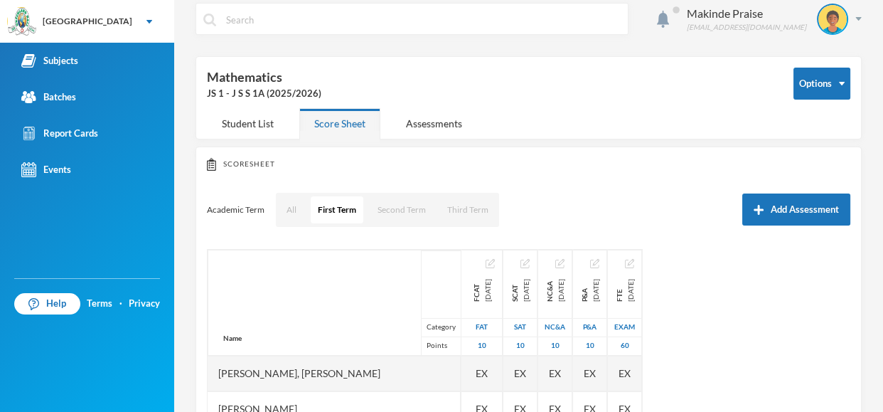
scroll to position [0, 0]
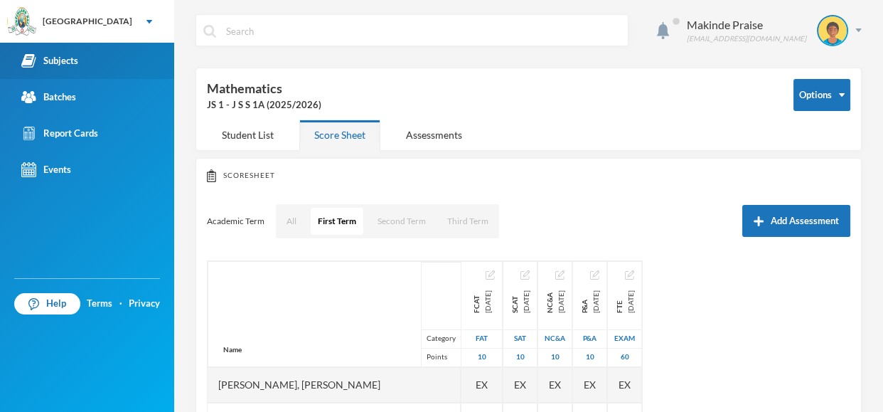
click at [83, 54] on link "Subjects" at bounding box center [87, 61] width 174 height 36
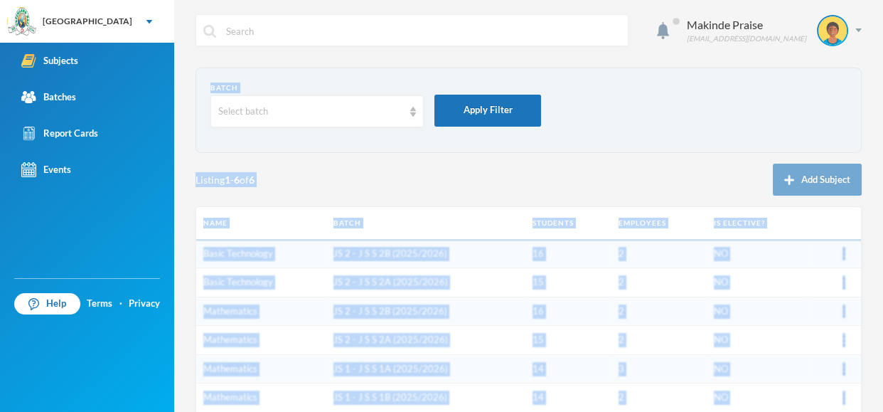
click at [386, 162] on div "Batch Select batch Apply Filter Listing 1 - 6 of 6 Add Subject Name Batch Stude…" at bounding box center [529, 277] width 666 height 418
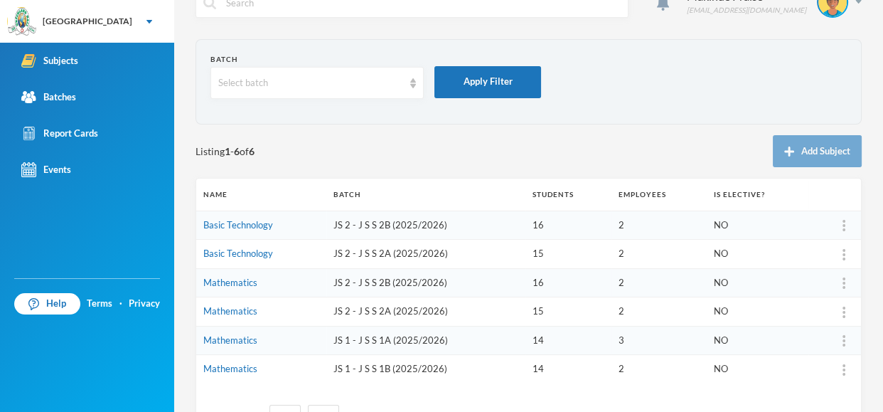
scroll to position [57, 0]
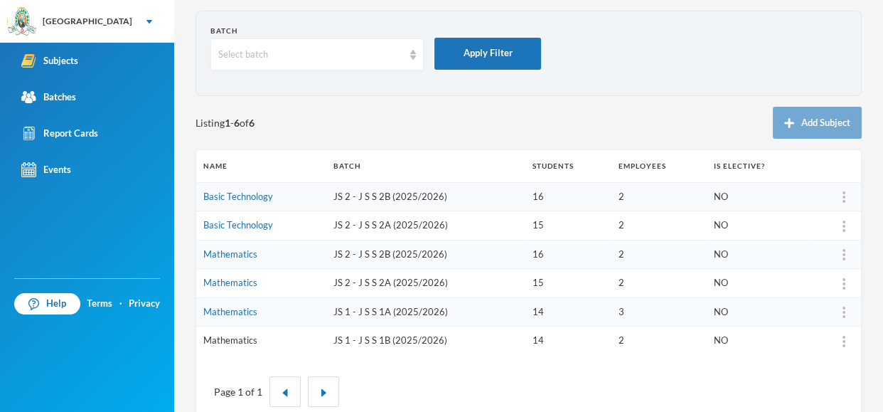
click at [236, 341] on link "Mathematics" at bounding box center [230, 339] width 54 height 11
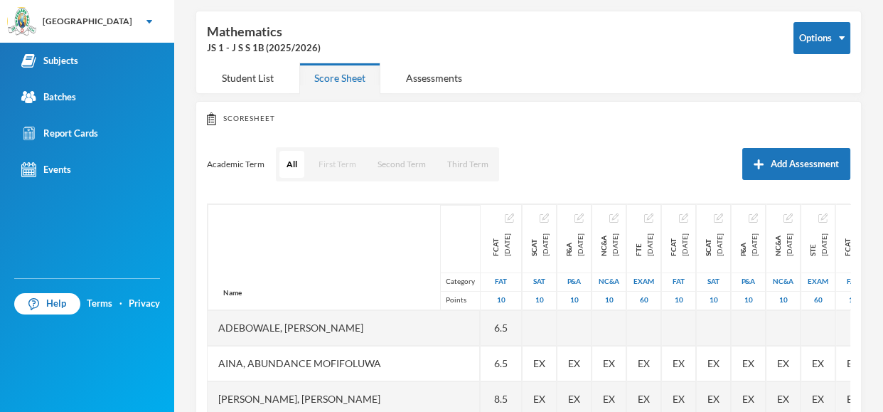
click at [344, 160] on button "First Term" at bounding box center [337, 164] width 52 height 27
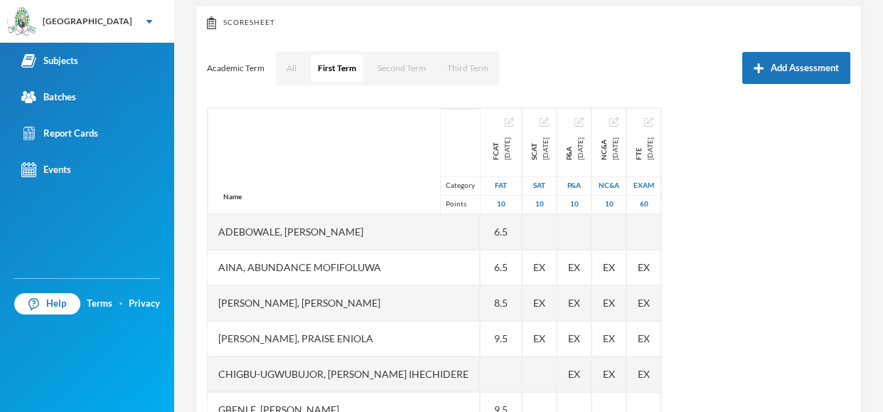
scroll to position [199, 0]
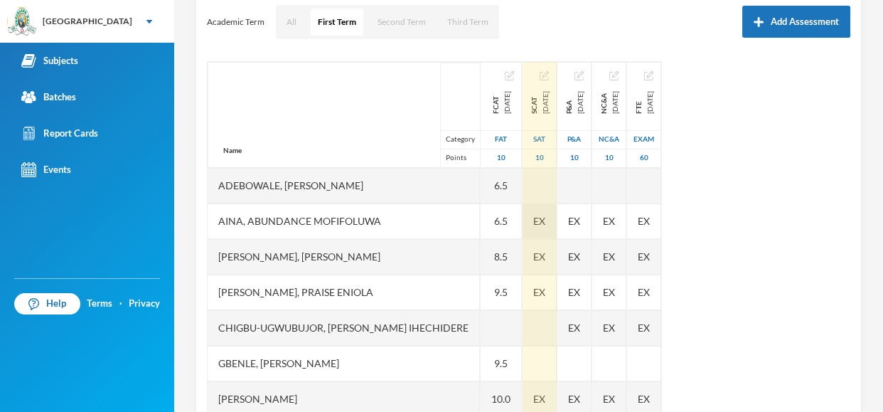
click at [533, 220] on span "EX" at bounding box center [539, 220] width 12 height 15
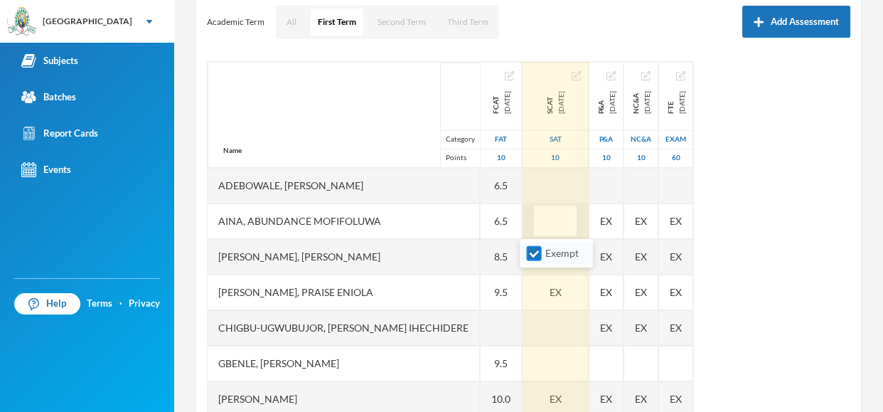
click at [537, 252] on input "Exempt" at bounding box center [534, 253] width 15 height 15
checkbox input "false"
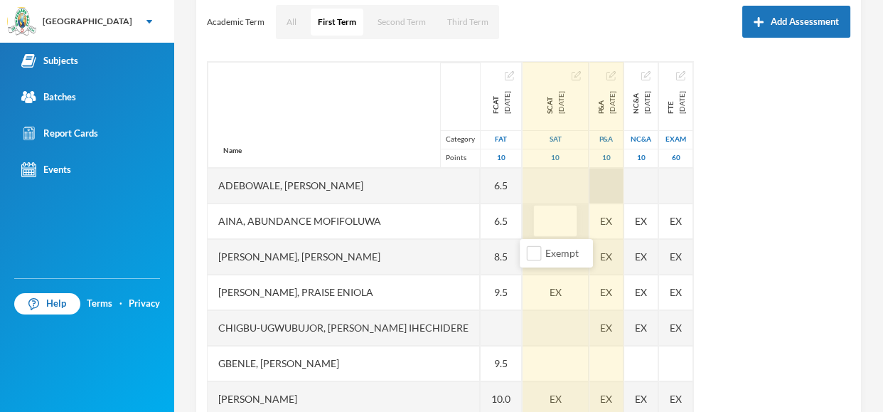
click at [614, 201] on div "Name Category Points Adebowale, [PERSON_NAME], [PERSON_NAME], [PERSON_NAME] [PE…" at bounding box center [529, 239] width 644 height 356
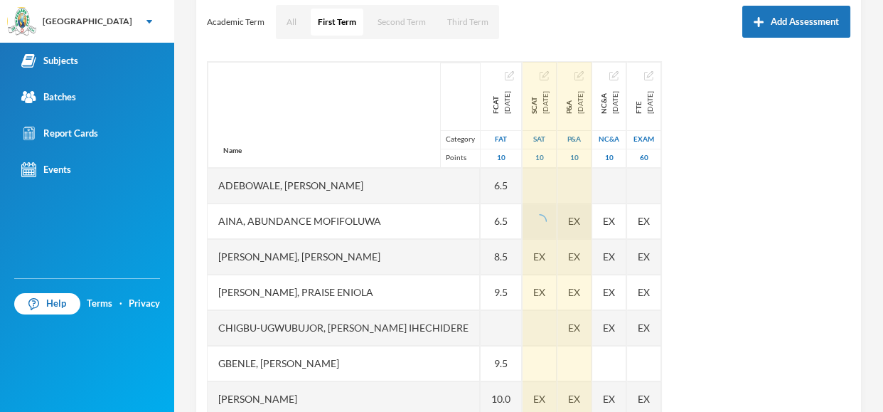
click at [580, 227] on span "EX" at bounding box center [574, 220] width 12 height 15
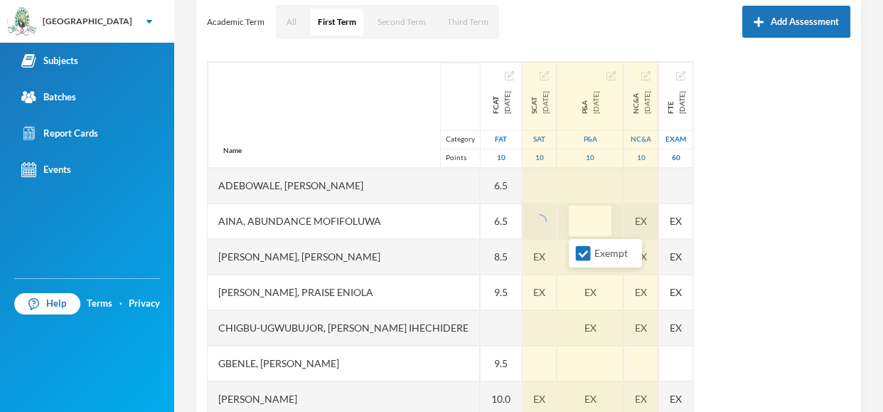
click at [581, 248] on input "Exempt" at bounding box center [583, 253] width 15 height 15
checkbox input "false"
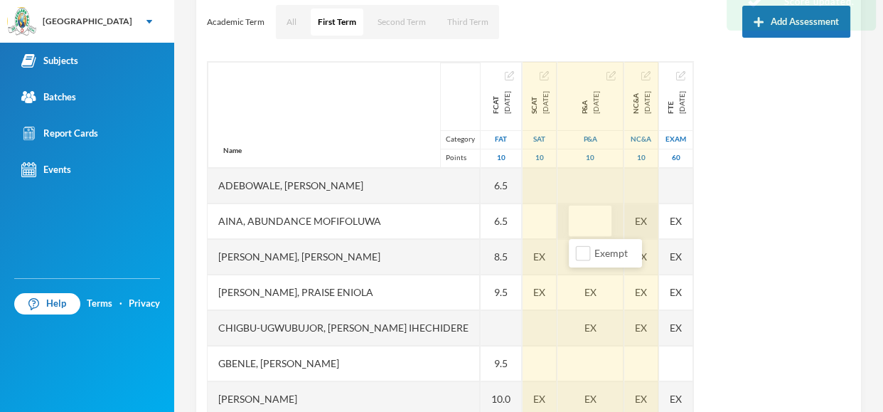
click at [649, 220] on div "EX" at bounding box center [641, 221] width 34 height 36
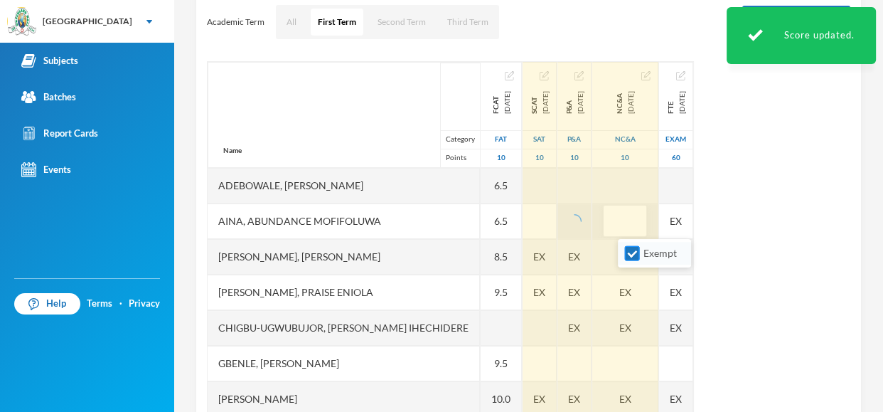
click at [631, 257] on input "Exempt" at bounding box center [632, 253] width 15 height 15
checkbox input "false"
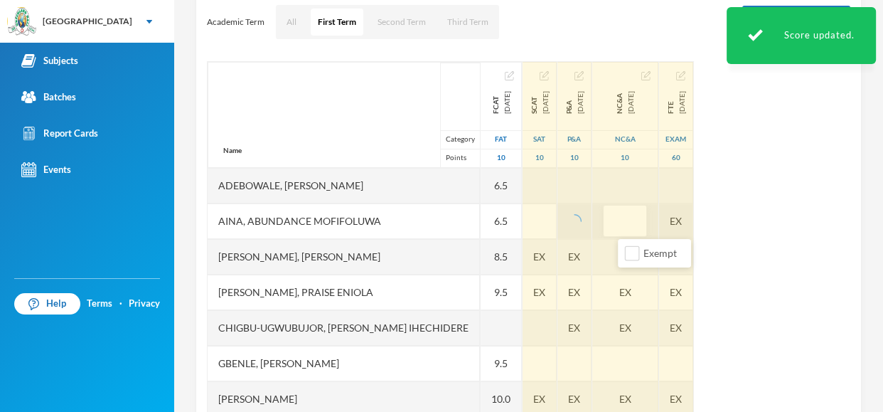
click at [693, 223] on div "EX" at bounding box center [676, 221] width 34 height 36
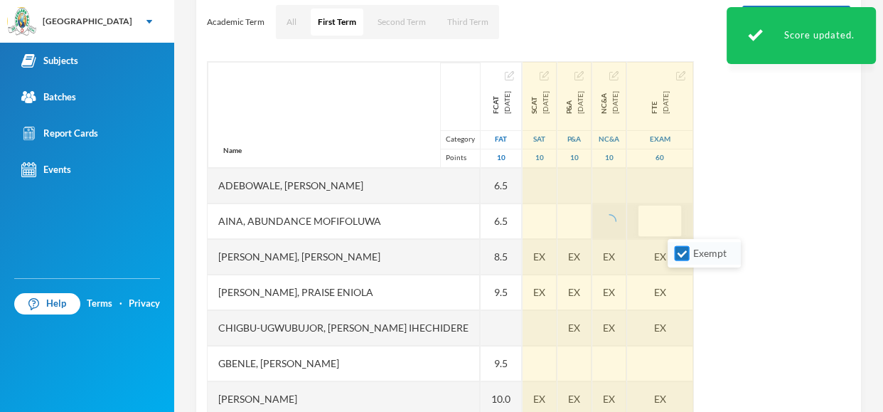
click at [688, 249] on input "Exempt" at bounding box center [682, 253] width 15 height 15
checkbox input "false"
click at [542, 256] on div "EX" at bounding box center [540, 257] width 34 height 36
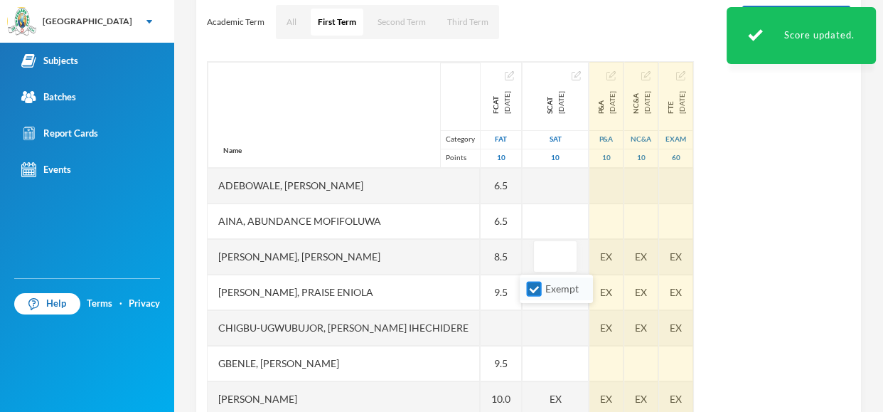
click at [533, 291] on input "Exempt" at bounding box center [534, 289] width 15 height 15
checkbox input "false"
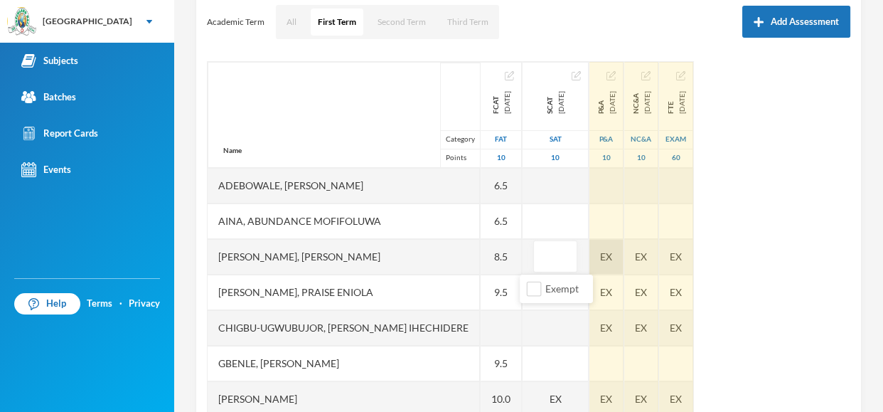
click at [590, 263] on div "EX" at bounding box center [607, 257] width 34 height 36
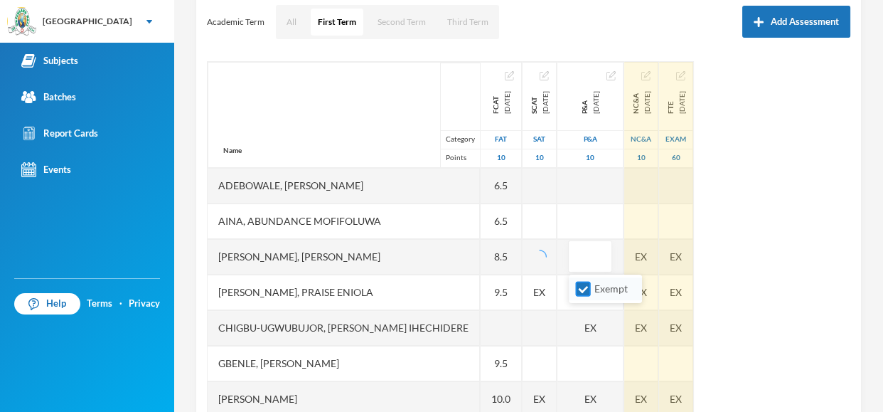
click at [583, 285] on input "Exempt" at bounding box center [583, 289] width 15 height 15
checkbox input "false"
click at [641, 259] on div "EX" at bounding box center [641, 257] width 34 height 36
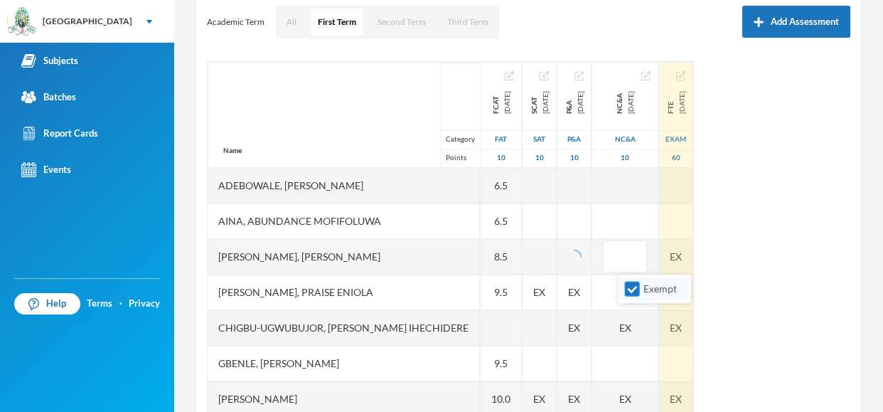
click at [631, 289] on input "Exempt" at bounding box center [632, 289] width 15 height 15
checkbox input "false"
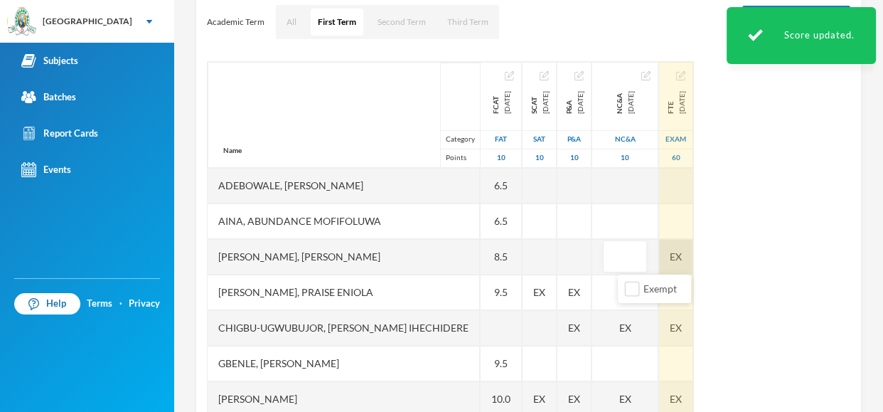
click at [693, 250] on div "EX" at bounding box center [676, 257] width 34 height 36
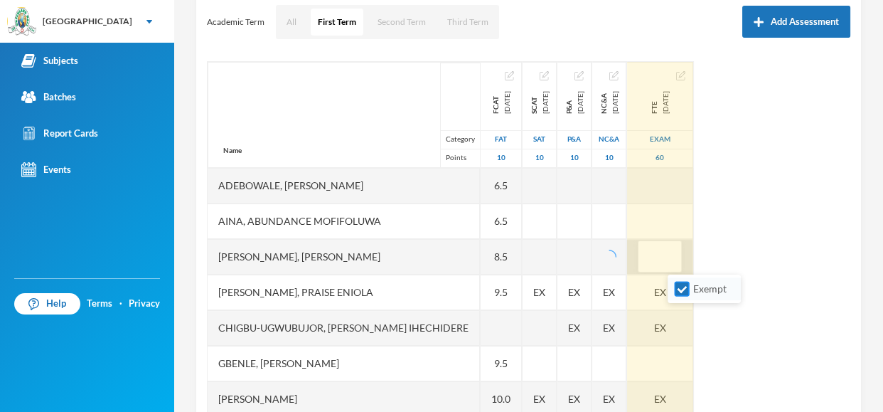
click at [681, 282] on input "Exempt" at bounding box center [682, 289] width 15 height 15
checkbox input "false"
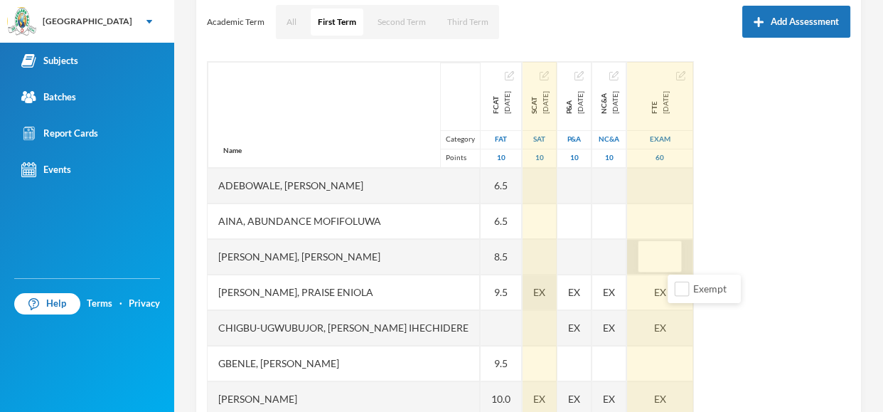
click at [537, 290] on span "EX" at bounding box center [539, 291] width 12 height 15
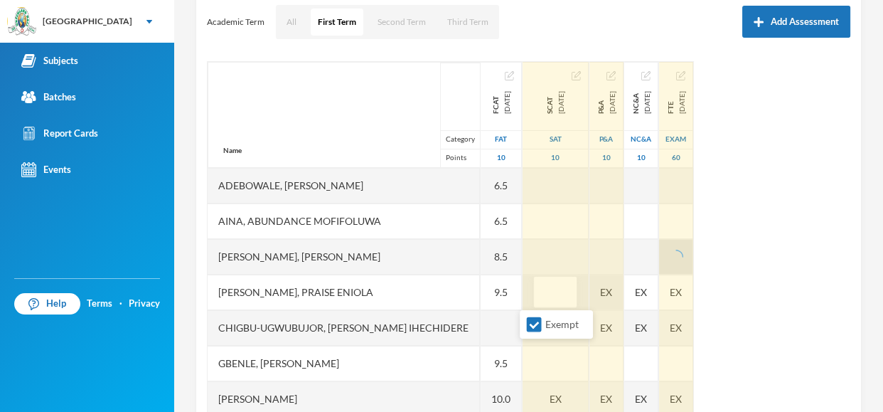
click at [533, 318] on input "Exempt" at bounding box center [534, 324] width 15 height 15
checkbox input "false"
click at [601, 287] on div "EX" at bounding box center [607, 292] width 34 height 36
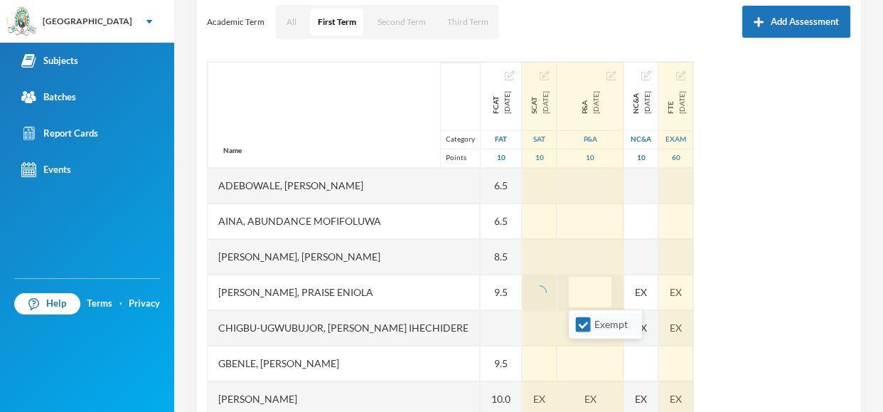
click at [583, 326] on input "Exempt" at bounding box center [583, 324] width 15 height 15
checkbox input "false"
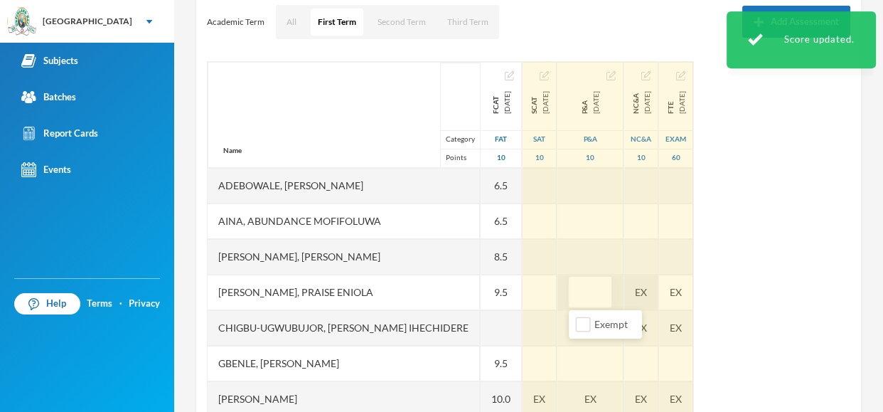
click at [671, 286] on div "Name Category Points Adebowale, [PERSON_NAME], [PERSON_NAME], [PERSON_NAME] [PE…" at bounding box center [529, 239] width 644 height 356
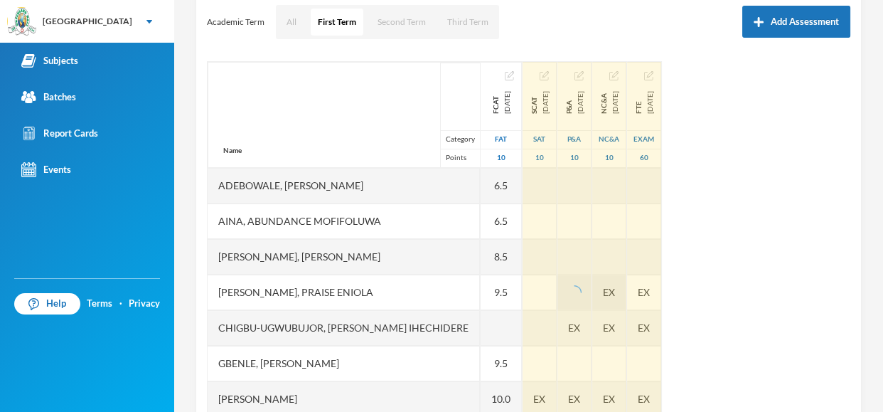
click at [615, 292] on span "EX" at bounding box center [609, 291] width 12 height 15
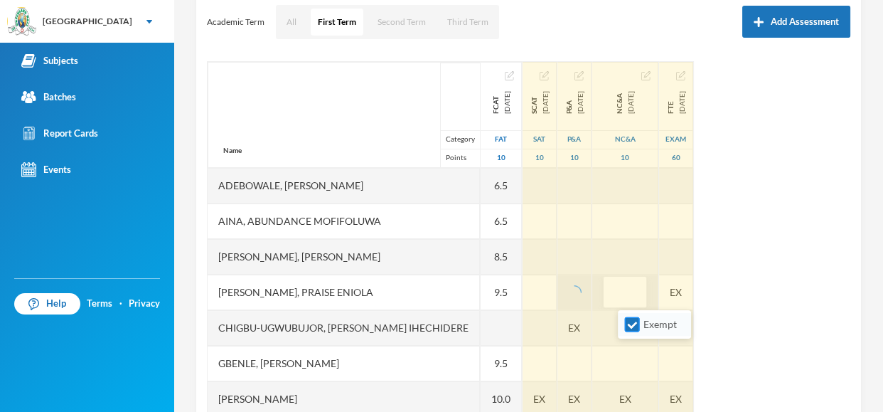
click at [629, 324] on input "Exempt" at bounding box center [632, 324] width 15 height 15
checkbox input "false"
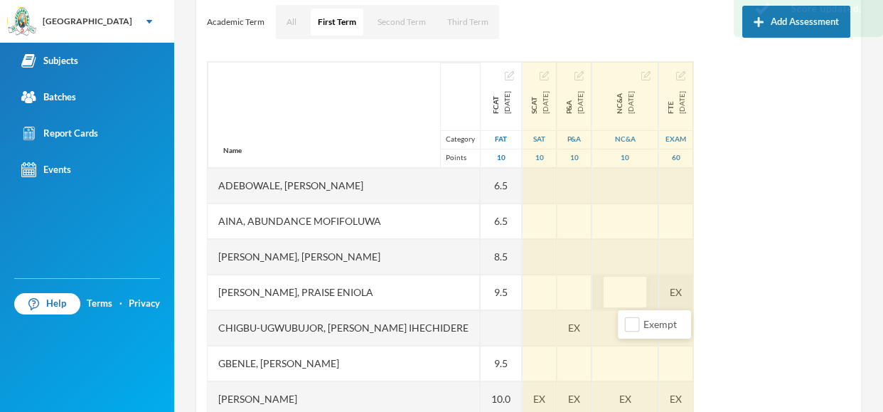
click at [693, 296] on div "EX" at bounding box center [676, 292] width 34 height 36
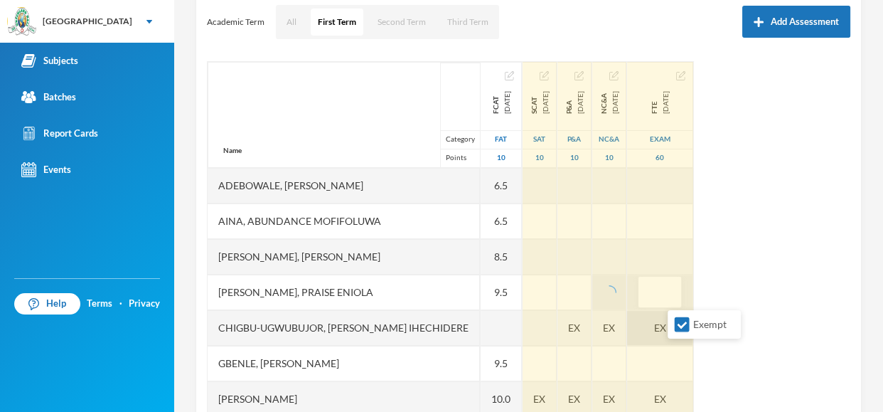
click at [684, 321] on input "Exempt" at bounding box center [682, 324] width 15 height 15
checkbox input "false"
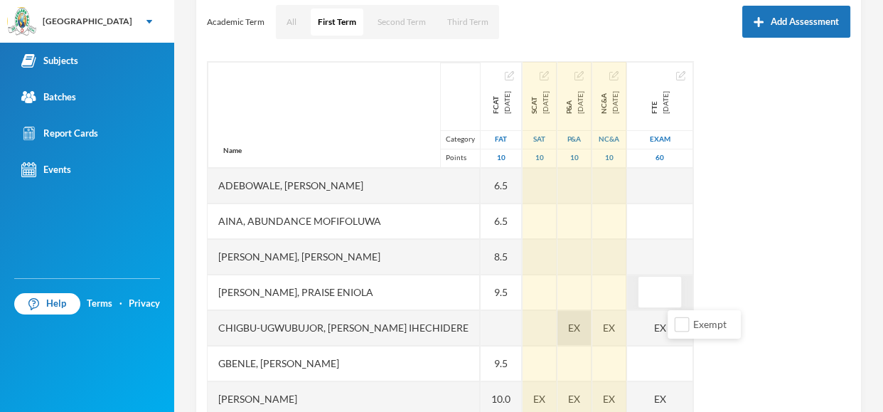
click at [592, 323] on div "EX" at bounding box center [575, 328] width 34 height 36
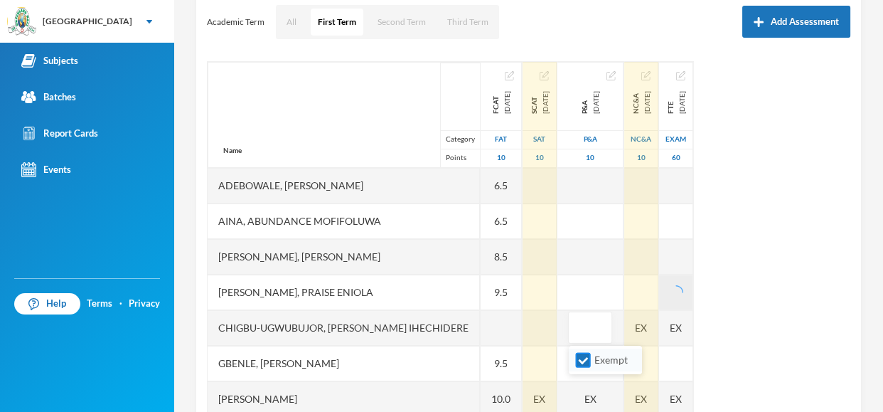
click at [582, 358] on input "Exempt" at bounding box center [583, 360] width 15 height 15
checkbox input "false"
click at [638, 334] on div "EX" at bounding box center [641, 328] width 34 height 36
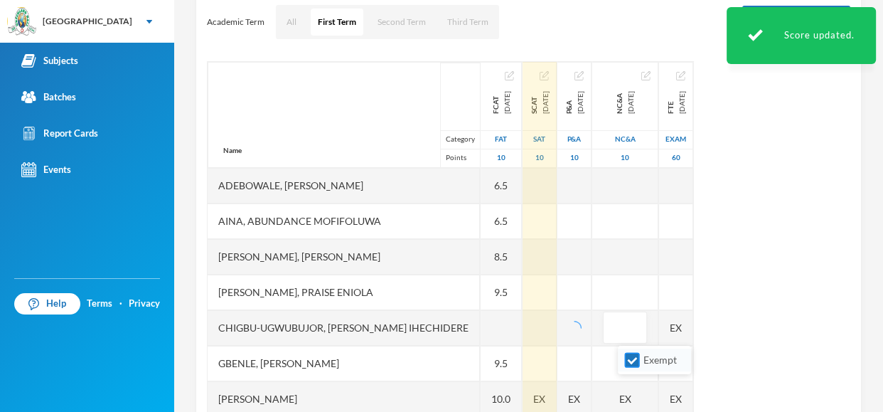
click at [627, 358] on input "Exempt" at bounding box center [632, 360] width 15 height 15
checkbox input "false"
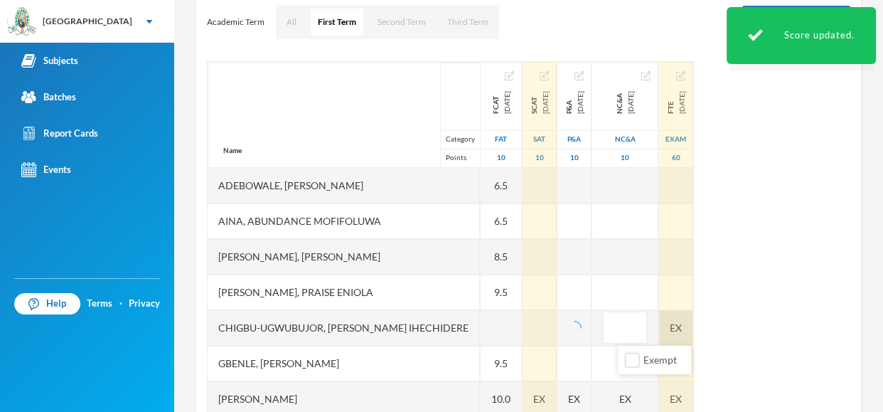
click at [708, 324] on div "Name Category Points Adebowale, [PERSON_NAME], [PERSON_NAME], [PERSON_NAME] [PE…" at bounding box center [529, 239] width 644 height 356
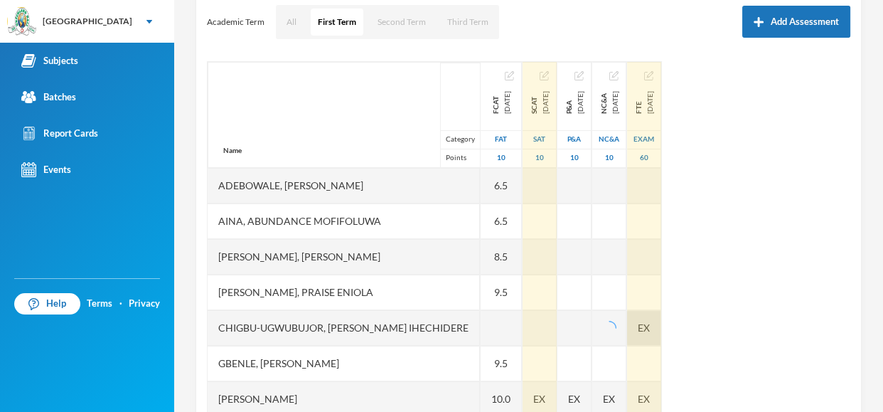
click at [650, 327] on span "EX" at bounding box center [644, 327] width 12 height 15
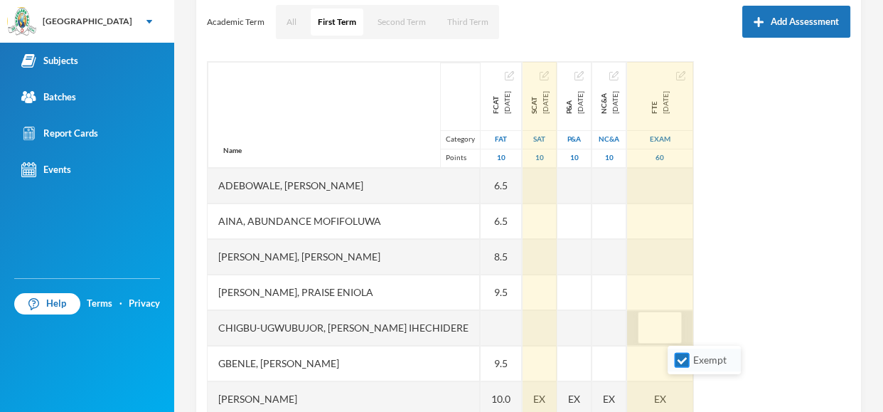
click at [680, 357] on input "Exempt" at bounding box center [682, 360] width 15 height 15
checkbox input "false"
click at [750, 328] on div "Name Category Points Adebowale, [PERSON_NAME], [PERSON_NAME], [PERSON_NAME] [PE…" at bounding box center [529, 239] width 644 height 356
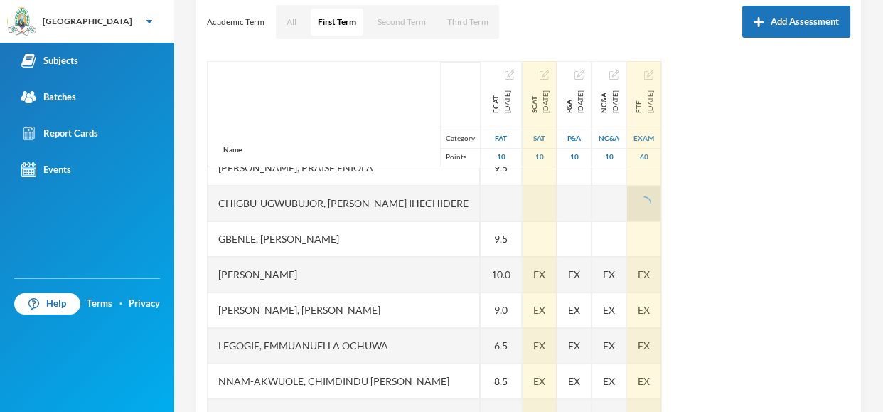
scroll to position [142, 0]
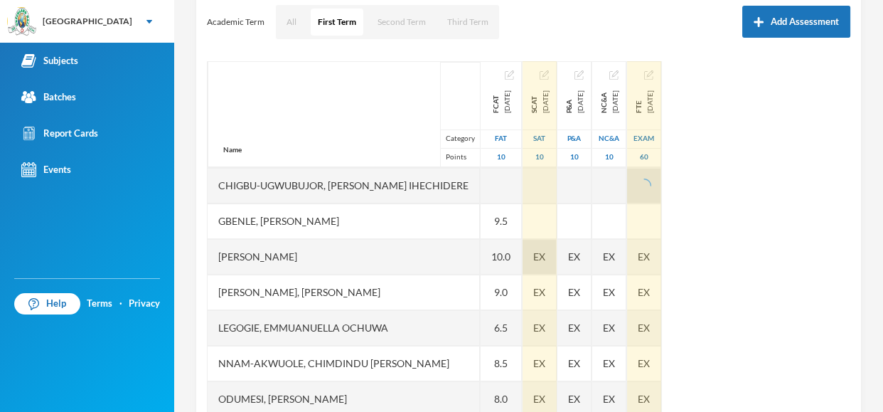
click at [533, 257] on span "EX" at bounding box center [539, 256] width 12 height 15
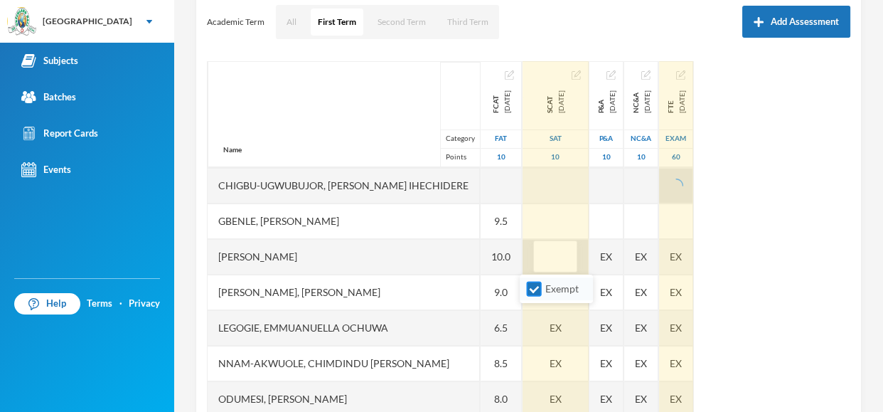
click at [531, 284] on input "Exempt" at bounding box center [534, 289] width 15 height 15
checkbox input "false"
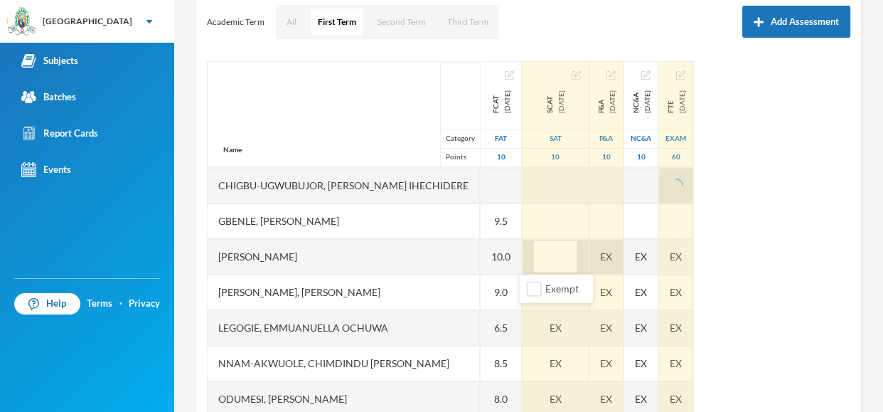
click at [604, 251] on div "EX" at bounding box center [607, 257] width 34 height 36
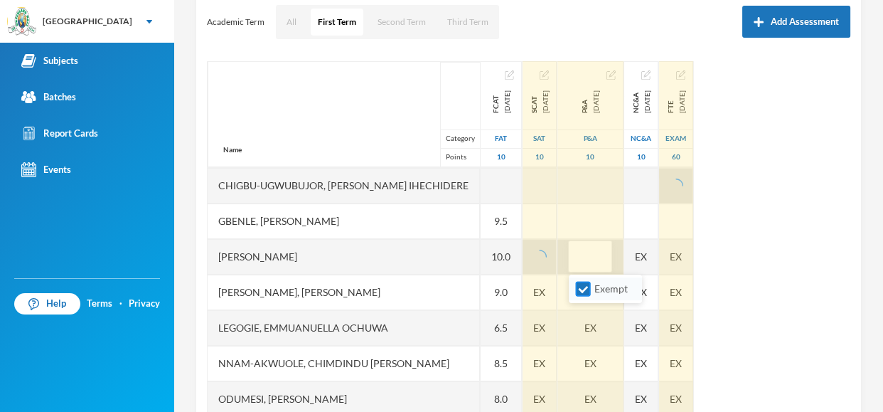
click at [589, 282] on input "Exempt" at bounding box center [583, 289] width 15 height 15
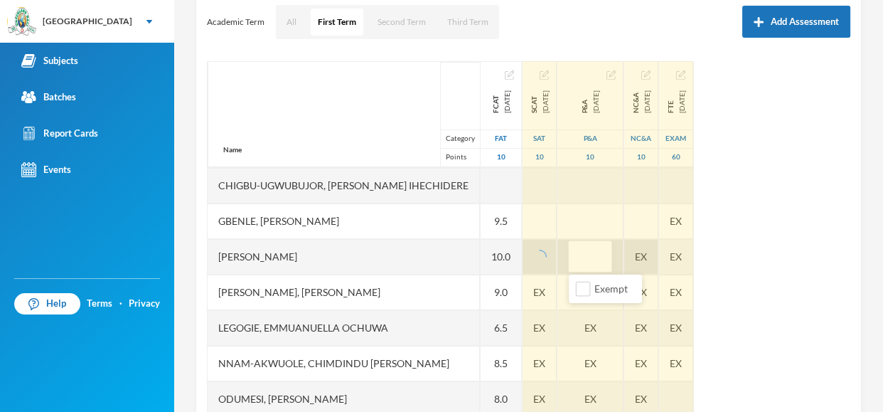
click at [644, 255] on div "EX" at bounding box center [641, 257] width 34 height 36
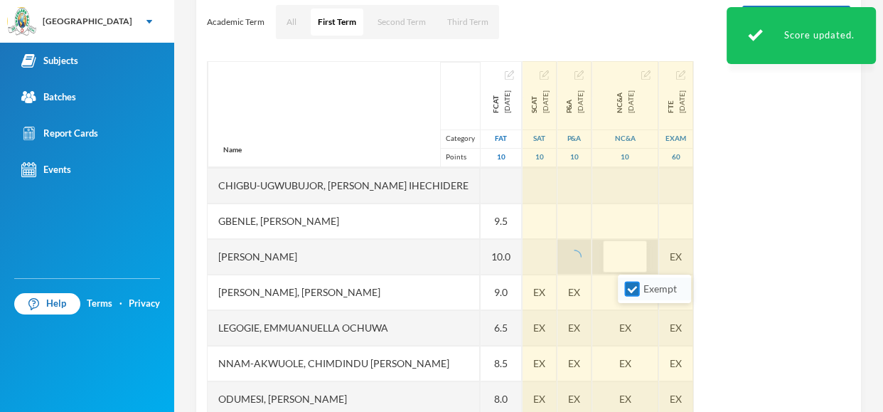
click at [631, 294] on input "Exempt" at bounding box center [632, 289] width 15 height 15
checkbox input "false"
click at [693, 260] on div "EX" at bounding box center [676, 257] width 34 height 36
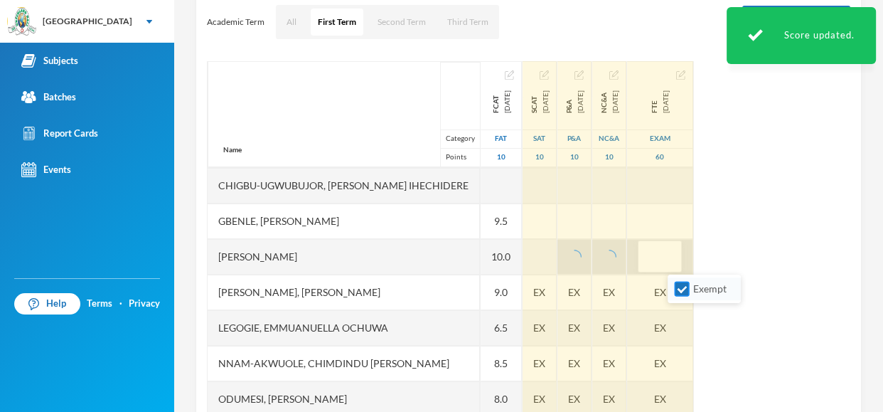
click at [683, 292] on input "Exempt" at bounding box center [682, 289] width 15 height 15
checkbox input "false"
click at [533, 287] on span "EX" at bounding box center [539, 291] width 12 height 15
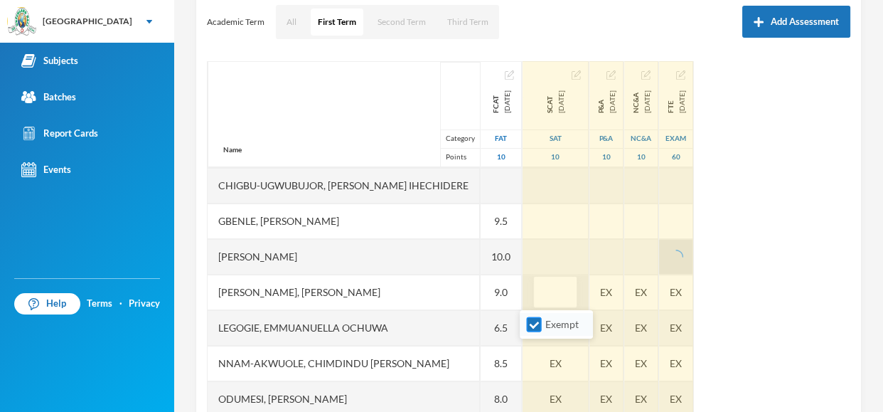
click at [536, 324] on input "Exempt" at bounding box center [534, 324] width 15 height 15
checkbox input "false"
click at [597, 289] on div "EX" at bounding box center [607, 292] width 34 height 36
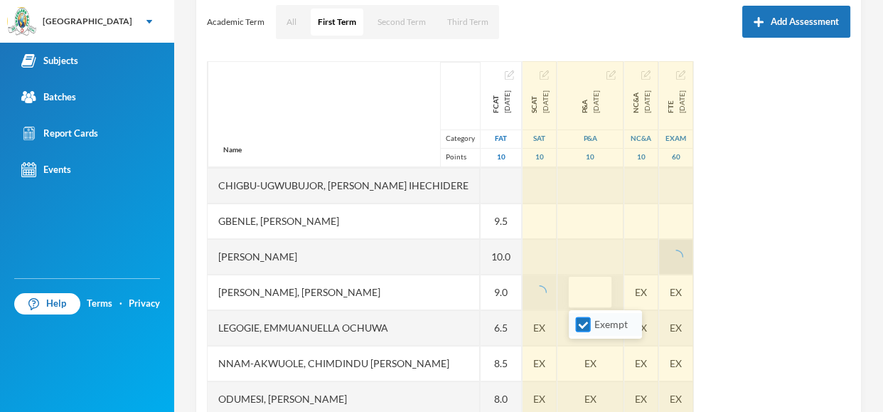
click at [589, 320] on input "Exempt" at bounding box center [583, 324] width 15 height 15
checkbox input "false"
click at [662, 281] on div "Name Category Points Adebowale, [PERSON_NAME], [PERSON_NAME], [PERSON_NAME] [PE…" at bounding box center [529, 239] width 644 height 356
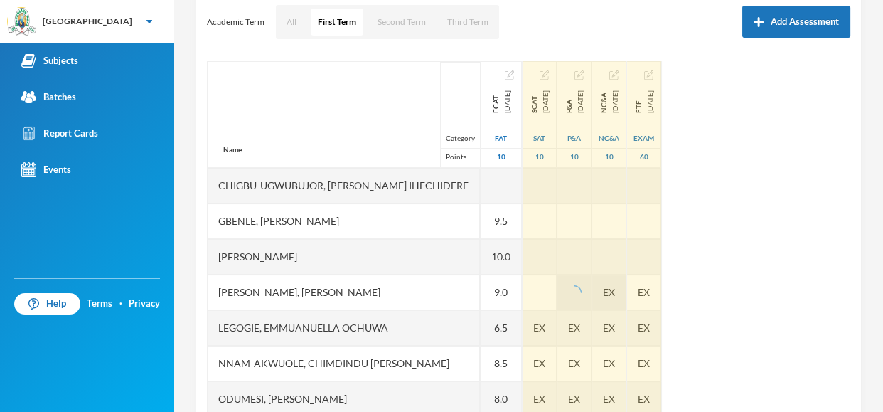
click at [627, 299] on div "EX" at bounding box center [609, 292] width 34 height 36
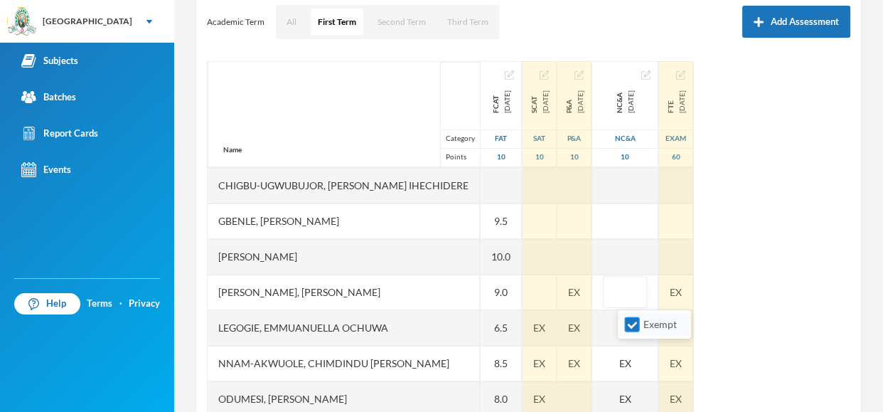
click at [633, 330] on input "Exempt" at bounding box center [632, 324] width 15 height 15
checkbox input "false"
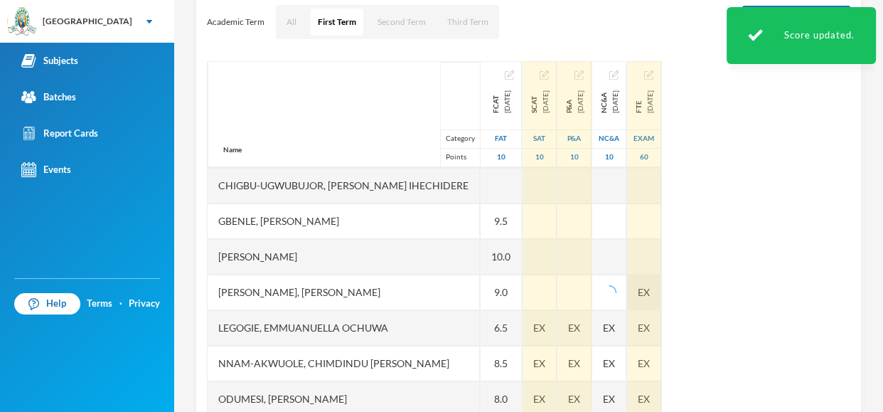
click at [650, 289] on span "EX" at bounding box center [644, 291] width 12 height 15
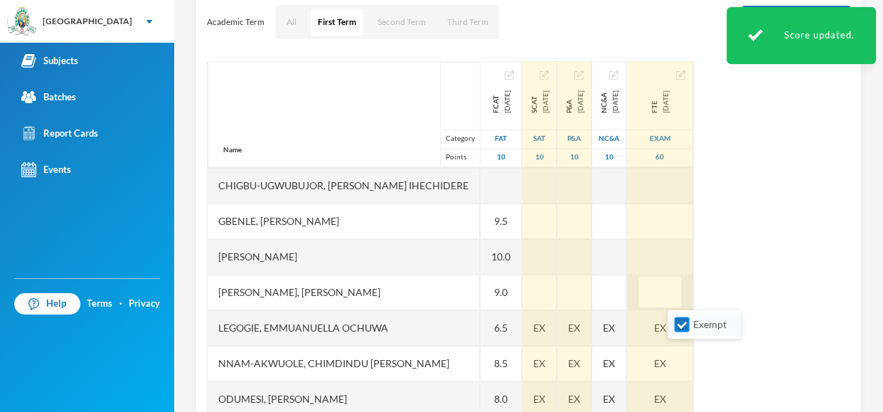
click at [681, 323] on input "Exempt" at bounding box center [682, 324] width 15 height 15
checkbox input "false"
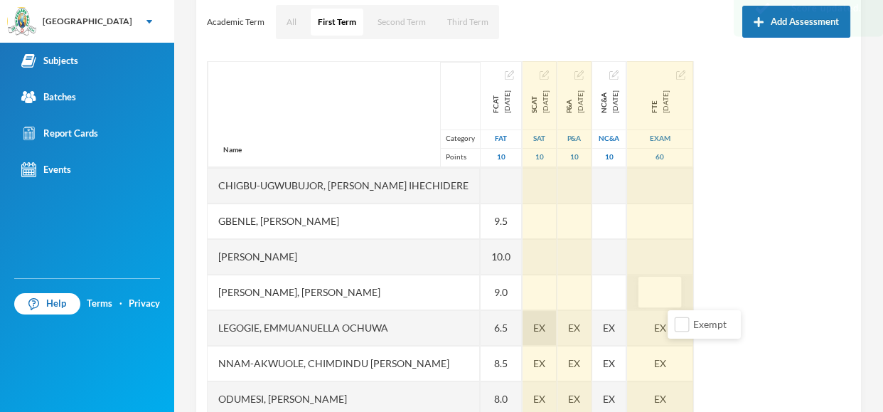
click at [526, 335] on div "EX" at bounding box center [540, 328] width 34 height 36
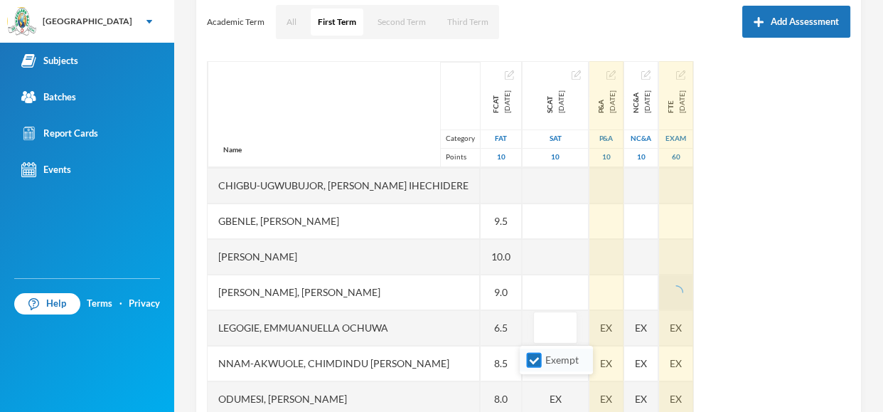
click at [531, 361] on input "Exempt" at bounding box center [534, 360] width 15 height 15
checkbox input "false"
click at [607, 332] on div "EX" at bounding box center [607, 328] width 34 height 36
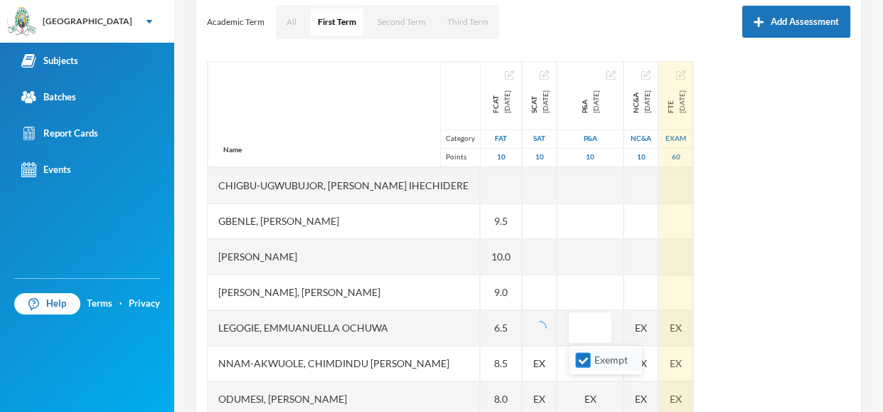
click at [590, 368] on label "Exempt" at bounding box center [605, 360] width 56 height 16
click at [590, 368] on input "Exempt" at bounding box center [583, 360] width 15 height 15
checkbox input "false"
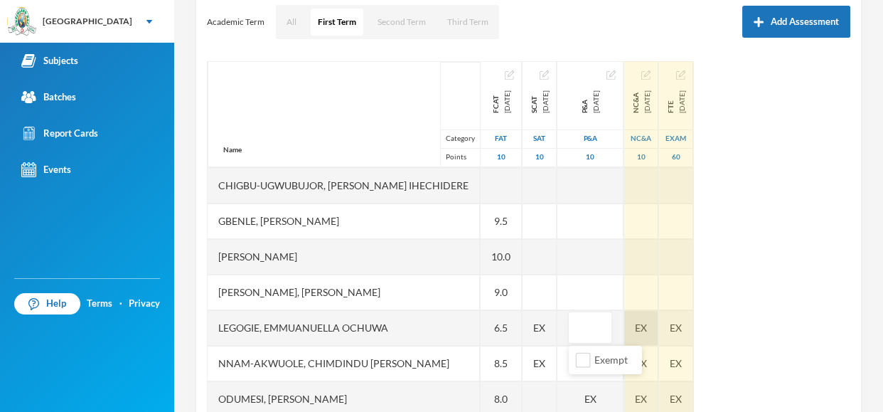
click at [655, 323] on div "EX" at bounding box center [641, 328] width 34 height 36
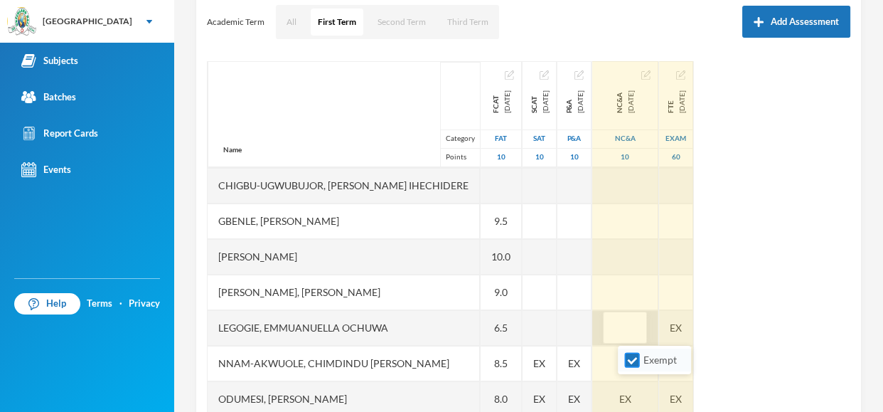
click at [628, 356] on input "Exempt" at bounding box center [632, 360] width 15 height 15
checkbox input "false"
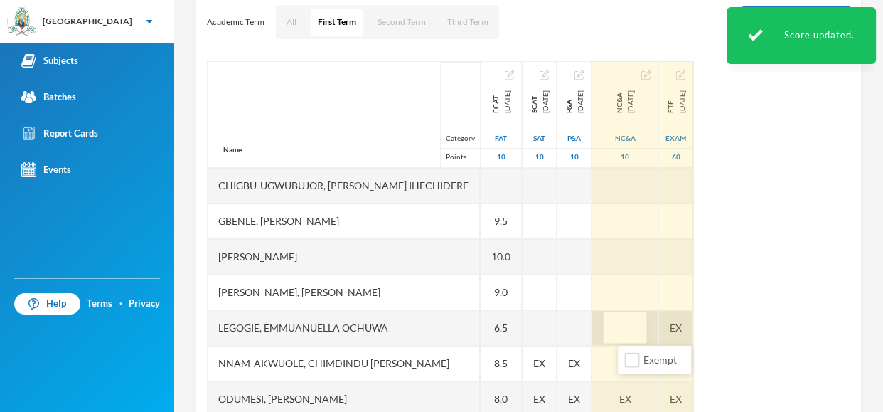
click at [688, 325] on div "EX" at bounding box center [676, 328] width 34 height 36
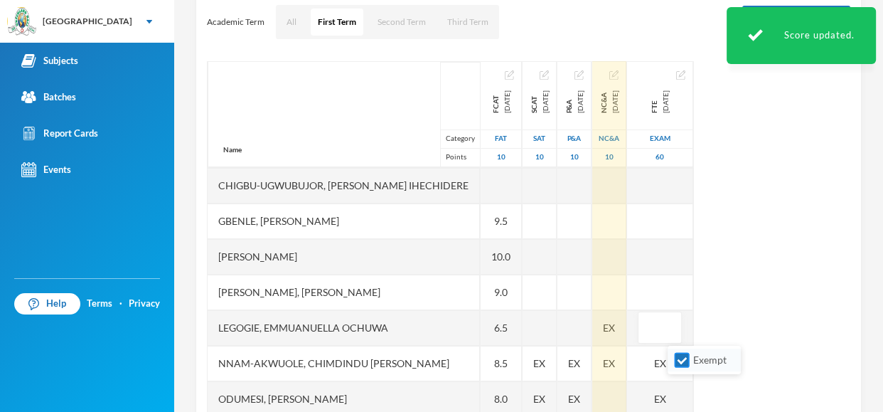
click at [681, 353] on input "Exempt" at bounding box center [682, 360] width 15 height 15
checkbox input "false"
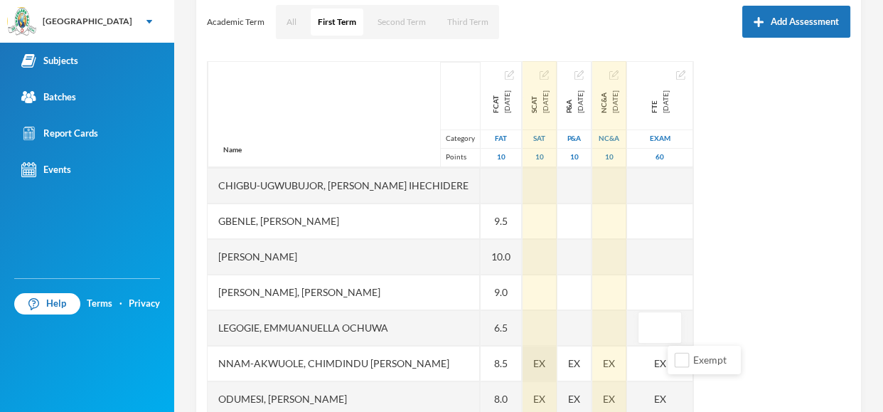
click at [533, 356] on span "EX" at bounding box center [539, 363] width 12 height 15
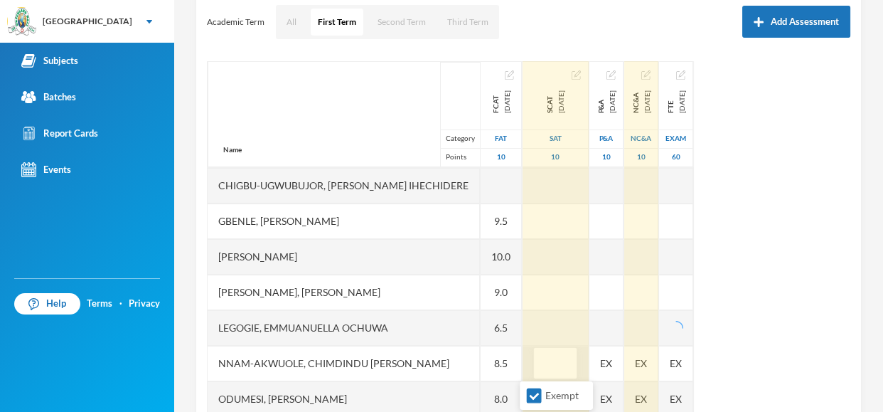
click at [541, 366] on input "text" at bounding box center [555, 364] width 28 height 32
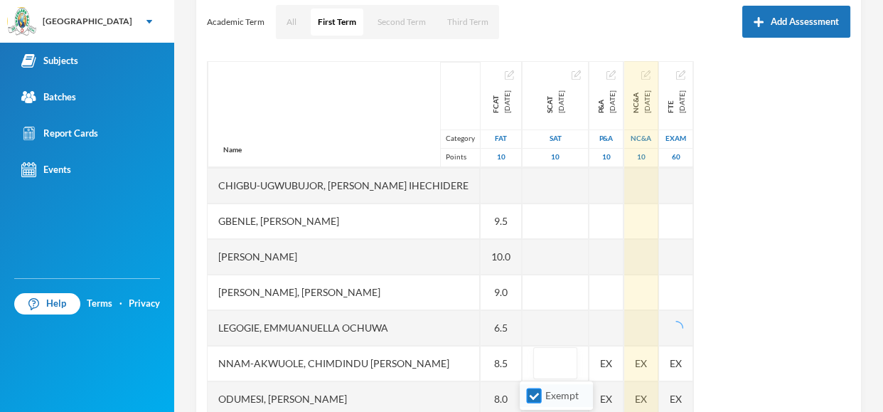
click at [530, 393] on input "Exempt" at bounding box center [534, 395] width 15 height 15
checkbox input "false"
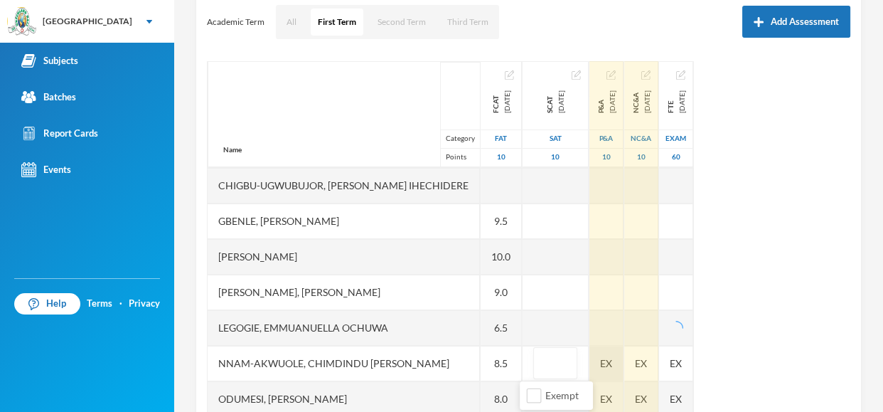
click at [604, 366] on div "EX" at bounding box center [607, 364] width 34 height 36
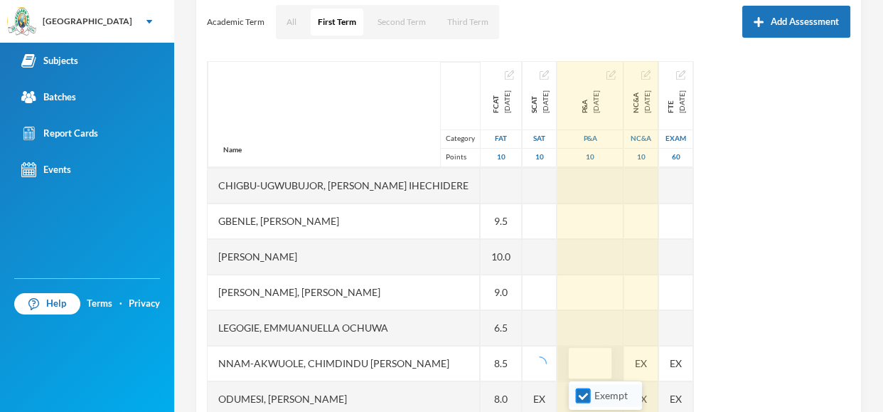
click at [583, 394] on input "Exempt" at bounding box center [583, 395] width 15 height 15
checkbox input "false"
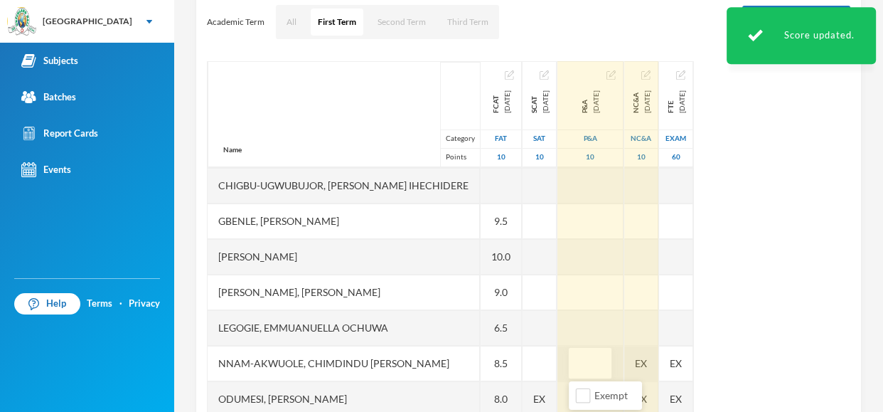
click at [649, 375] on div "EX" at bounding box center [641, 364] width 34 height 36
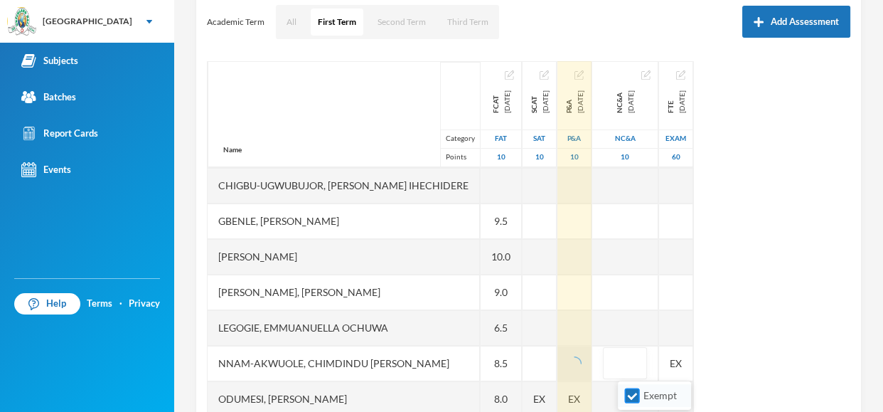
click at [634, 398] on input "Exempt" at bounding box center [632, 395] width 15 height 15
checkbox input "false"
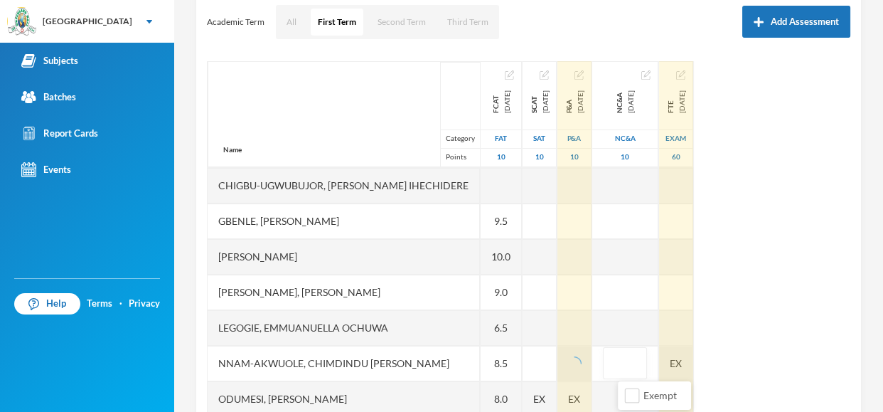
click at [693, 367] on div "EX" at bounding box center [676, 364] width 34 height 36
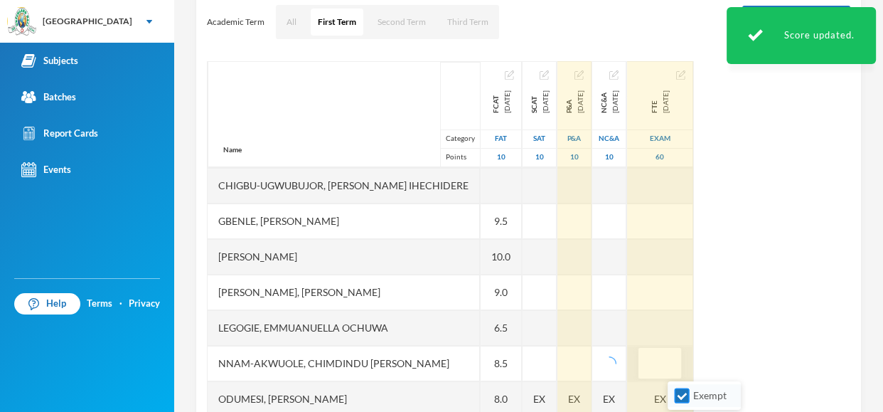
click at [681, 390] on input "Exempt" at bounding box center [682, 395] width 15 height 15
checkbox input "false"
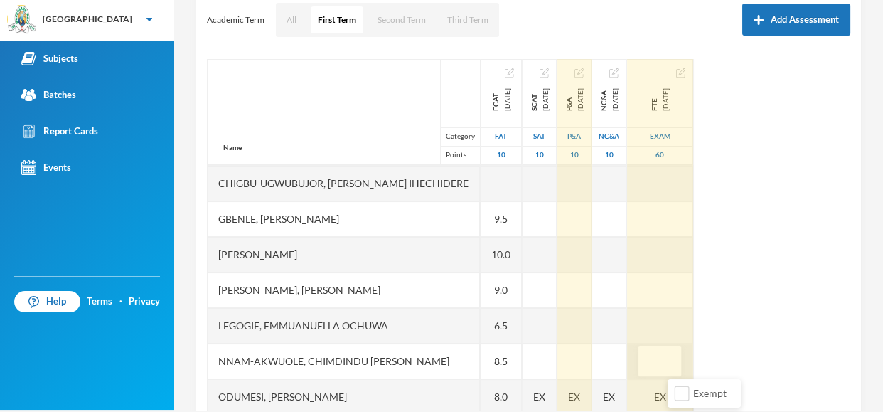
click at [852, 267] on div "Scoresheet Academic Term All First Term Second Term Third Term Add Assessment N…" at bounding box center [529, 191] width 666 height 469
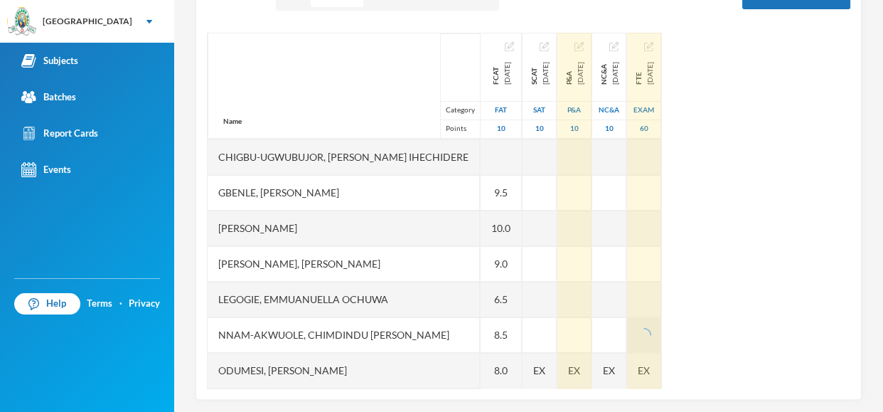
scroll to position [236, 0]
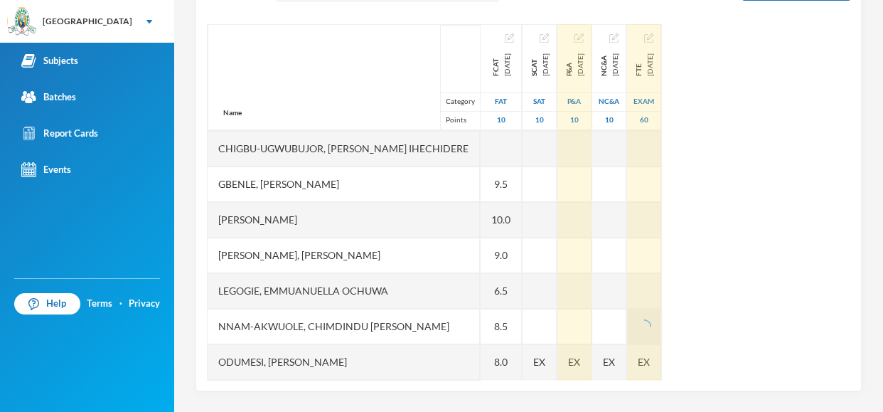
click at [755, 270] on div "Name Category Points Adebowale, [PERSON_NAME], [PERSON_NAME], [PERSON_NAME] [PE…" at bounding box center [529, 202] width 644 height 356
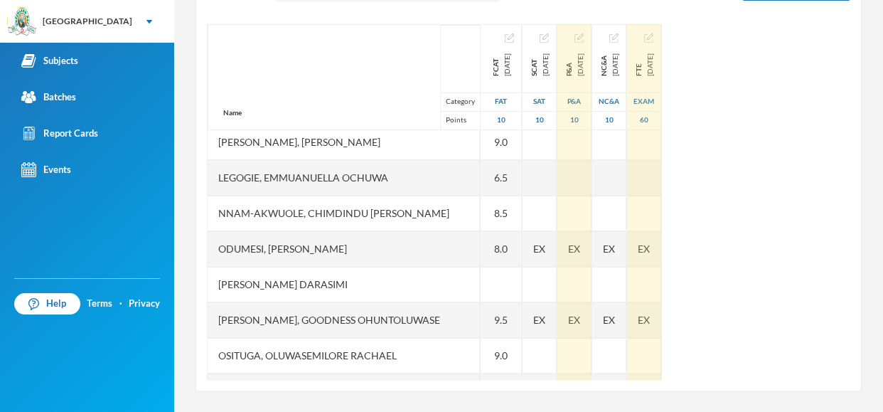
scroll to position [256, 0]
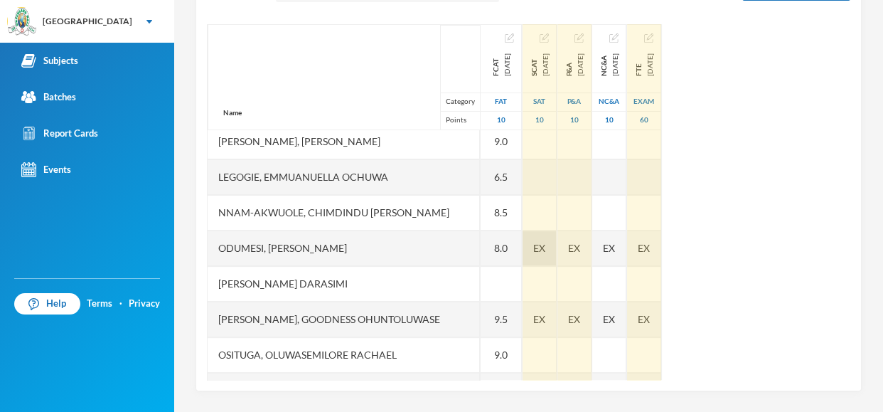
click at [524, 250] on div "EX" at bounding box center [540, 248] width 34 height 36
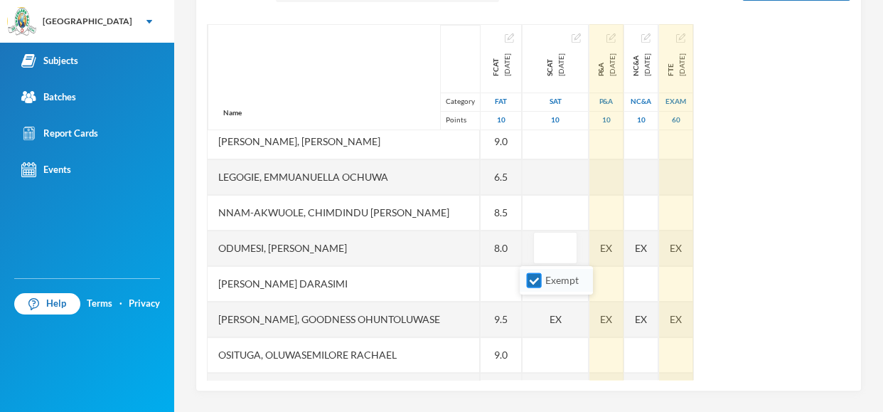
click at [530, 277] on input "Exempt" at bounding box center [534, 280] width 15 height 15
checkbox input "false"
click at [612, 233] on div "Name Category Points Adebowale, [PERSON_NAME], [PERSON_NAME], [PERSON_NAME] [PE…" at bounding box center [529, 202] width 644 height 356
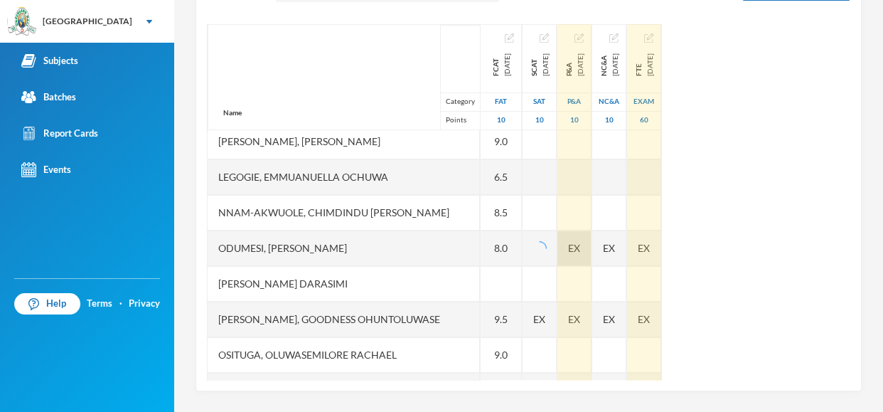
click at [591, 258] on div "EX" at bounding box center [575, 248] width 34 height 36
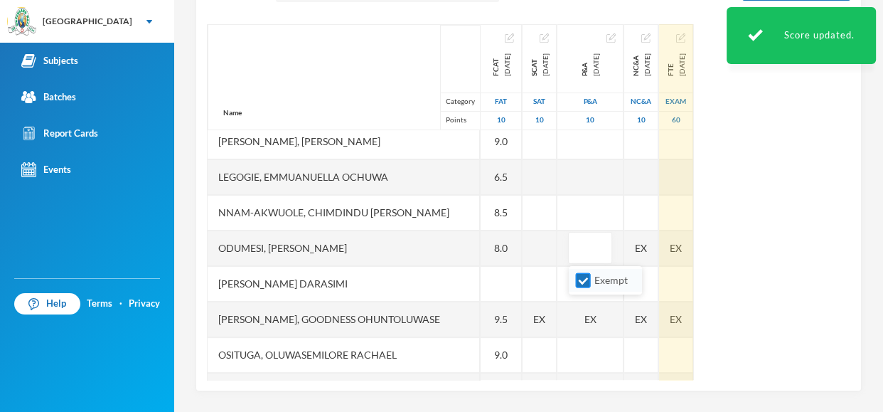
click at [582, 274] on input "Exempt" at bounding box center [583, 280] width 15 height 15
checkbox input "false"
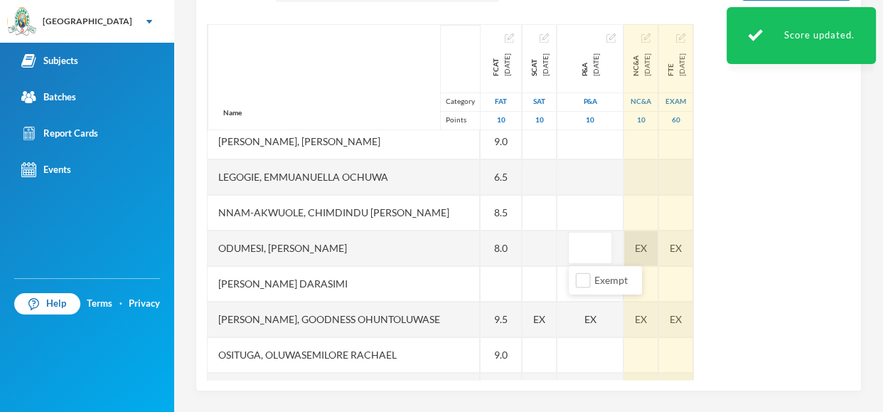
click at [646, 239] on div "EX" at bounding box center [641, 248] width 34 height 36
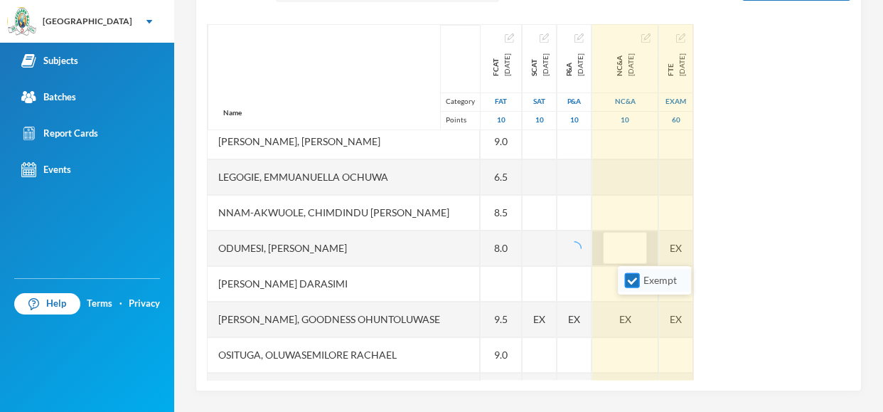
click at [634, 283] on input "Exempt" at bounding box center [632, 280] width 15 height 15
checkbox input "false"
click at [693, 250] on div "EX" at bounding box center [676, 248] width 34 height 36
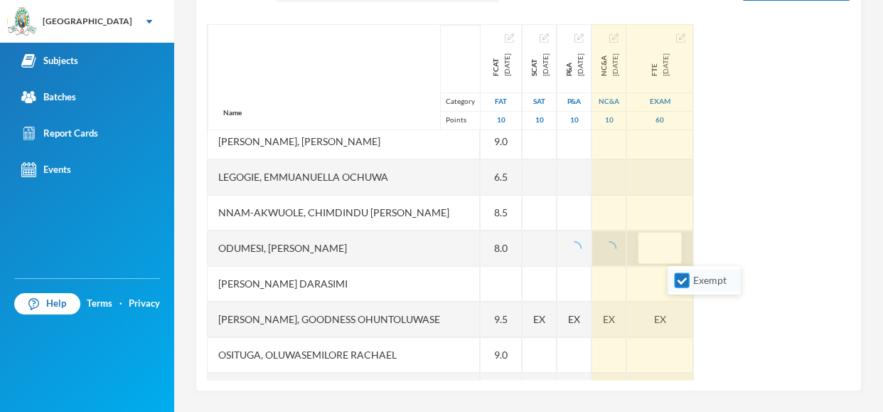
click at [680, 277] on input "Exempt" at bounding box center [682, 280] width 15 height 15
checkbox input "false"
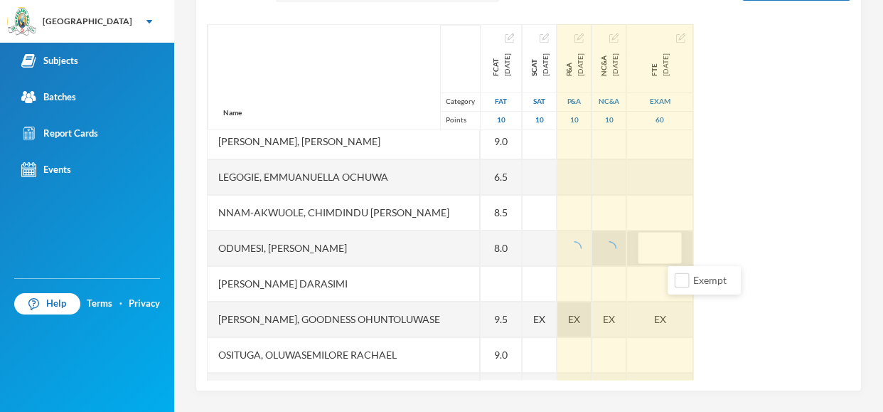
click at [580, 314] on span "EX" at bounding box center [574, 318] width 12 height 15
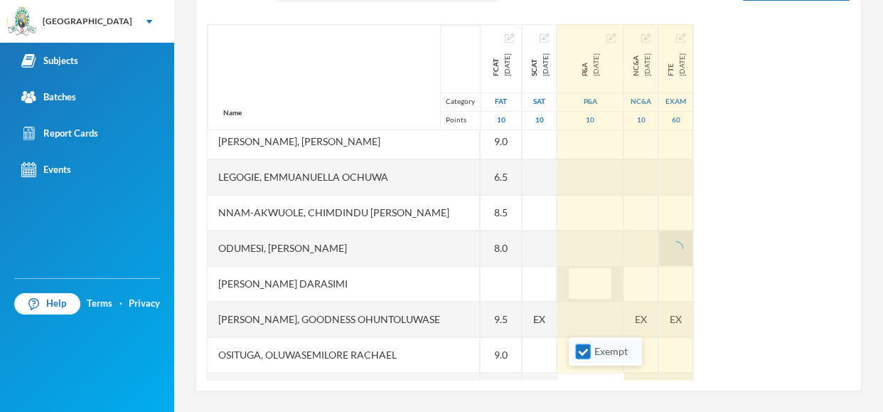
click at [581, 351] on input "Exempt" at bounding box center [583, 351] width 15 height 15
checkbox input "false"
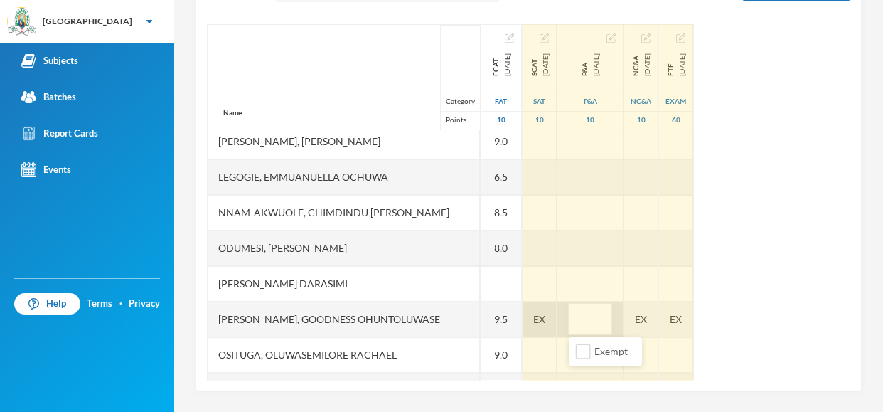
click at [533, 324] on span "EX" at bounding box center [539, 318] width 12 height 15
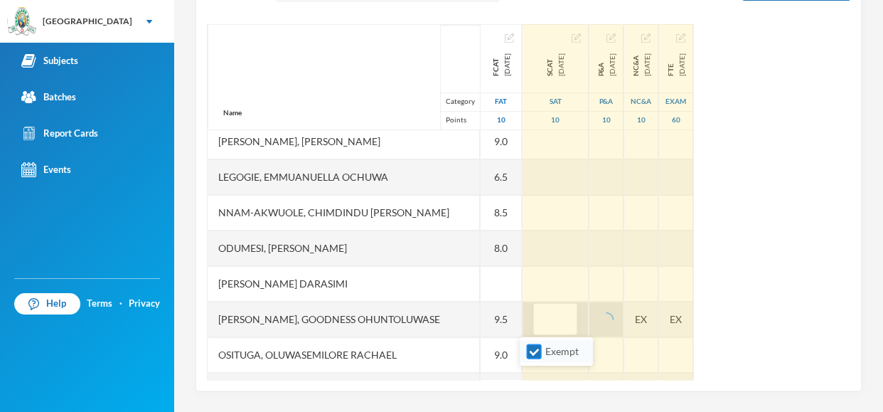
click at [533, 351] on input "Exempt" at bounding box center [534, 351] width 15 height 15
checkbox input "false"
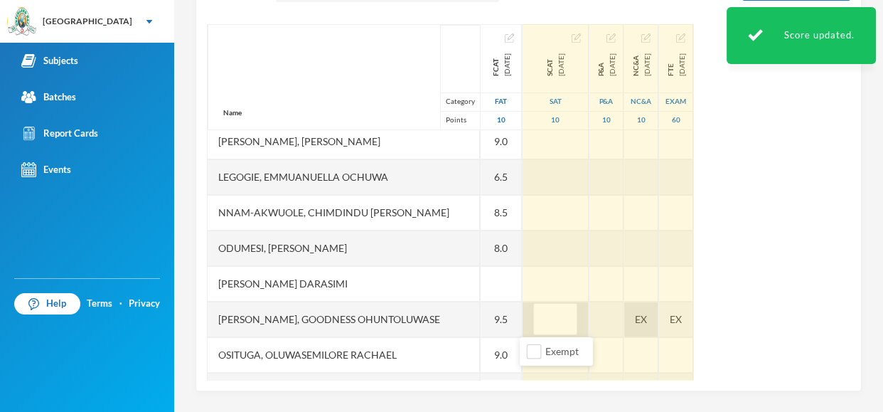
click at [646, 321] on div "EX" at bounding box center [641, 320] width 34 height 36
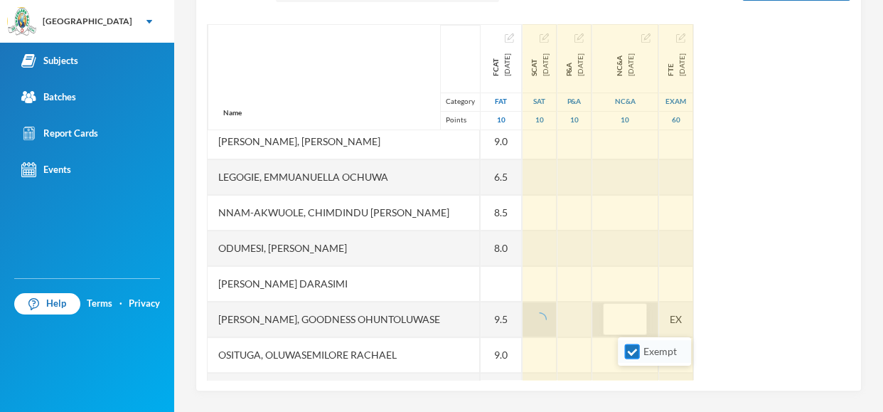
click at [633, 348] on input "Exempt" at bounding box center [632, 351] width 15 height 15
checkbox input "false"
click at [693, 313] on div "EX" at bounding box center [676, 320] width 34 height 36
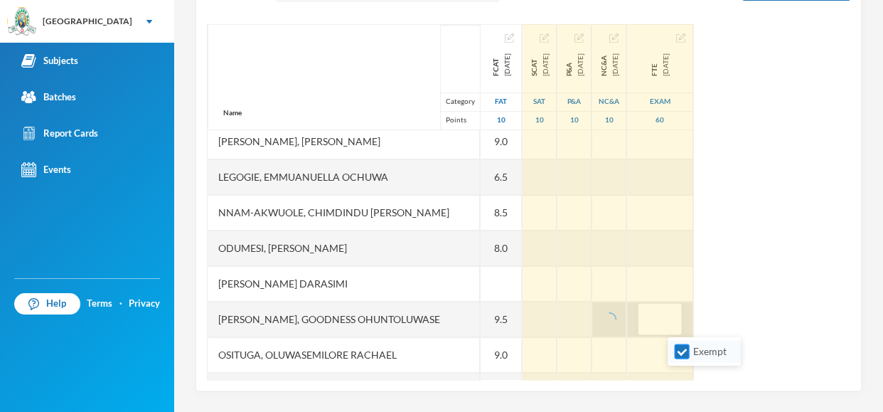
click at [681, 348] on input "Exempt" at bounding box center [682, 351] width 15 height 15
checkbox input "false"
click at [767, 277] on div "Name Category Points Adebowale, [PERSON_NAME], [PERSON_NAME], [PERSON_NAME] [PE…" at bounding box center [529, 202] width 644 height 356
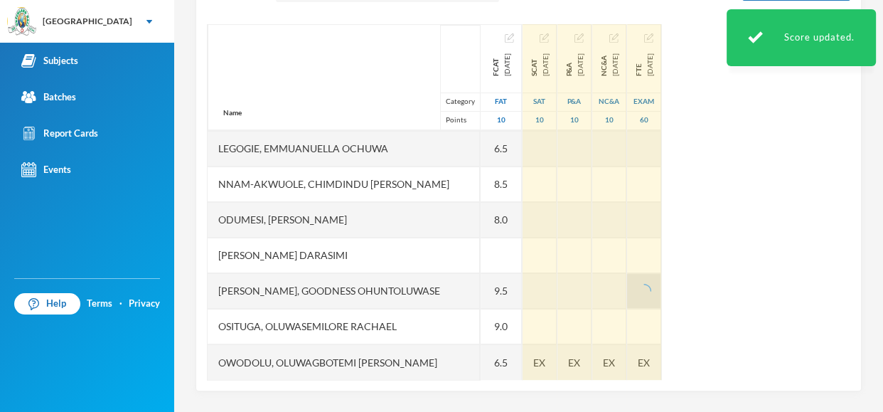
scroll to position [284, 0]
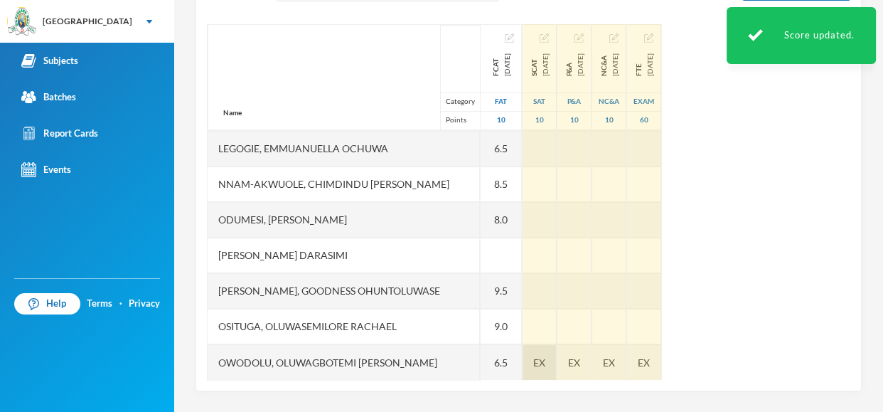
click at [537, 356] on span "EX" at bounding box center [539, 362] width 12 height 15
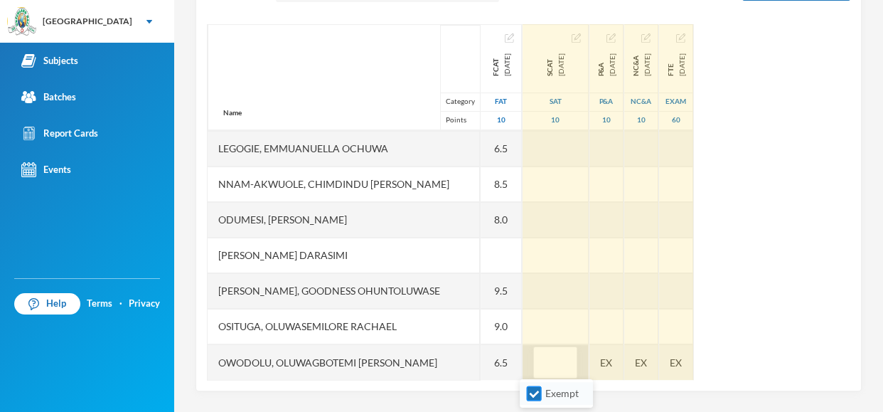
click at [530, 393] on input "Exempt" at bounding box center [534, 393] width 15 height 15
checkbox input "false"
click at [599, 363] on div "EX" at bounding box center [607, 362] width 34 height 36
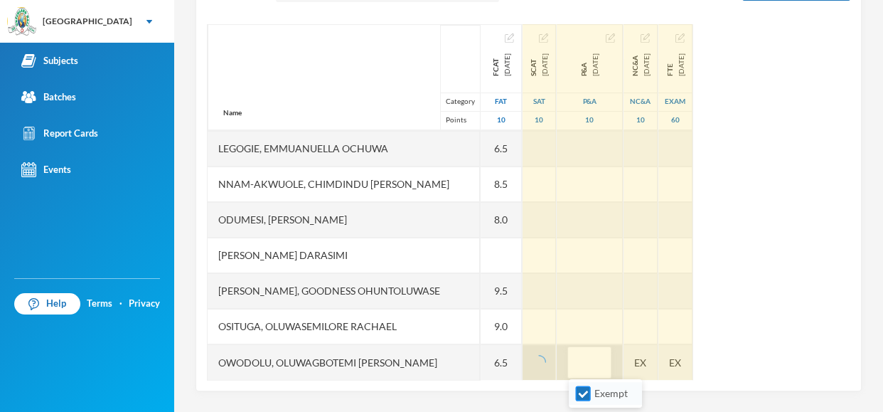
click at [582, 387] on input "Exempt" at bounding box center [583, 393] width 15 height 15
checkbox input "false"
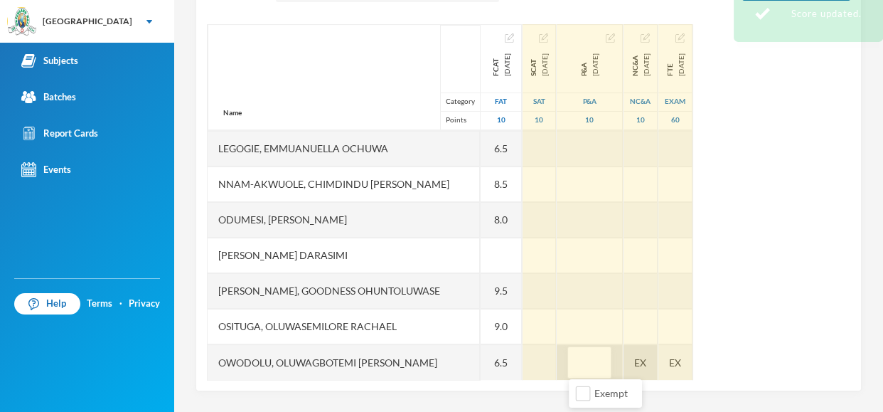
click at [651, 358] on div "EX" at bounding box center [641, 362] width 34 height 36
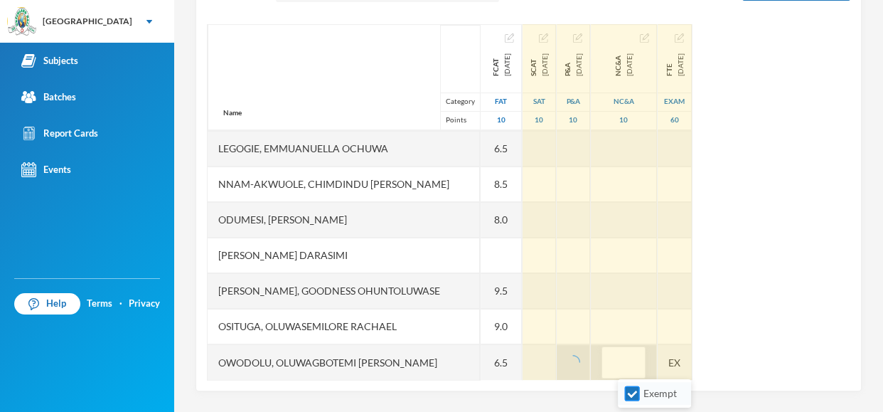
click at [631, 389] on input "Exempt" at bounding box center [632, 393] width 15 height 15
checkbox input "false"
click at [692, 362] on div "EX" at bounding box center [675, 362] width 34 height 36
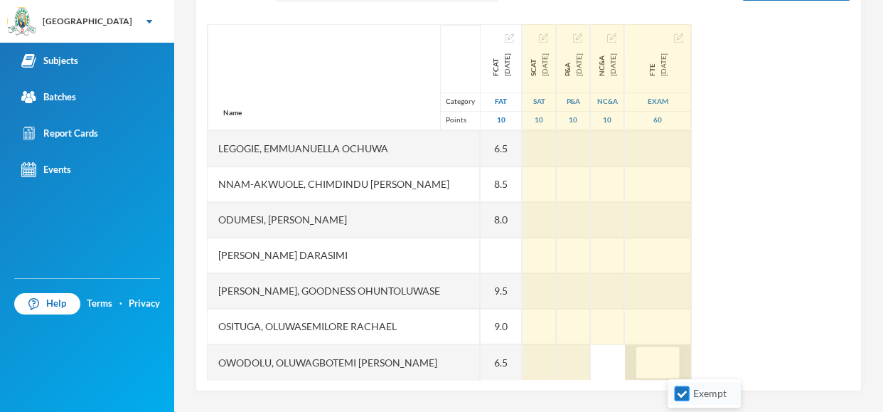
click at [681, 396] on input "Exempt" at bounding box center [682, 393] width 15 height 15
checkbox input "false"
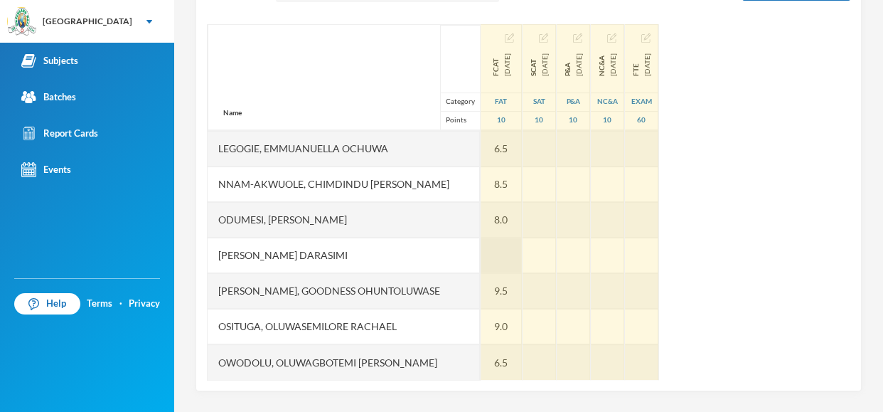
click at [490, 257] on div at bounding box center [501, 256] width 41 height 36
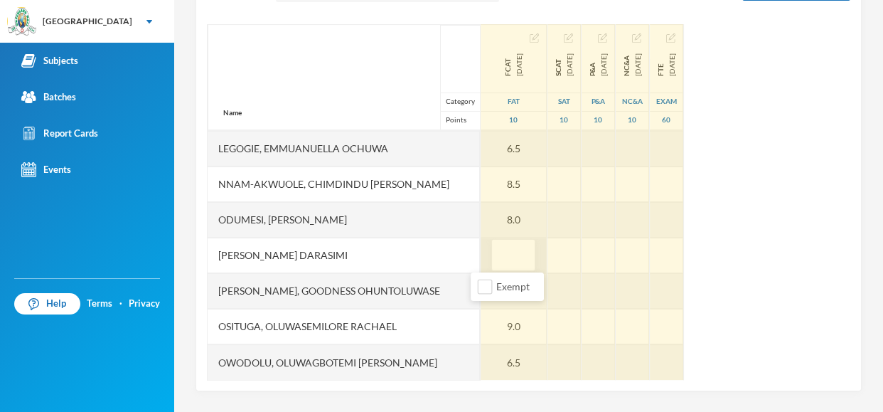
click at [499, 257] on input "text" at bounding box center [513, 256] width 28 height 32
type input "10"
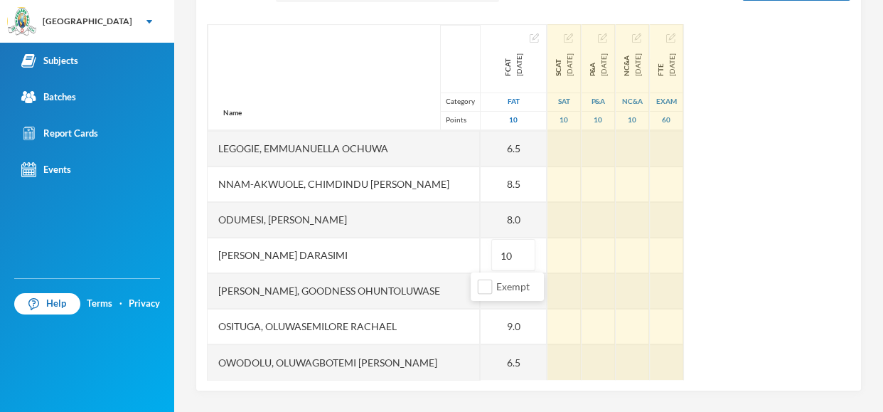
click at [792, 233] on div "Name Category Points Adebowale, [PERSON_NAME], [PERSON_NAME], [PERSON_NAME] [PE…" at bounding box center [529, 202] width 644 height 356
